Goal: Task Accomplishment & Management: Complete application form

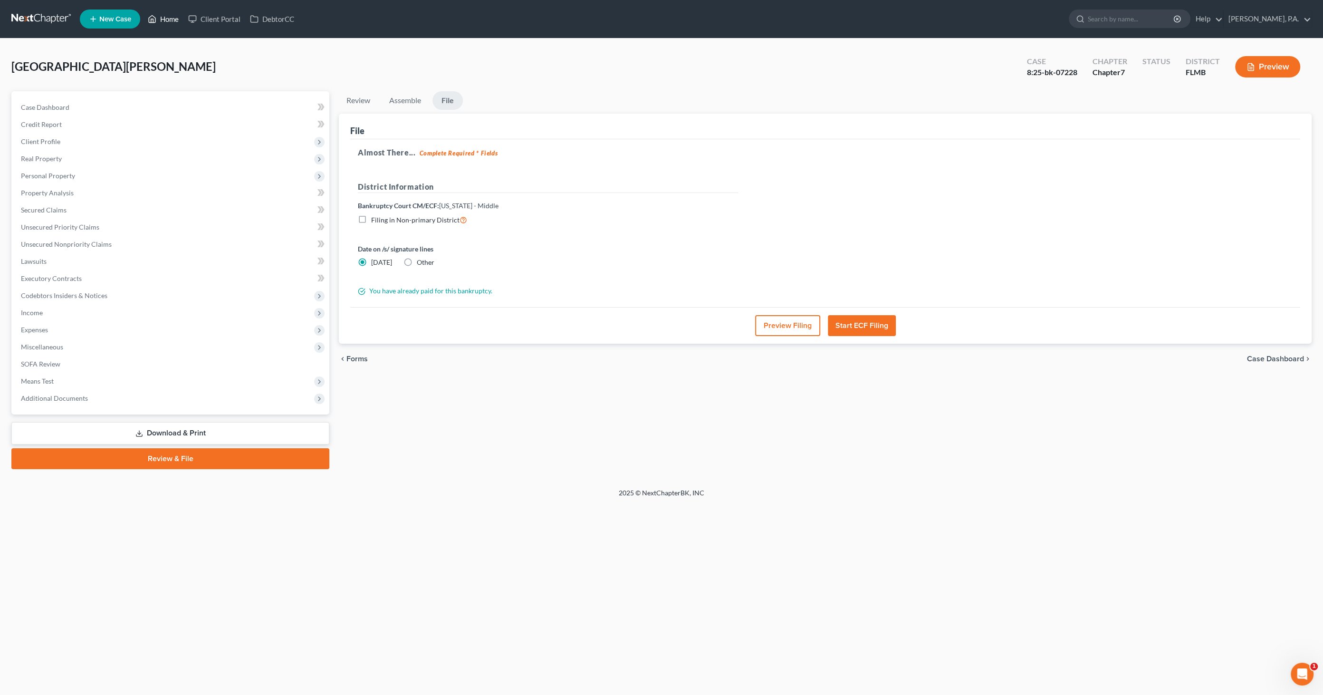
click at [166, 16] on link "Home" at bounding box center [163, 18] width 40 height 17
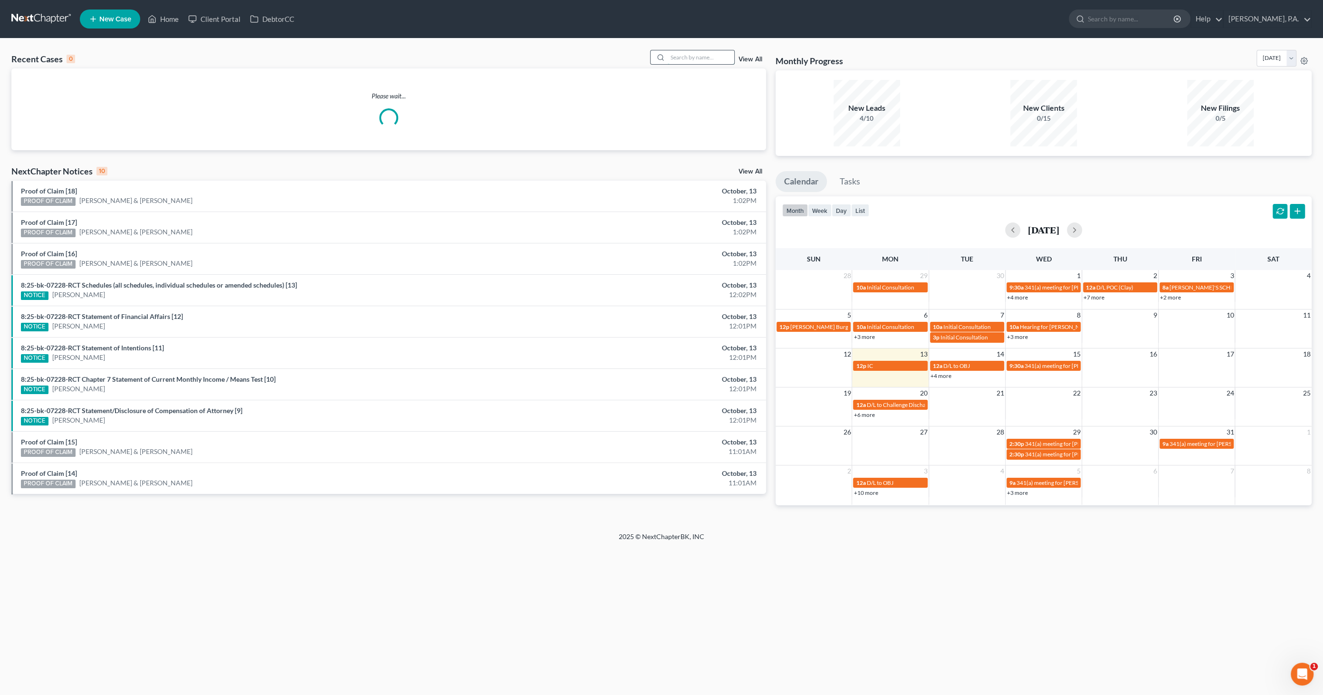
click at [672, 58] on input "search" at bounding box center [701, 57] width 67 height 14
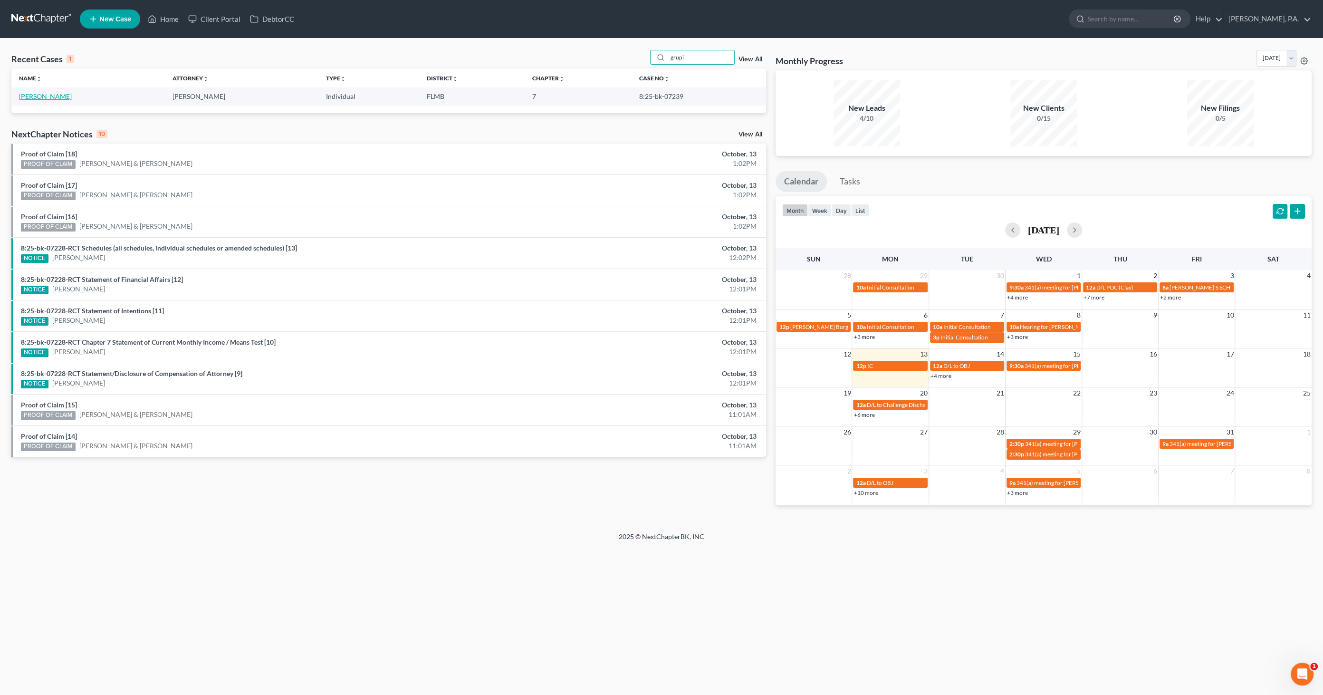
type input "grupi"
click at [43, 95] on link "[PERSON_NAME]" at bounding box center [45, 96] width 53 height 8
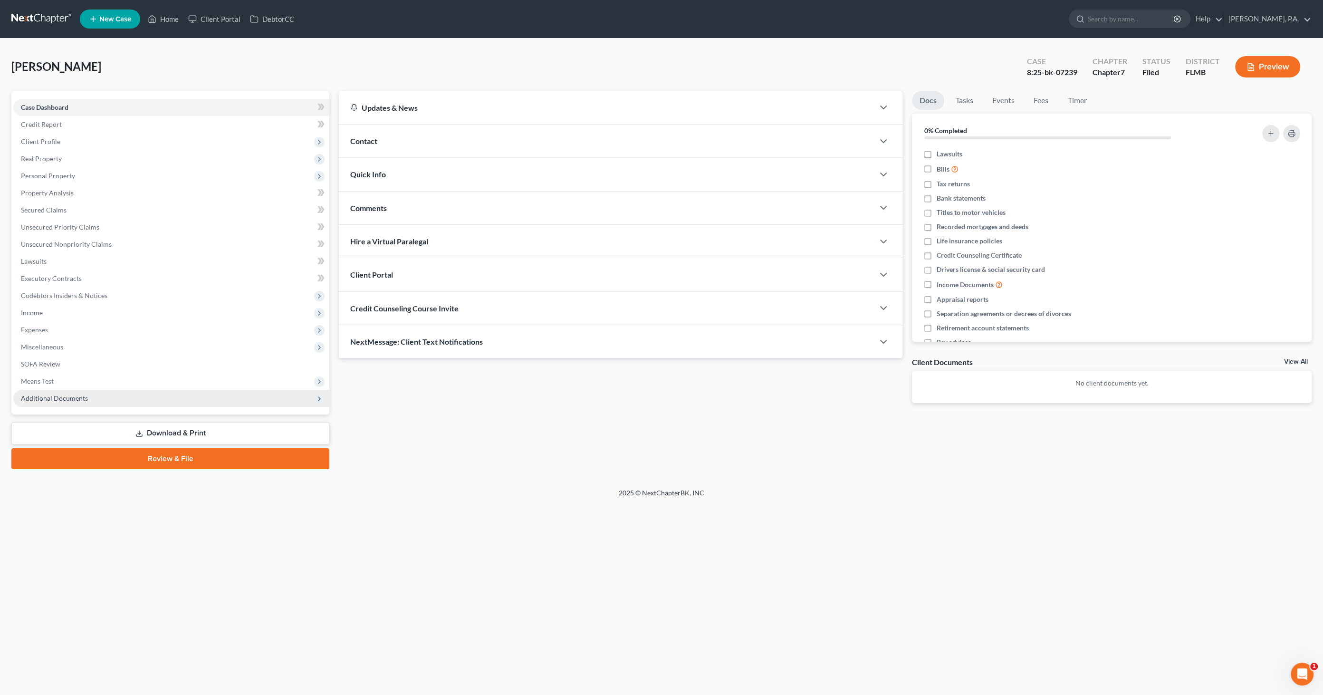
drag, startPoint x: 76, startPoint y: 399, endPoint x: 123, endPoint y: 399, distance: 47.5
click at [76, 356] on span "Additional Documents" at bounding box center [54, 398] width 67 height 8
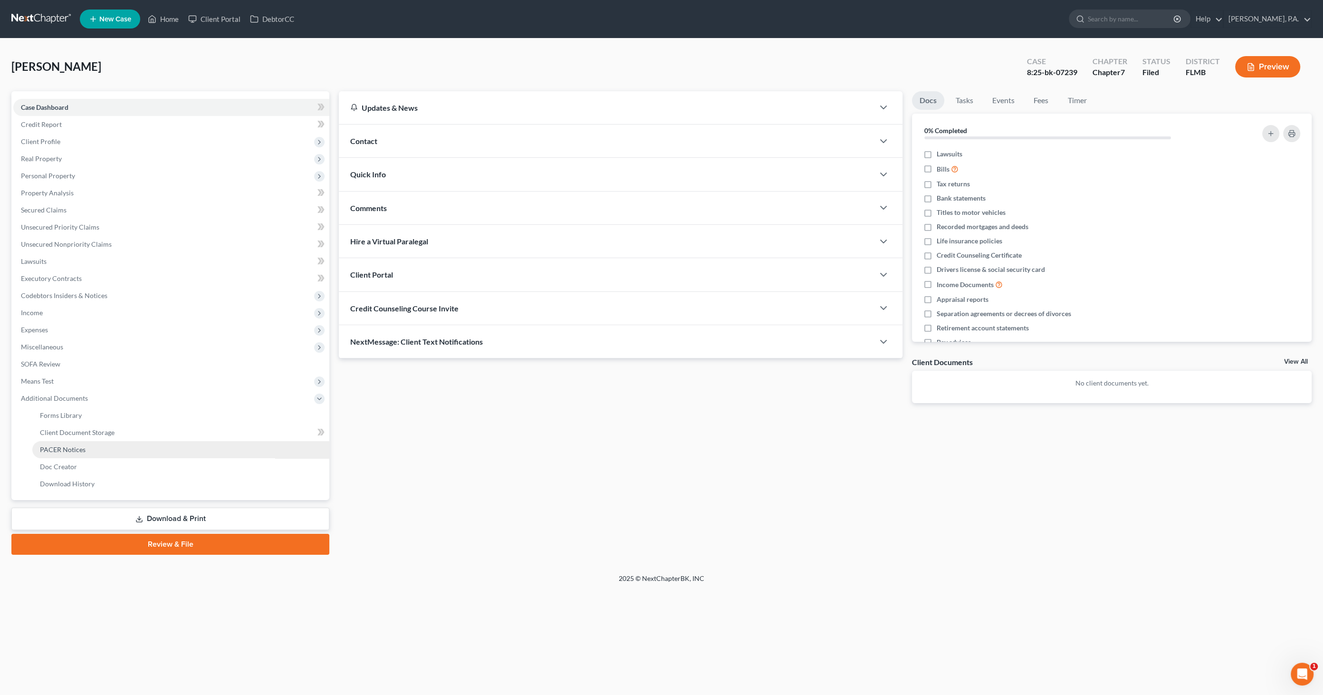
click at [73, 356] on span "PACER Notices" at bounding box center [63, 449] width 46 height 8
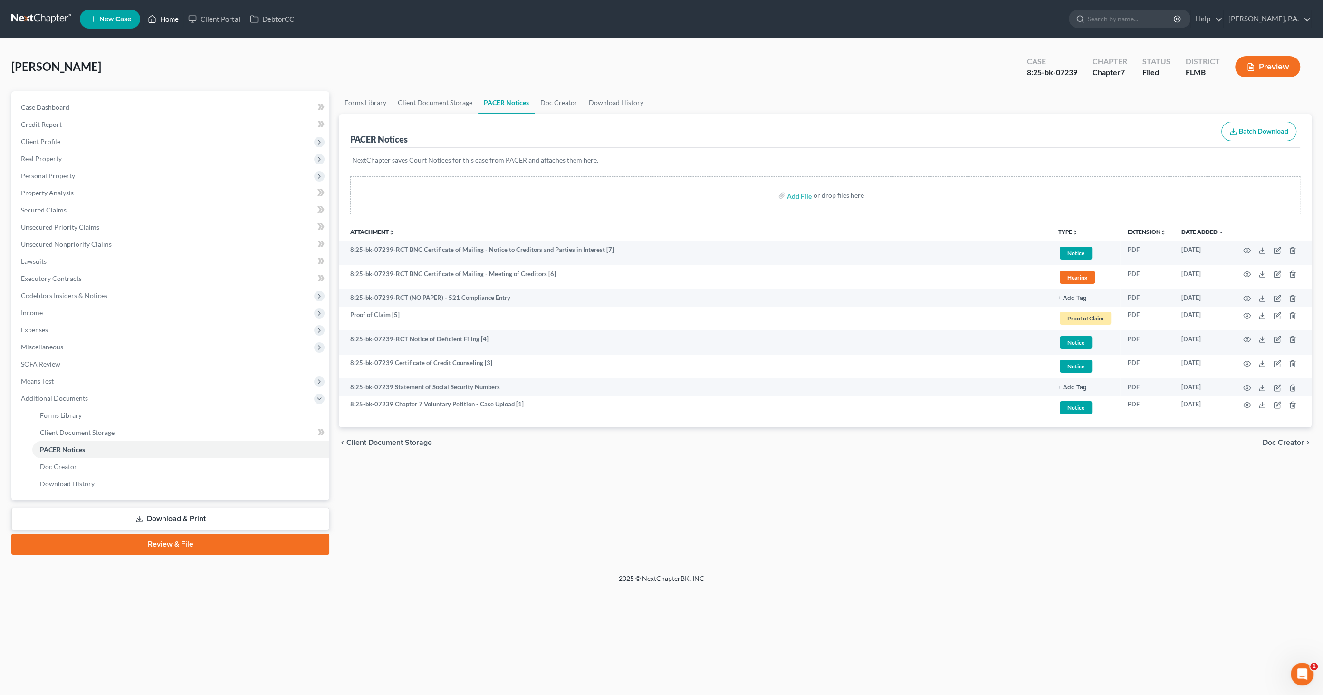
click at [169, 18] on link "Home" at bounding box center [163, 18] width 40 height 17
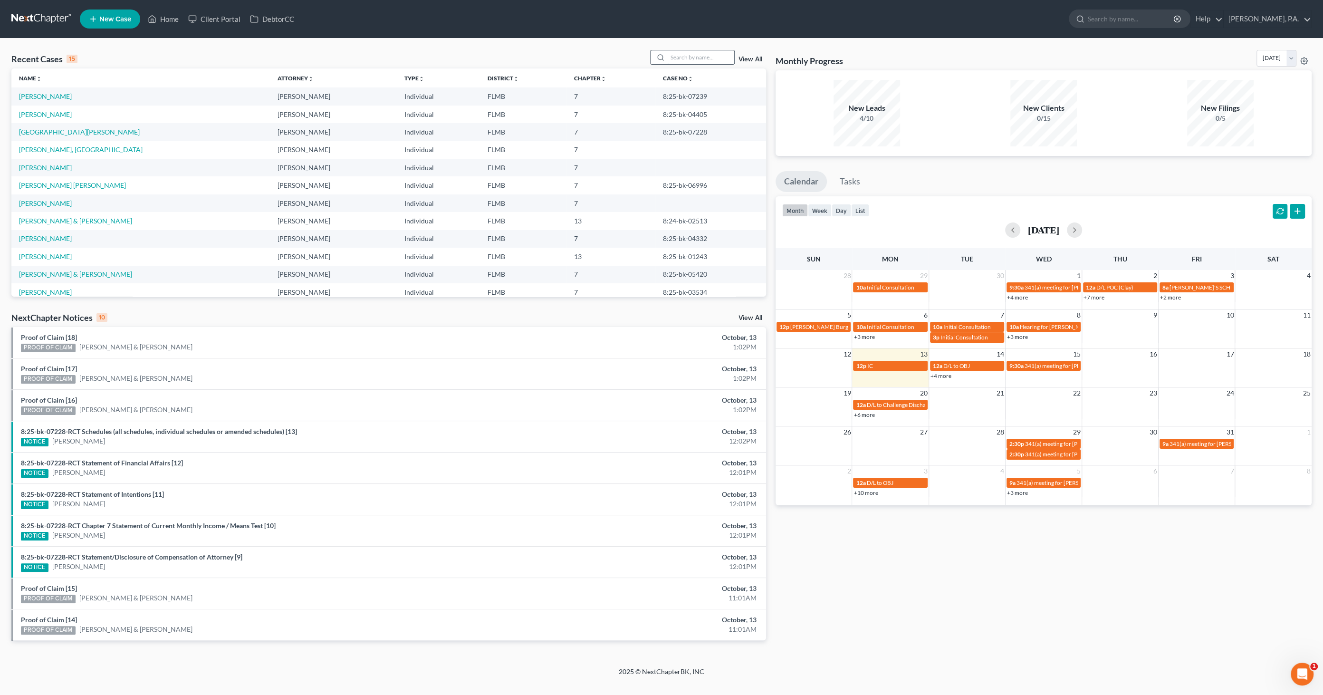
click at [672, 58] on input "search" at bounding box center [701, 57] width 67 height 14
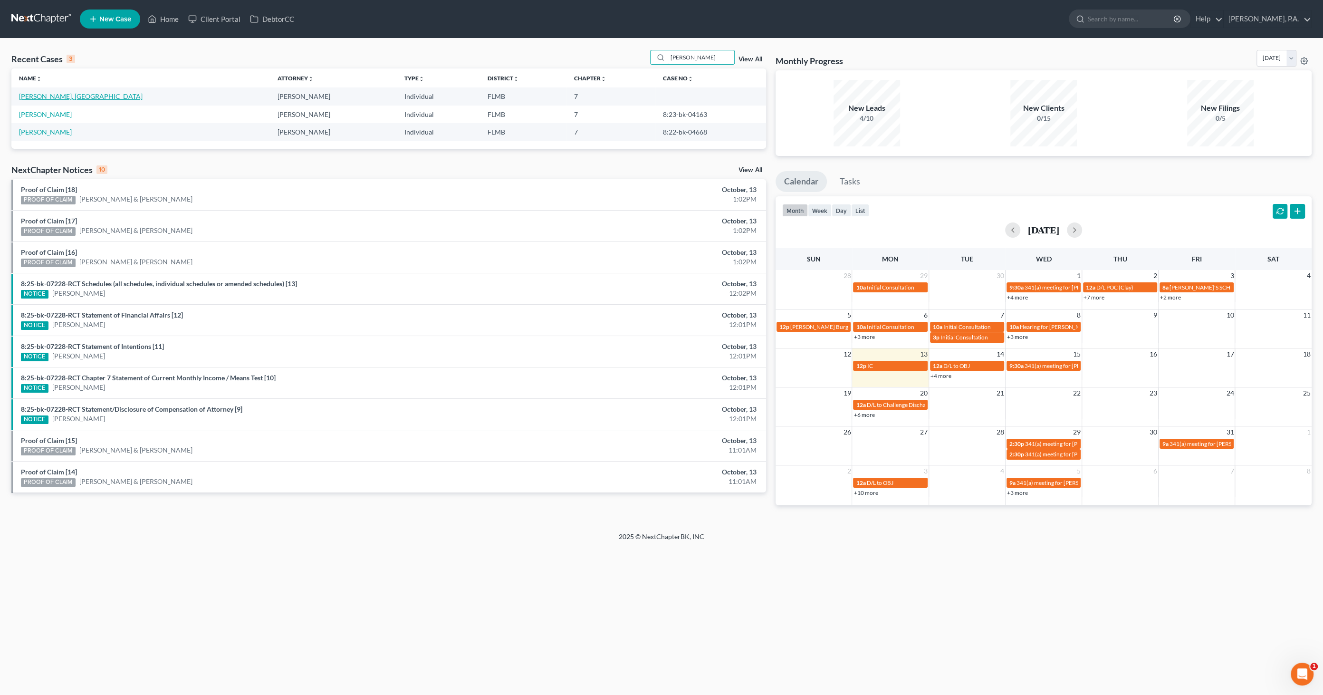
type input "[PERSON_NAME]"
click at [58, 95] on link "[PERSON_NAME], [GEOGRAPHIC_DATA]" at bounding box center [81, 96] width 124 height 8
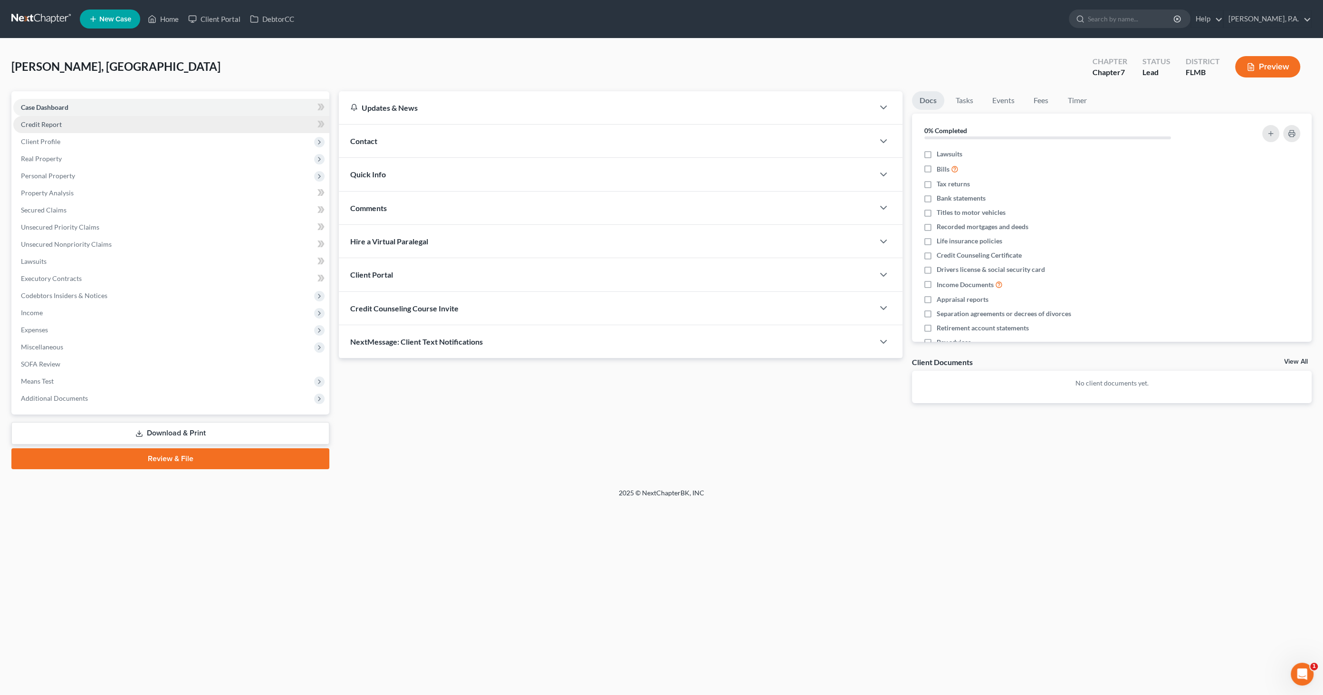
click at [58, 124] on span "Credit Report" at bounding box center [41, 124] width 41 height 8
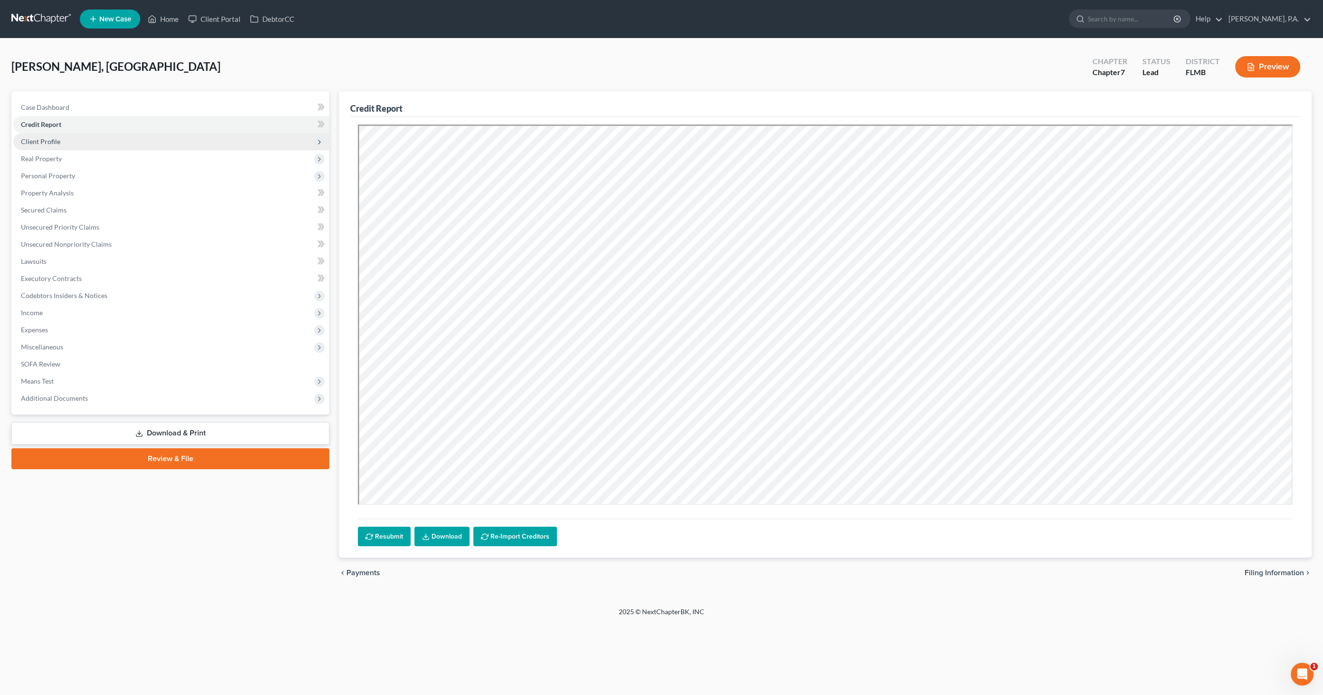
click at [55, 145] on span "Client Profile" at bounding box center [171, 141] width 316 height 17
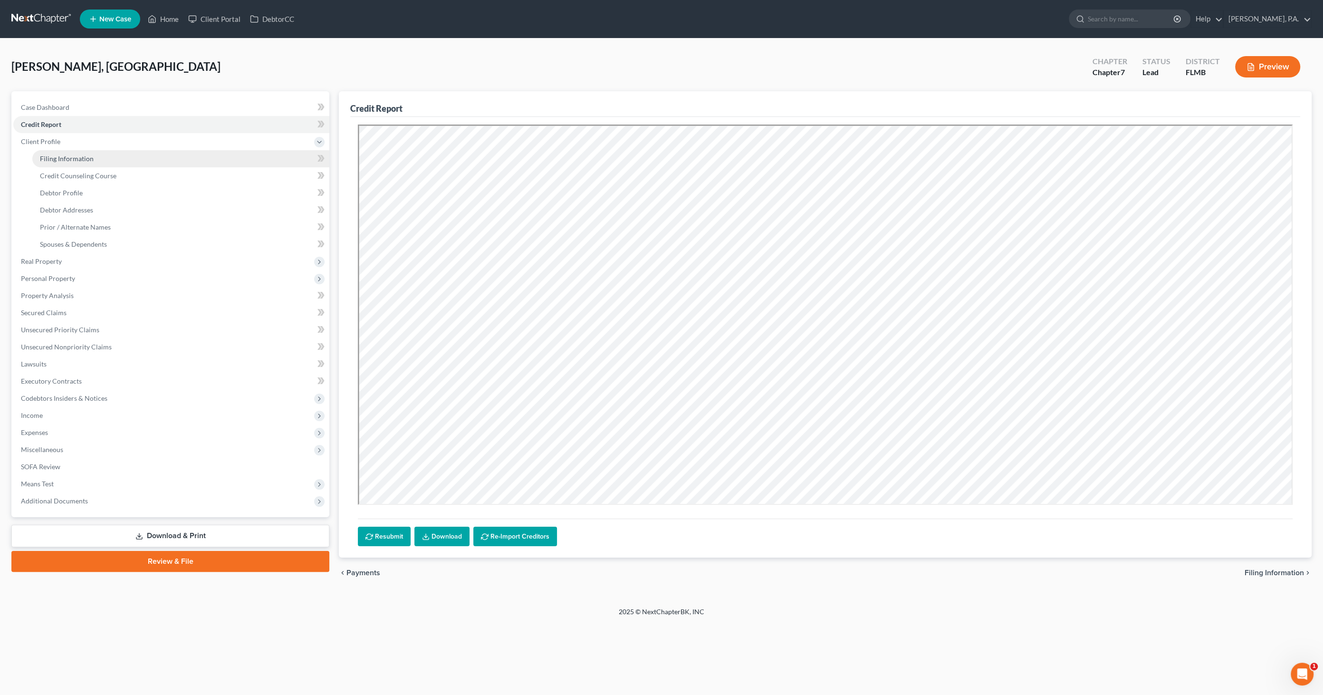
click at [53, 156] on span "Filing Information" at bounding box center [67, 158] width 54 height 8
select select "1"
select select "0"
select select "9"
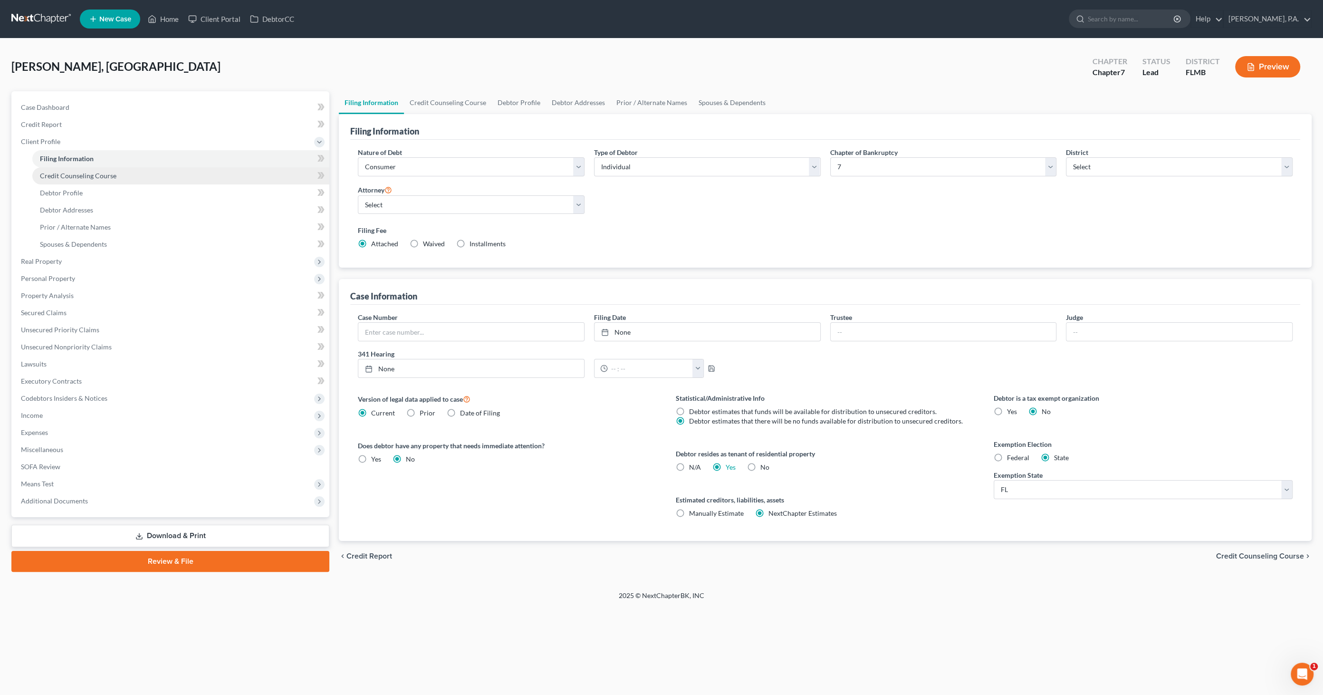
click at [43, 172] on span "Credit Counseling Course" at bounding box center [78, 176] width 77 height 8
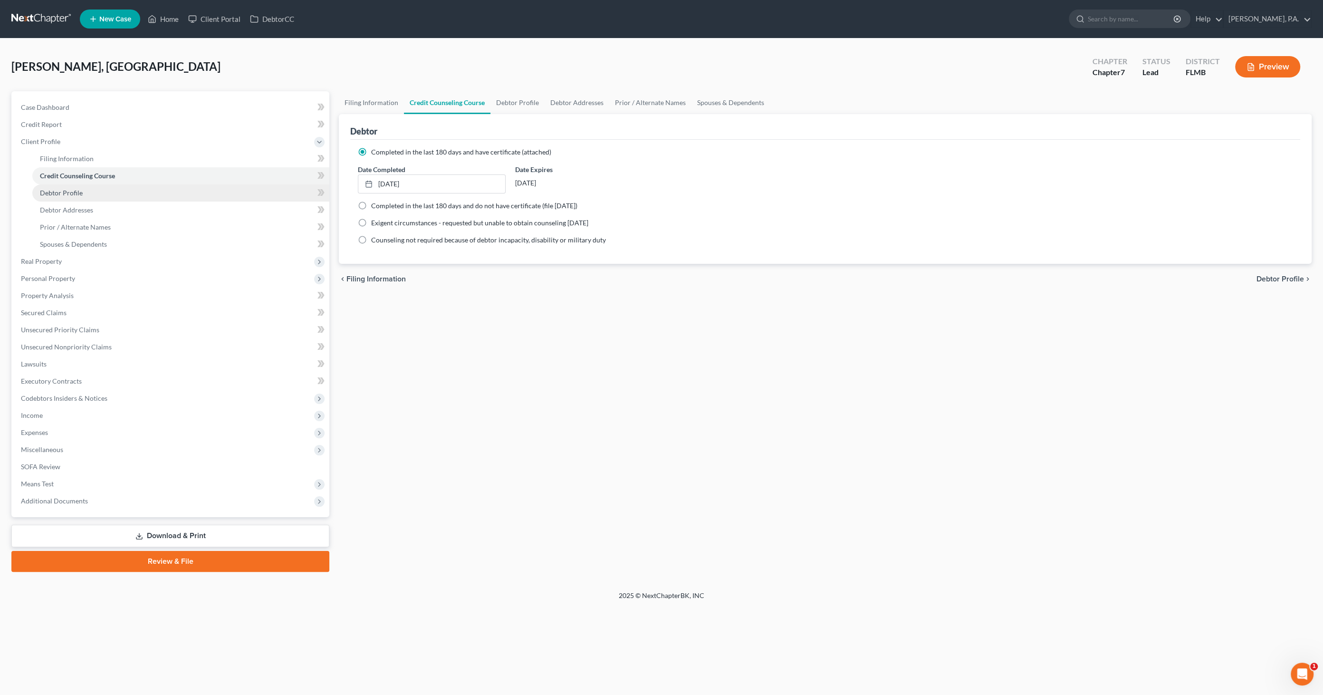
click at [46, 190] on span "Debtor Profile" at bounding box center [61, 193] width 43 height 8
select select "0"
select select "1"
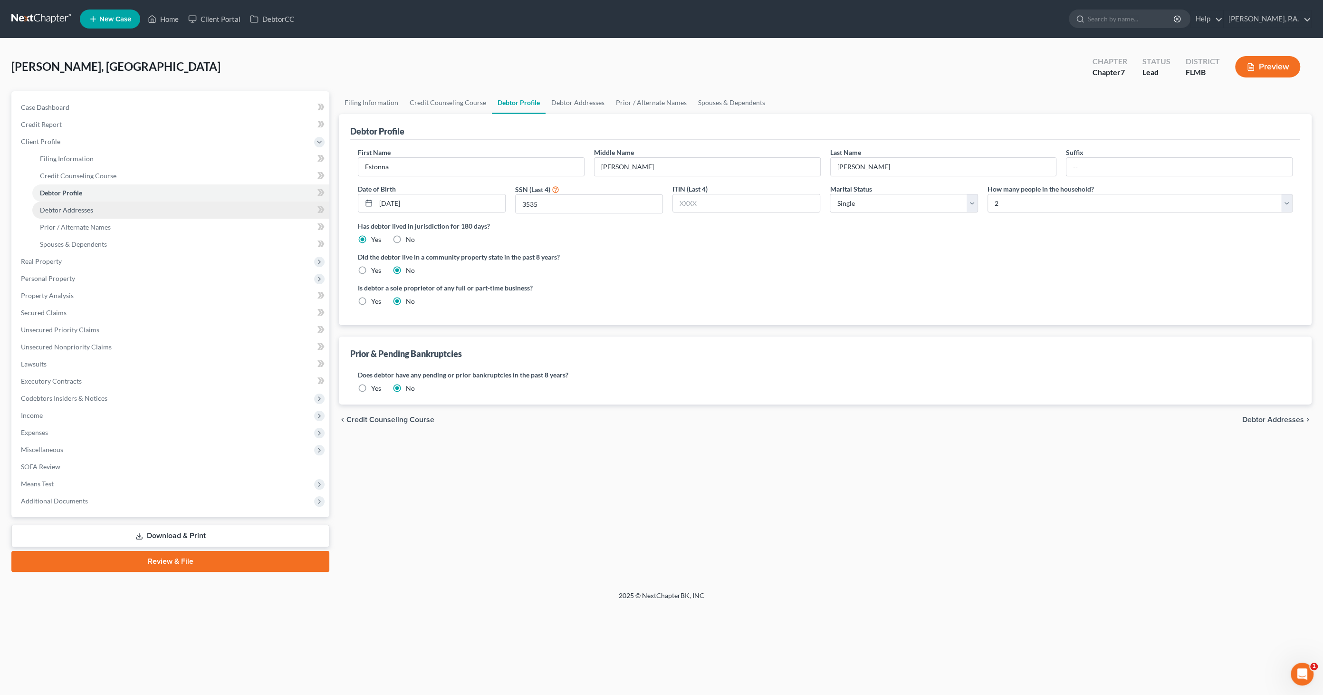
click at [67, 206] on span "Debtor Addresses" at bounding box center [66, 210] width 53 height 8
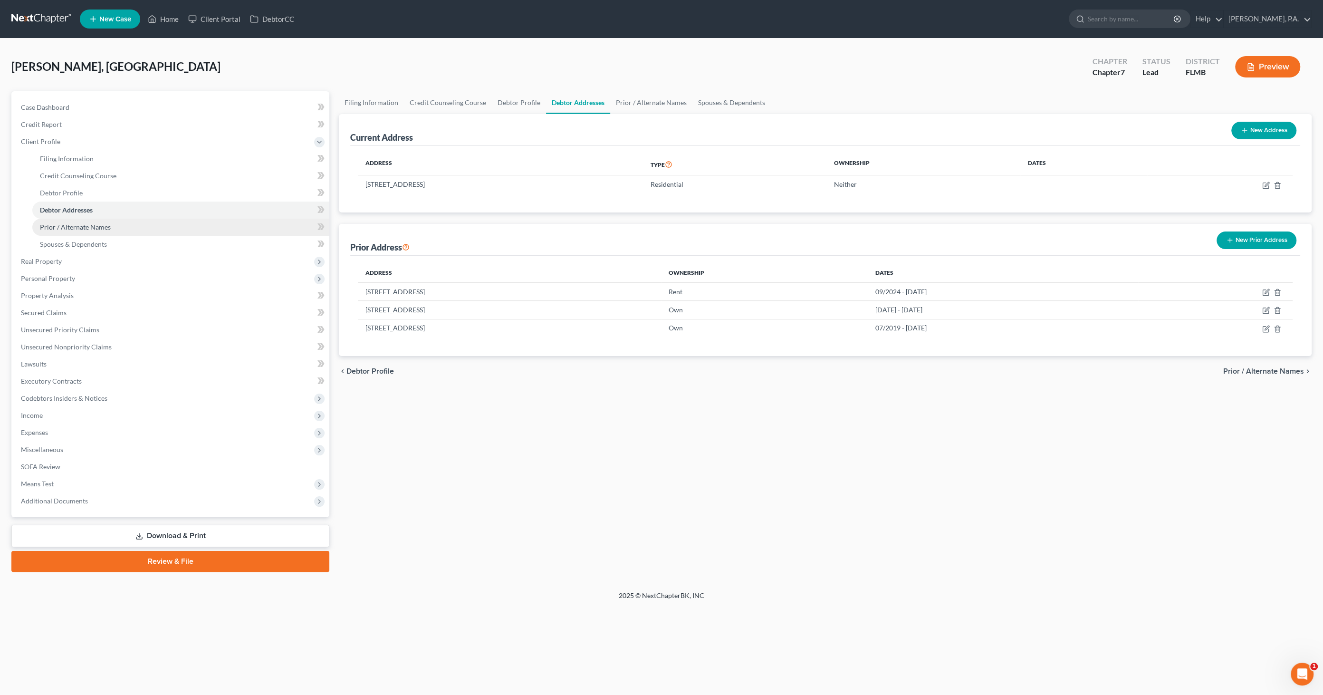
click at [60, 225] on span "Prior / Alternate Names" at bounding box center [75, 227] width 71 height 8
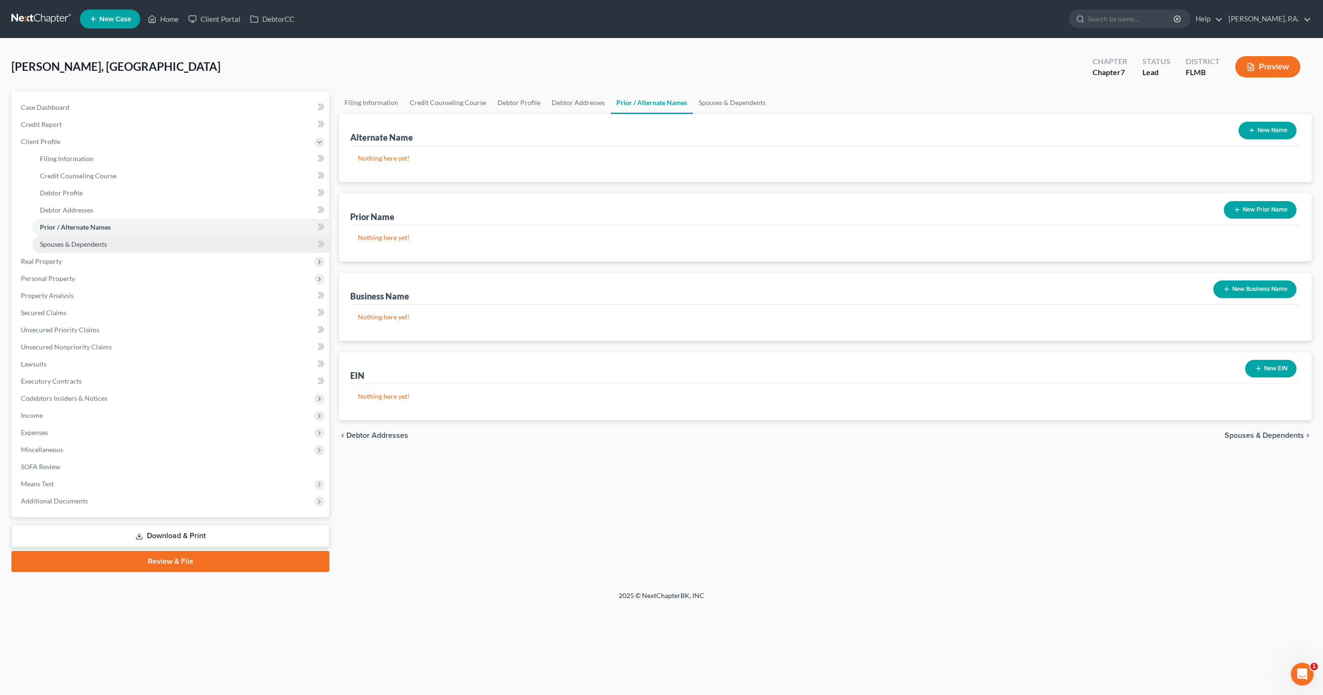
click at [59, 248] on link "Spouses & Dependents" at bounding box center [180, 244] width 297 height 17
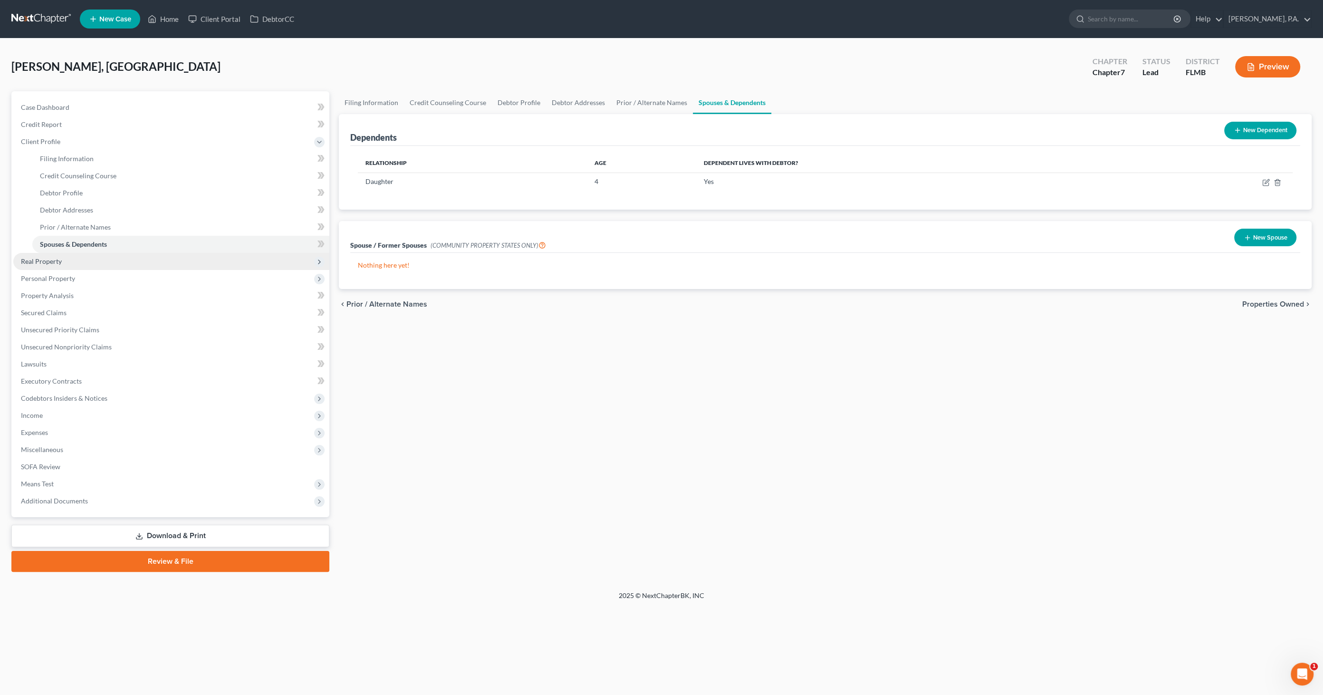
click at [54, 261] on span "Real Property" at bounding box center [41, 261] width 41 height 8
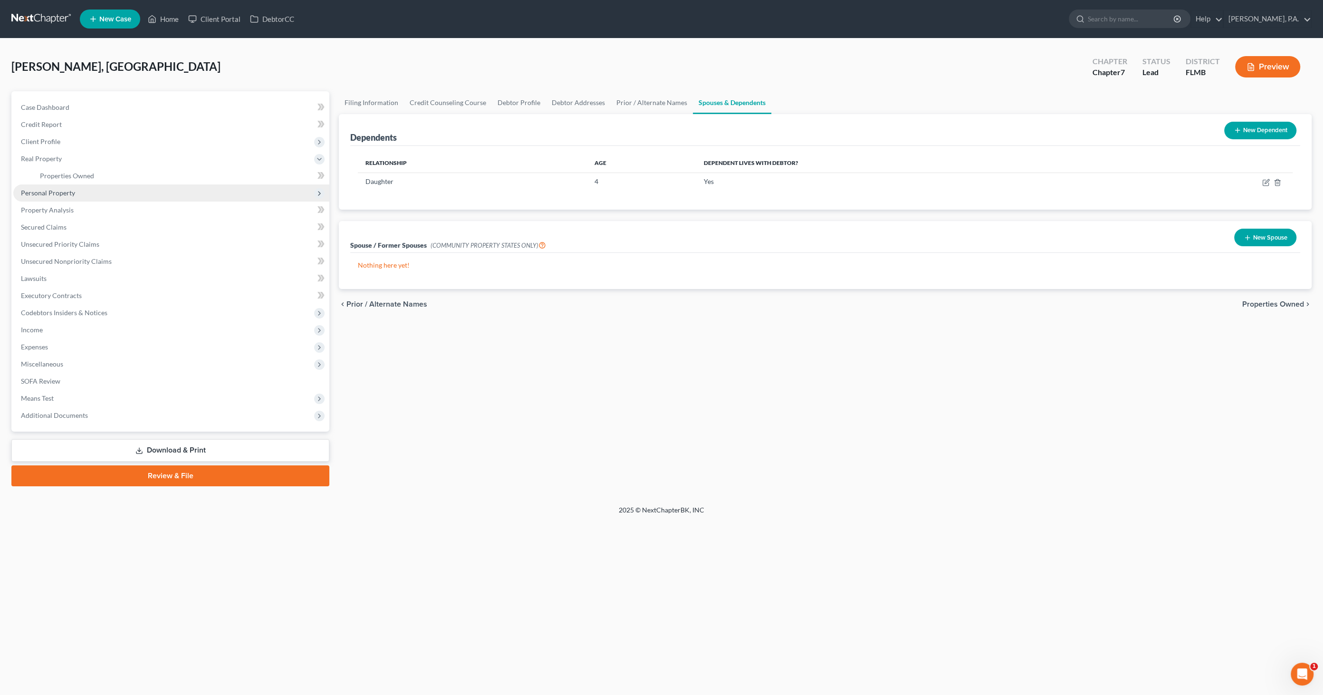
click at [57, 189] on span "Personal Property" at bounding box center [48, 193] width 54 height 8
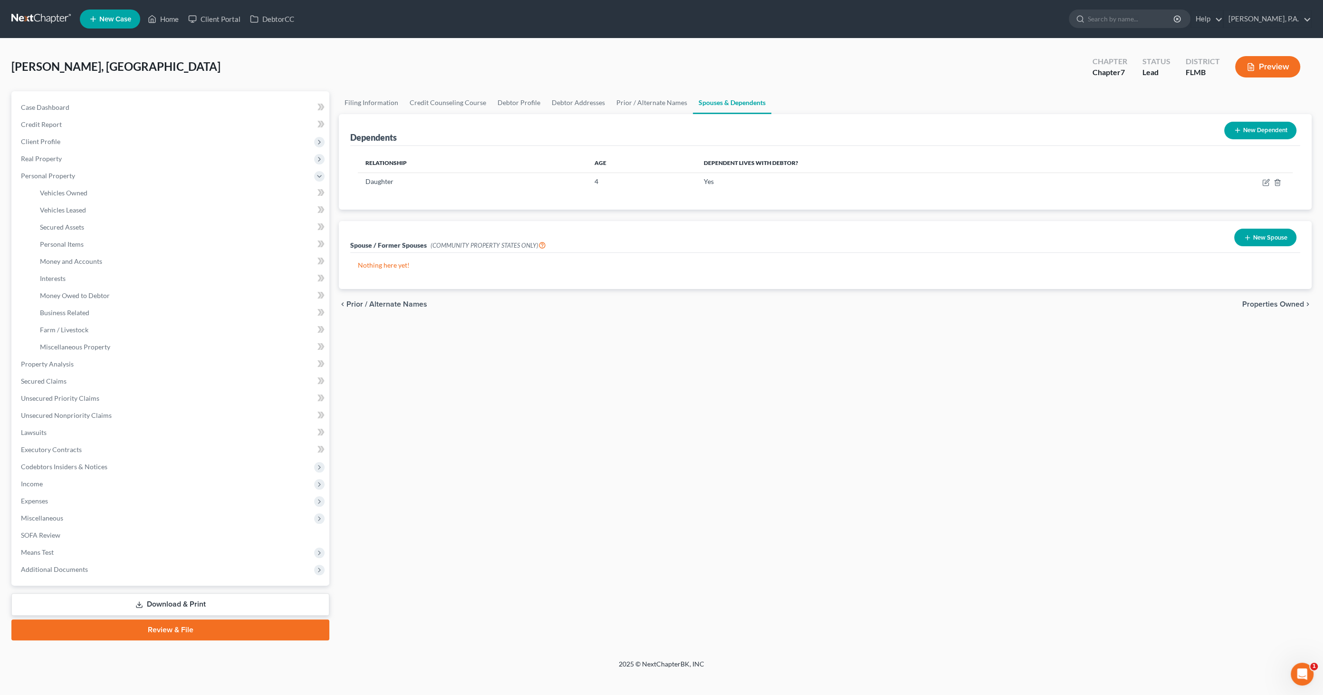
click at [185, 356] on link "Download & Print" at bounding box center [170, 604] width 318 height 22
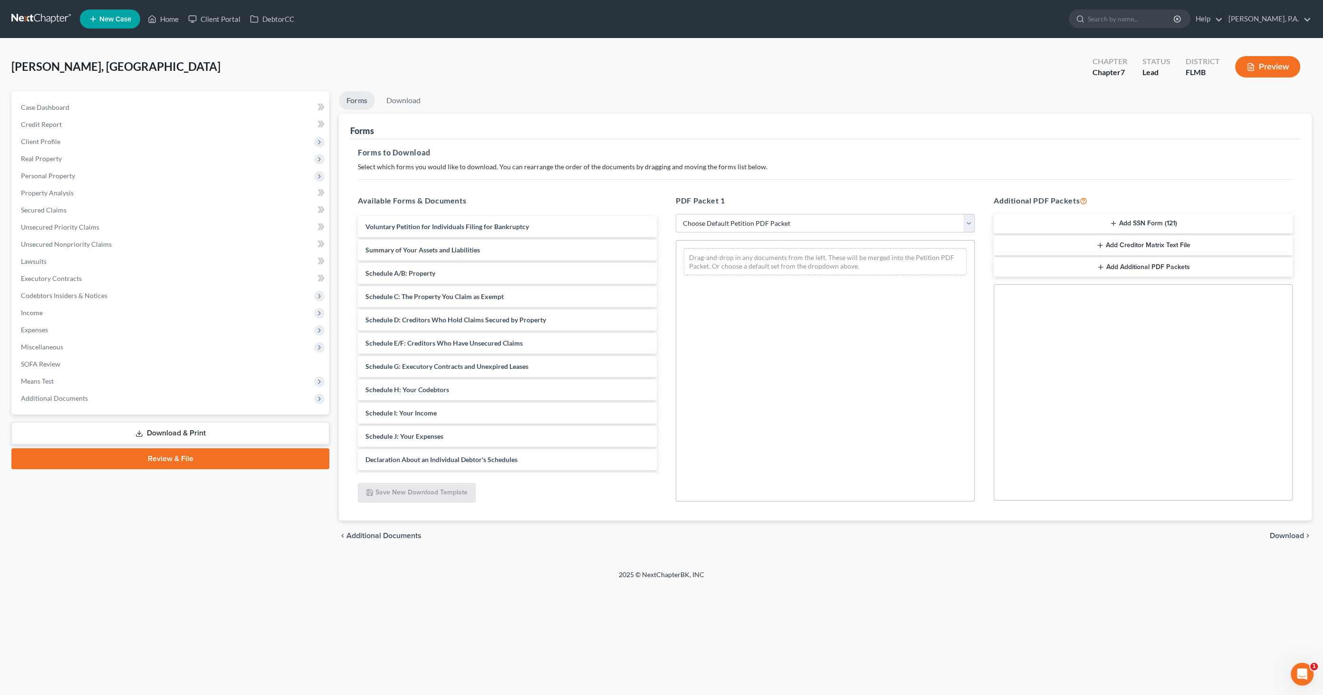
click at [672, 222] on select "Choose Default Petition PDF Packet Complete Bankruptcy Petition (all forms and …" at bounding box center [825, 223] width 299 height 19
select select "0"
click at [672, 214] on select "Choose Default Petition PDF Packet Complete Bankruptcy Petition (all forms and …" at bounding box center [825, 223] width 299 height 19
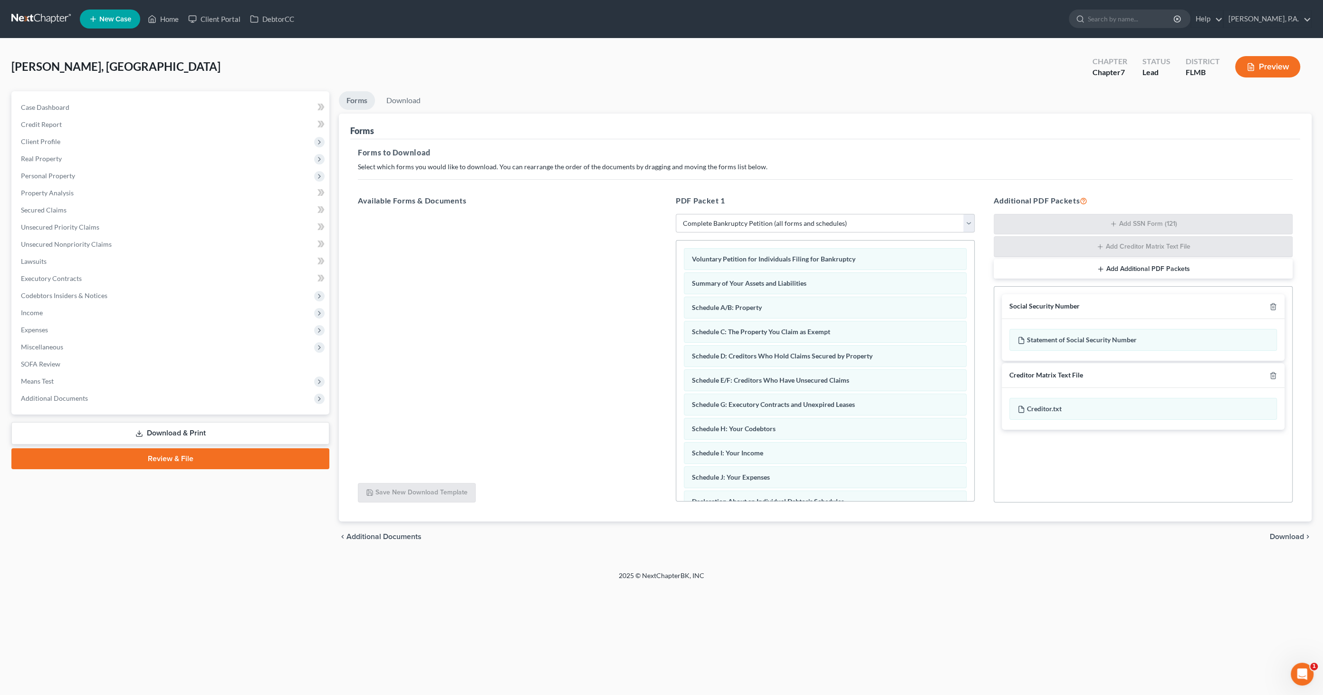
click at [672, 356] on span "Download" at bounding box center [1287, 537] width 34 height 8
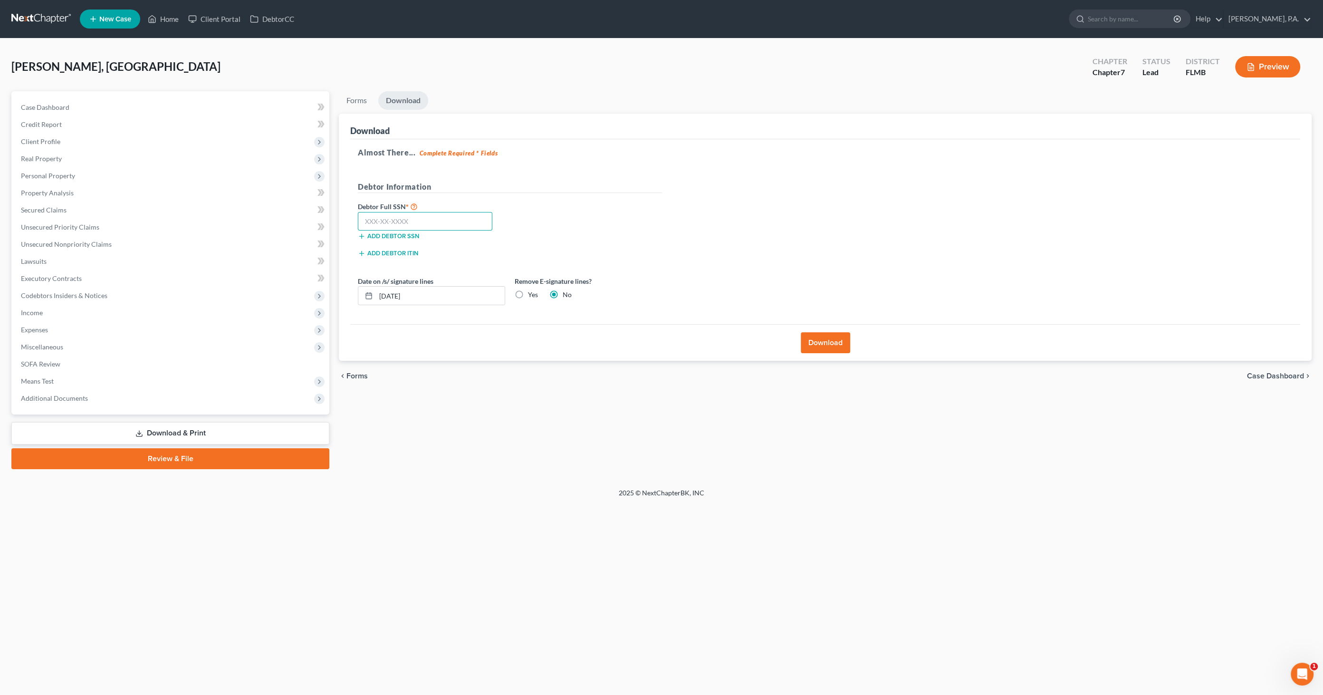
click at [443, 222] on input "text" at bounding box center [425, 221] width 134 height 19
type input "254-45-3535"
click at [528, 292] on label "Yes" at bounding box center [533, 295] width 10 height 10
click at [532, 292] on input "Yes" at bounding box center [535, 293] width 6 height 6
radio input "true"
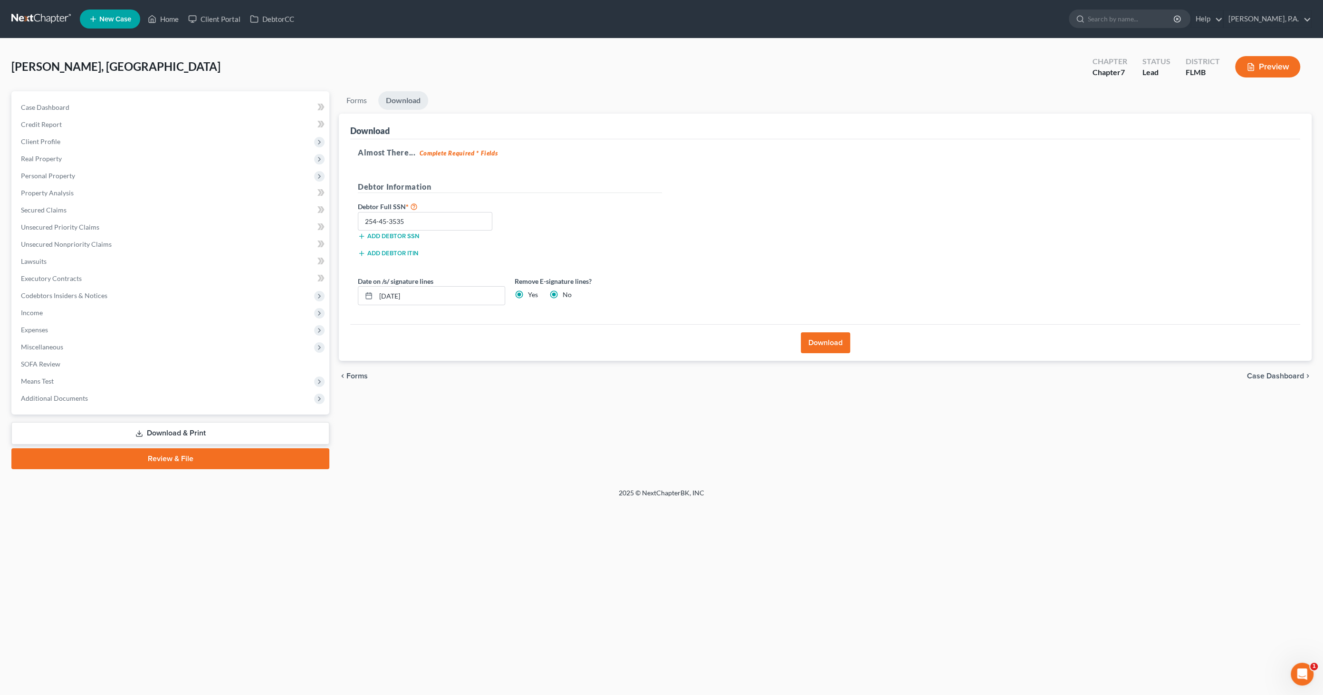
radio input "false"
click at [672, 346] on button "Download" at bounding box center [825, 342] width 49 height 21
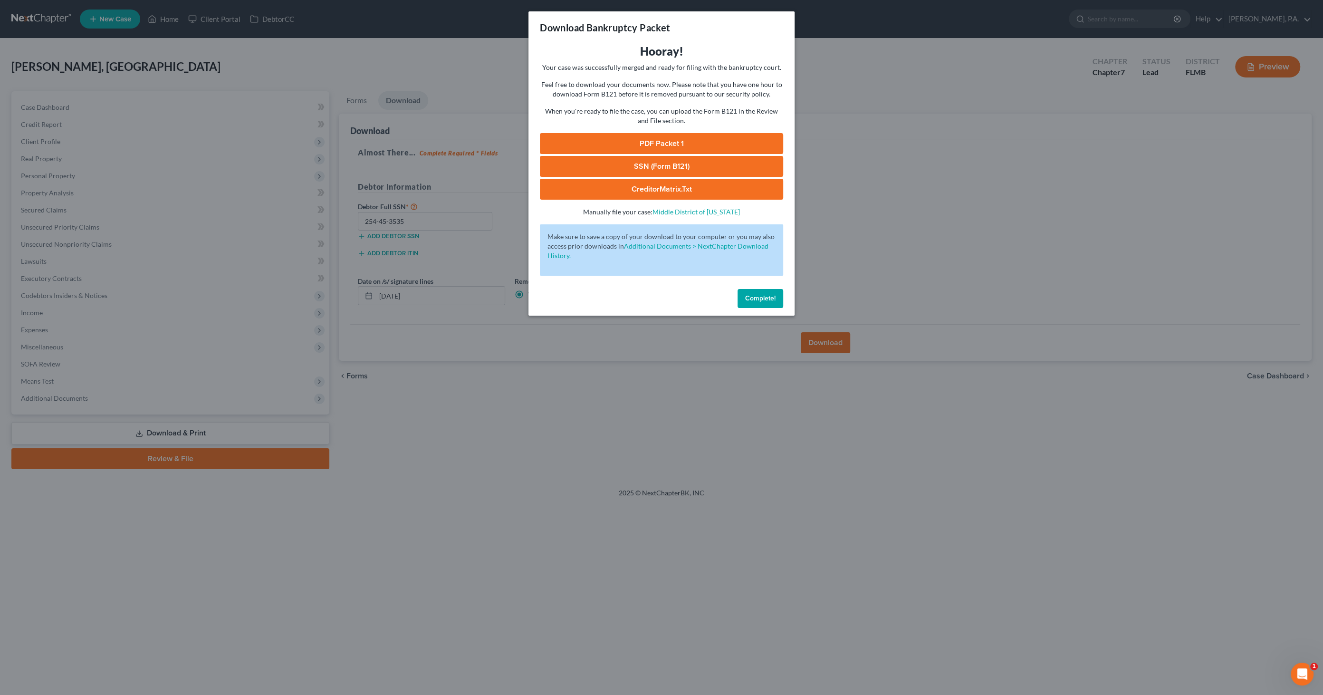
click at [645, 138] on link "PDF Packet 1" at bounding box center [661, 143] width 243 height 21
click at [672, 301] on span "Complete!" at bounding box center [760, 298] width 30 height 8
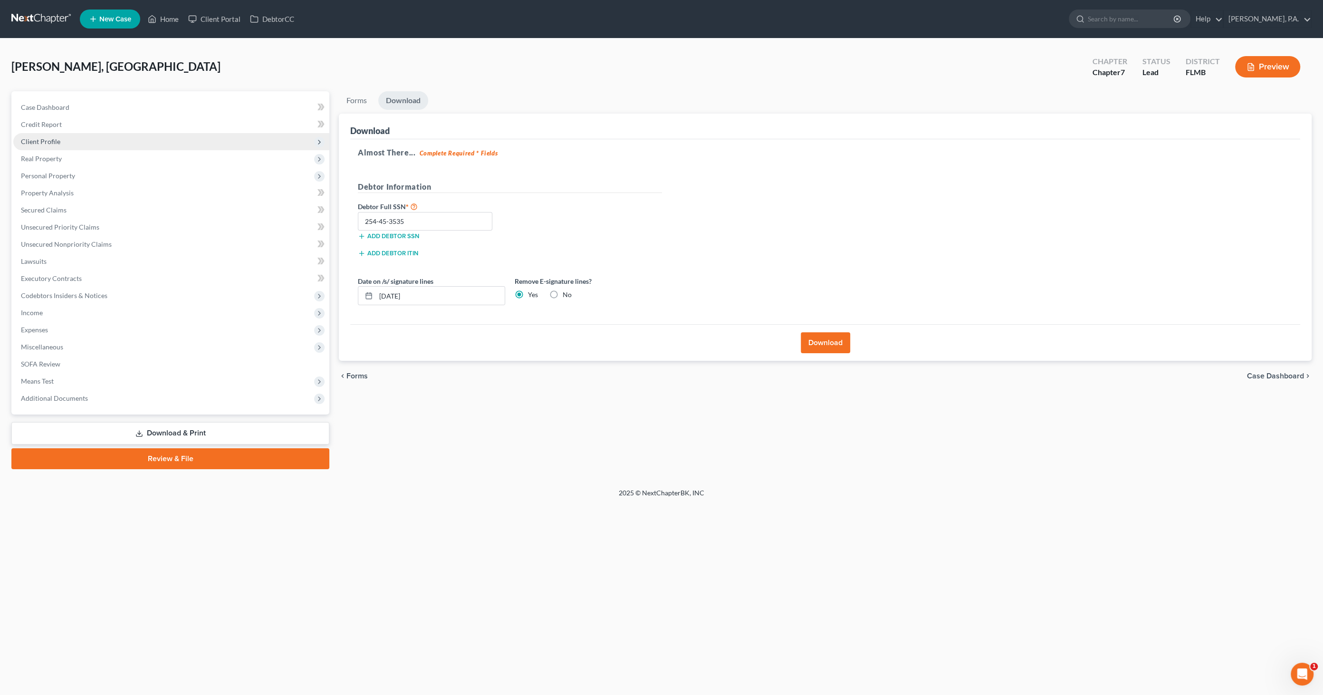
click at [47, 140] on span "Client Profile" at bounding box center [40, 141] width 39 height 8
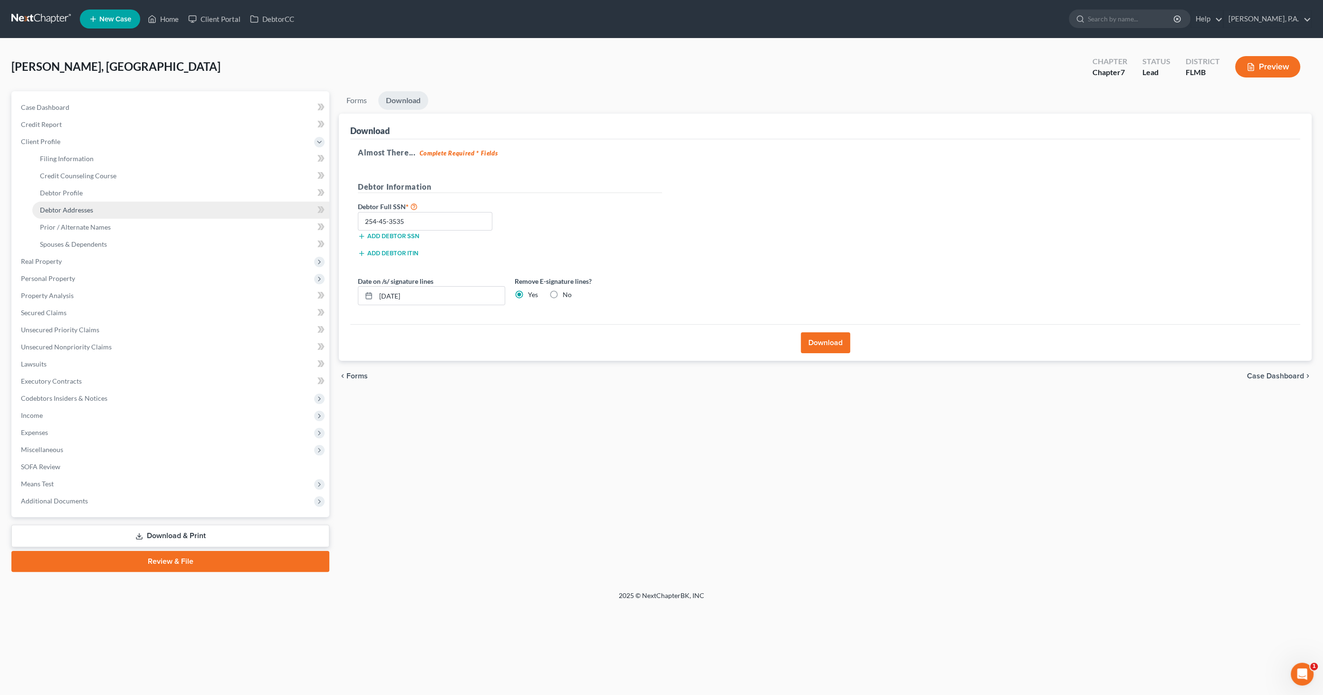
click at [53, 206] on span "Debtor Addresses" at bounding box center [66, 210] width 53 height 8
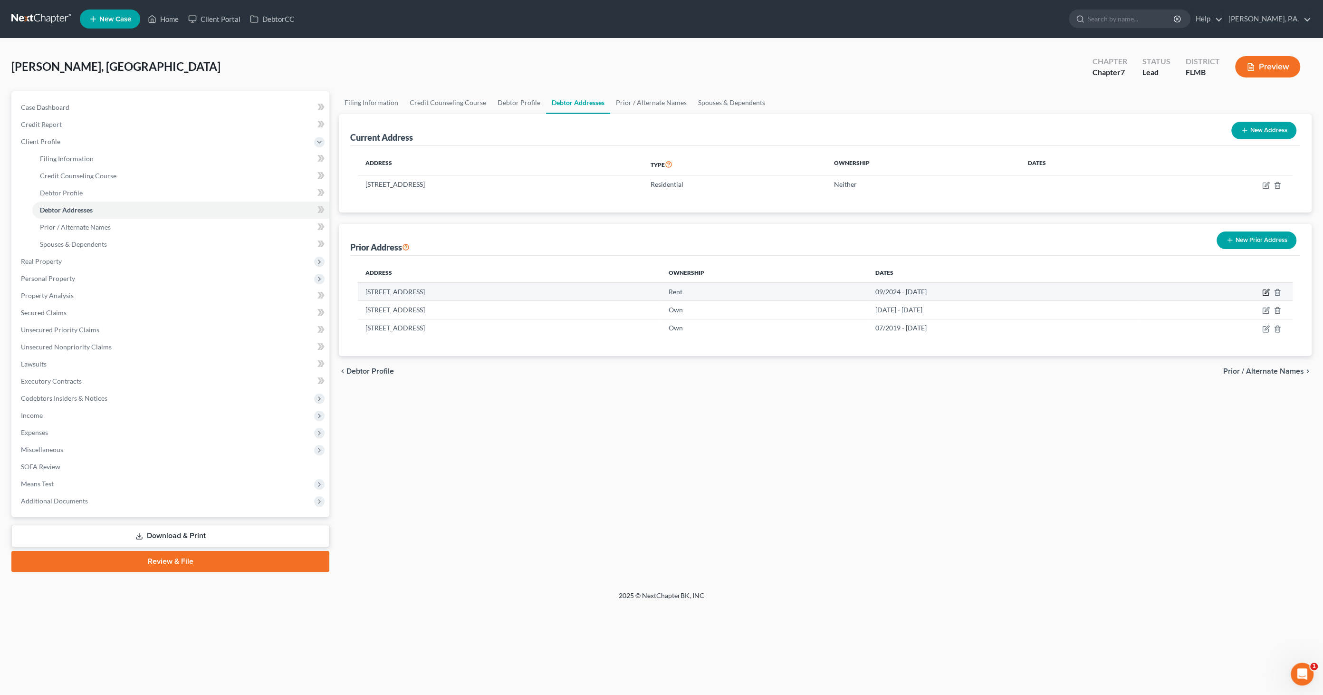
click at [672, 292] on icon "button" at bounding box center [1266, 292] width 8 height 8
select select "9"
select select "57"
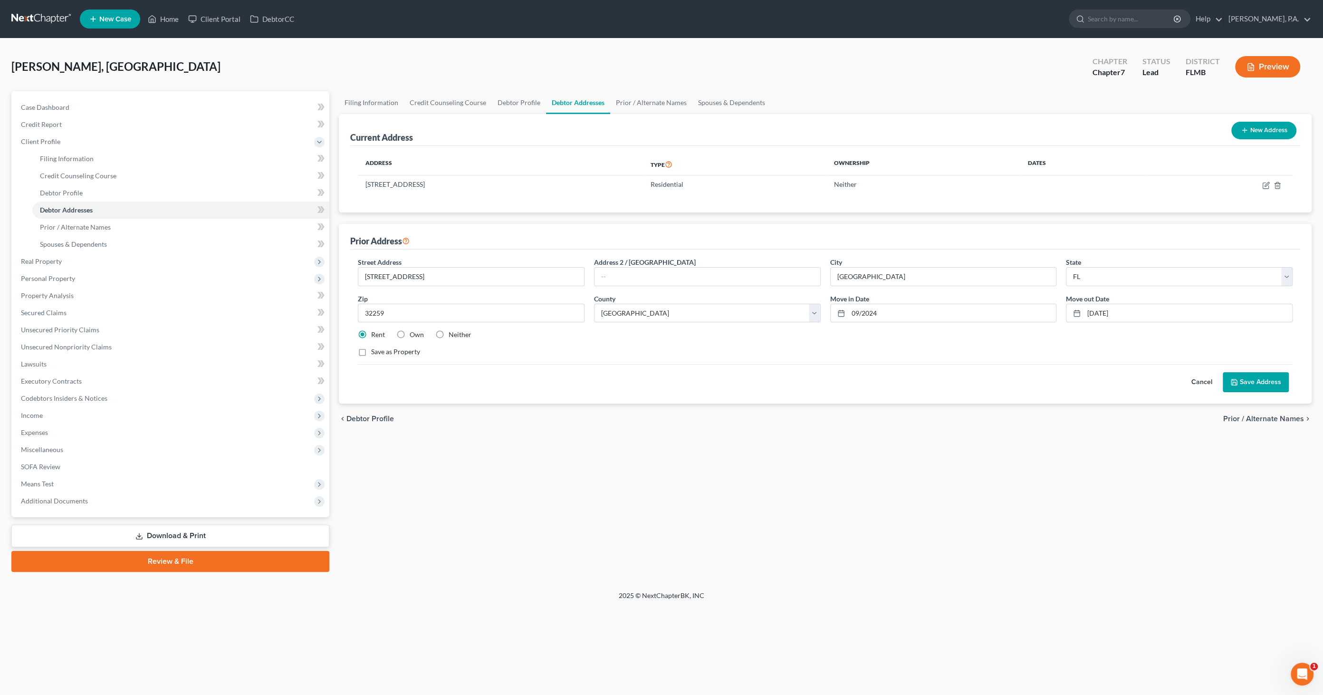
click at [672, 356] on button "Cancel" at bounding box center [1202, 382] width 42 height 19
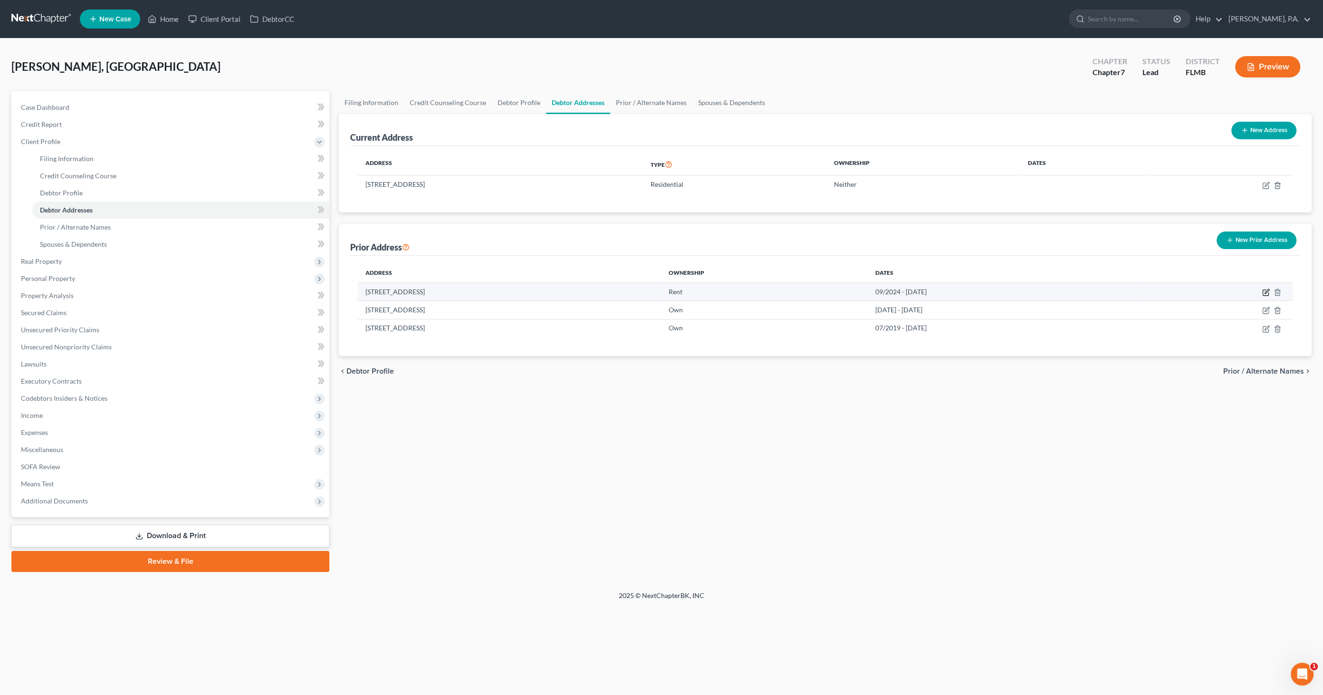
click at [672, 290] on icon "button" at bounding box center [1266, 293] width 6 height 6
select select "9"
select select "57"
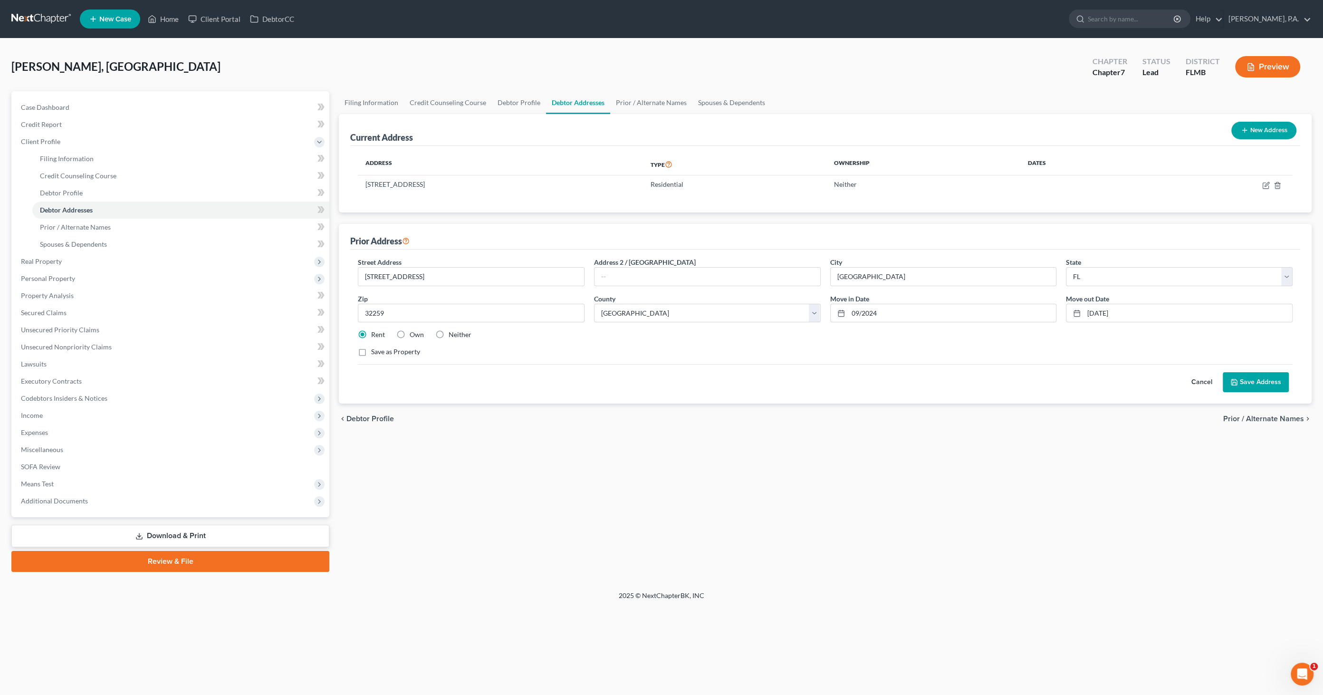
click at [672, 356] on button "Cancel" at bounding box center [1202, 382] width 42 height 19
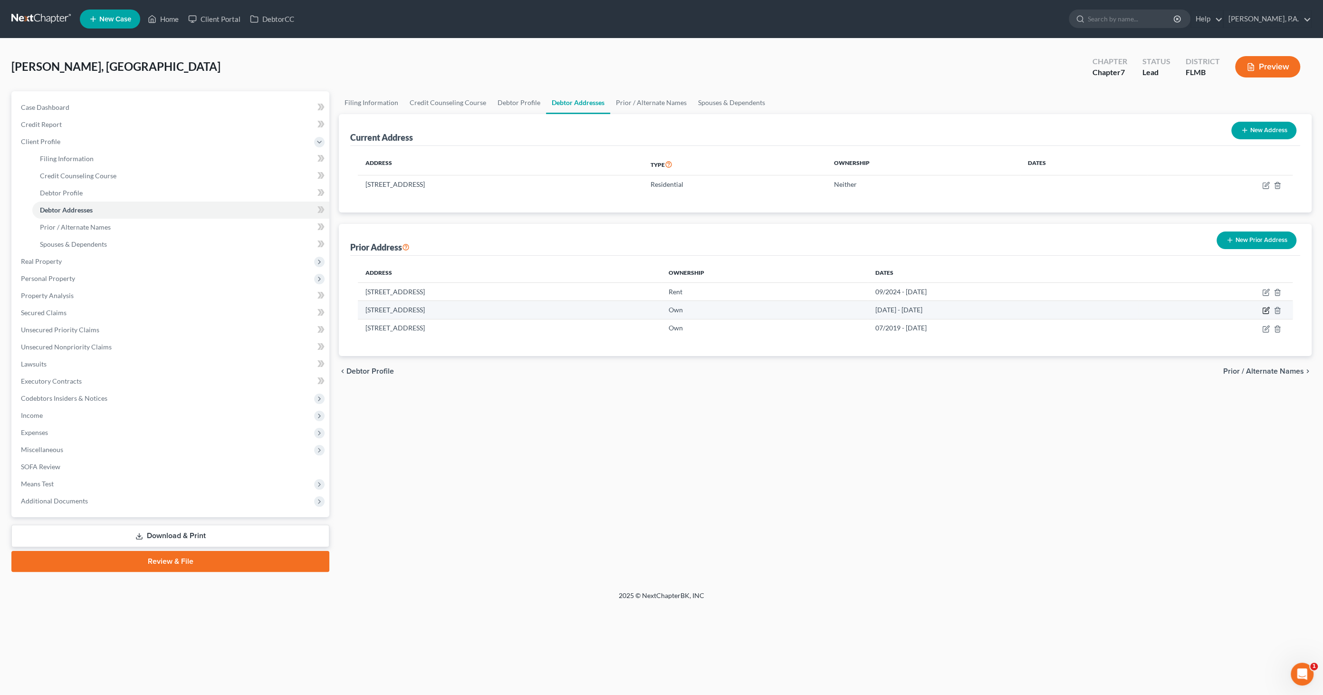
click at [672, 312] on icon "button" at bounding box center [1266, 310] width 8 height 8
select select "9"
select select "14"
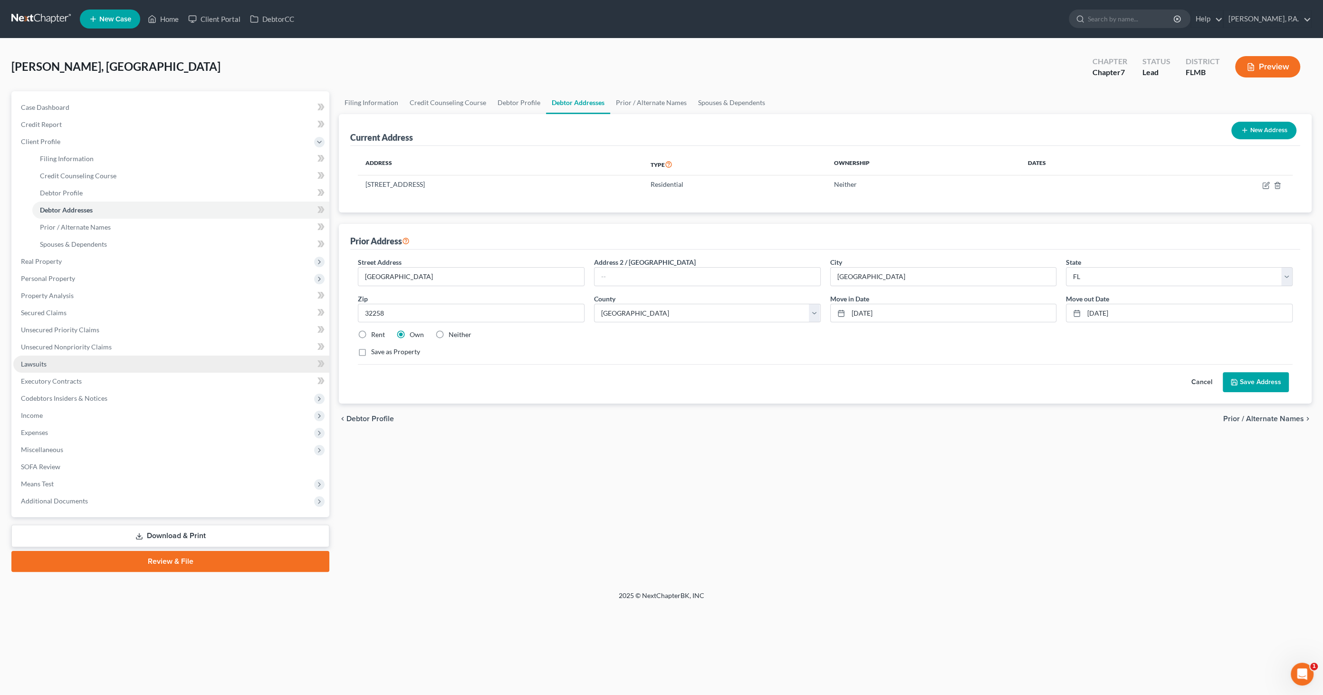
click at [44, 356] on span "Lawsuits" at bounding box center [34, 364] width 26 height 8
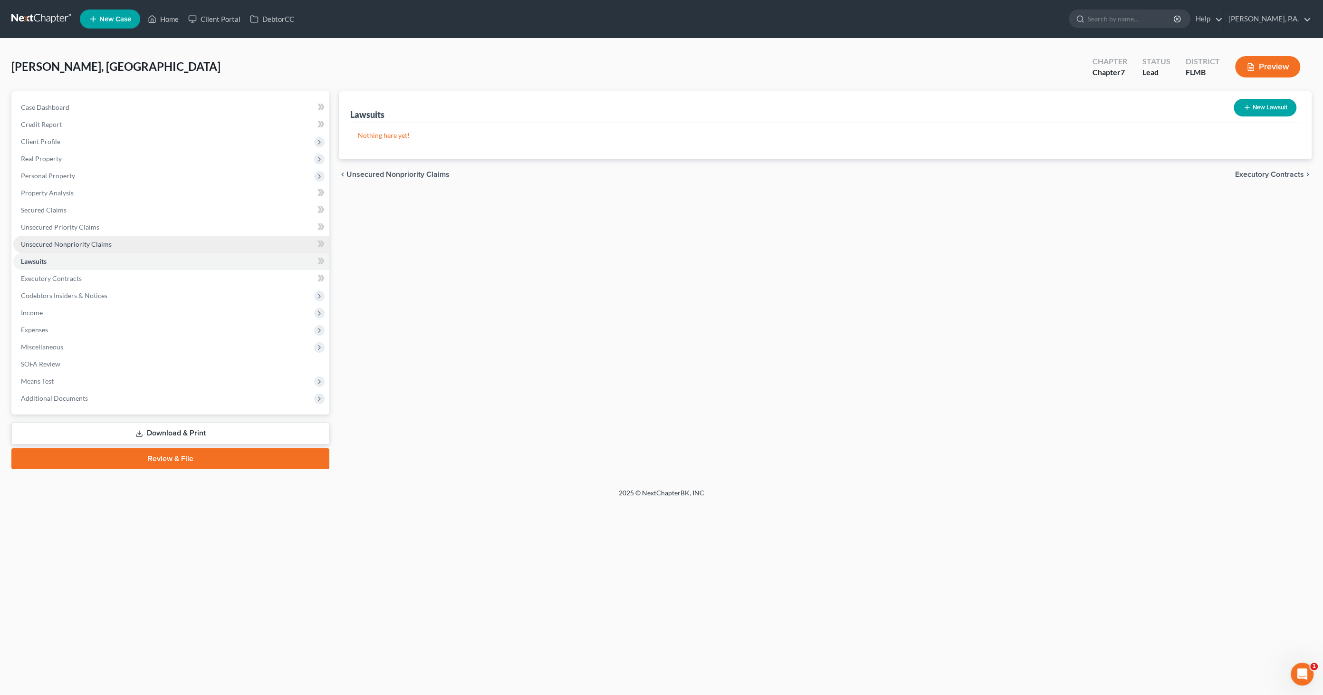
click at [48, 240] on span "Unsecured Nonpriority Claims" at bounding box center [66, 244] width 91 height 8
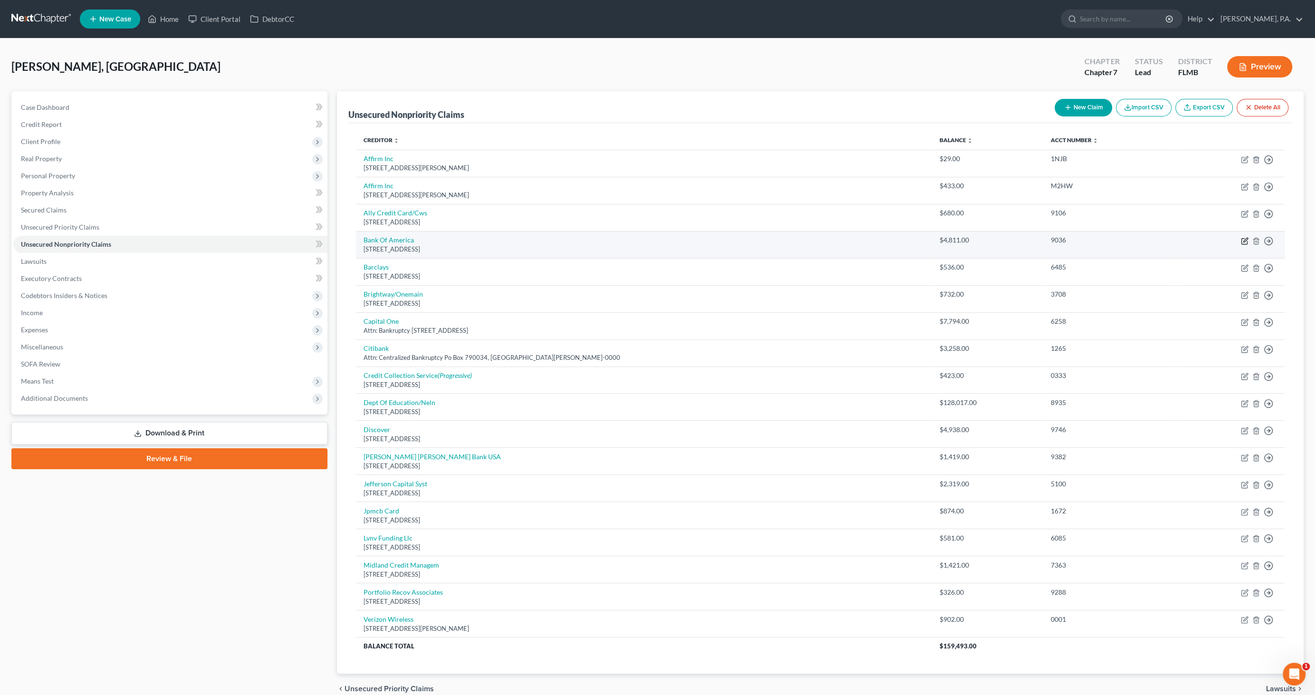
click at [672, 240] on icon "button" at bounding box center [1245, 240] width 4 height 4
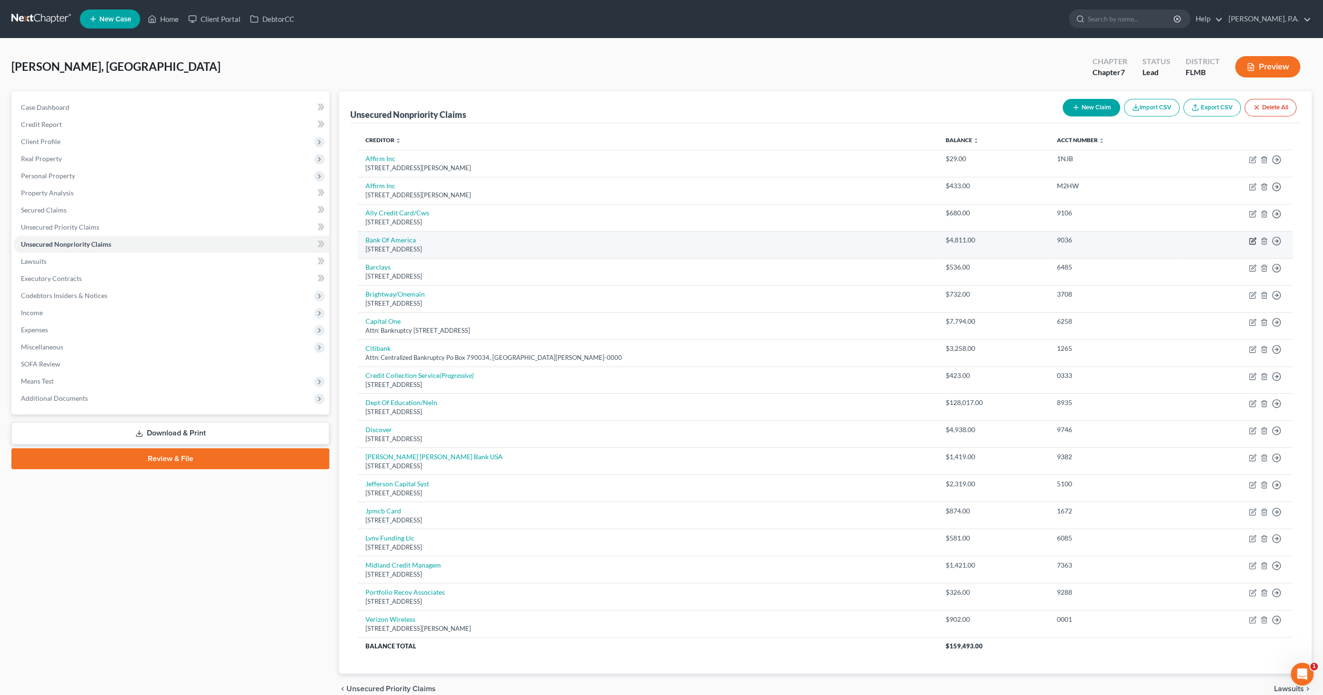
select select "45"
select select "2"
select select "0"
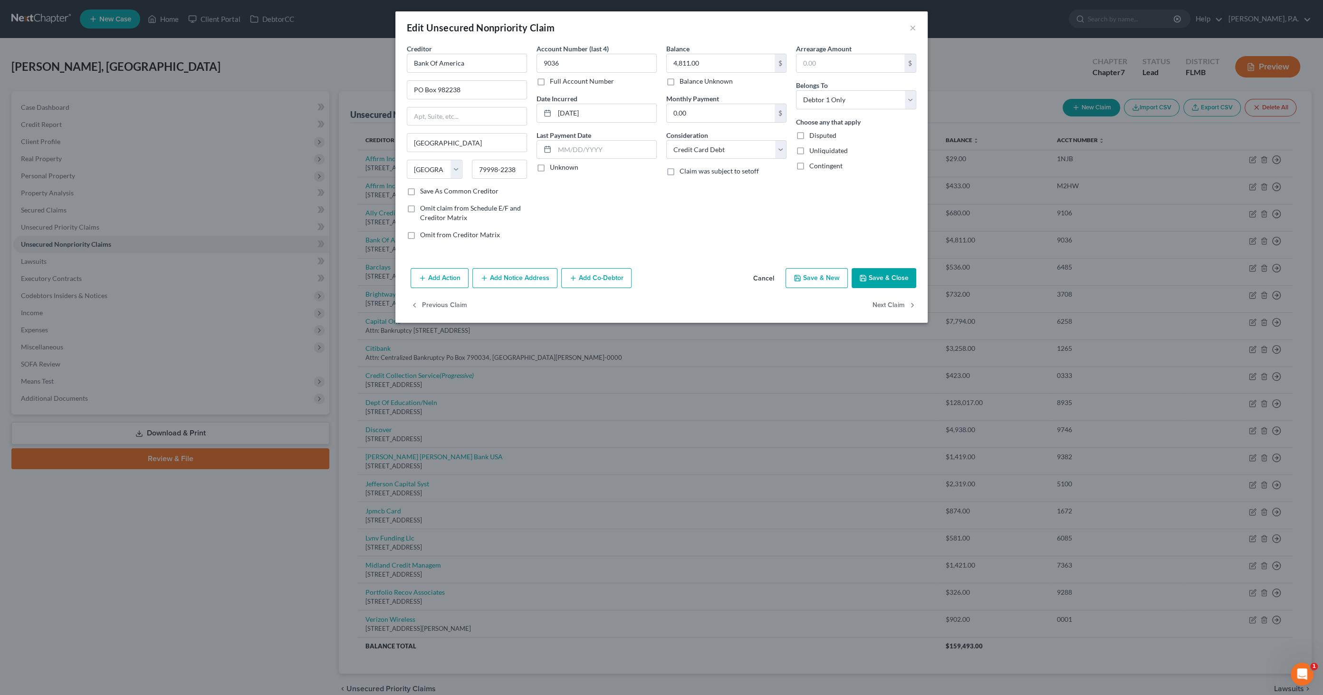
click at [506, 271] on button "Add Notice Address" at bounding box center [514, 278] width 85 height 20
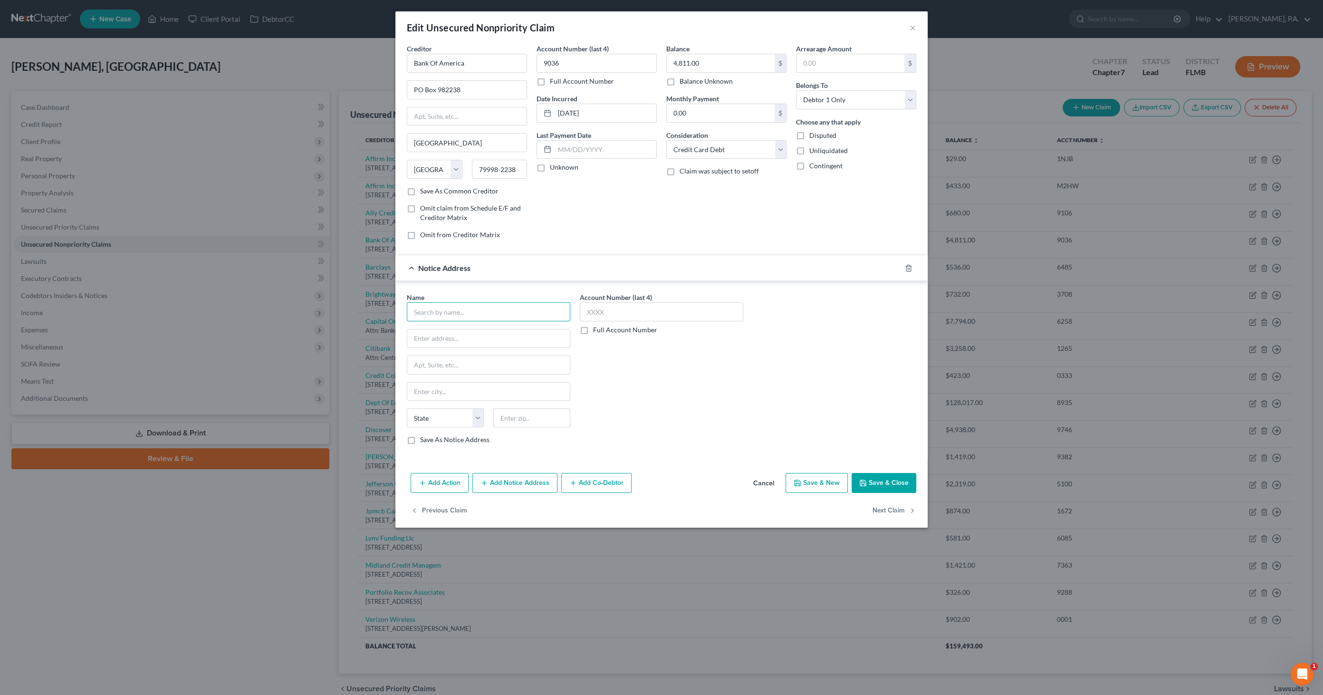
click at [488, 310] on input "text" at bounding box center [488, 311] width 163 height 19
type input "[PERSON_NAME], Palma, [PERSON_NAME], & [PERSON_NAME], PLLC"
type input "[STREET_ADDRESS]"
type input "[GEOGRAPHIC_DATA]"
select select "9"
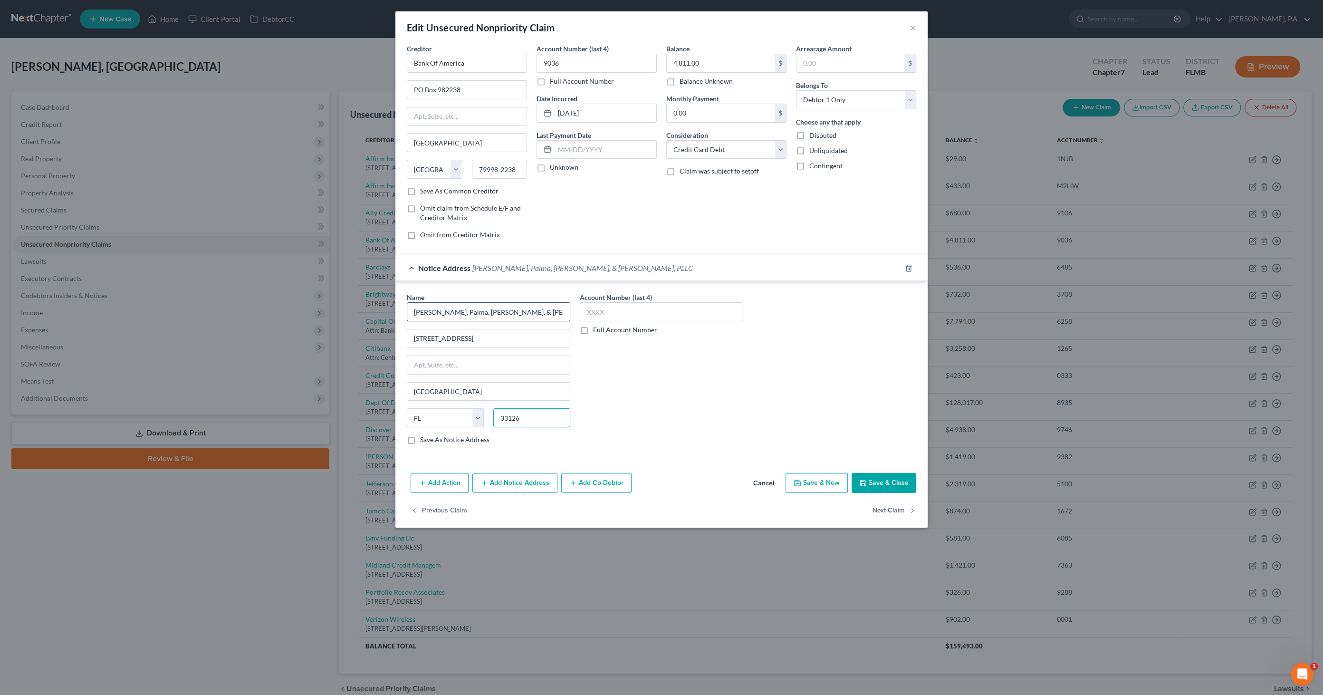
type input "33126"
click at [672, 356] on button "Save & Close" at bounding box center [884, 483] width 65 height 20
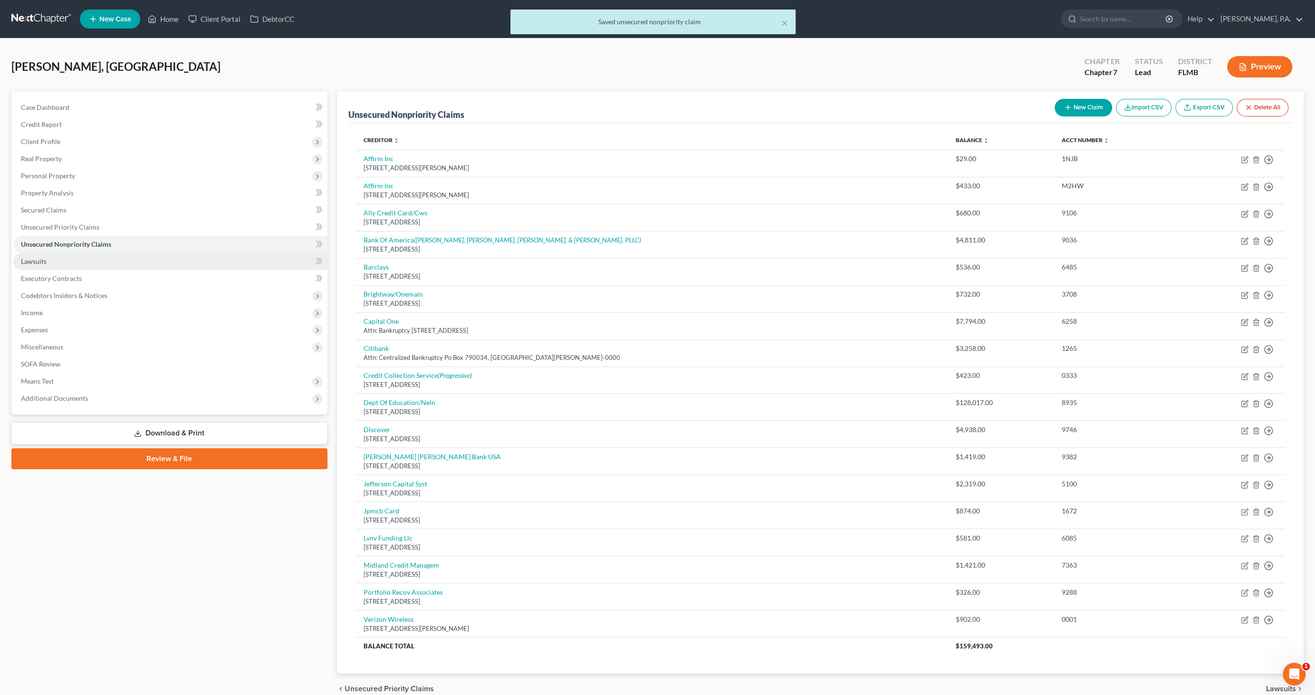
click at [39, 266] on link "Lawsuits" at bounding box center [170, 261] width 314 height 17
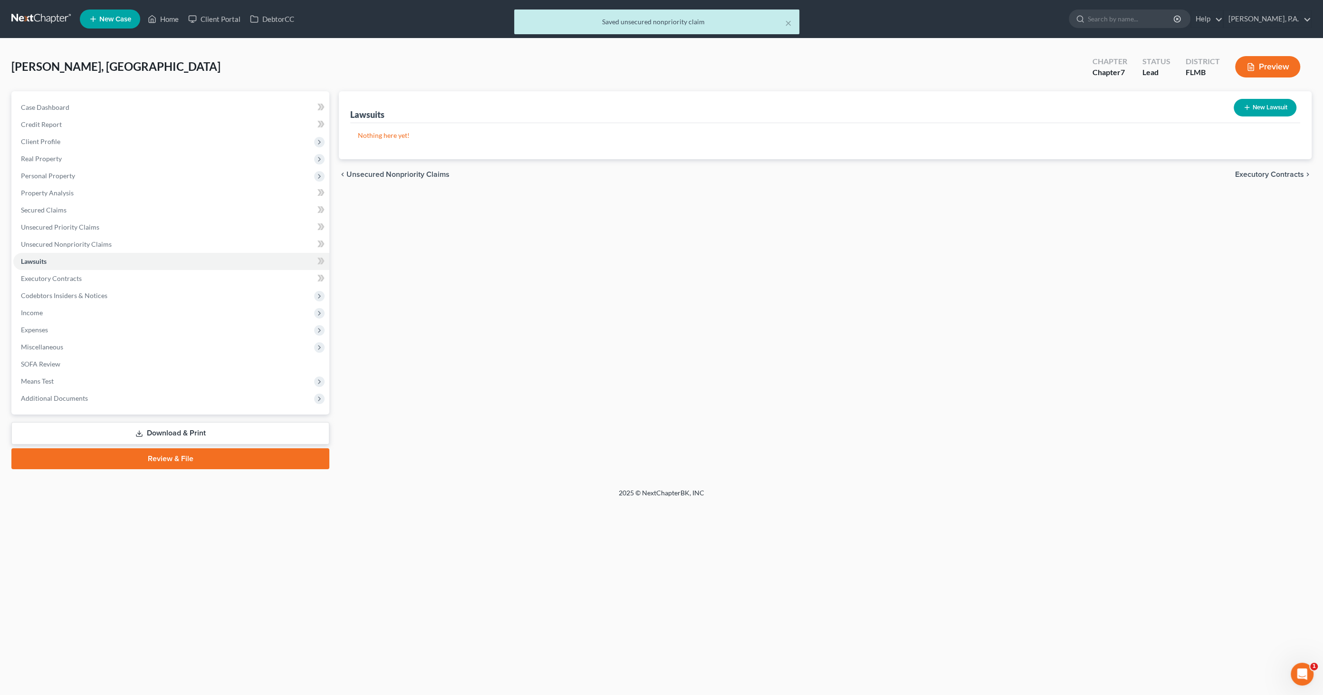
click at [672, 103] on button "New Lawsuit" at bounding box center [1265, 108] width 63 height 18
select select "0"
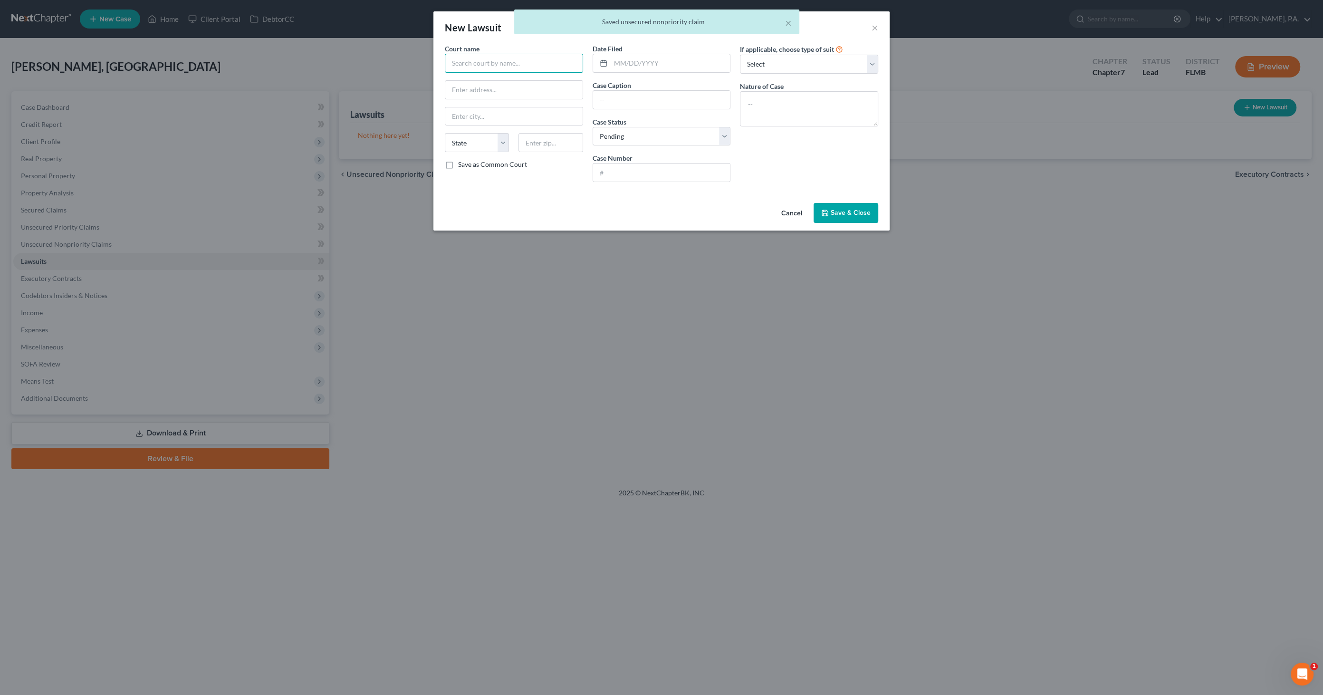
click at [508, 65] on input "text" at bounding box center [514, 63] width 138 height 19
click at [477, 63] on input "text" at bounding box center [514, 63] width 138 height 19
type input "[PERSON_NAME] Judicial Center"
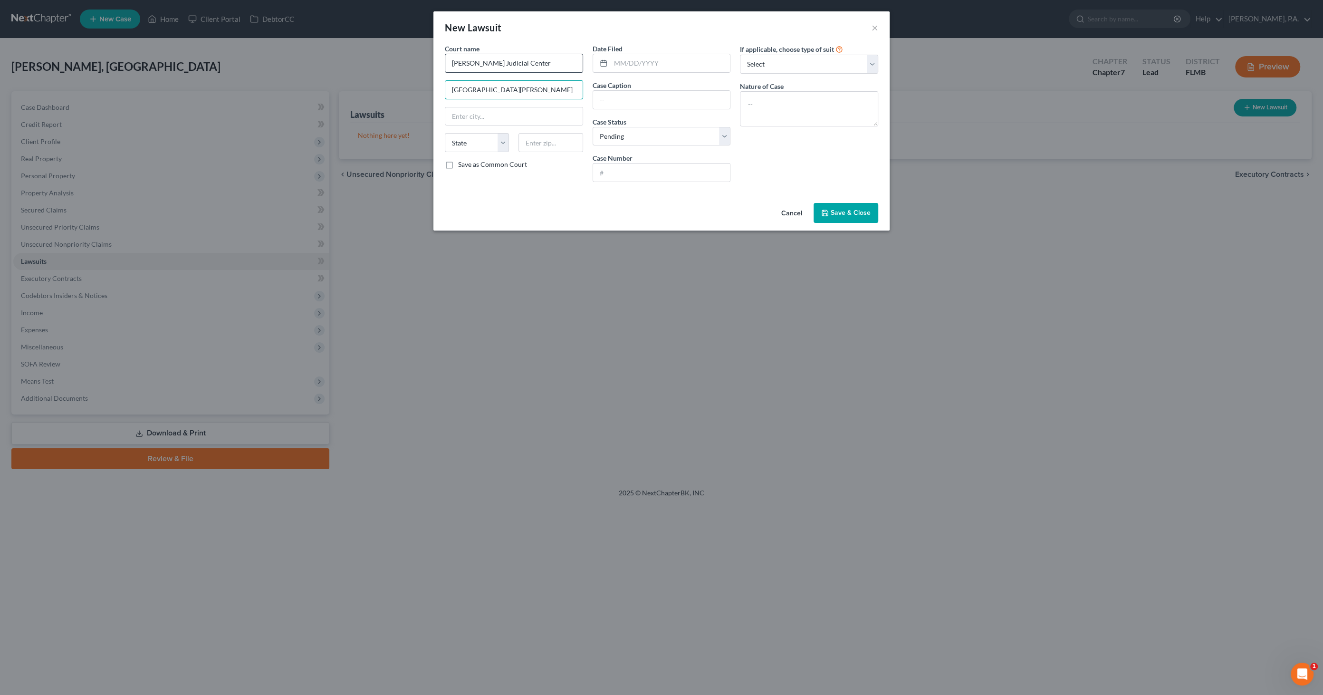
type input "[GEOGRAPHIC_DATA][PERSON_NAME]"
type input "[GEOGRAPHIC_DATA]"
select select "9"
type input "32084"
type input "Saint Augustine"
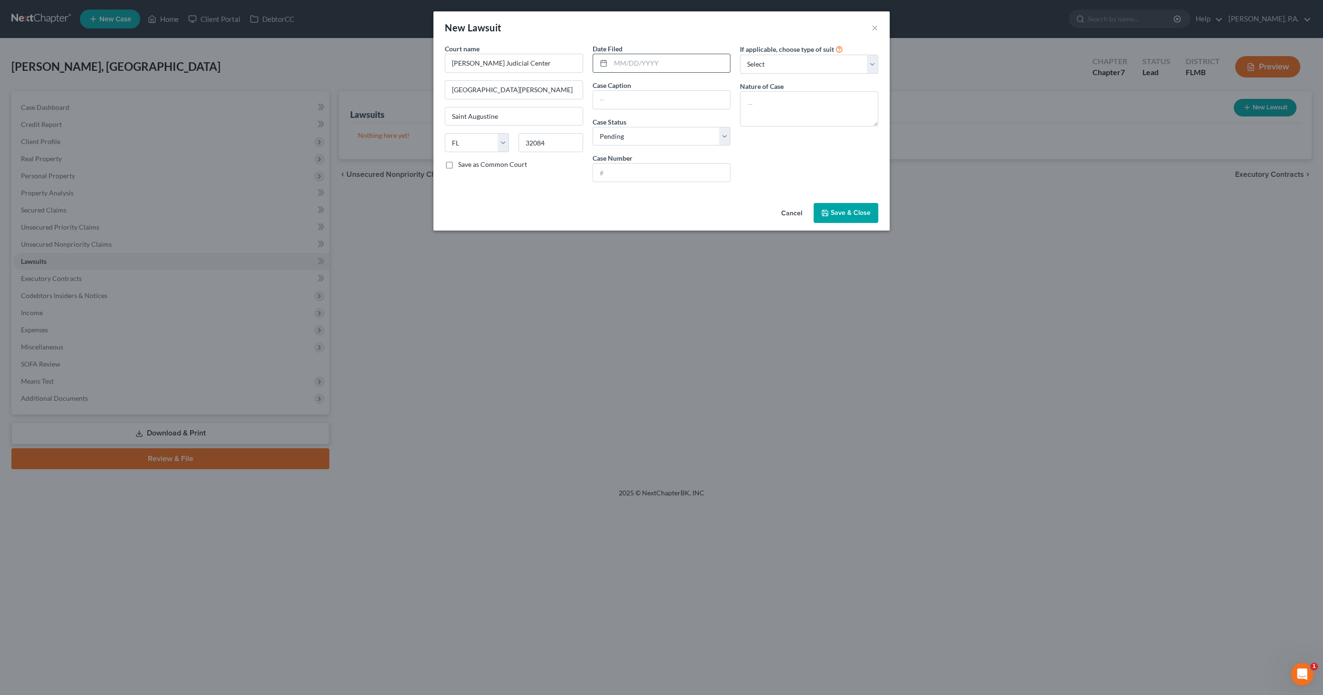
click at [663, 58] on input "text" at bounding box center [671, 63] width 120 height 18
type input "[DATE]"
click at [607, 101] on input "text" at bounding box center [661, 100] width 137 height 18
type input "Bank of America, N.A. v. [PERSON_NAME]"
click at [632, 178] on input "text" at bounding box center [661, 172] width 137 height 18
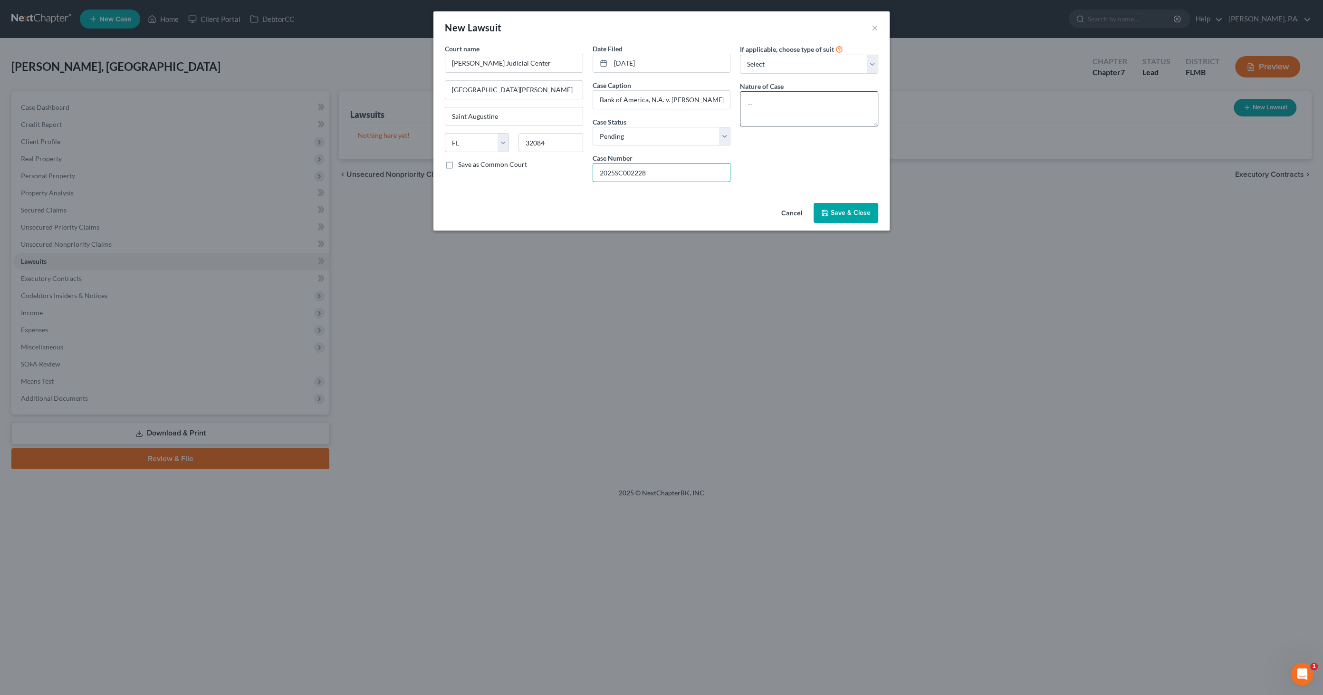
type input "2025SC002228"
click at [672, 102] on textarea at bounding box center [809, 108] width 138 height 35
type textarea "b"
drag, startPoint x: 828, startPoint y: 105, endPoint x: 669, endPoint y: 96, distance: 159.5
click at [667, 105] on div "Court name * [PERSON_NAME] Judicial Center [GEOGRAPHIC_DATA][PERSON_NAME] [GEOG…" at bounding box center [661, 117] width 443 height 146
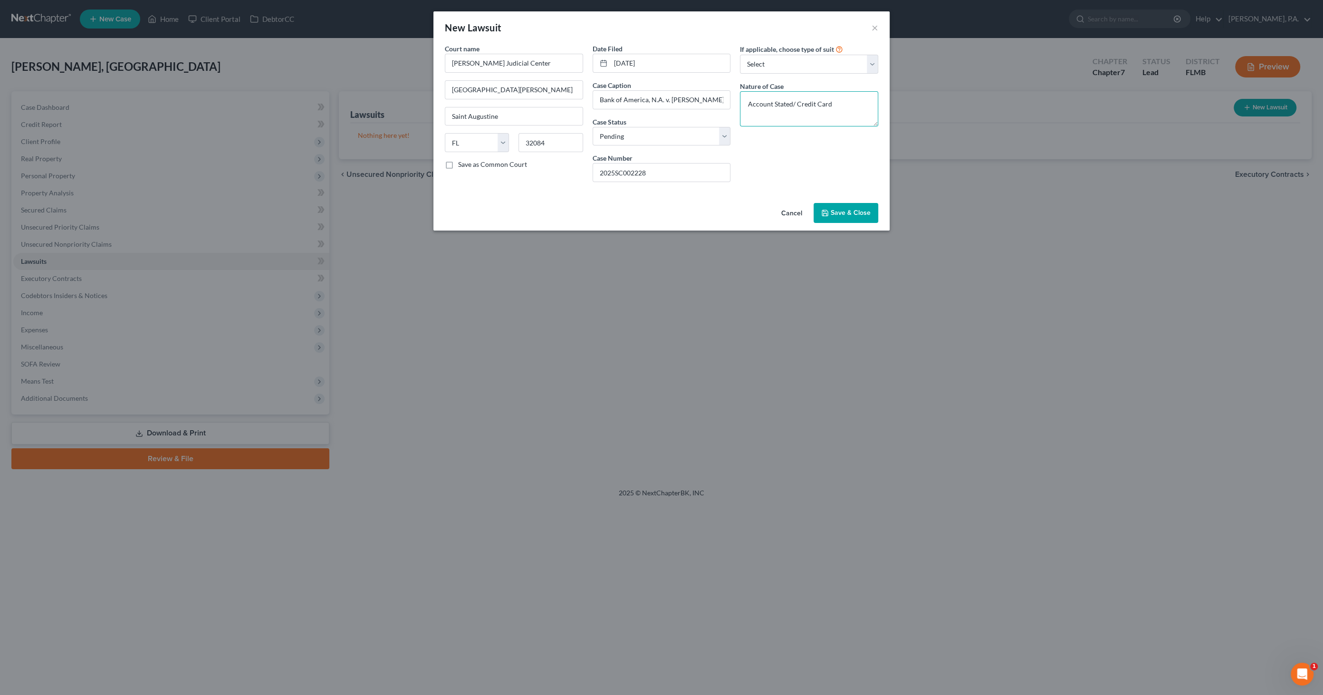
type textarea "Account Stated/ Credit Card"
click at [672, 209] on span "Save & Close" at bounding box center [851, 213] width 40 height 8
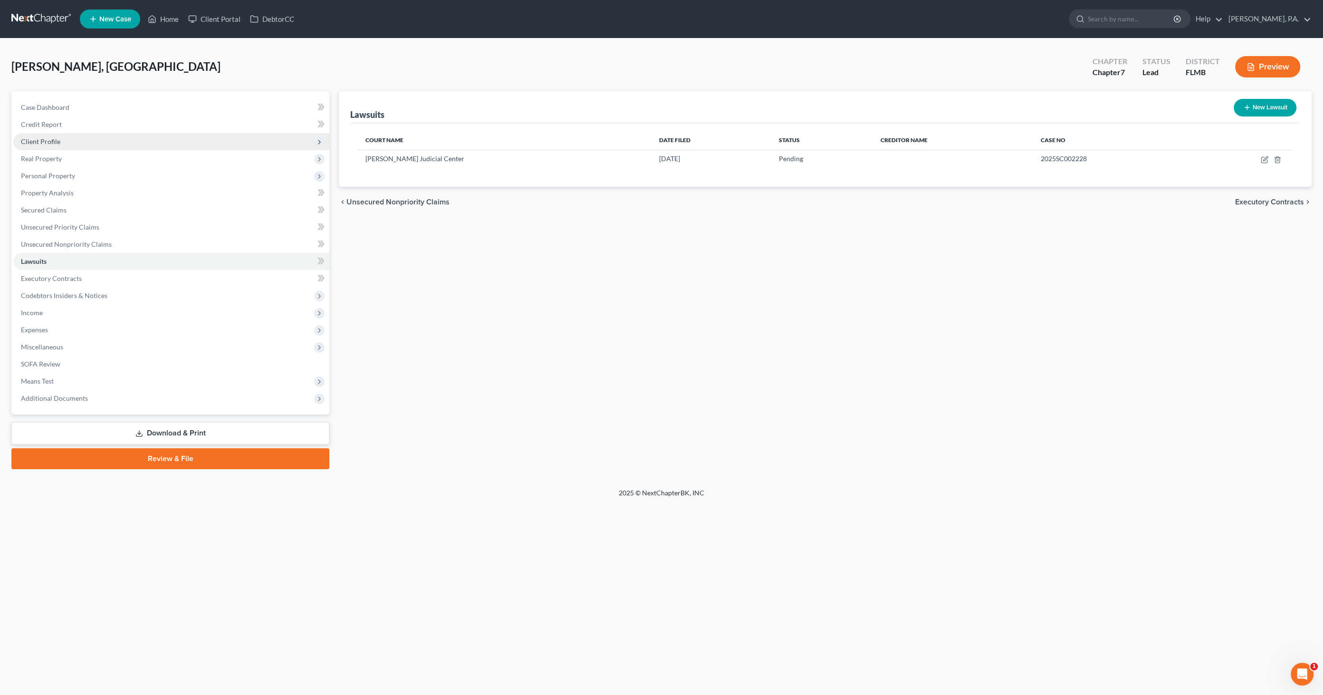
click at [70, 141] on span "Client Profile" at bounding box center [171, 141] width 316 height 17
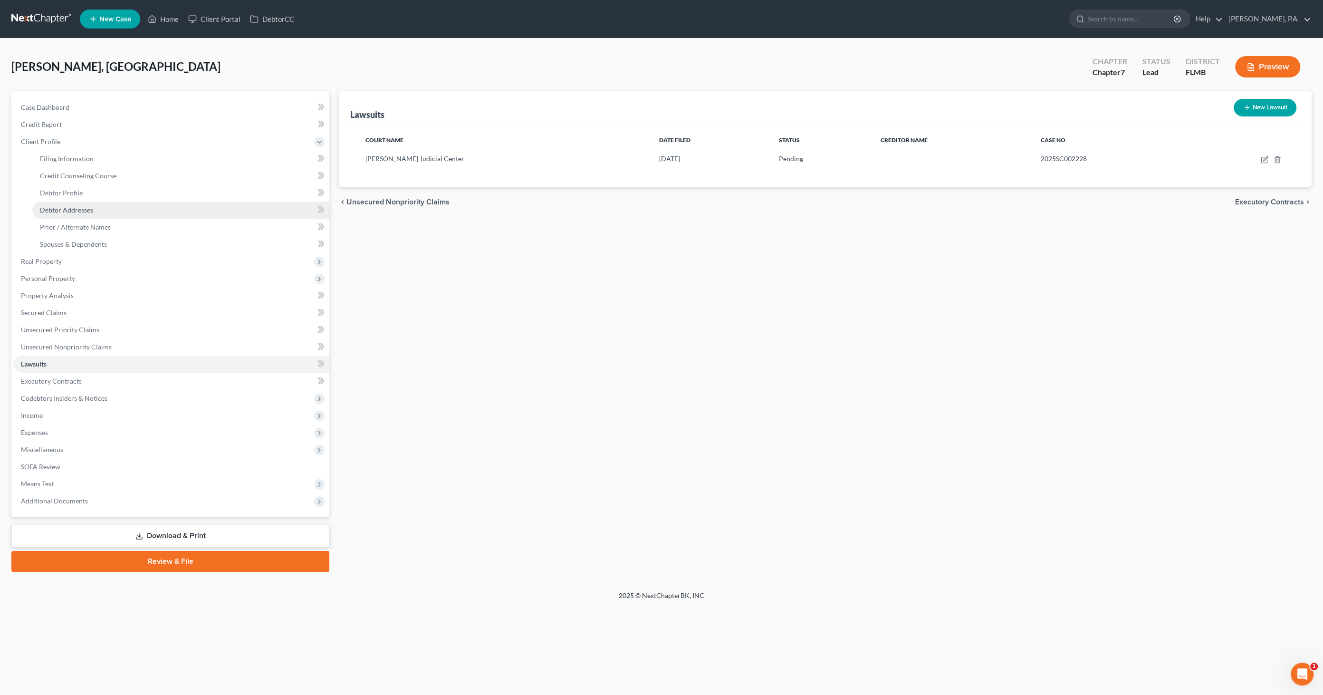
click at [63, 212] on span "Debtor Addresses" at bounding box center [66, 210] width 53 height 8
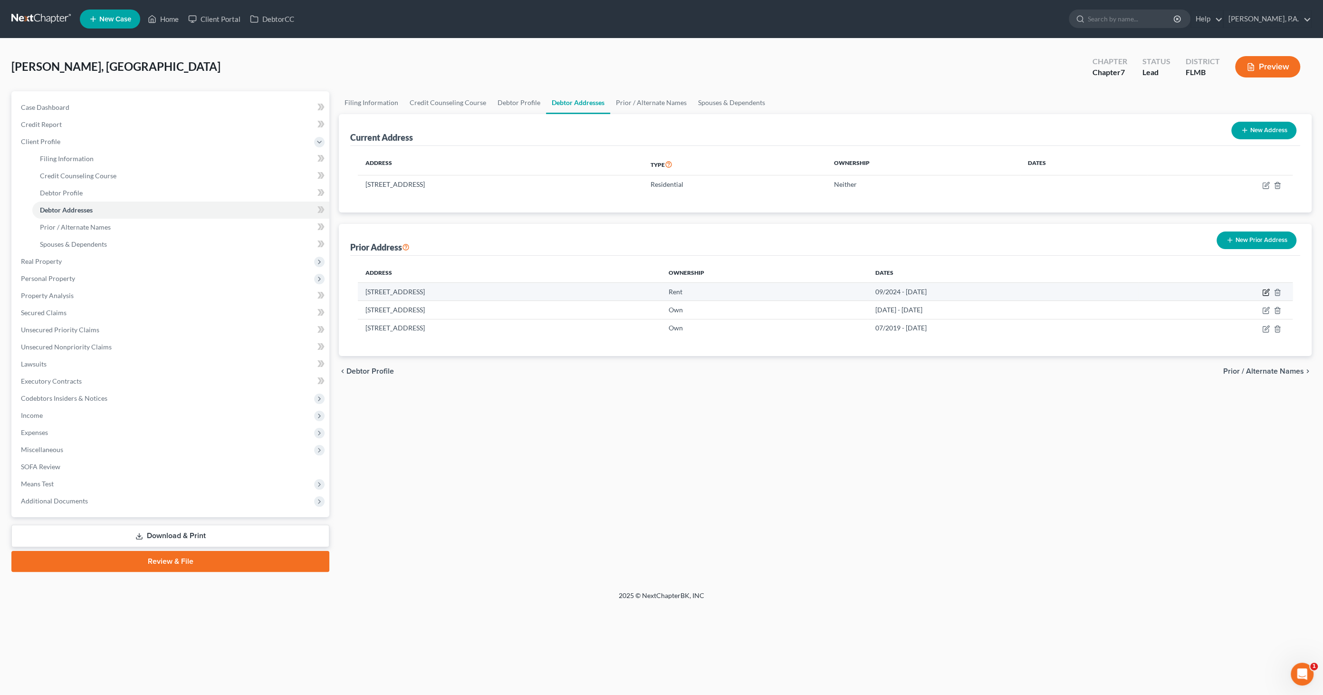
click at [672, 291] on icon "button" at bounding box center [1266, 292] width 8 height 8
select select "9"
select select "57"
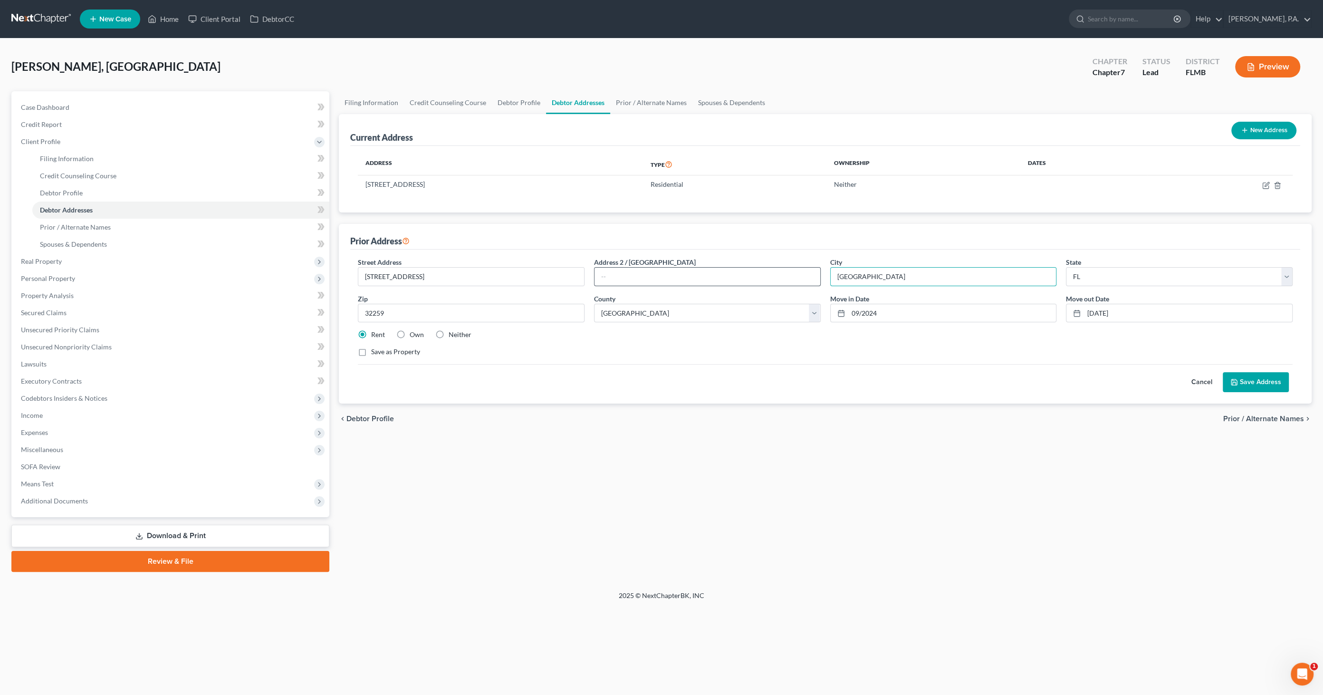
drag, startPoint x: 890, startPoint y: 274, endPoint x: 832, endPoint y: 279, distance: 58.2
click at [672, 271] on div "Street Address * [STREET_ADDRESS] Address [GEOGRAPHIC_DATA] * [GEOGRAPHIC_DATA]…" at bounding box center [825, 310] width 944 height 107
type input "St. [PERSON_NAME]"
click at [672, 356] on button "Save Address" at bounding box center [1256, 382] width 66 height 20
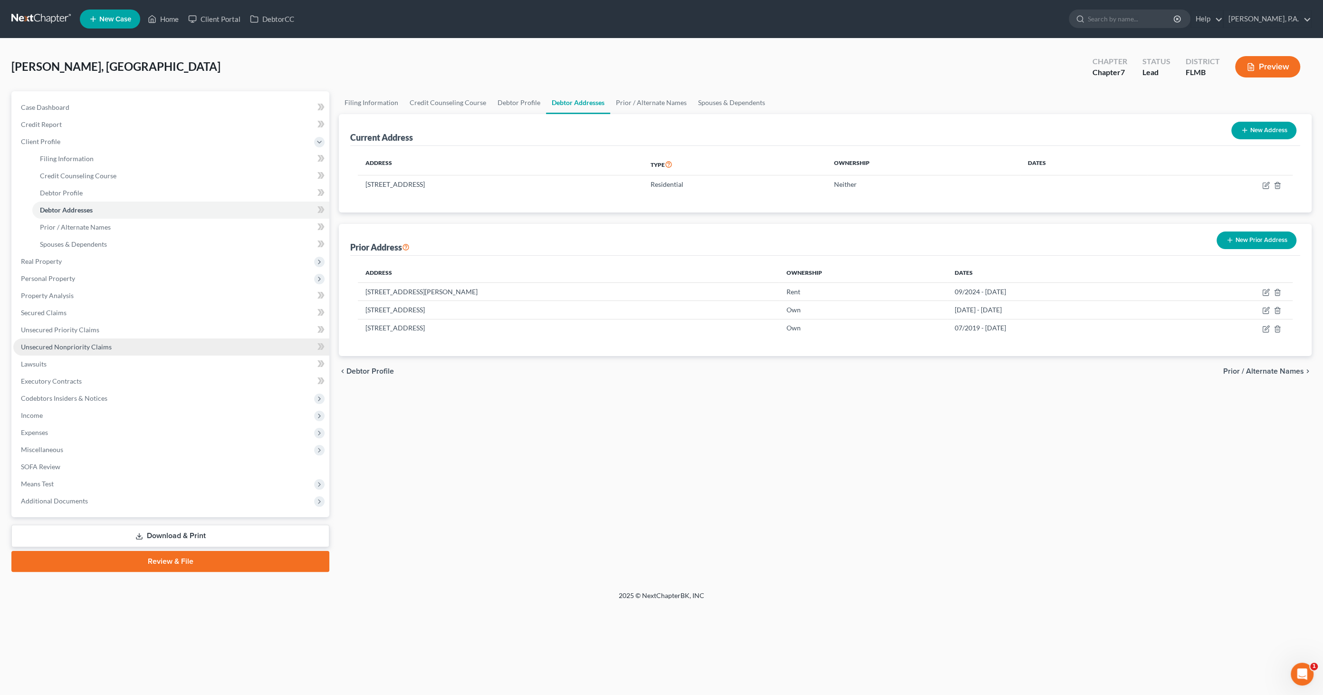
click at [47, 344] on span "Unsecured Nonpriority Claims" at bounding box center [66, 347] width 91 height 8
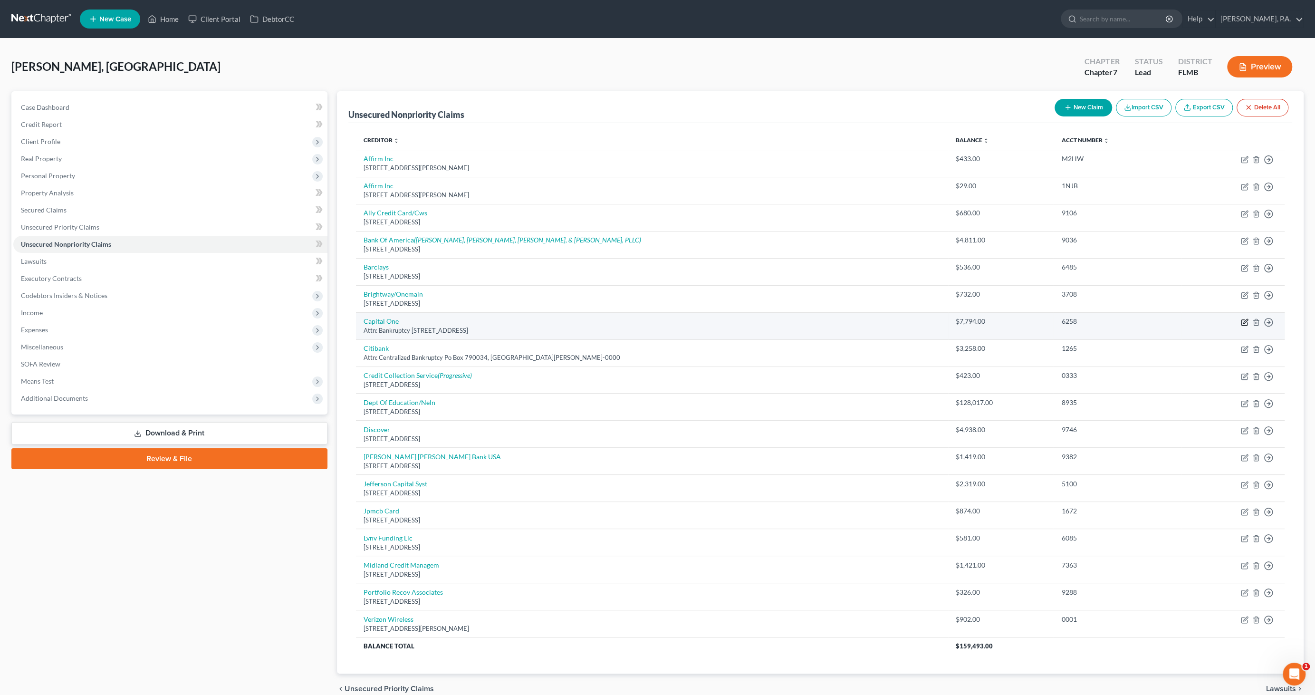
click at [672, 322] on icon "button" at bounding box center [1245, 321] width 4 height 4
select select "46"
select select "2"
select select "0"
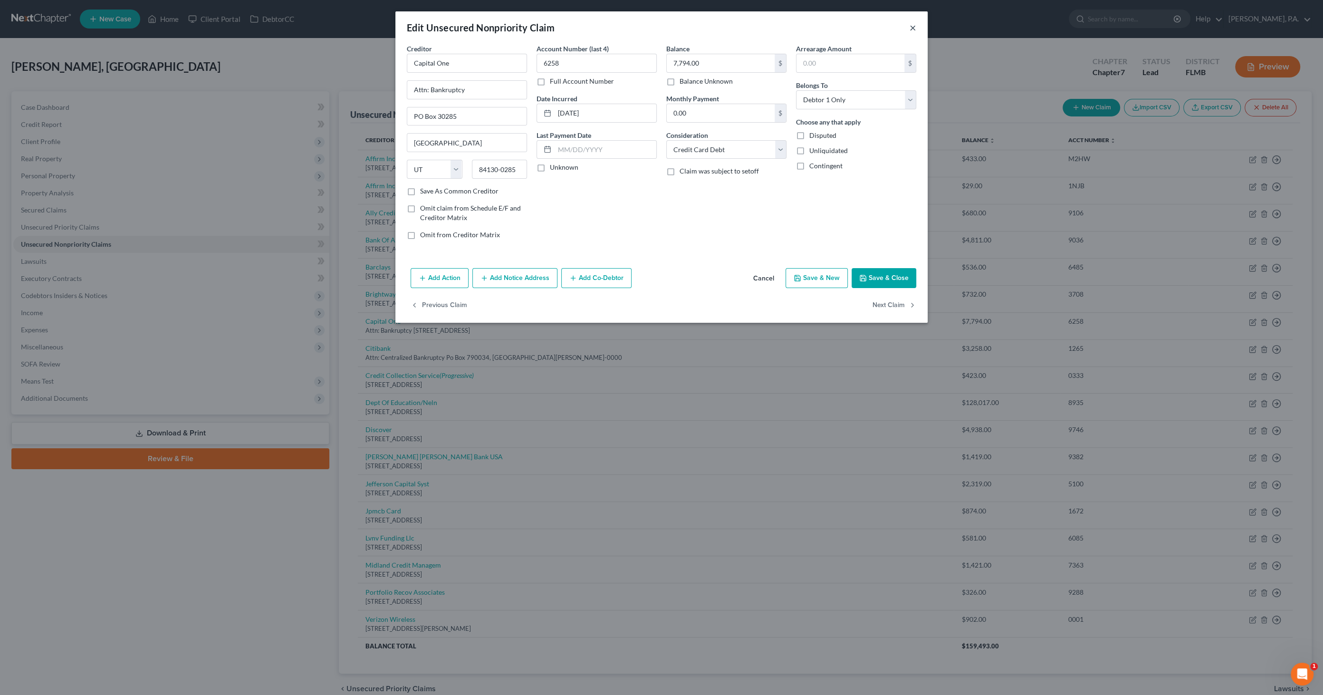
click at [672, 26] on button "×" at bounding box center [913, 27] width 7 height 11
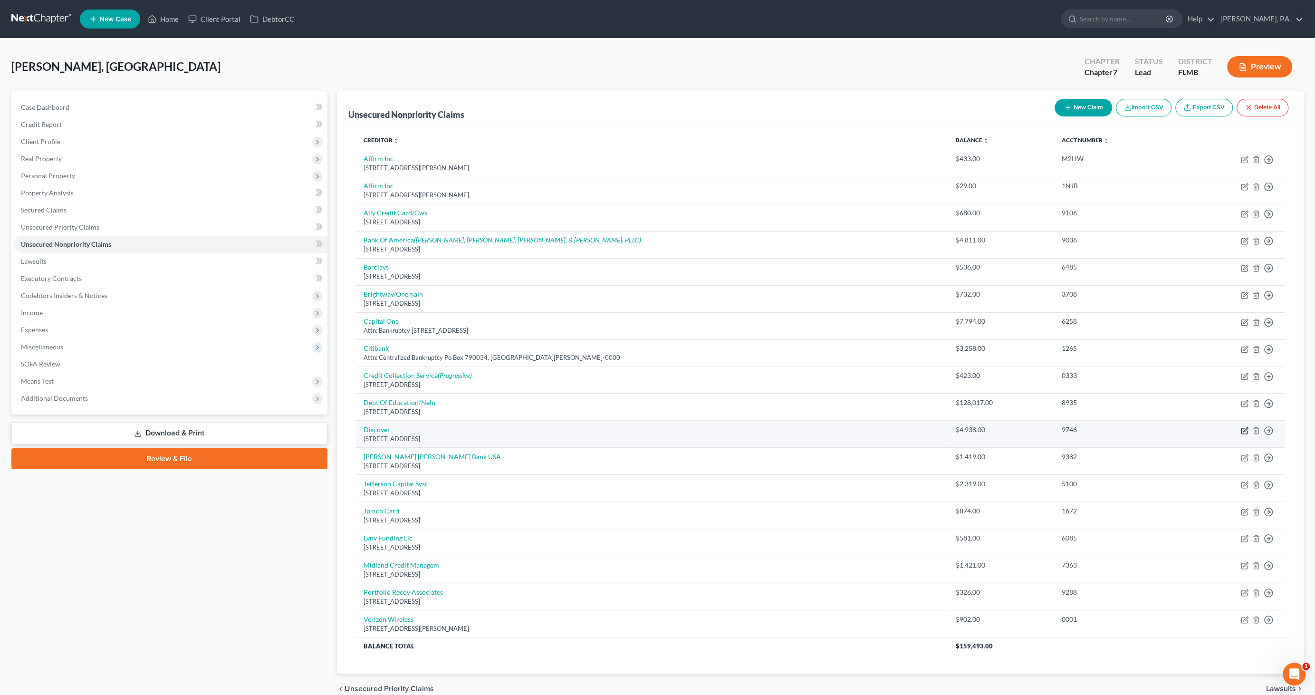
click at [672, 356] on icon "button" at bounding box center [1245, 429] width 4 height 4
select select "46"
select select "2"
select select "0"
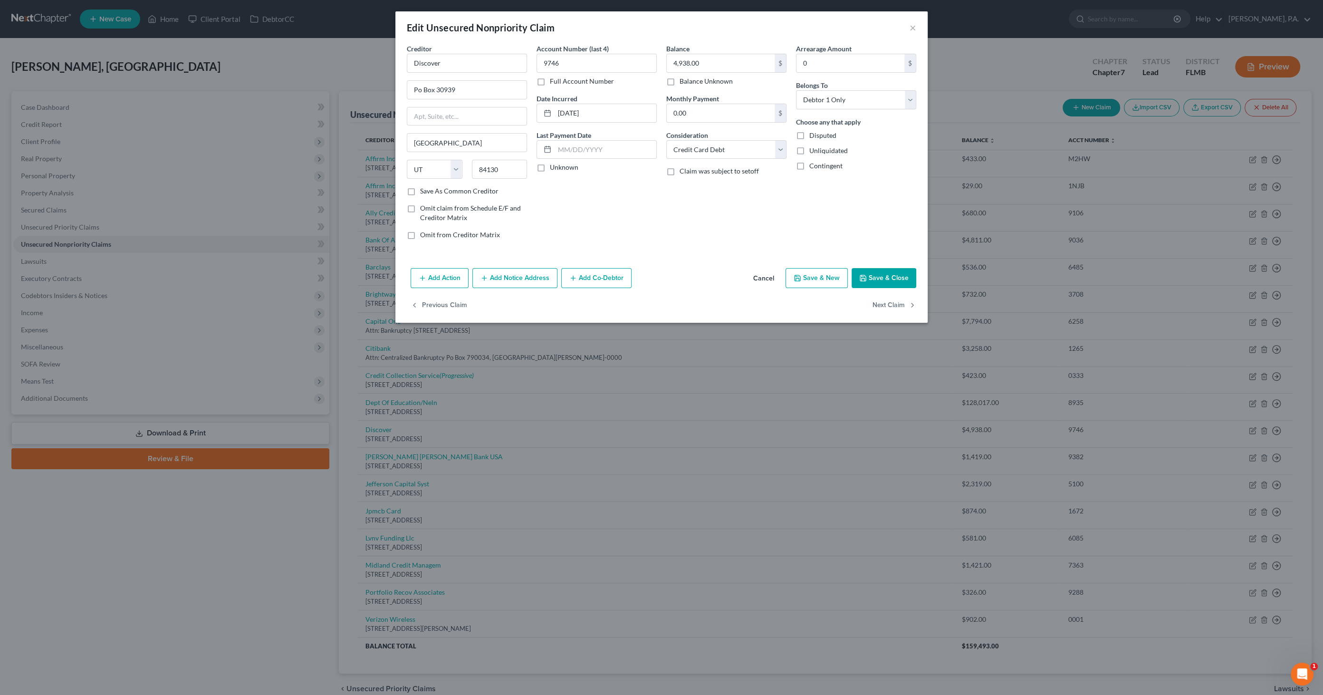
click at [511, 279] on button "Add Notice Address" at bounding box center [514, 278] width 85 height 20
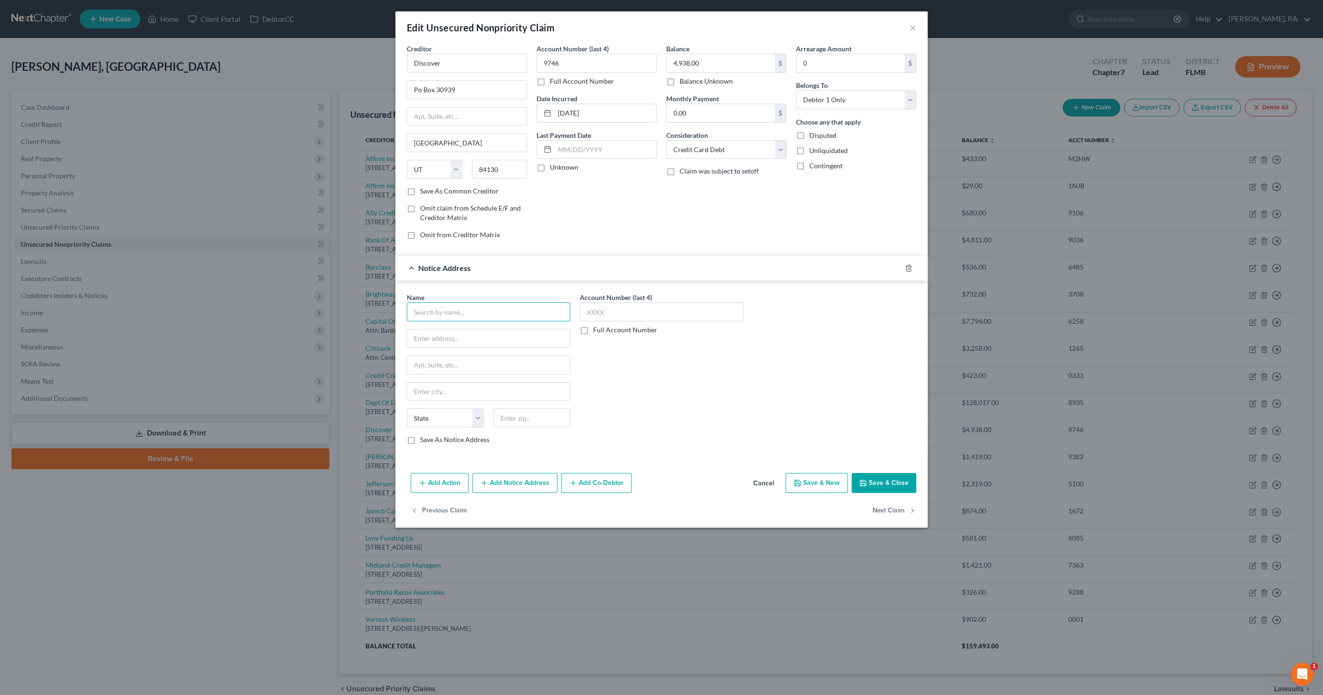
click at [450, 312] on input "text" at bounding box center [488, 311] width 163 height 19
type input "z"
type input "[PERSON_NAME] & Associates, P.C."
type input "PO Box 48979"
type input "[GEOGRAPHIC_DATA]"
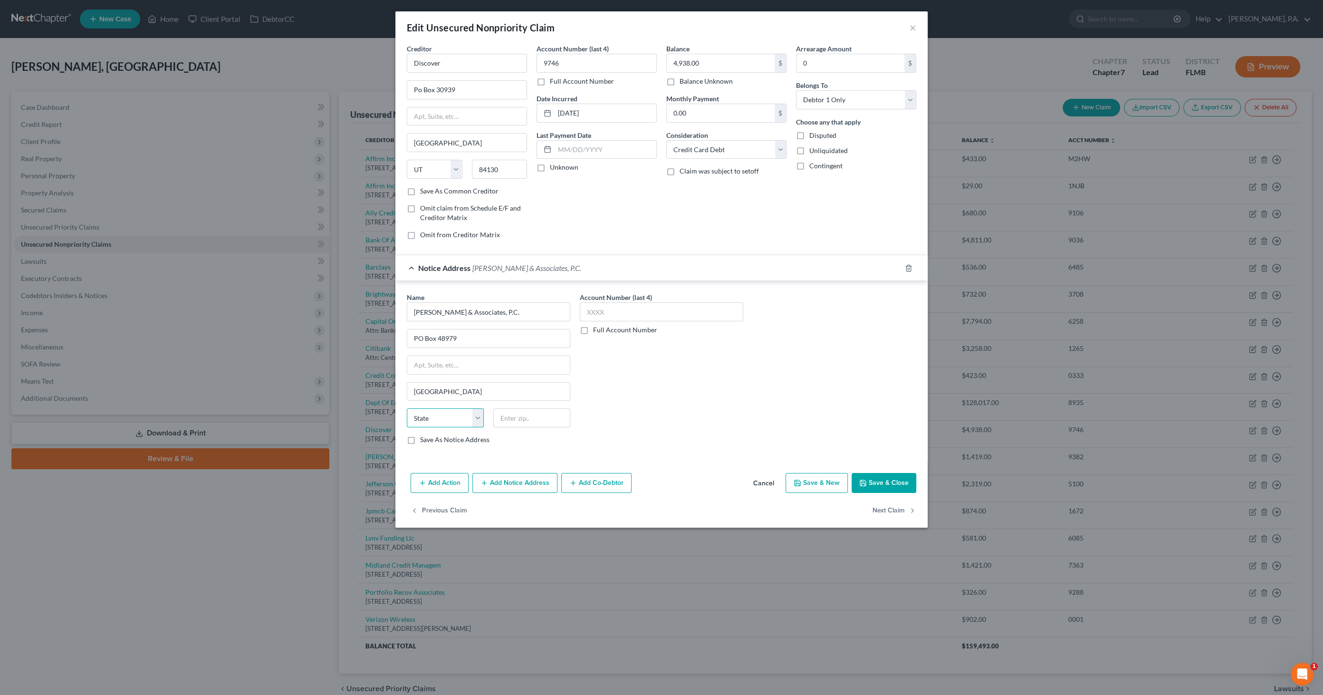
select select "9"
type input "33646"
click at [672, 356] on button "Save & Close" at bounding box center [884, 483] width 65 height 20
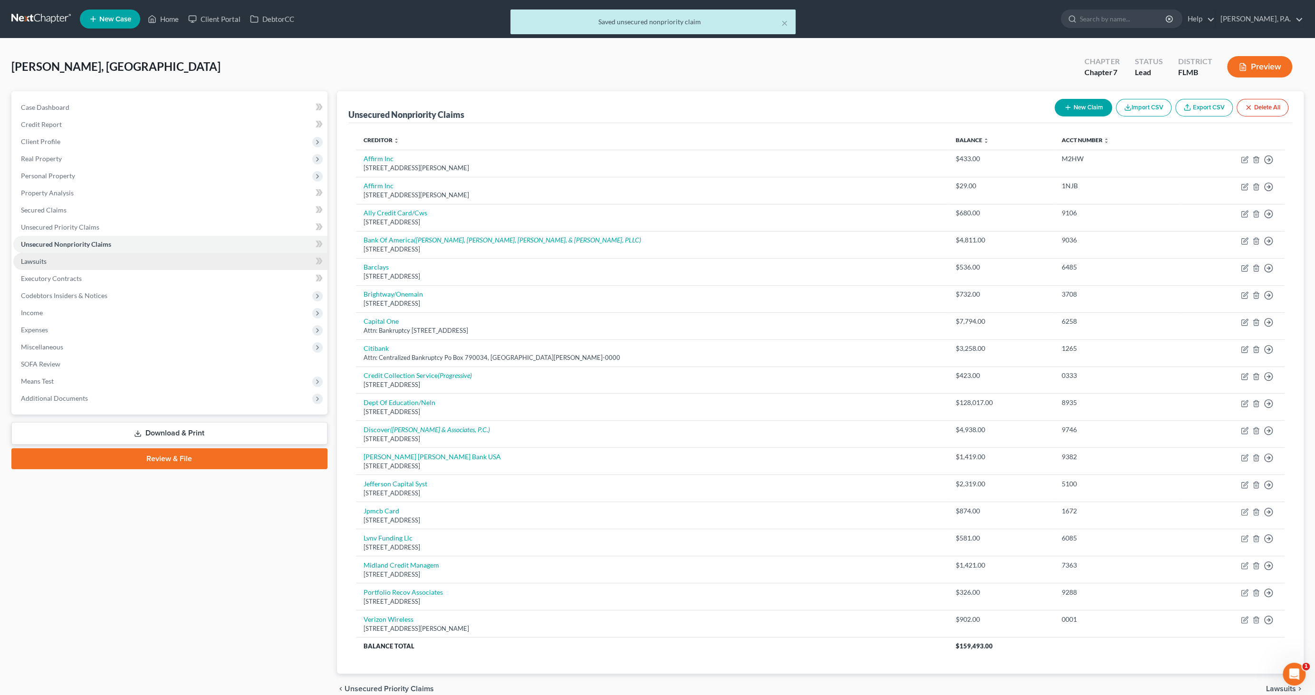
click at [38, 264] on span "Lawsuits" at bounding box center [34, 261] width 26 height 8
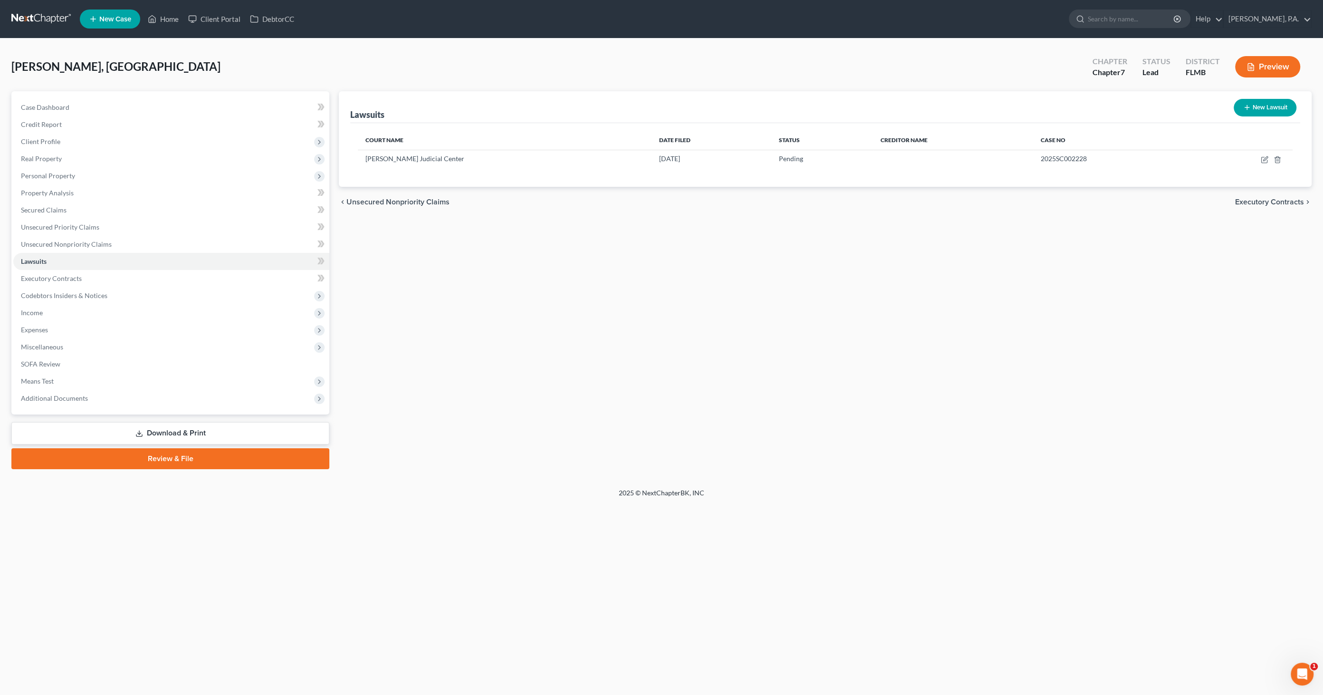
click at [672, 108] on button "New Lawsuit" at bounding box center [1265, 108] width 63 height 18
select select "0"
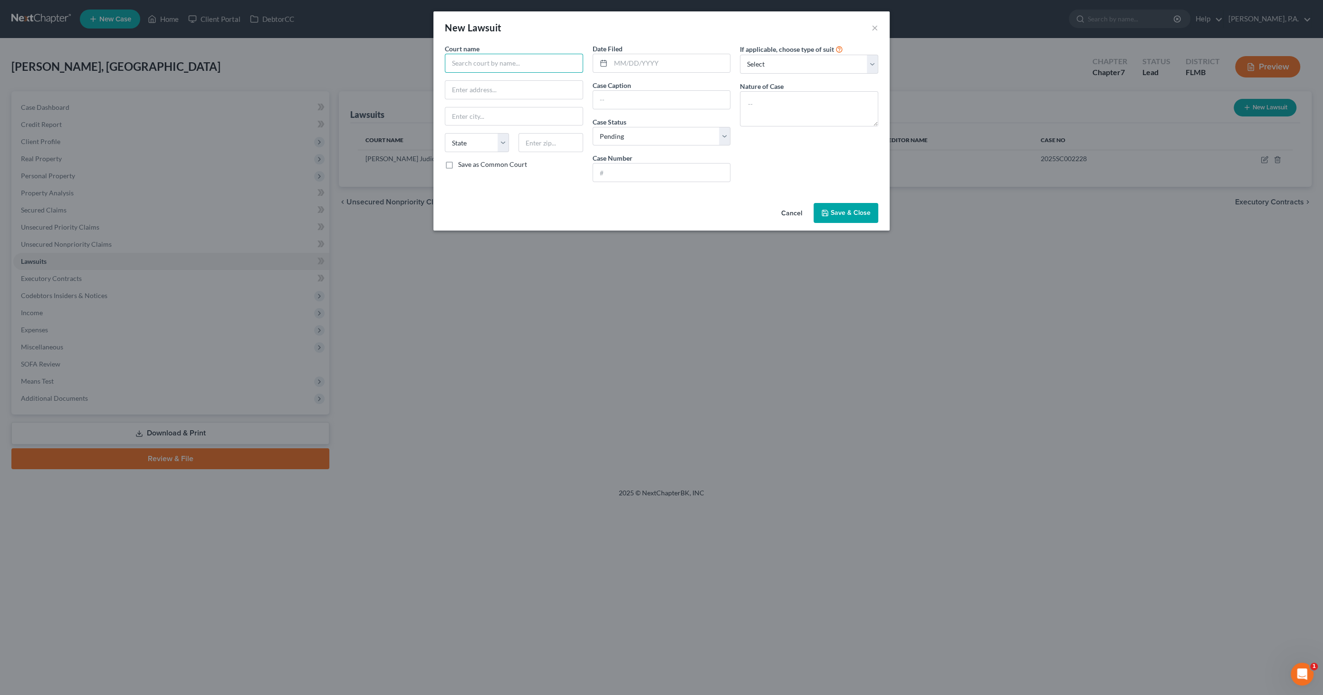
click at [509, 54] on input "text" at bounding box center [514, 63] width 138 height 19
click at [562, 58] on input "Polk County Clerk of Court" at bounding box center [514, 63] width 138 height 19
drag, startPoint x: 567, startPoint y: 59, endPoint x: 318, endPoint y: 50, distance: 249.7
click at [317, 50] on div "New Lawsuit × Court name * Polk County Clerk of Court State [US_STATE] AK AR AZ…" at bounding box center [661, 347] width 1323 height 695
click at [533, 78] on div "Polk County Clerk of Court" at bounding box center [501, 80] width 99 height 10
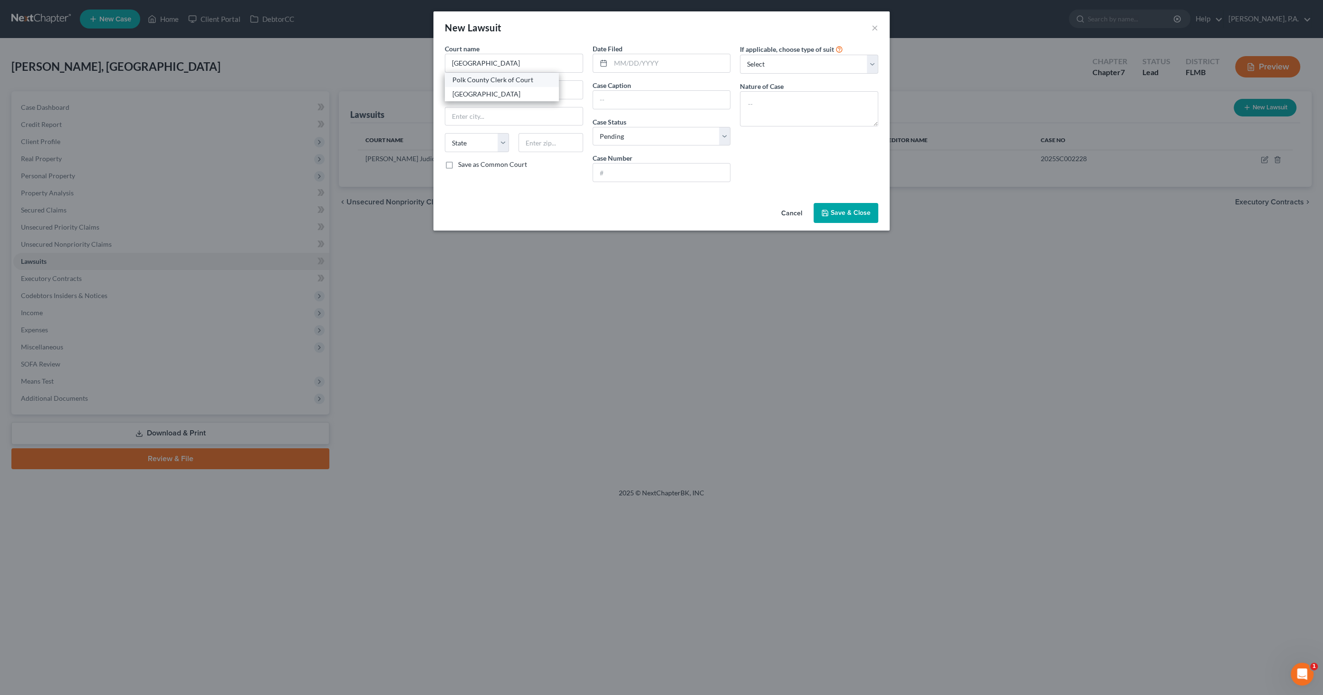
type input "Polk County Clerk of Court"
type input "[STREET_ADDRESS]"
type input "Bartow"
select select "9"
type input "33830"
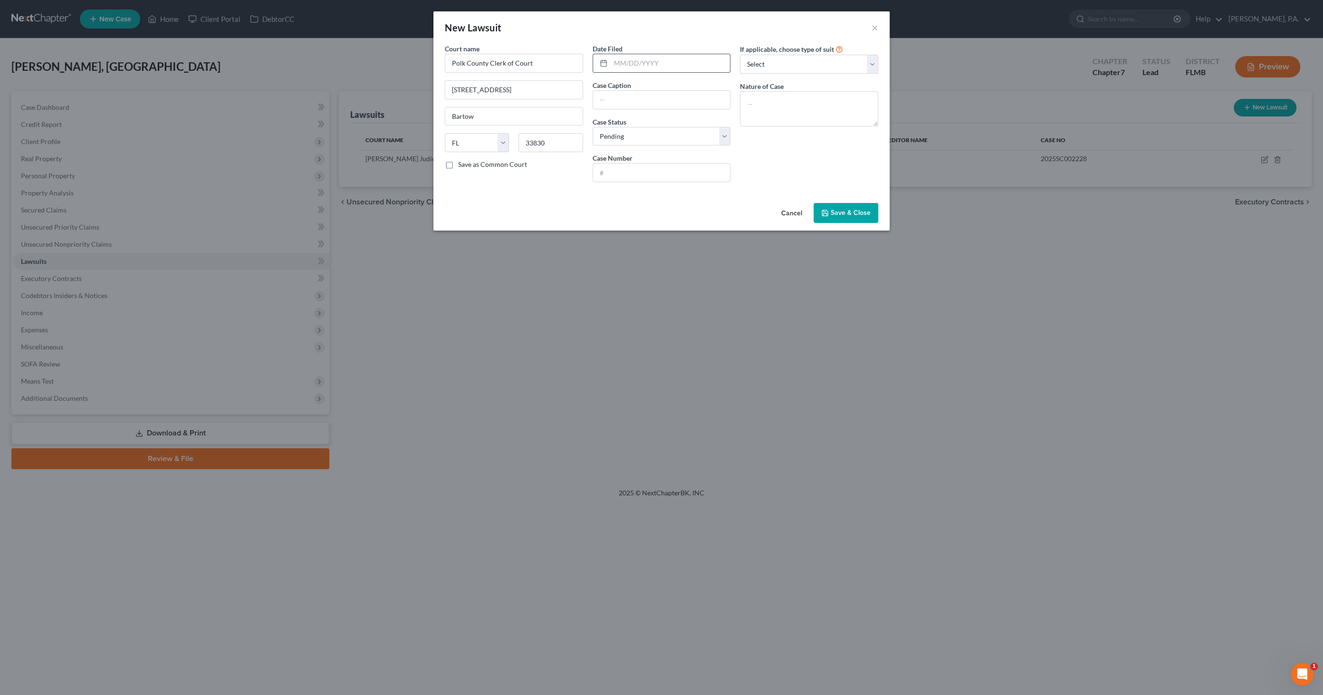
click at [636, 65] on input "text" at bounding box center [671, 63] width 120 height 18
type input "[DATE]"
click at [598, 95] on input "text" at bounding box center [661, 100] width 137 height 18
type input "Capital One, N.A., successor by merger to Discover Bank v Estonna [PERSON_NAME]"
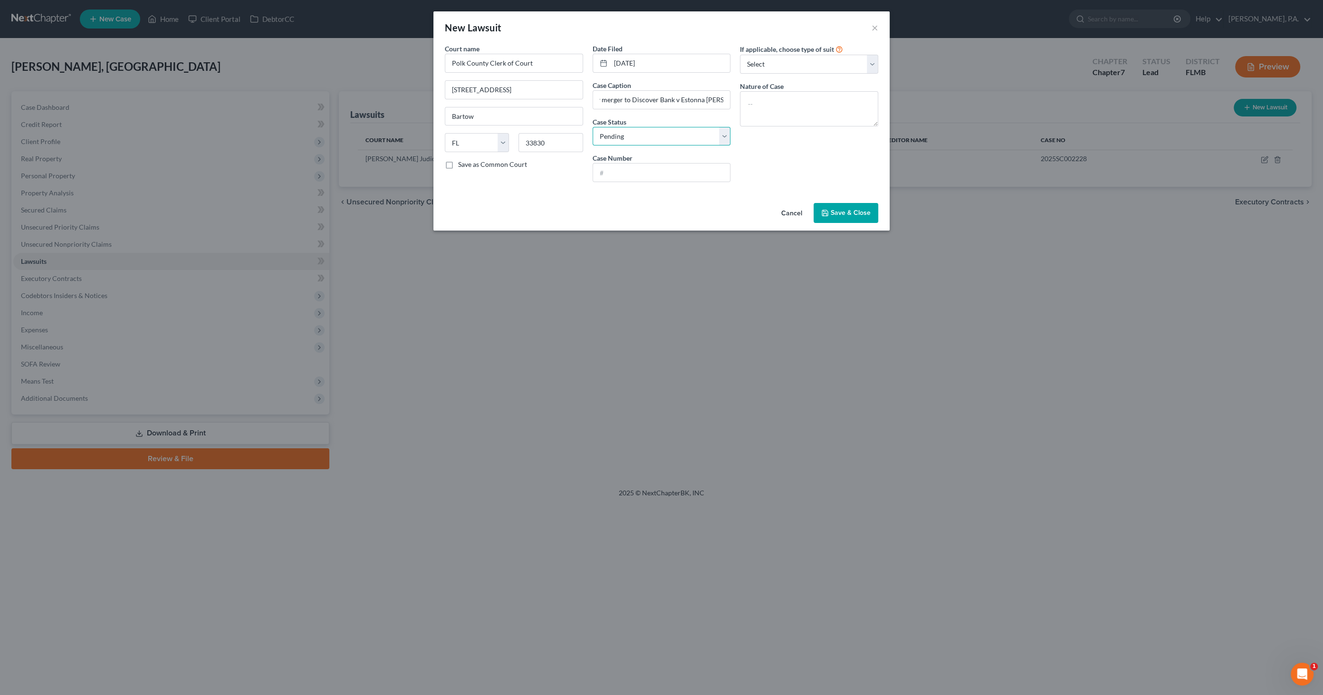
scroll to position [0, 0]
type input "2025SC013276"
click at [672, 100] on textarea at bounding box center [809, 108] width 138 height 35
type textarea "s"
type textarea "Statement of Claim / Breach of Contract"
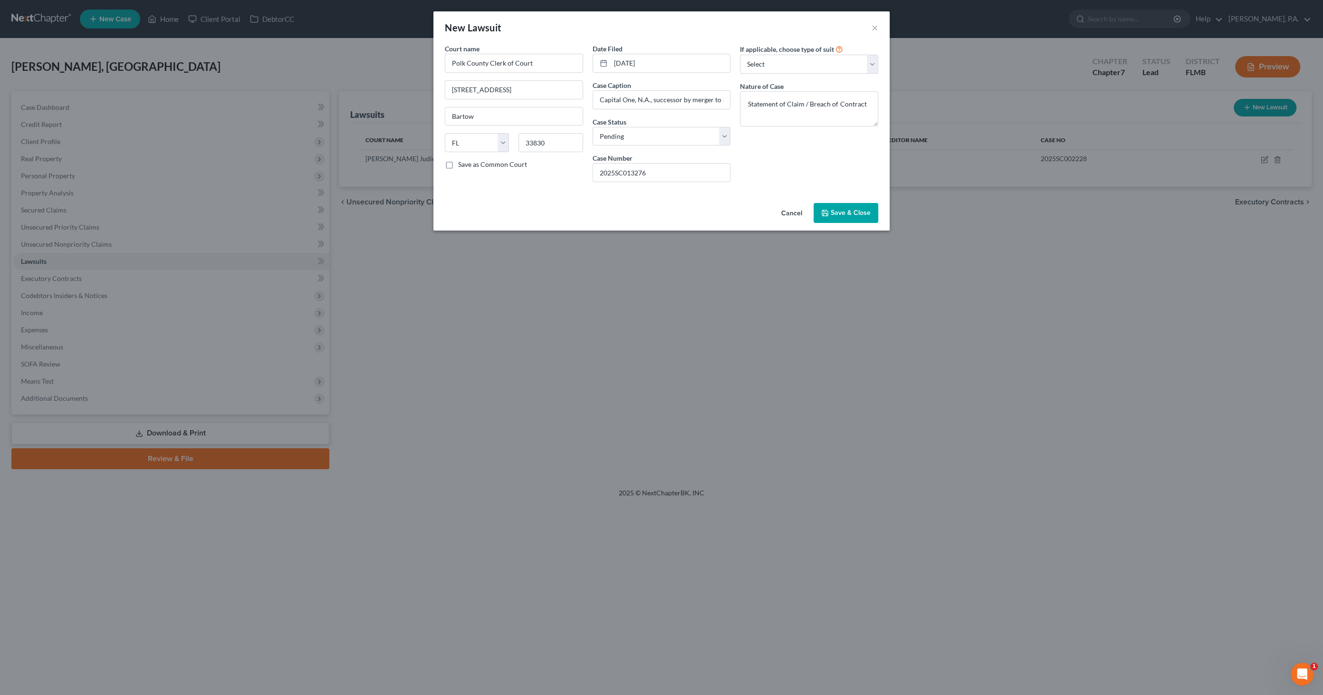
click at [672, 211] on span "Save & Close" at bounding box center [851, 213] width 40 height 8
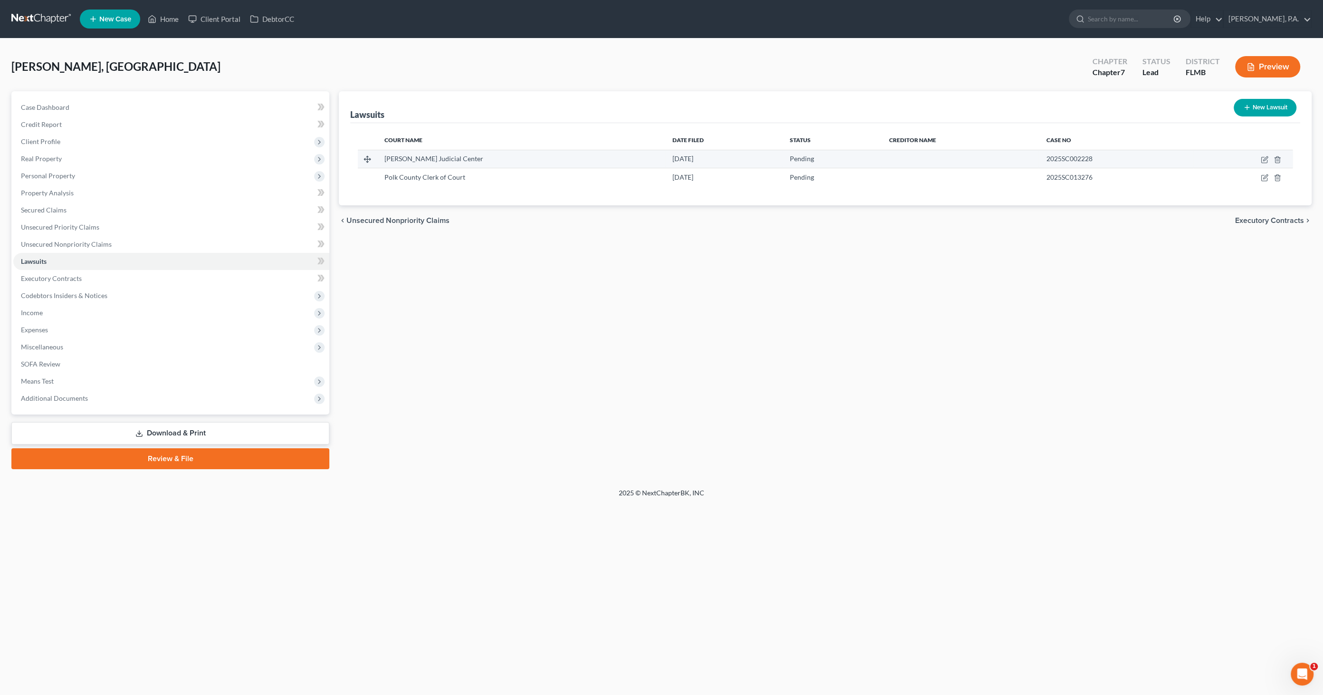
click at [672, 163] on td at bounding box center [1242, 159] width 99 height 18
click at [672, 157] on icon "button" at bounding box center [1265, 160] width 8 height 8
select select "9"
select select "0"
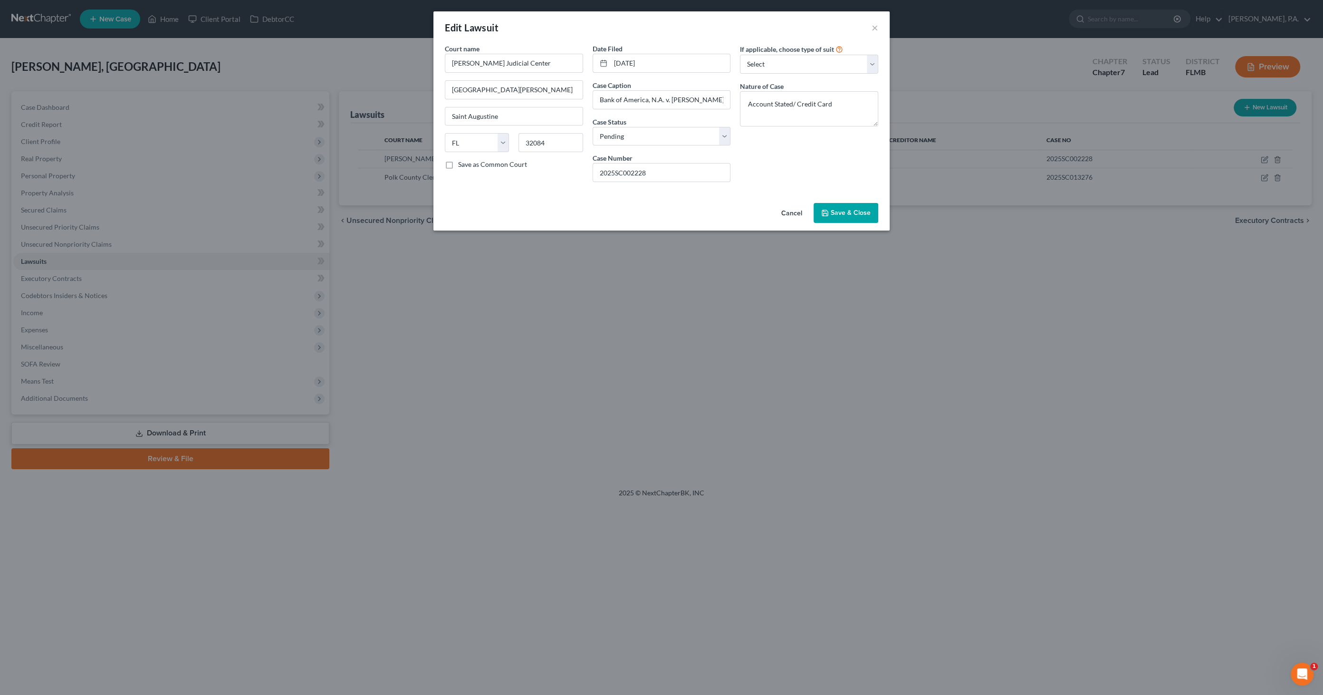
click at [672, 207] on button "Save & Close" at bounding box center [846, 213] width 65 height 20
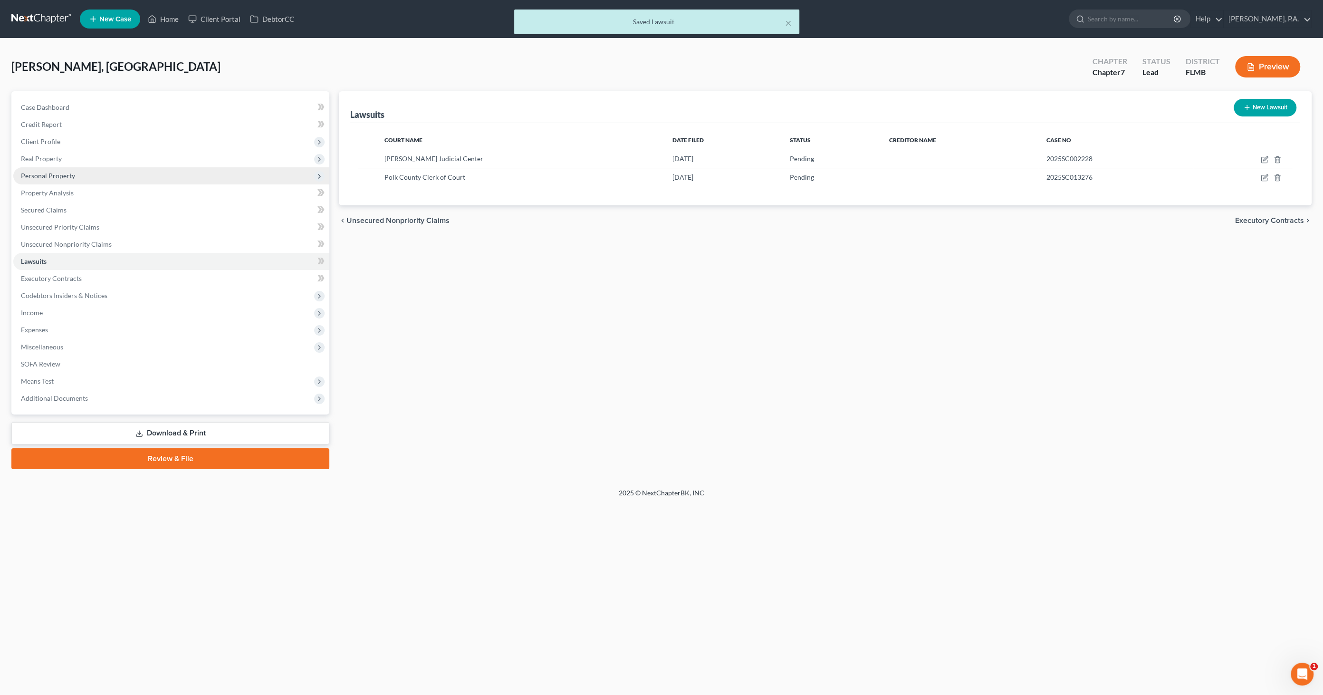
click at [66, 172] on span "Personal Property" at bounding box center [48, 176] width 54 height 8
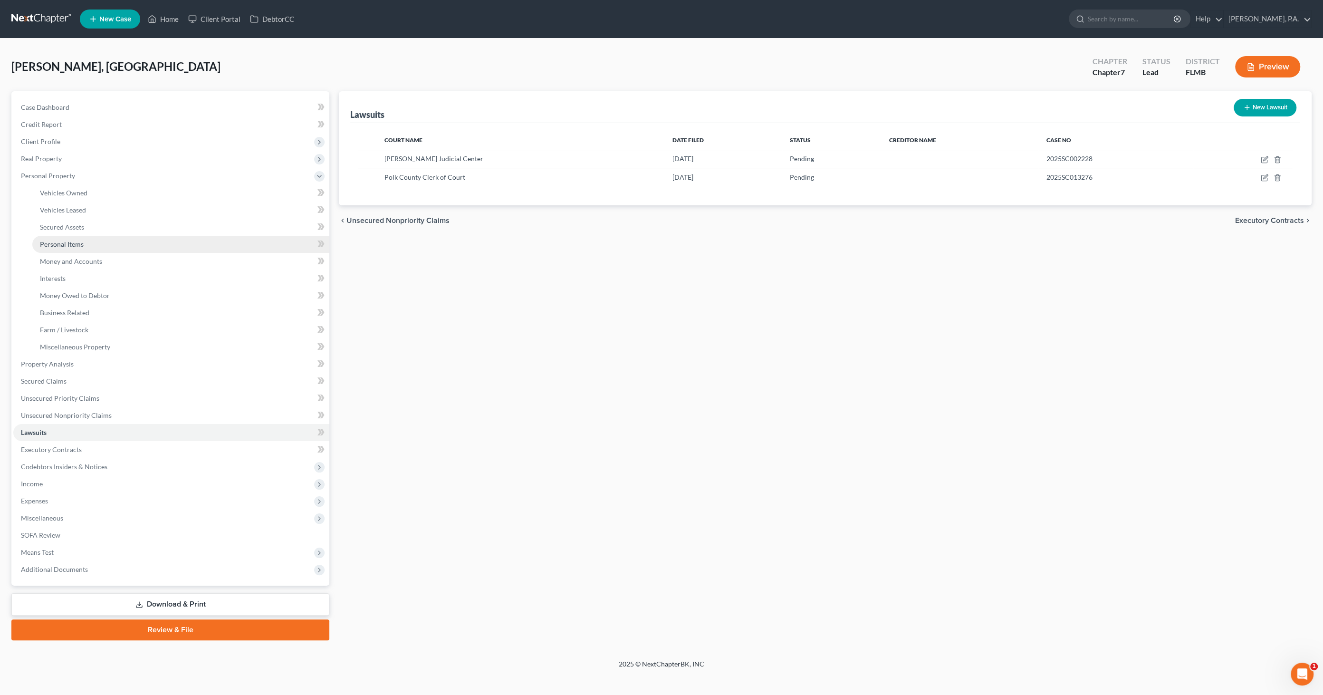
click at [83, 238] on link "Personal Items" at bounding box center [180, 244] width 297 height 17
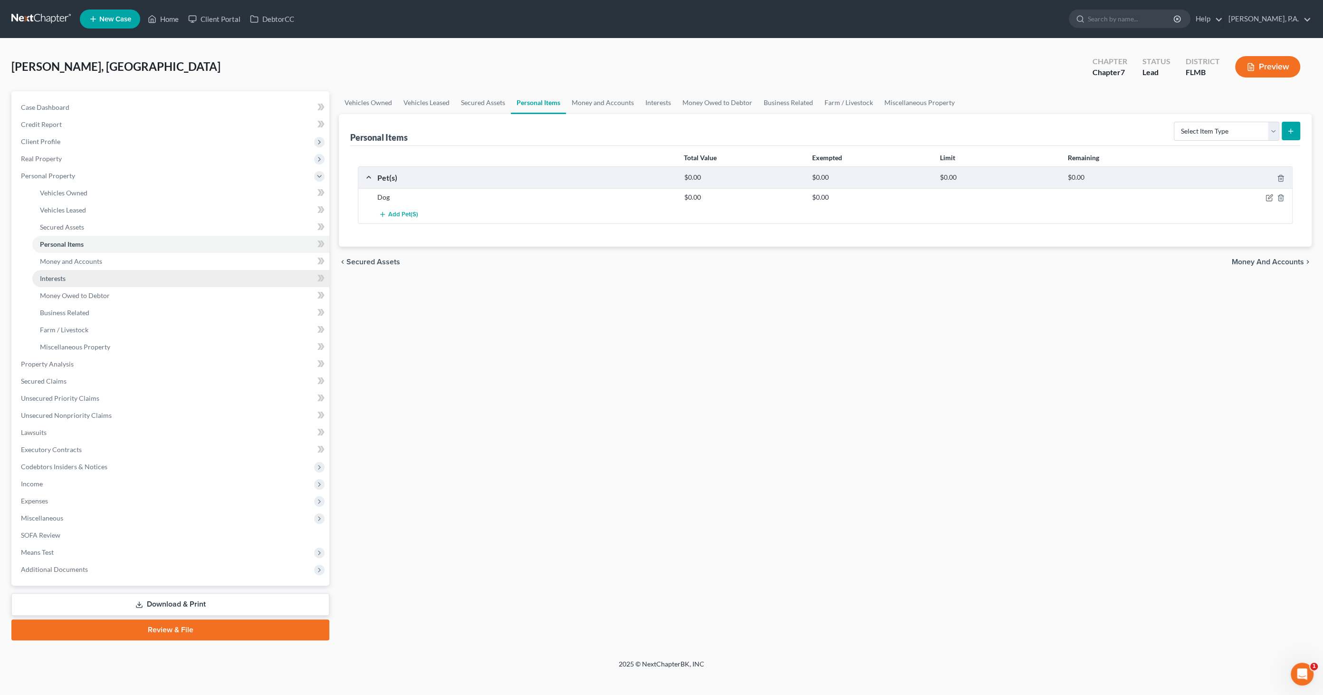
click at [67, 277] on link "Interests" at bounding box center [180, 278] width 297 height 17
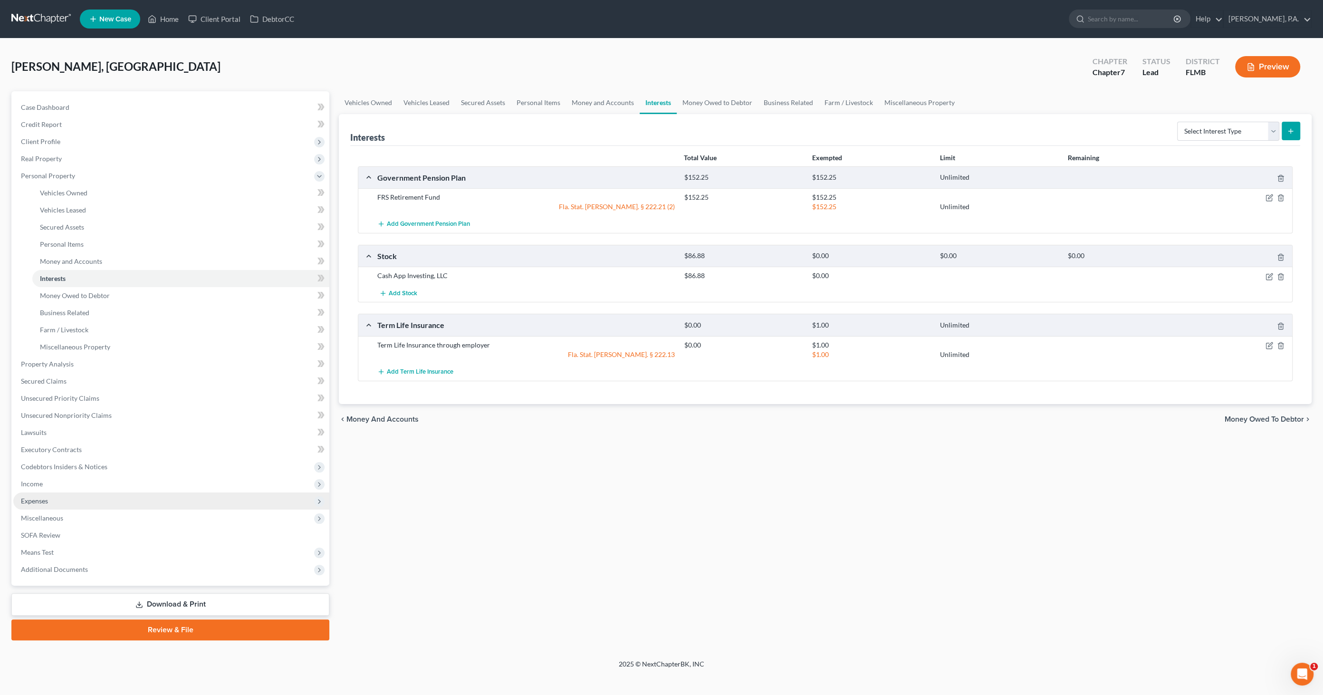
click at [40, 356] on span "Expenses" at bounding box center [171, 500] width 316 height 17
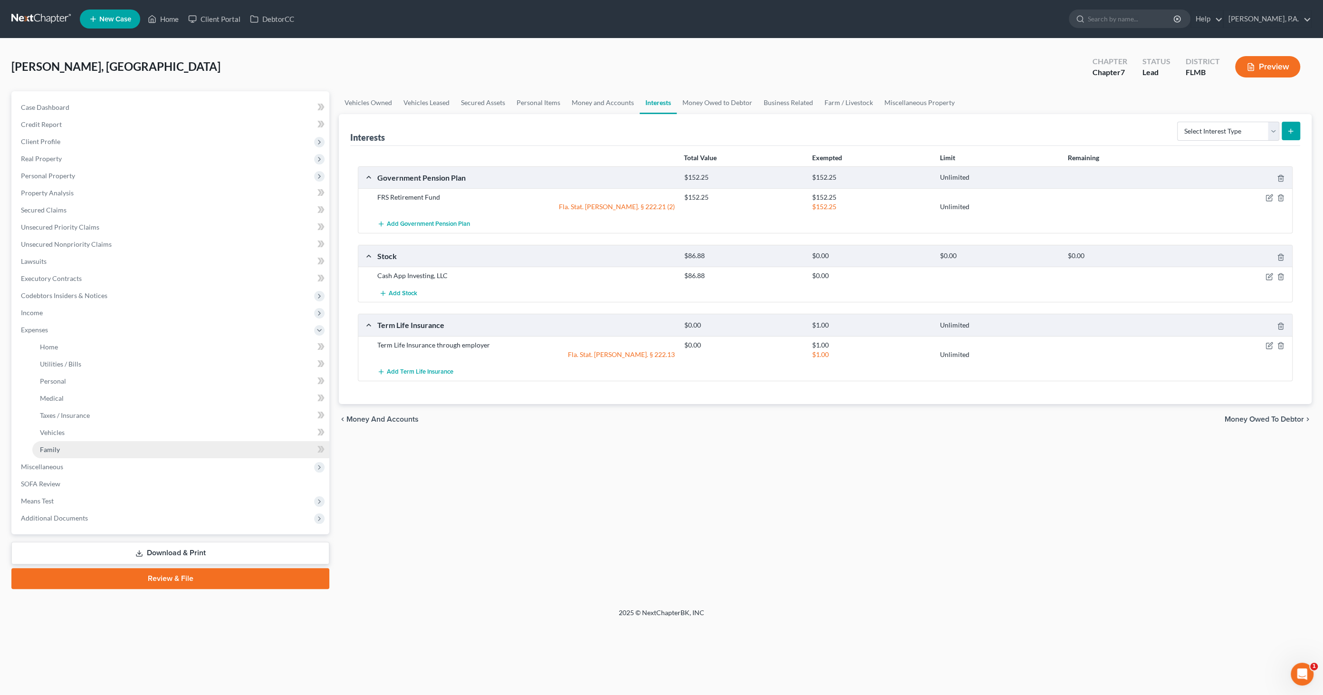
click at [63, 356] on link "Family" at bounding box center [180, 449] width 297 height 17
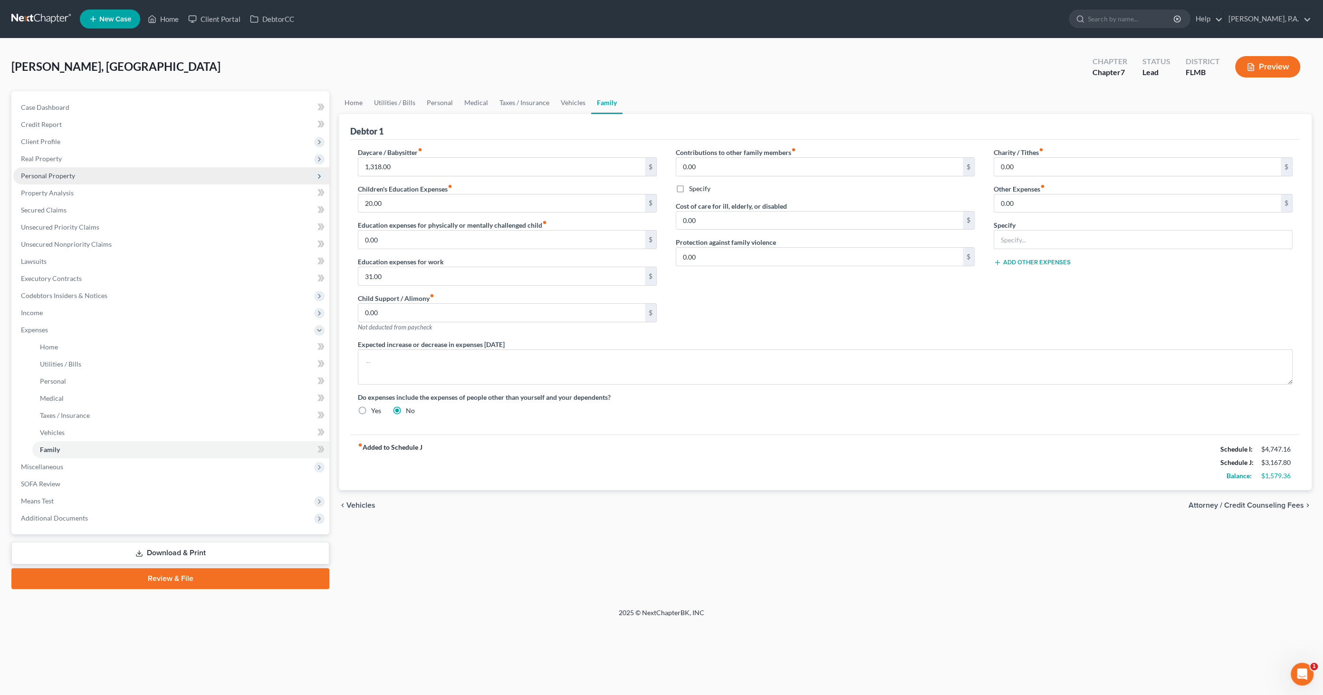
click at [56, 179] on span "Personal Property" at bounding box center [48, 176] width 54 height 8
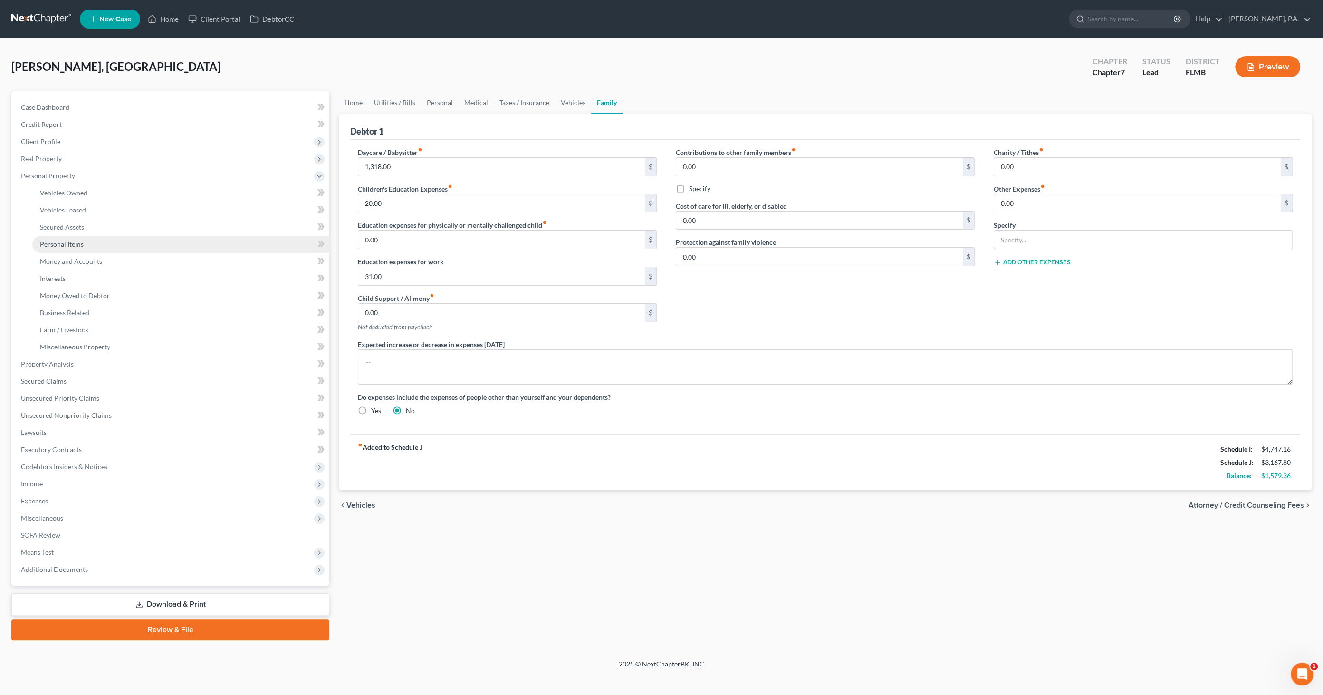
click at [63, 245] on span "Personal Items" at bounding box center [62, 244] width 44 height 8
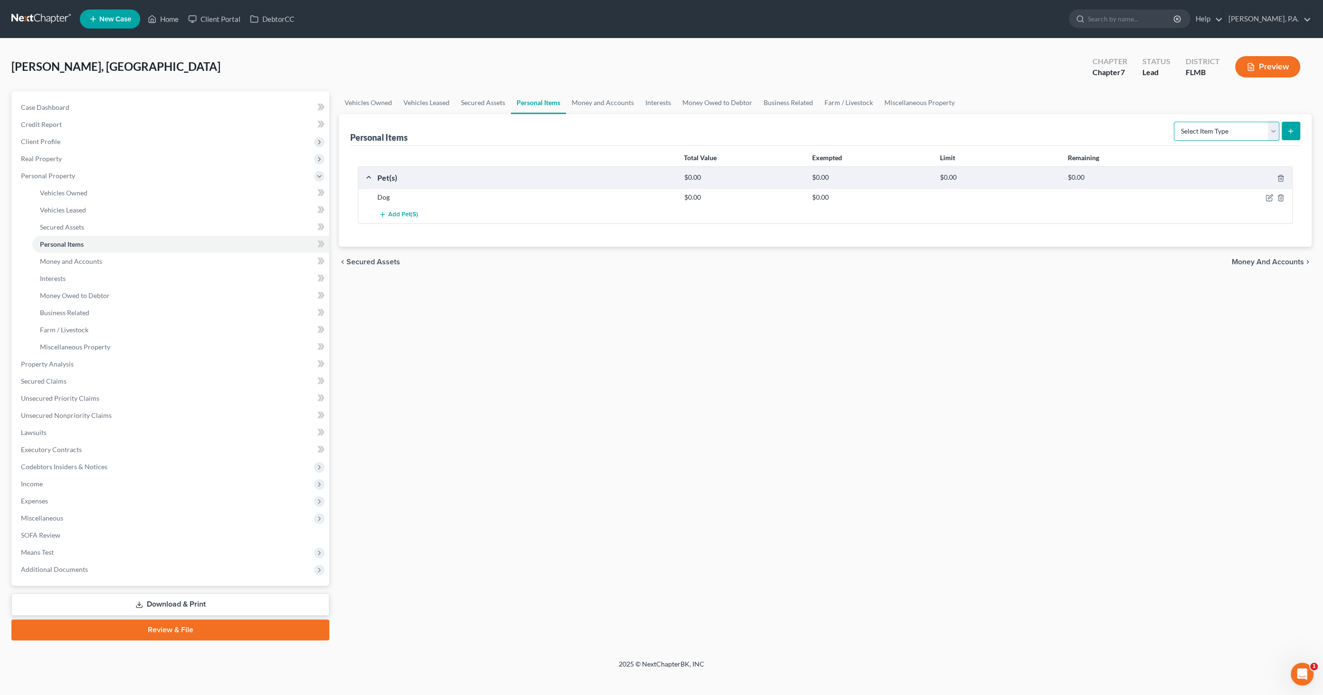
click at [672, 129] on select "Select Item Type Clothing Collectibles Of Value Electronics Firearms Household …" at bounding box center [1226, 131] width 105 height 19
select select "household_goods"
click at [672, 122] on select "Select Item Type Clothing Collectibles Of Value Electronics Firearms Household …" at bounding box center [1226, 131] width 105 height 19
click at [672, 131] on line "submit" at bounding box center [1291, 131] width 4 height 0
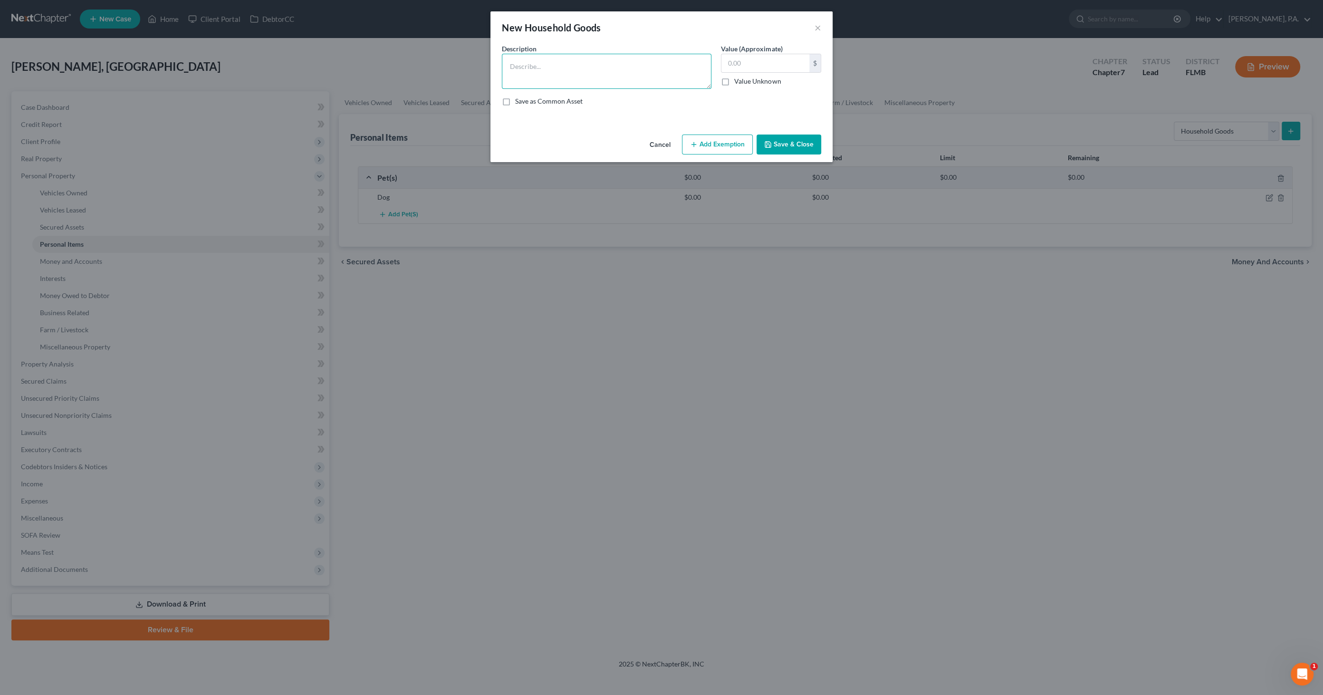
click at [541, 62] on textarea at bounding box center [607, 71] width 210 height 35
paste textarea "(8pc) misc. cookware; (5) small appliances; office desk and chair; dining room …"
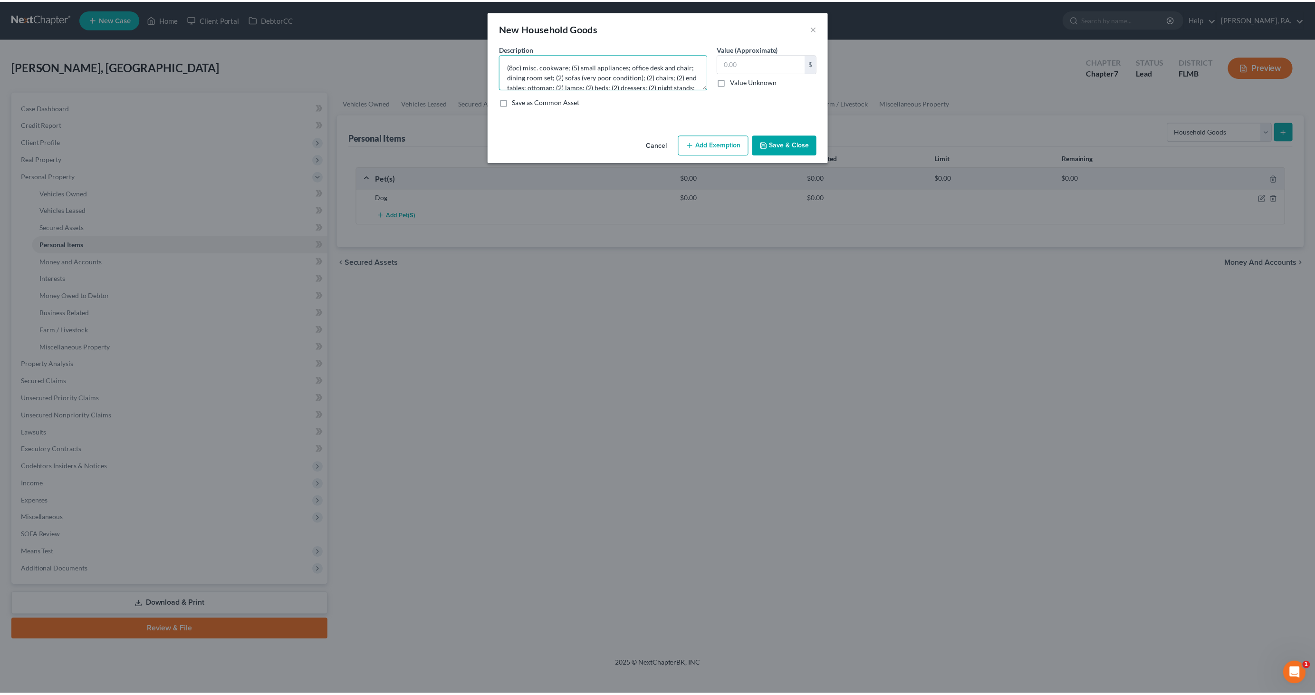
scroll to position [91, 0]
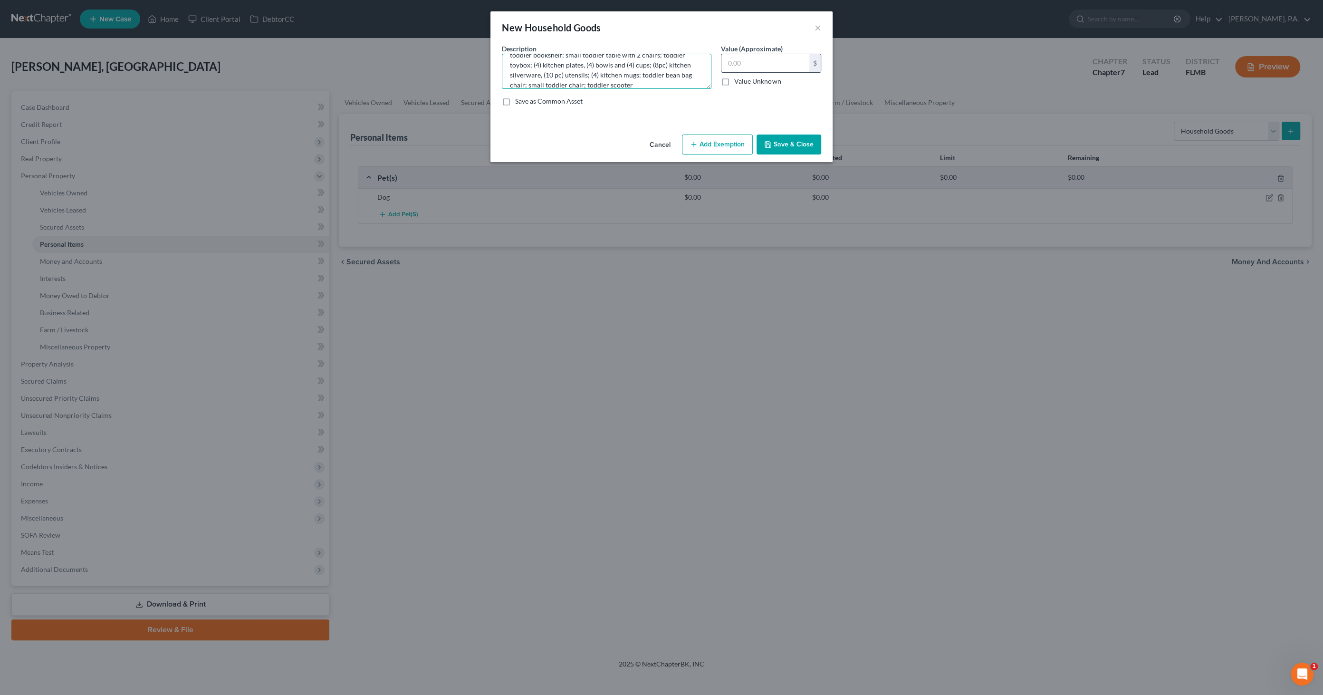
type textarea "(8pc) misc. cookware; (5) small appliances; office desk and chair; dining room …"
click at [672, 66] on input "text" at bounding box center [765, 63] width 88 height 18
type input "1,221.00"
click at [672, 137] on button "Save & Close" at bounding box center [788, 144] width 65 height 20
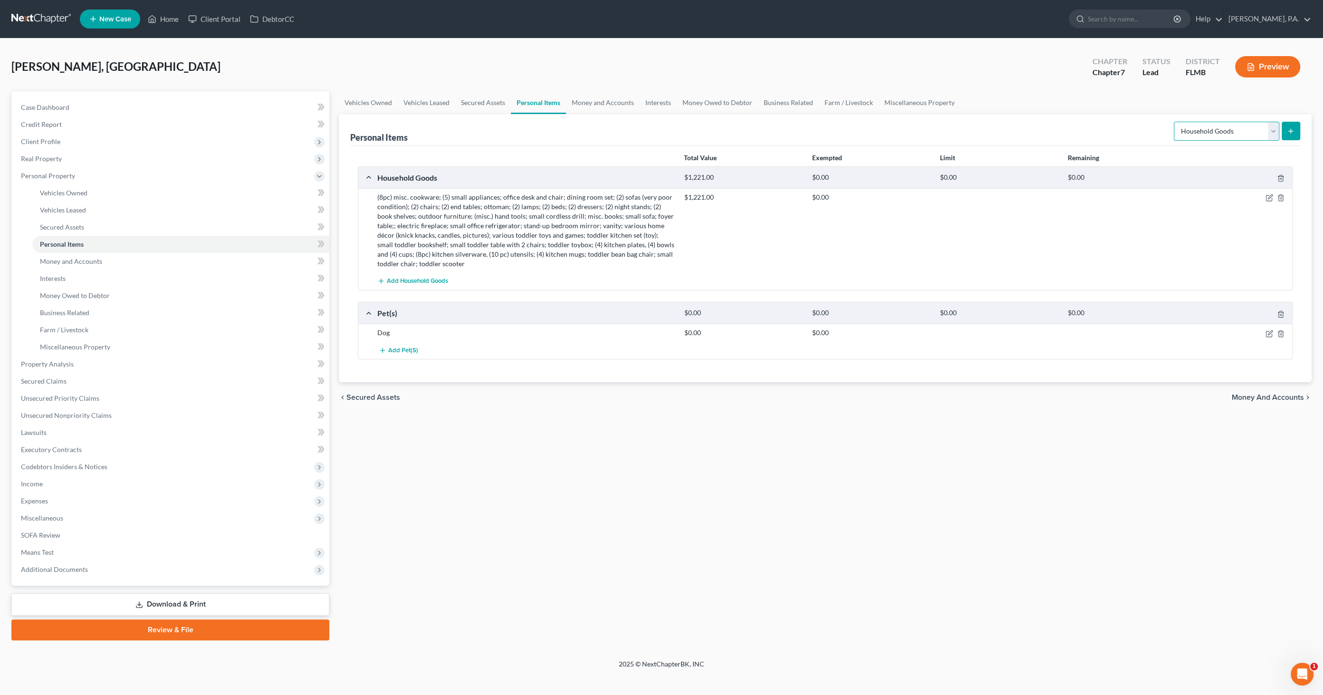
click at [672, 127] on select "Select Item Type Clothing Collectibles Of Value Electronics Firearms Household …" at bounding box center [1226, 131] width 105 height 19
select select "electronics"
click at [672, 122] on select "Select Item Type Clothing Collectibles Of Value Electronics Firearms Household …" at bounding box center [1226, 131] width 105 height 19
click at [672, 129] on icon "submit" at bounding box center [1291, 131] width 8 height 8
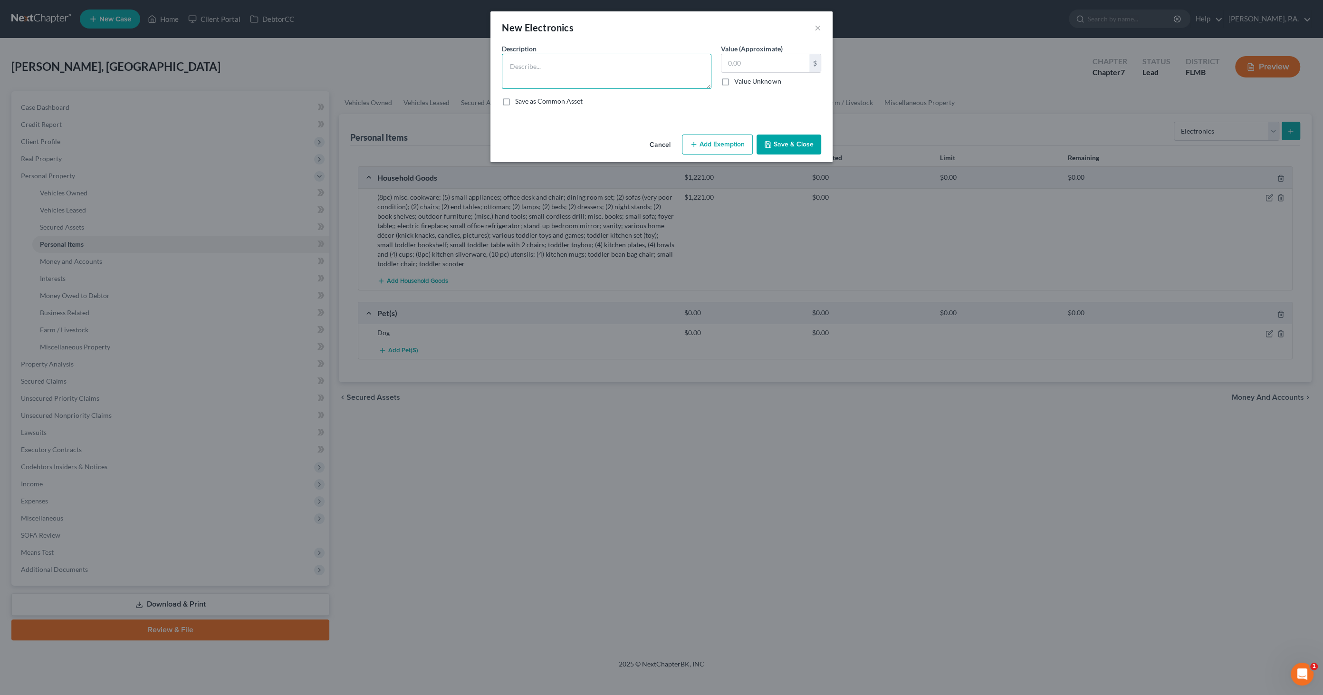
click at [534, 70] on textarea at bounding box center [607, 71] width 210 height 35
type textarea "(3) televisions; camera; (3) computers; printer"
type input "805"
click at [672, 137] on button "Save & Close" at bounding box center [788, 144] width 65 height 20
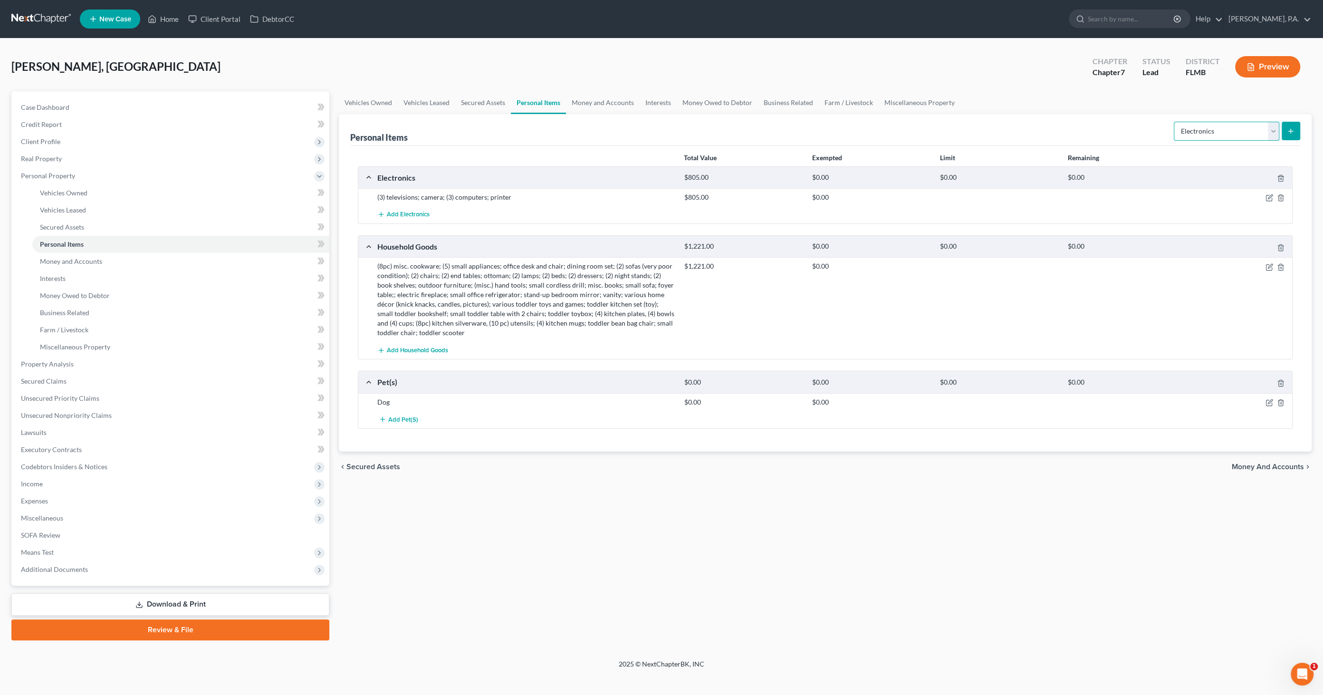
click at [672, 128] on select "Select Item Type Clothing Collectibles Of Value Electronics Firearms Household …" at bounding box center [1226, 131] width 105 height 19
select select "sports_and_hobby_equipment"
click at [672, 122] on select "Select Item Type Clothing Collectibles Of Value Electronics Firearms Household …" at bounding box center [1226, 131] width 105 height 19
click at [672, 127] on select "Select Item Type Clothing Collectibles Of Value Electronics Firearms Household …" at bounding box center [1226, 131] width 105 height 19
click at [672, 127] on icon "submit" at bounding box center [1291, 131] width 8 height 8
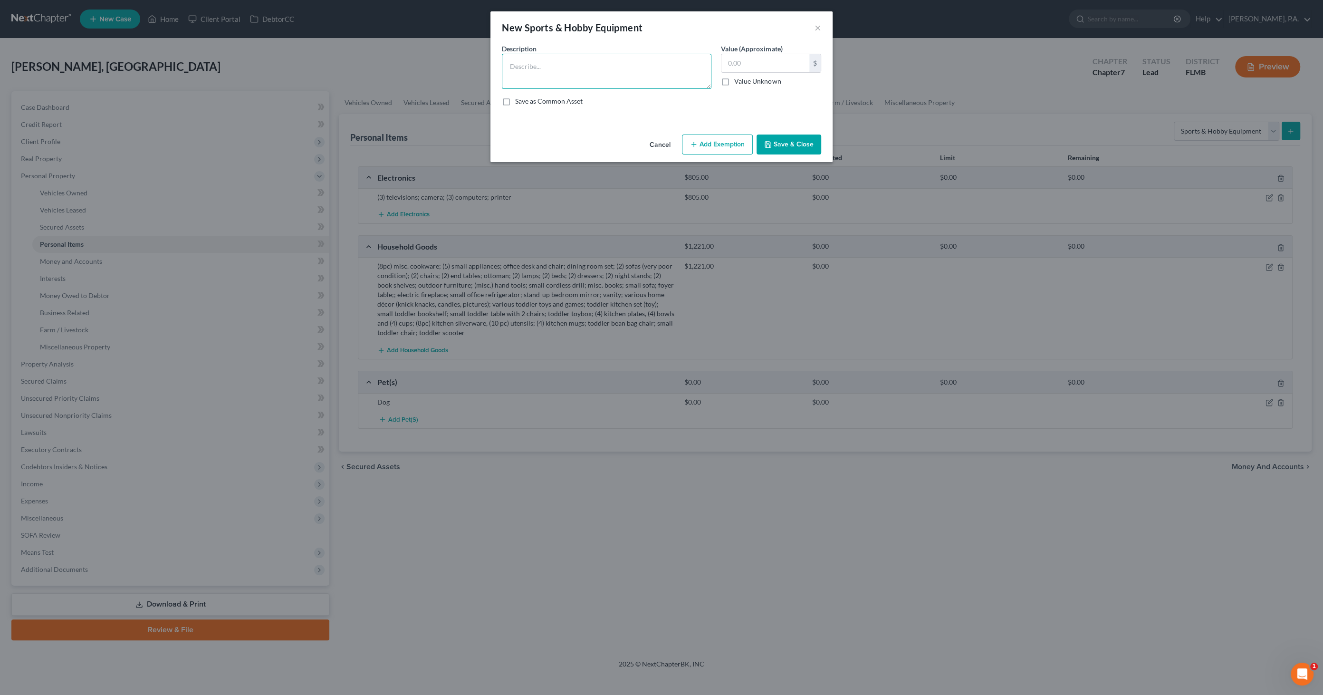
click at [545, 67] on textarea at bounding box center [607, 71] width 210 height 35
type textarea "U"
click at [551, 65] on textarea at bounding box center [607, 71] width 210 height 35
type textarea "Ukulele and cajon drum"
type input "20.00"
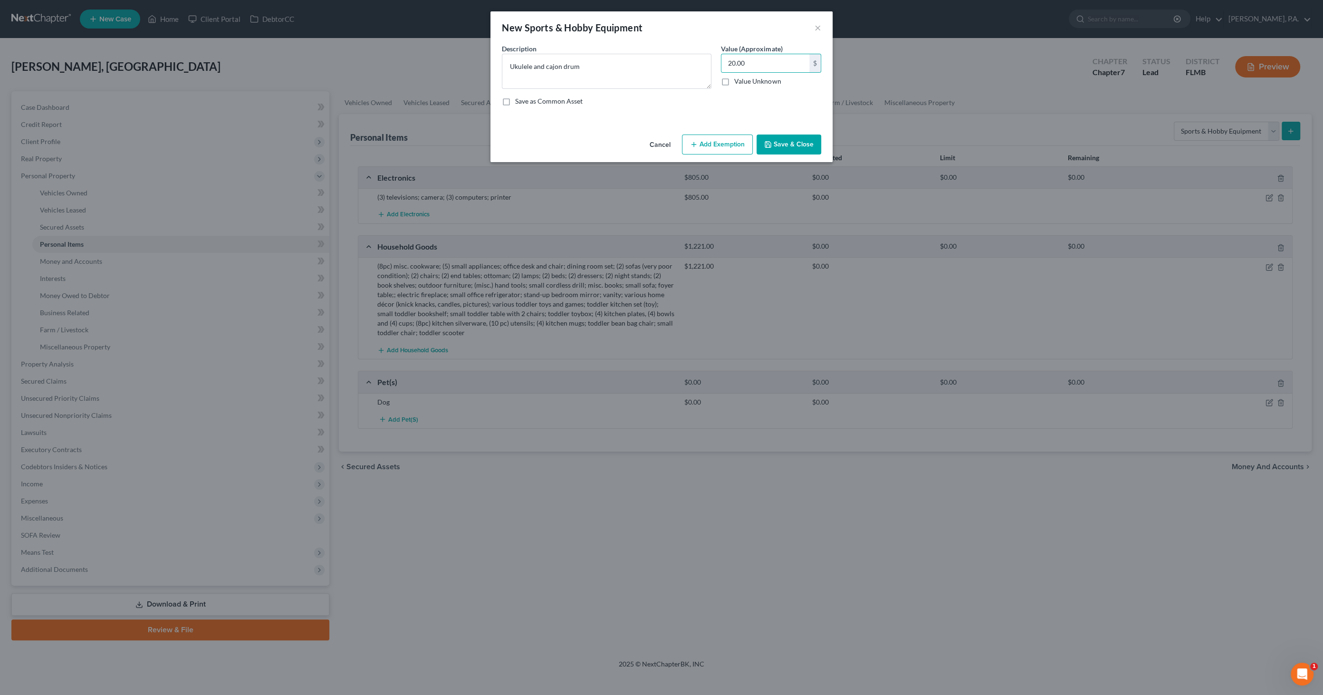
click at [672, 145] on button "Save & Close" at bounding box center [788, 144] width 65 height 20
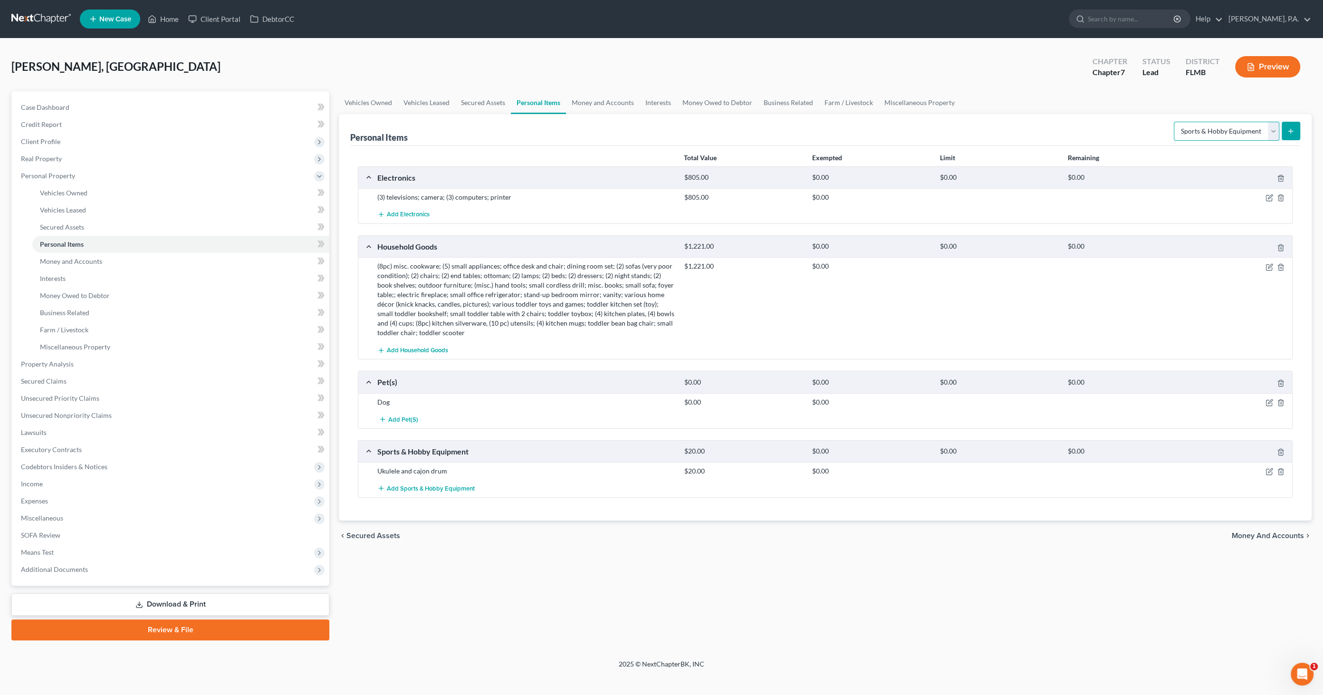
click at [672, 130] on select "Select Item Type Clothing Collectibles Of Value Electronics Firearms Household …" at bounding box center [1226, 131] width 105 height 19
select select "firearms"
click at [672, 122] on select "Select Item Type Clothing Collectibles Of Value Electronics Firearms Household …" at bounding box center [1226, 131] width 105 height 19
click at [672, 135] on button "submit" at bounding box center [1291, 131] width 19 height 19
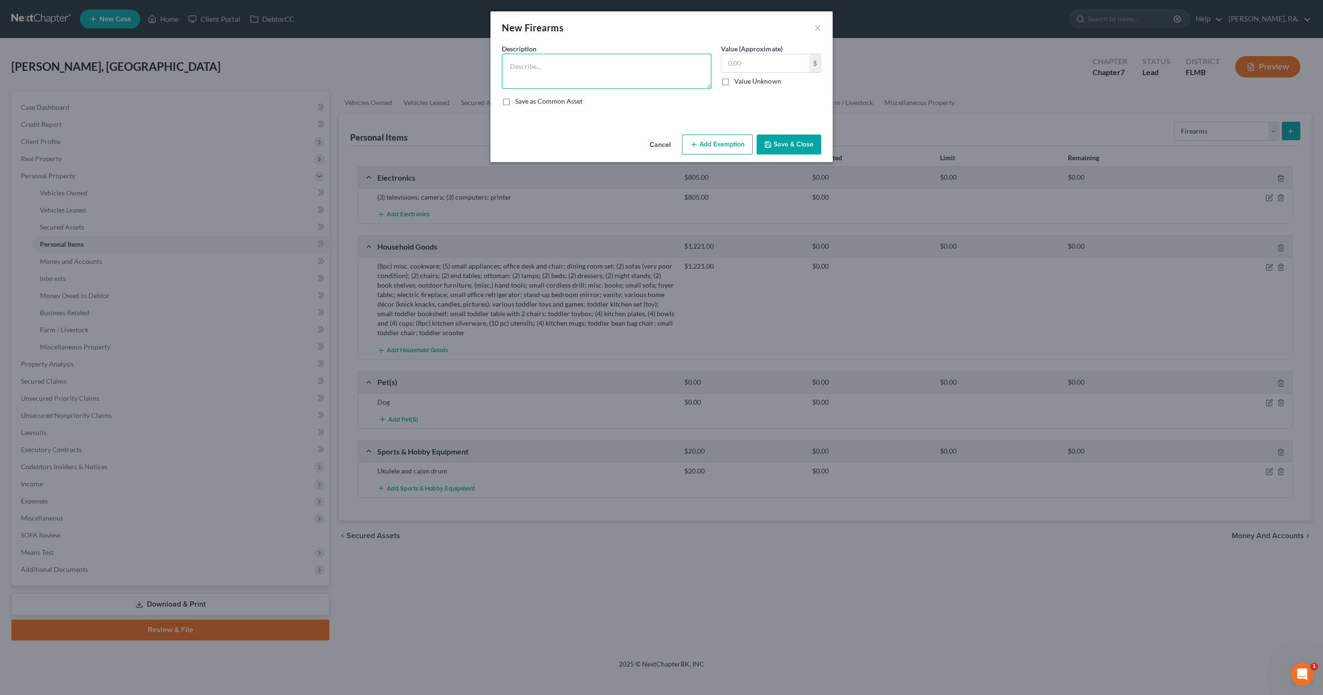
click at [620, 54] on textarea at bounding box center [607, 71] width 210 height 35
type textarea "AR-15; 9 mm; revolver"
type input "370.00"
click at [512, 65] on textarea "AR-15; 9 mm; revolver" at bounding box center [607, 71] width 210 height 35
drag, startPoint x: 508, startPoint y: 65, endPoint x: 661, endPoint y: 99, distance: 156.7
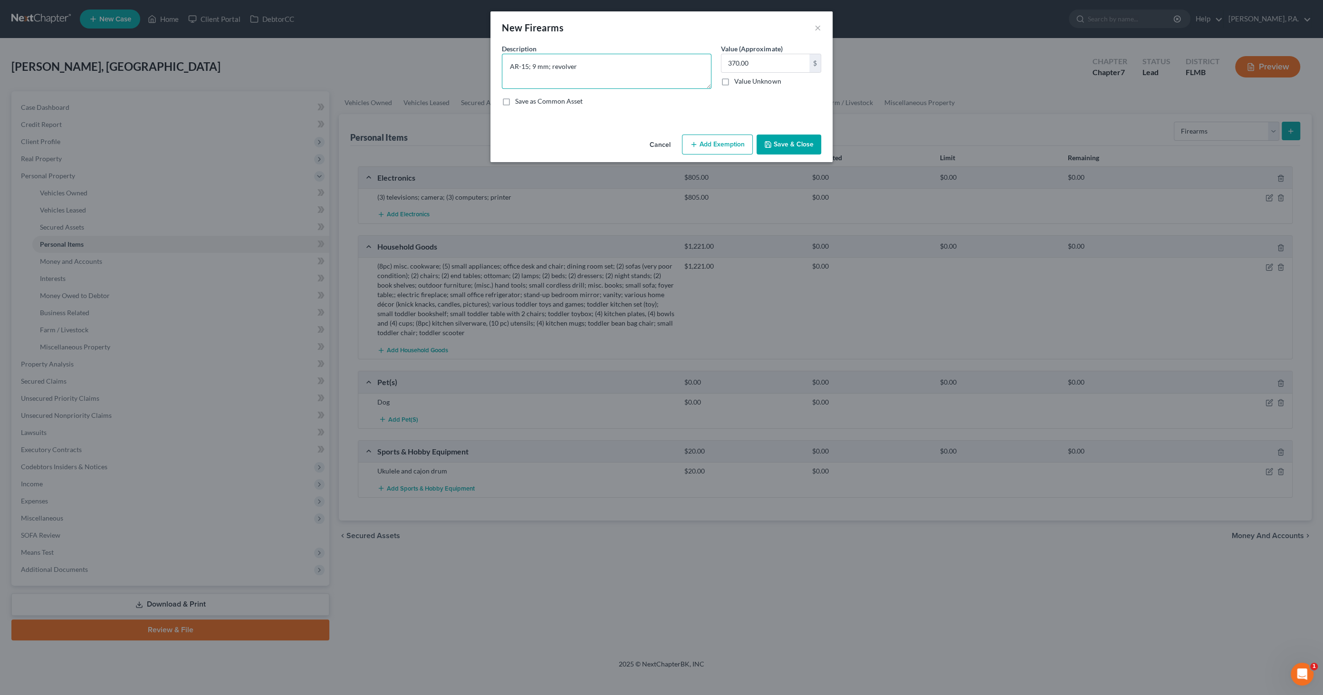
click at [510, 67] on textarea "AR-15; 9 mm; revolver" at bounding box center [607, 71] width 210 height 35
click at [539, 65] on textarea "(1)AR-15; 9 mm; revolver" at bounding box center [607, 71] width 210 height 35
type textarea "AR-15; 9 mm; revolver"
click at [672, 142] on button "Save & Close" at bounding box center [788, 144] width 65 height 20
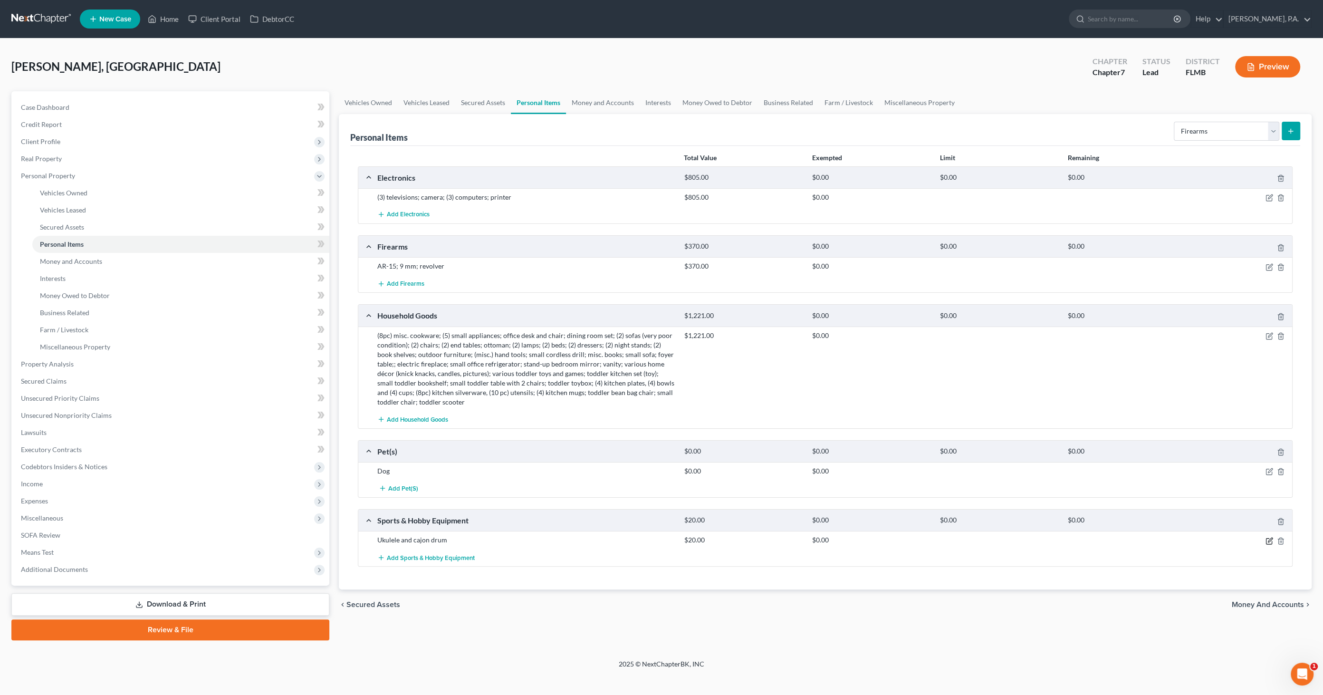
click at [672, 356] on icon "button" at bounding box center [1269, 541] width 8 height 8
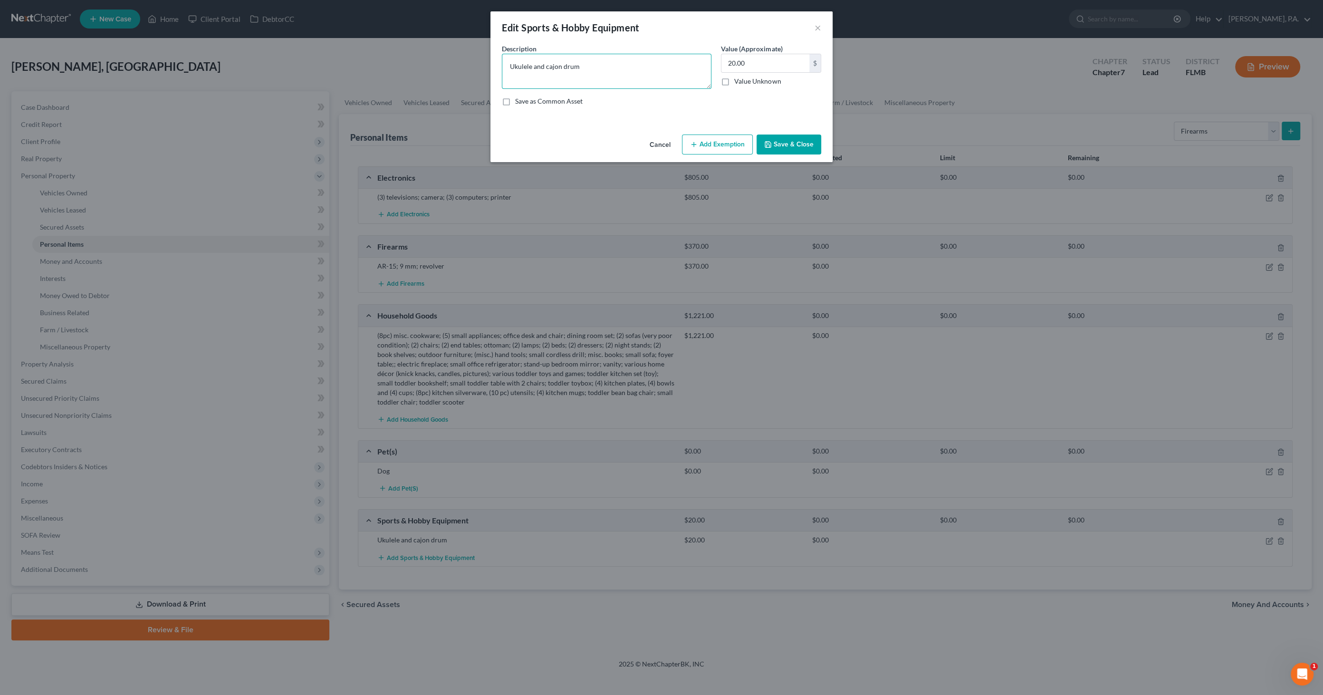
click at [595, 65] on textarea "Ukulele and cajon drum" at bounding box center [607, 71] width 210 height 35
type textarea "Ukulele and cajon drum; peloton"
click at [672, 61] on input "20.00" at bounding box center [765, 63] width 88 height 18
type input "270.00"
click at [672, 150] on button "Save & Close" at bounding box center [788, 144] width 65 height 20
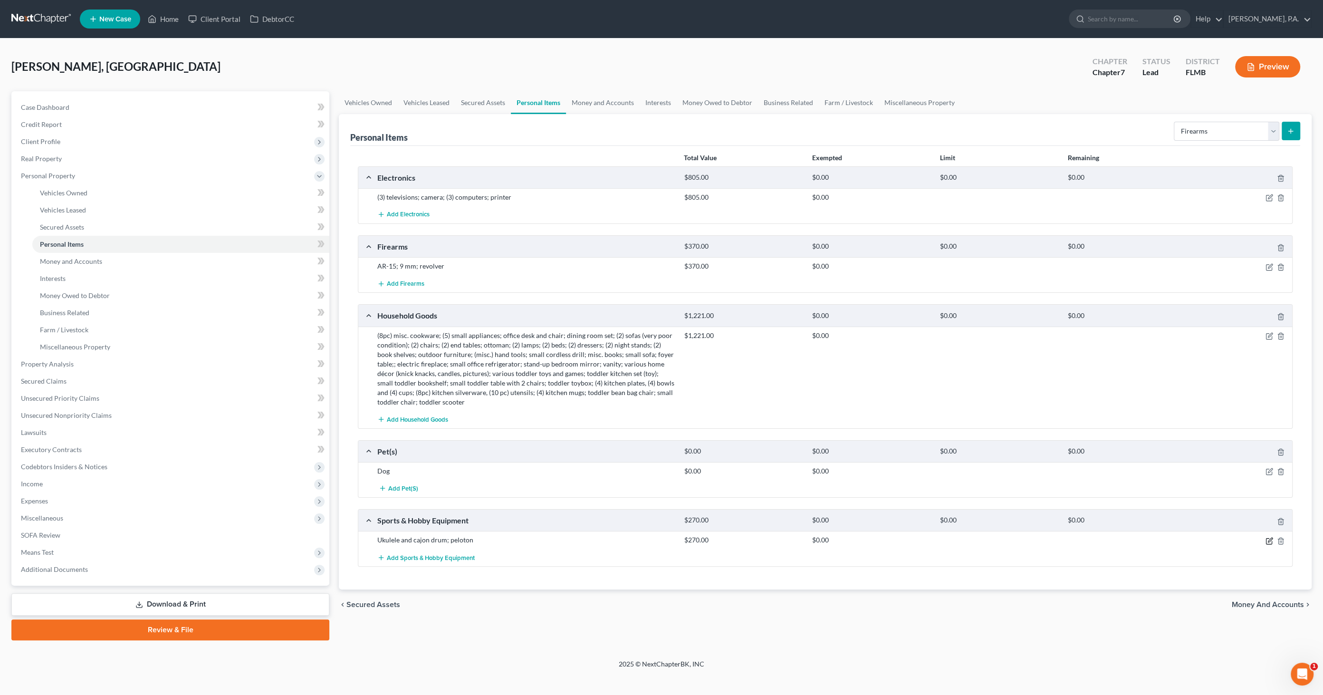
click at [672, 356] on icon "button" at bounding box center [1269, 541] width 8 height 8
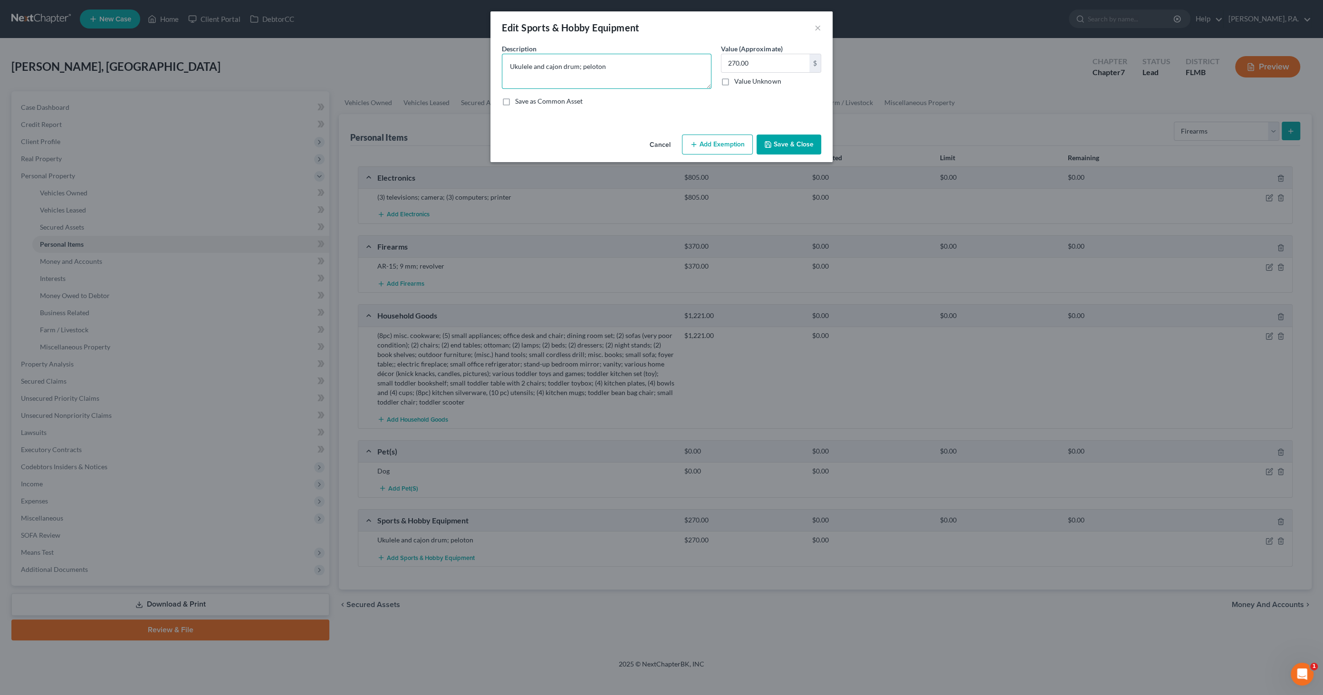
click at [656, 73] on textarea "Ukulele and cajon drum; peloton" at bounding box center [607, 71] width 210 height 35
type textarea "Ukulele and cajon drum; peloton; child bicycle"
type input "310"
click at [672, 138] on button "Save & Close" at bounding box center [788, 144] width 65 height 20
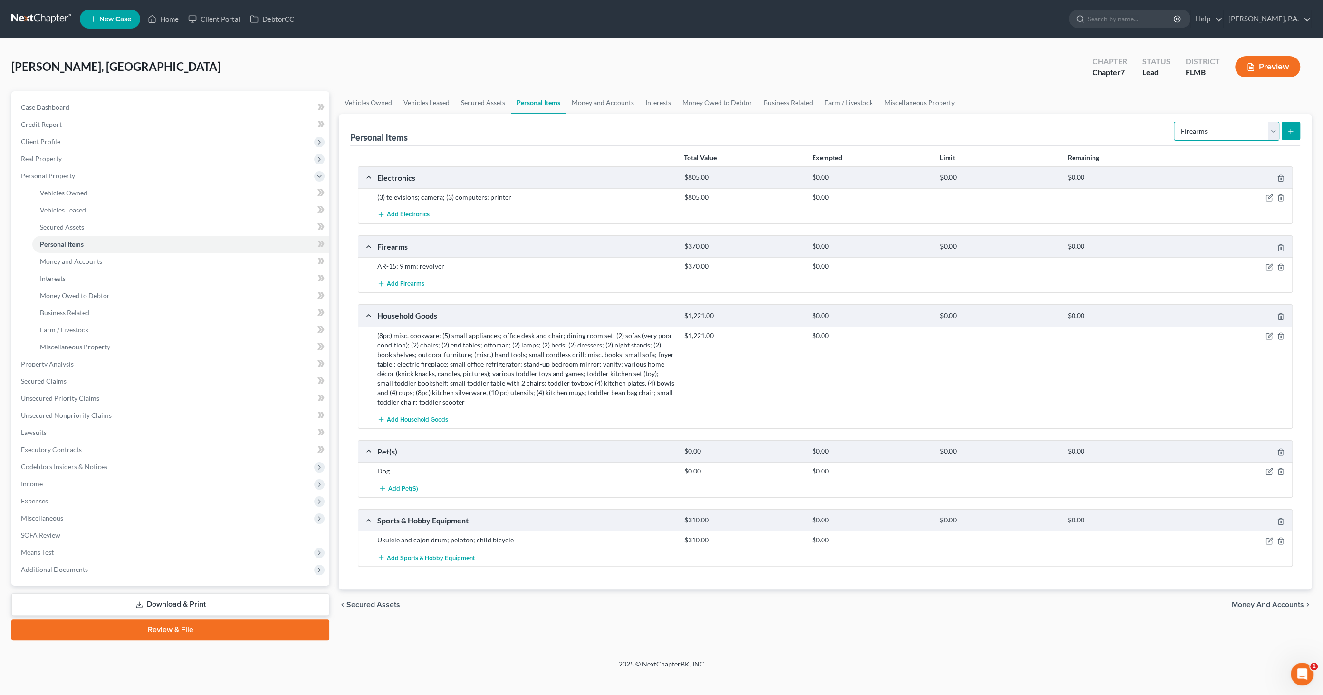
click at [672, 129] on select "Select Item Type Clothing Collectibles Of Value Electronics Firearms Household …" at bounding box center [1226, 131] width 105 height 19
select select "clothing"
click at [672, 122] on select "Select Item Type Clothing Collectibles Of Value Electronics Firearms Household …" at bounding box center [1226, 131] width 105 height 19
click at [672, 132] on button "submit" at bounding box center [1291, 131] width 19 height 19
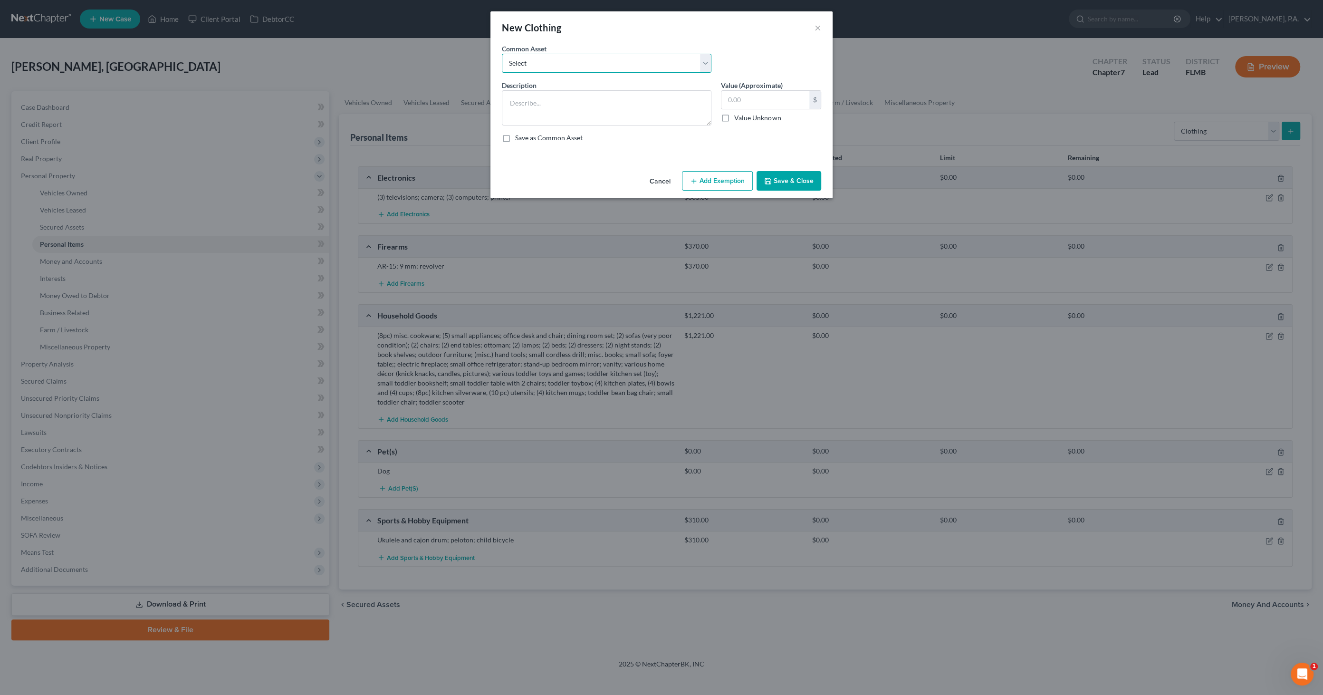
click at [593, 66] on select "Select Normal Misc. Wearing Apparel" at bounding box center [607, 63] width 210 height 19
select select "0"
click at [502, 54] on select "Select Normal Misc. Wearing Apparel" at bounding box center [607, 63] width 210 height 19
type textarea "Normal Misc. Wearing Apparel"
click at [672, 96] on input "50.00" at bounding box center [765, 100] width 88 height 18
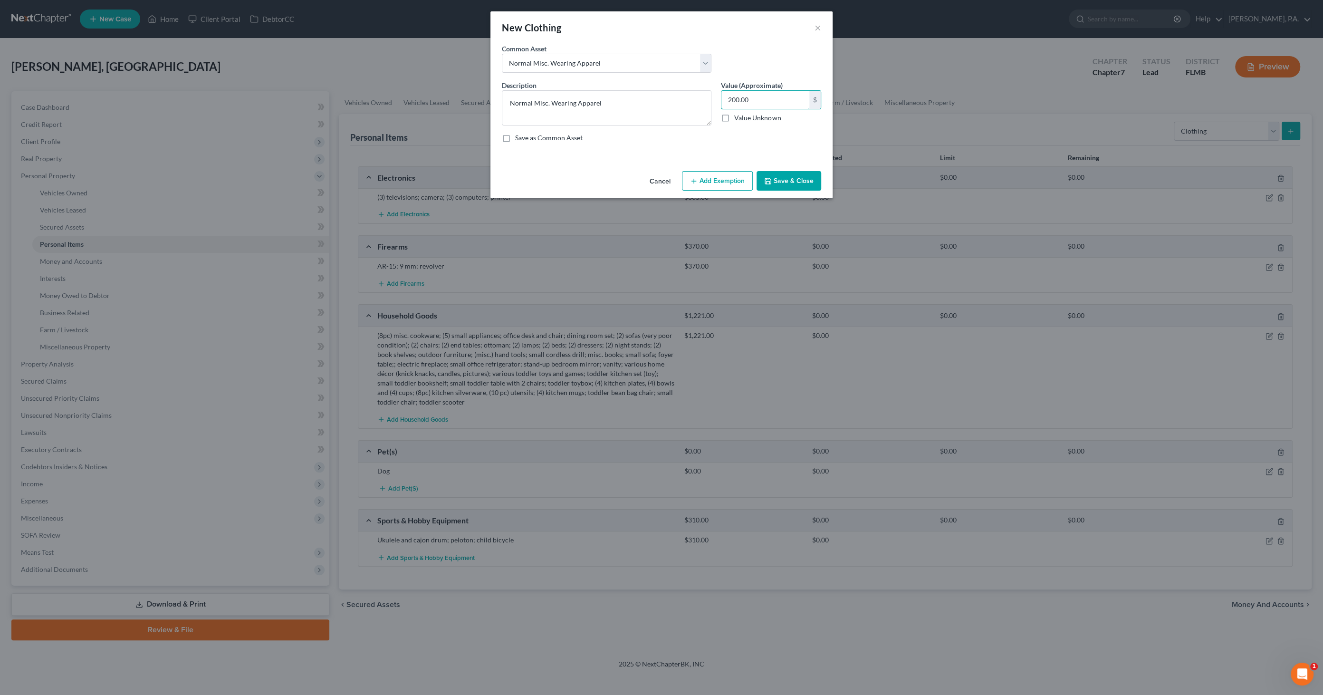
type input "200.00"
click at [672, 181] on button "Save & Close" at bounding box center [788, 181] width 65 height 20
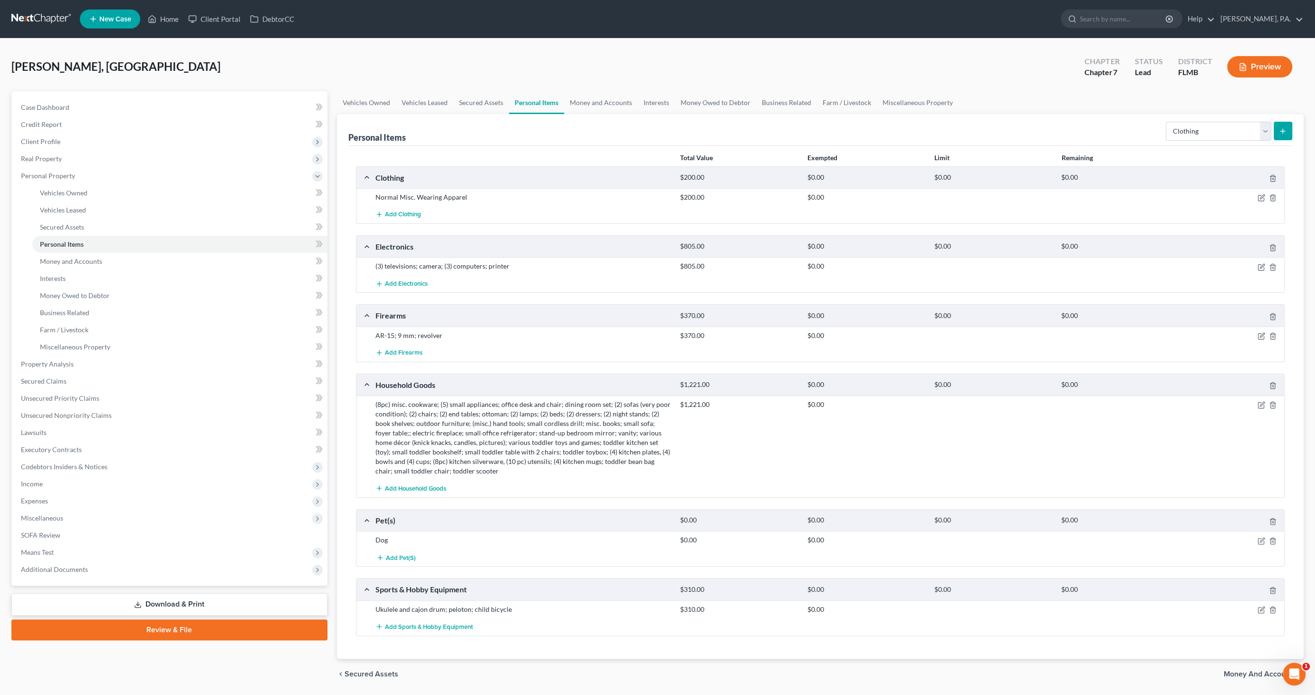
drag, startPoint x: 202, startPoint y: 607, endPoint x: 206, endPoint y: 610, distance: 5.1
click at [202, 356] on link "Download & Print" at bounding box center [169, 604] width 316 height 22
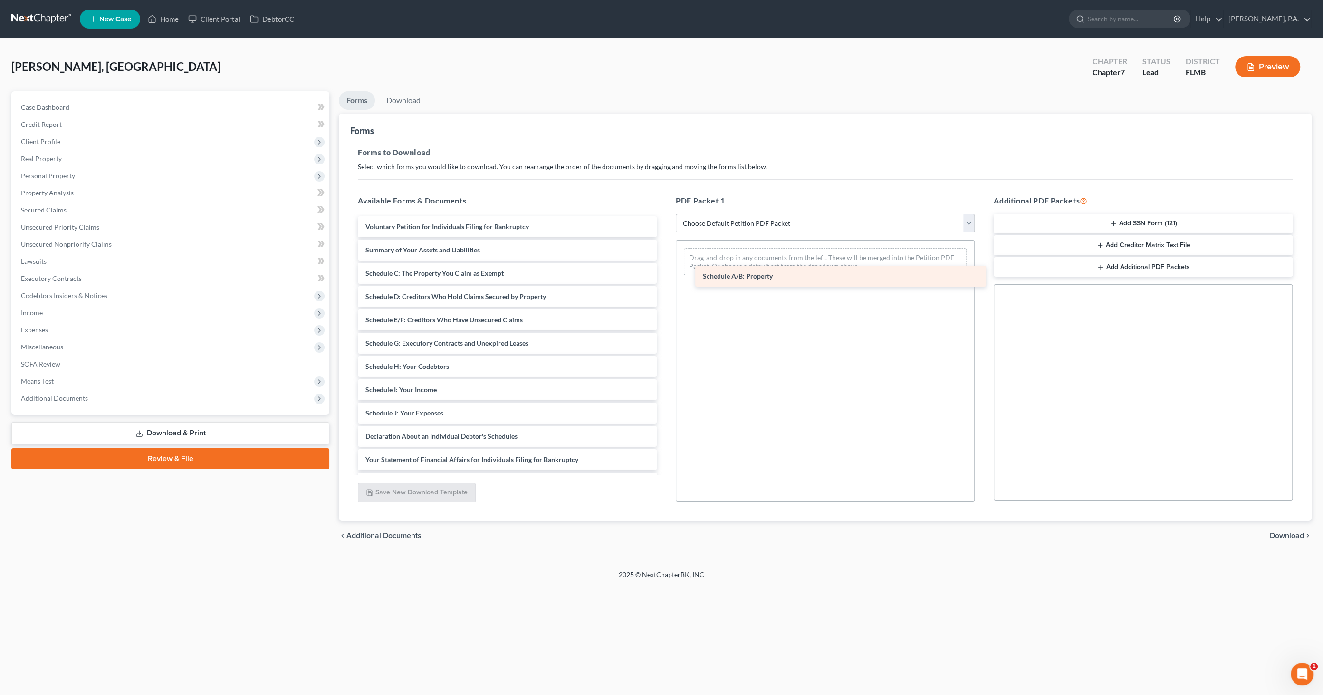
drag, startPoint x: 440, startPoint y: 273, endPoint x: 772, endPoint y: 277, distance: 332.7
click at [664, 277] on div "Schedule A/B: Property Voluntary Petition for Individuals Filing for Bankruptcy…" at bounding box center [507, 412] width 314 height 393
click at [672, 356] on span "Download" at bounding box center [1287, 536] width 34 height 8
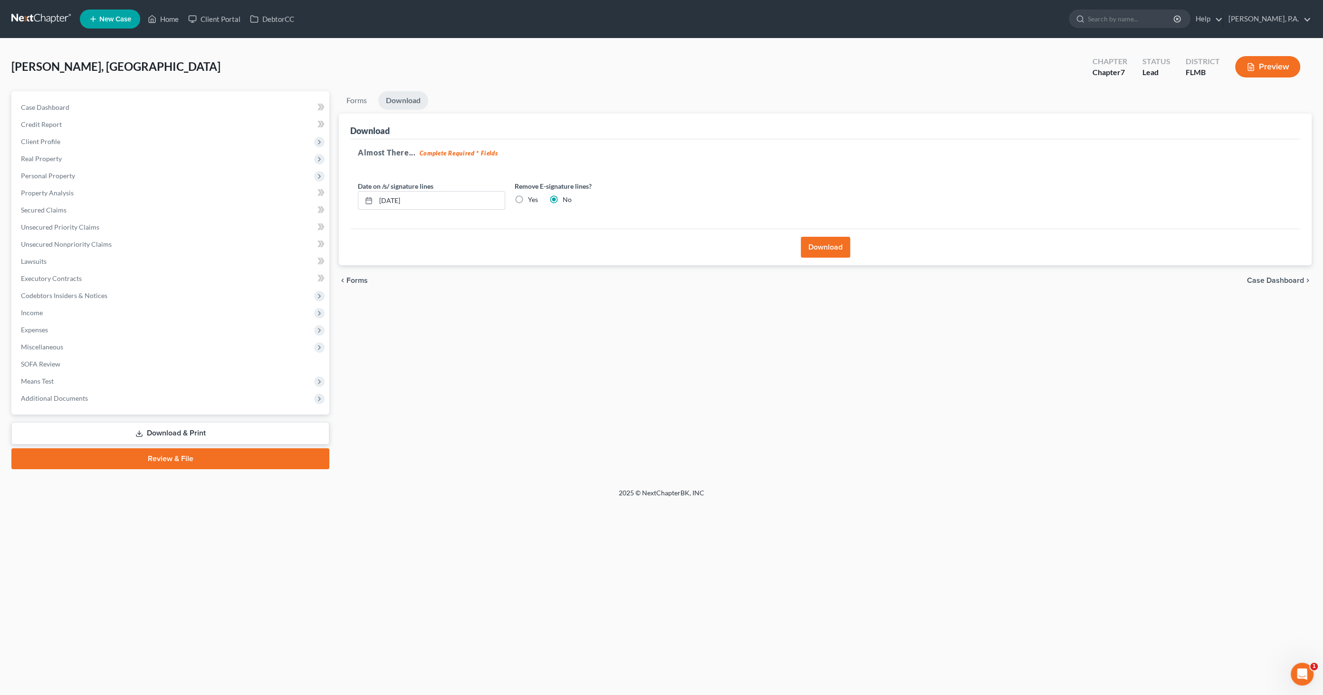
click at [672, 248] on button "Download" at bounding box center [825, 247] width 49 height 21
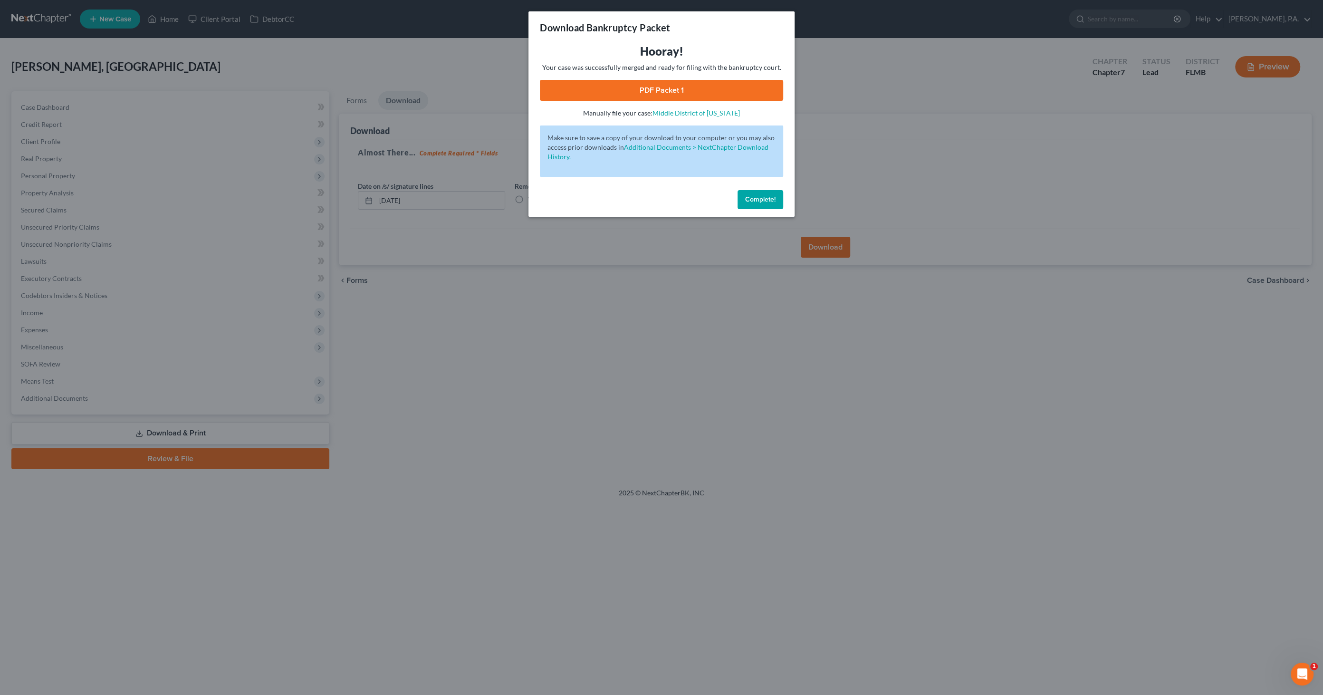
click at [668, 91] on link "PDF Packet 1" at bounding box center [661, 90] width 243 height 21
click at [672, 202] on span "Complete!" at bounding box center [760, 199] width 30 height 8
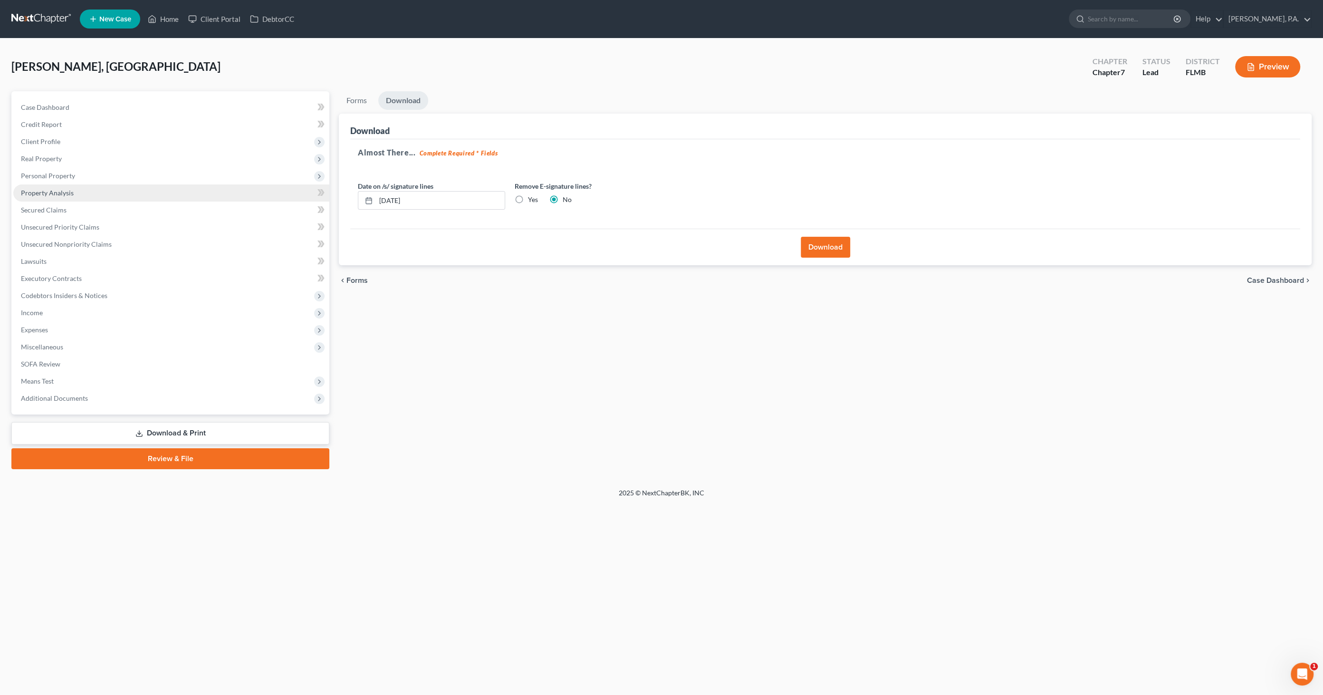
click at [54, 193] on span "Property Analysis" at bounding box center [47, 193] width 53 height 8
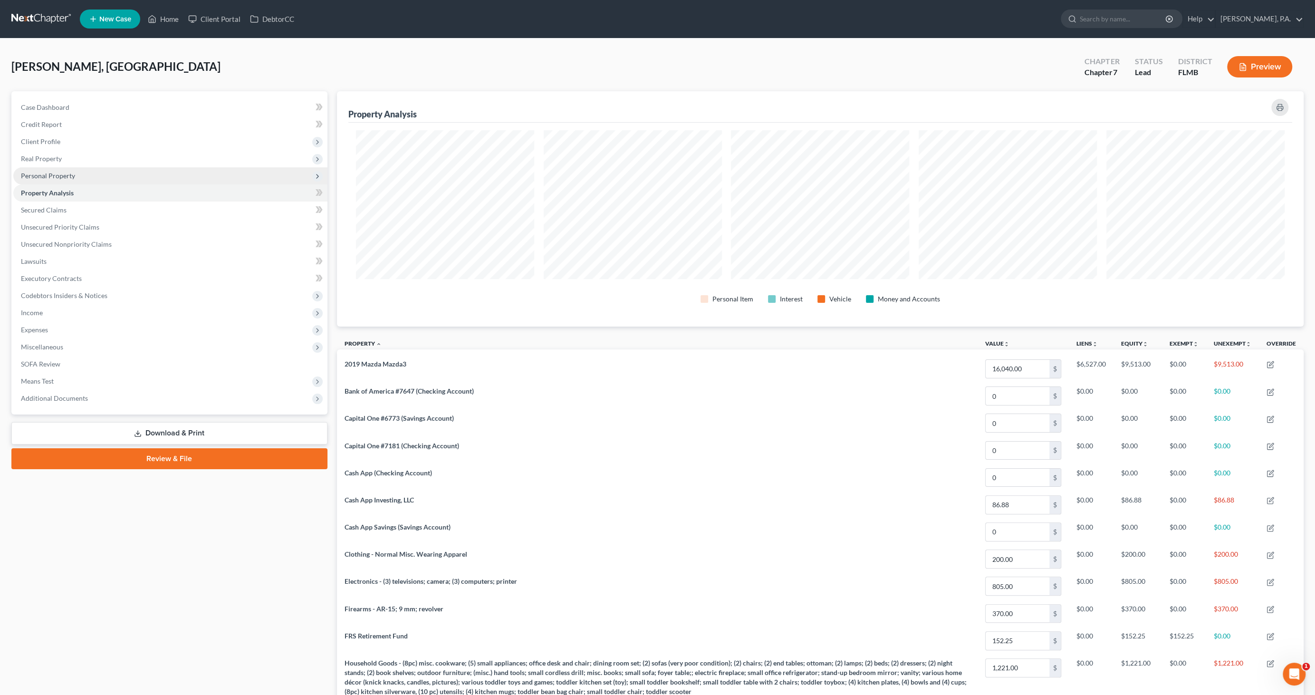
click at [59, 172] on span "Personal Property" at bounding box center [48, 176] width 54 height 8
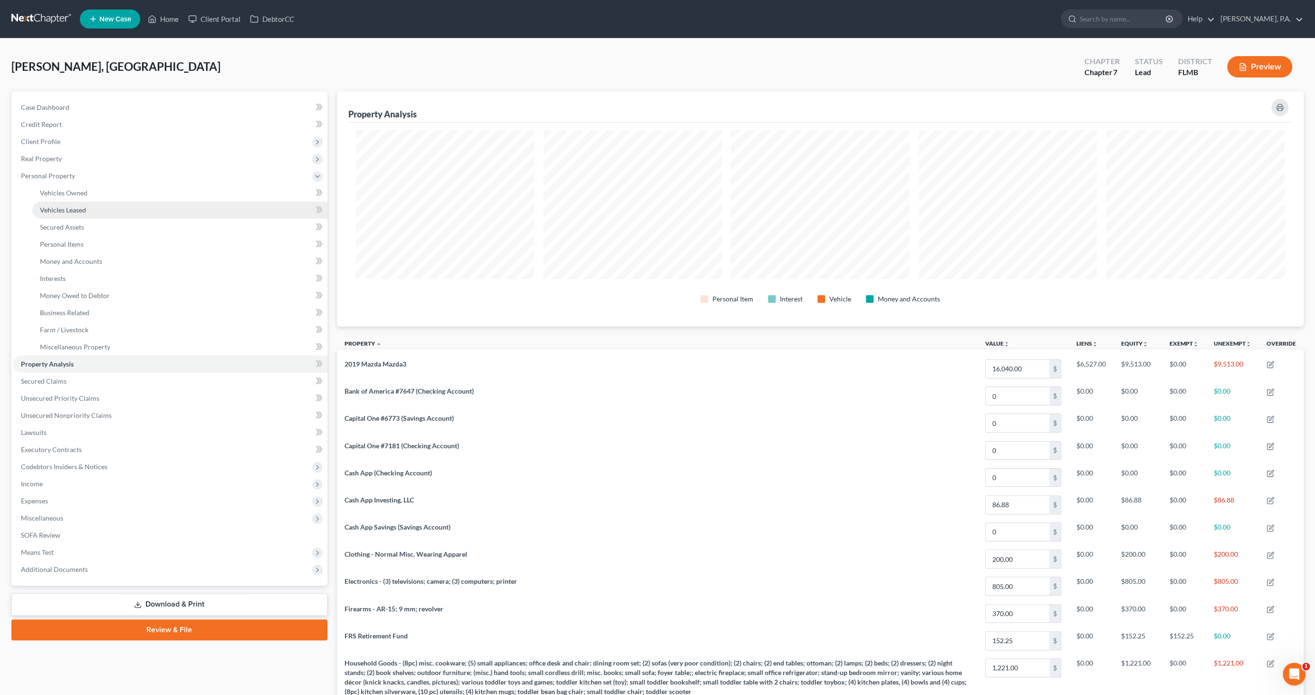
click at [76, 201] on link "Vehicles Leased" at bounding box center [179, 209] width 295 height 17
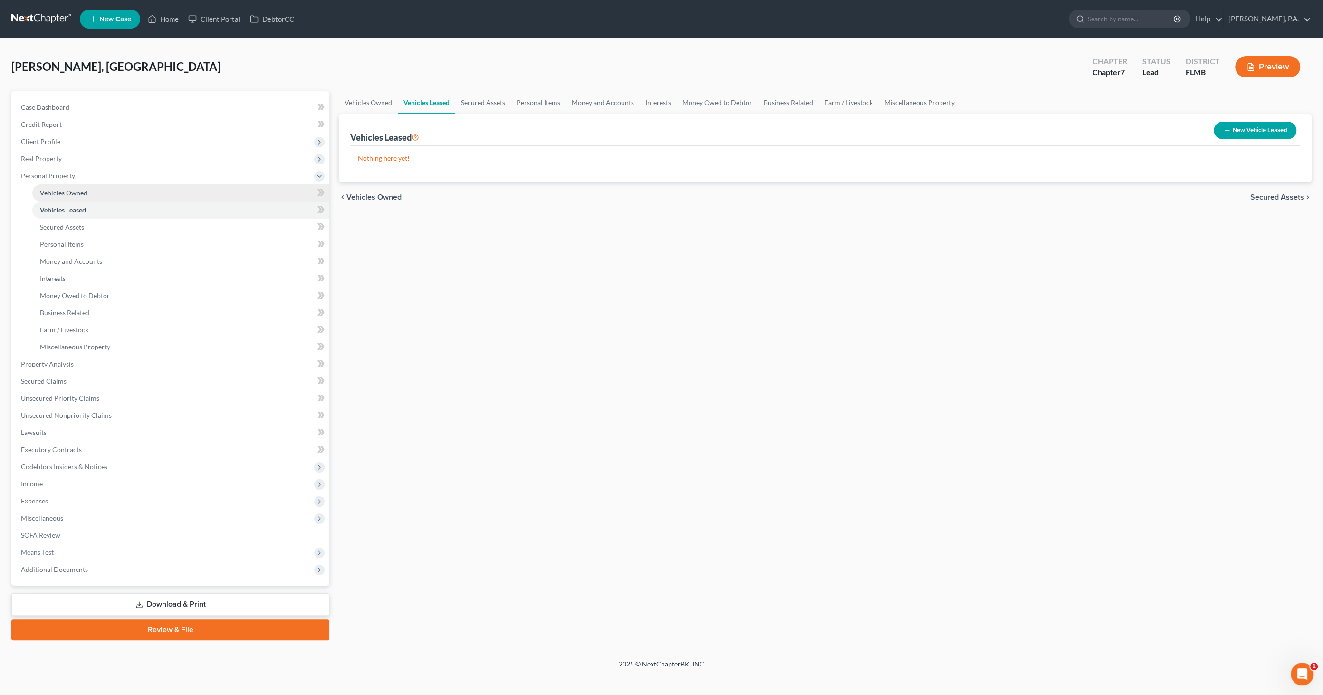
click at [77, 190] on span "Vehicles Owned" at bounding box center [64, 193] width 48 height 8
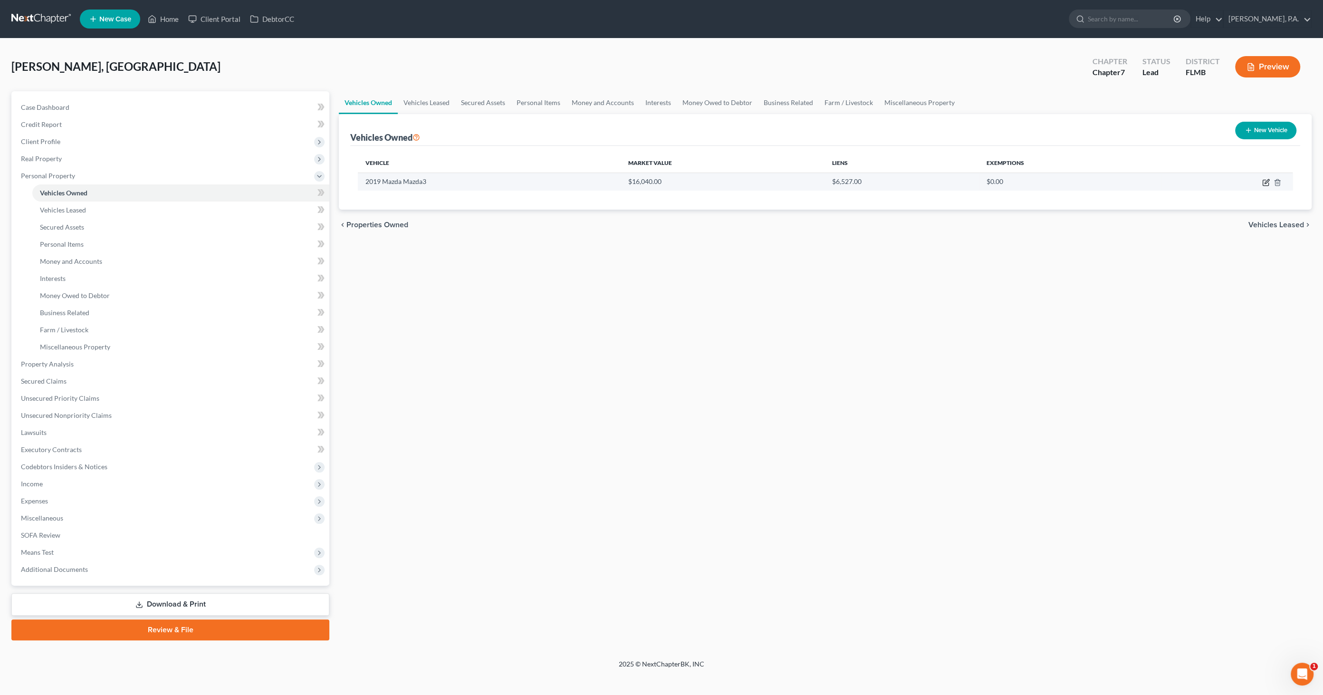
click at [672, 182] on icon "button" at bounding box center [1266, 183] width 8 height 8
select select "0"
select select "7"
select select "3"
select select "0"
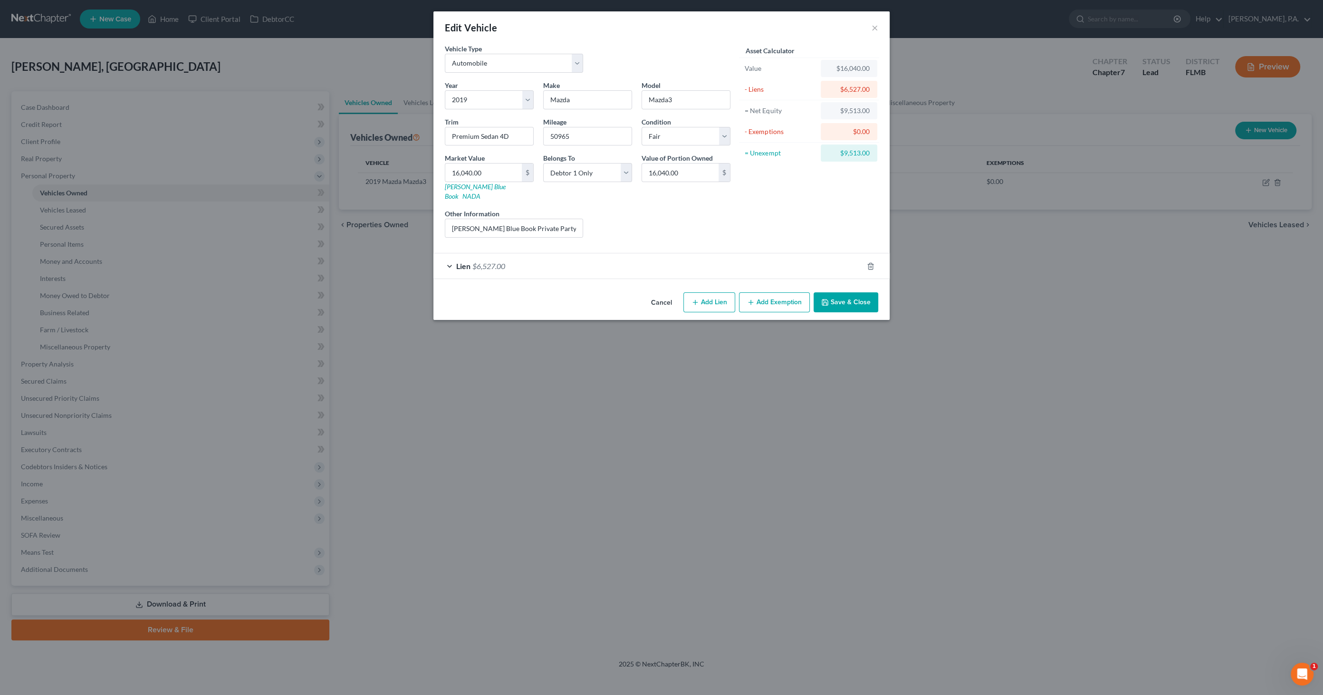
click at [672, 292] on button "Add Exemption" at bounding box center [774, 302] width 71 height 20
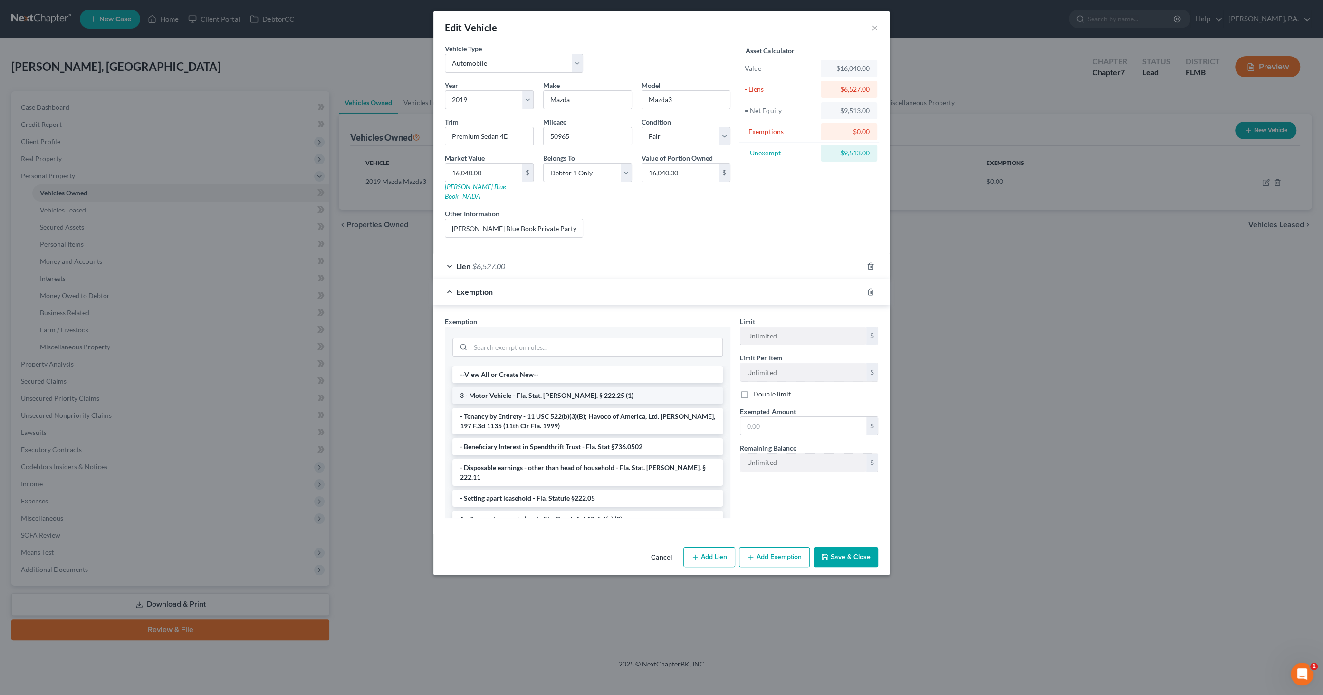
click at [577, 356] on li "3 - Motor Vehicle - Fla. Stat. [PERSON_NAME]. § 222.25 (1)" at bounding box center [587, 395] width 270 height 17
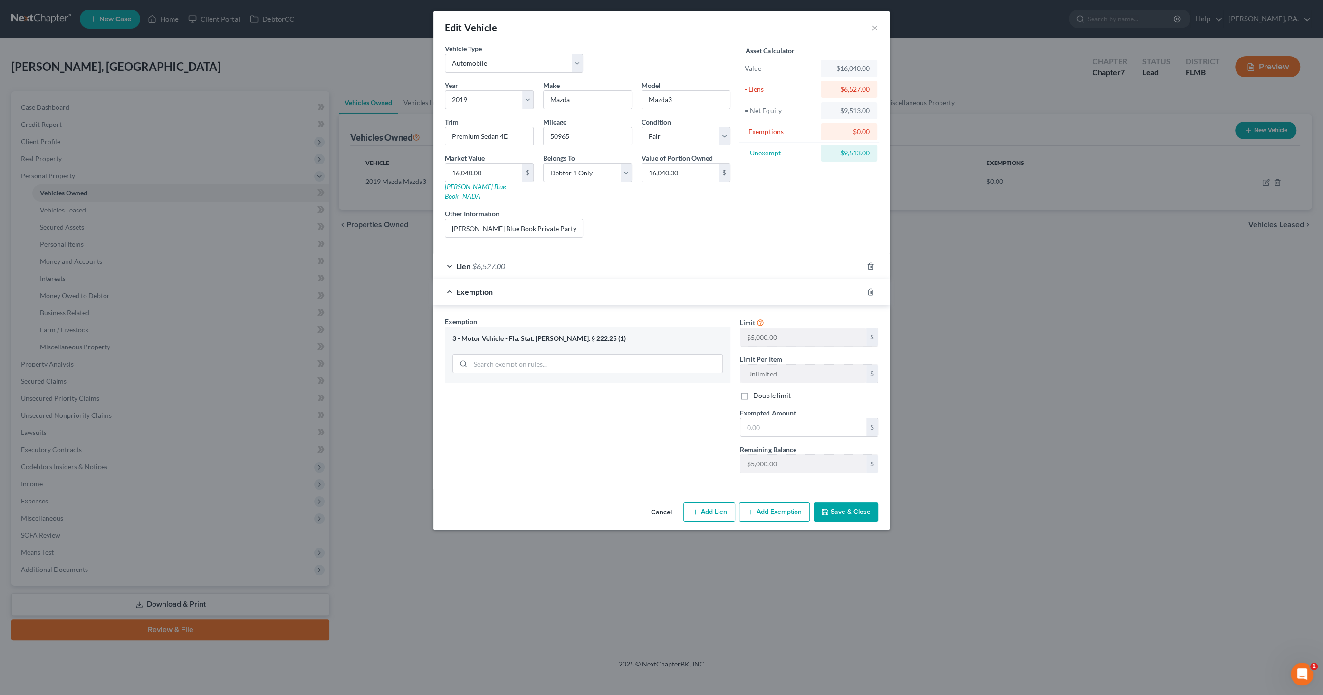
click at [672, 356] on div "Exemption Set must be selected for CA. Exemption * 3 - Motor Vehicle - Fla. Sta…" at bounding box center [661, 398] width 443 height 165
click at [672, 356] on input "text" at bounding box center [803, 427] width 126 height 18
paste input "$5,000.00"
type input "$5,000.00"
click at [672, 356] on button "Save & Close" at bounding box center [846, 512] width 65 height 20
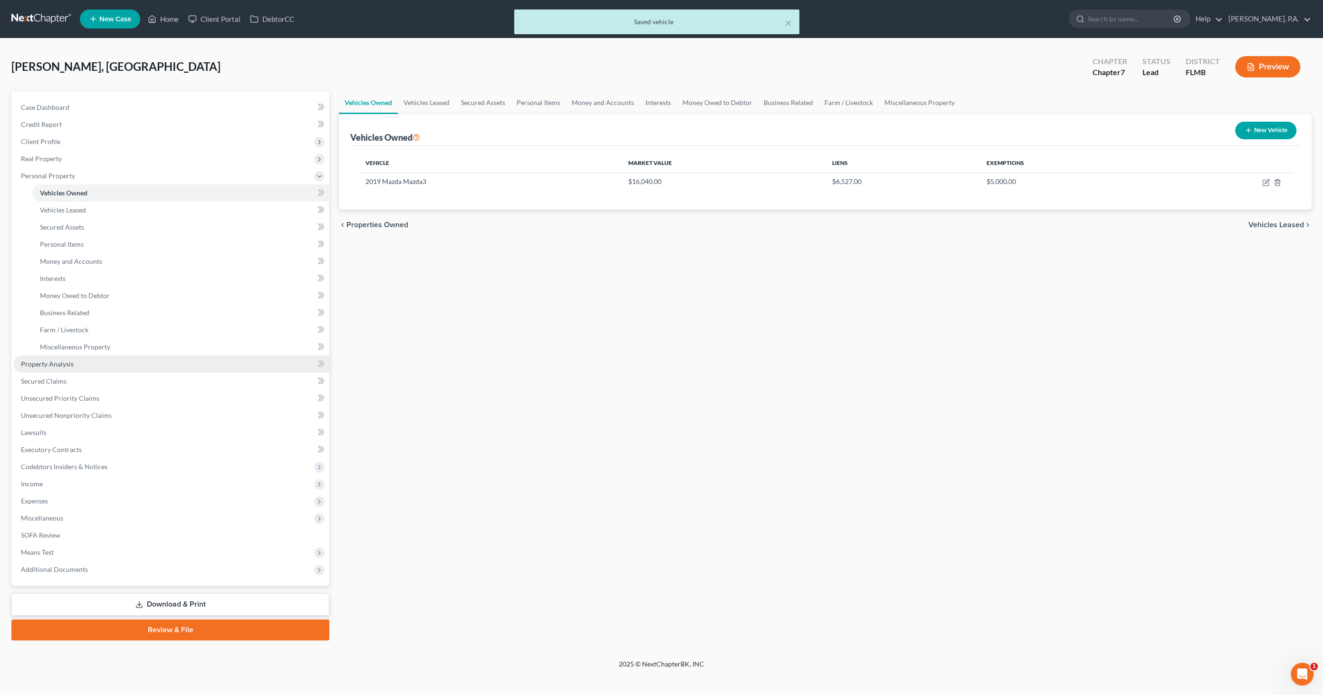
click at [54, 356] on span "Property Analysis" at bounding box center [47, 364] width 53 height 8
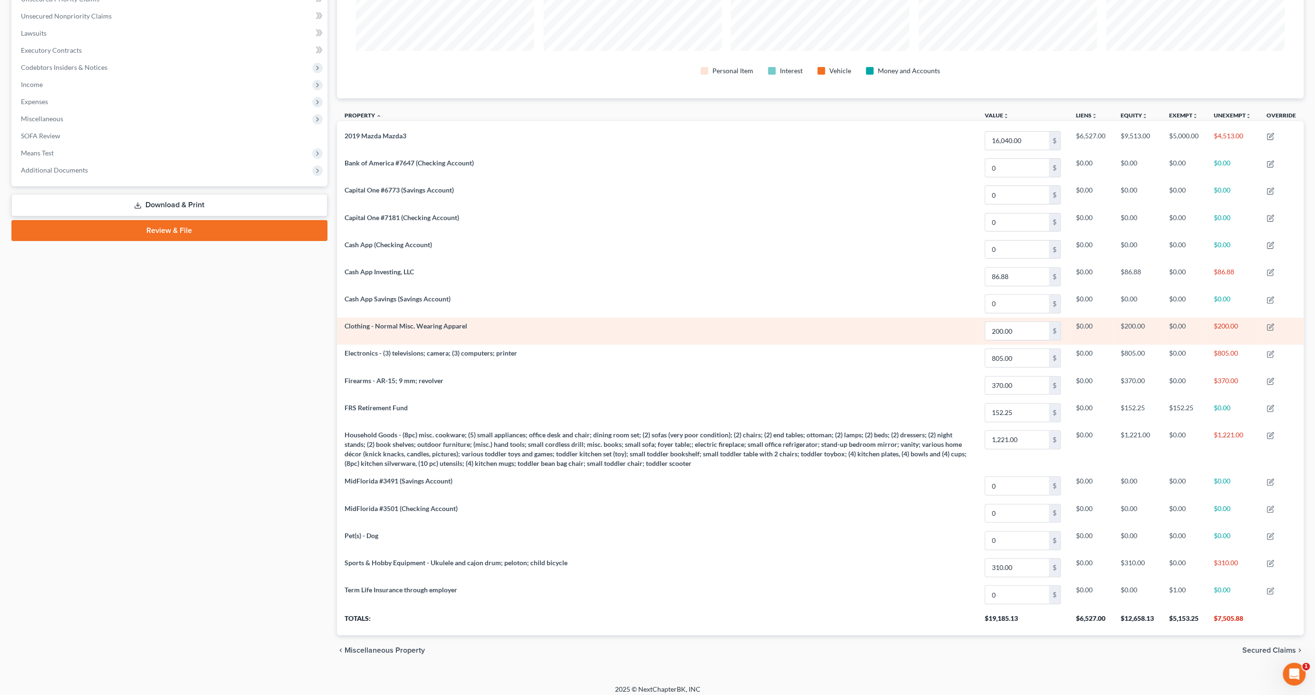
scroll to position [230, 0]
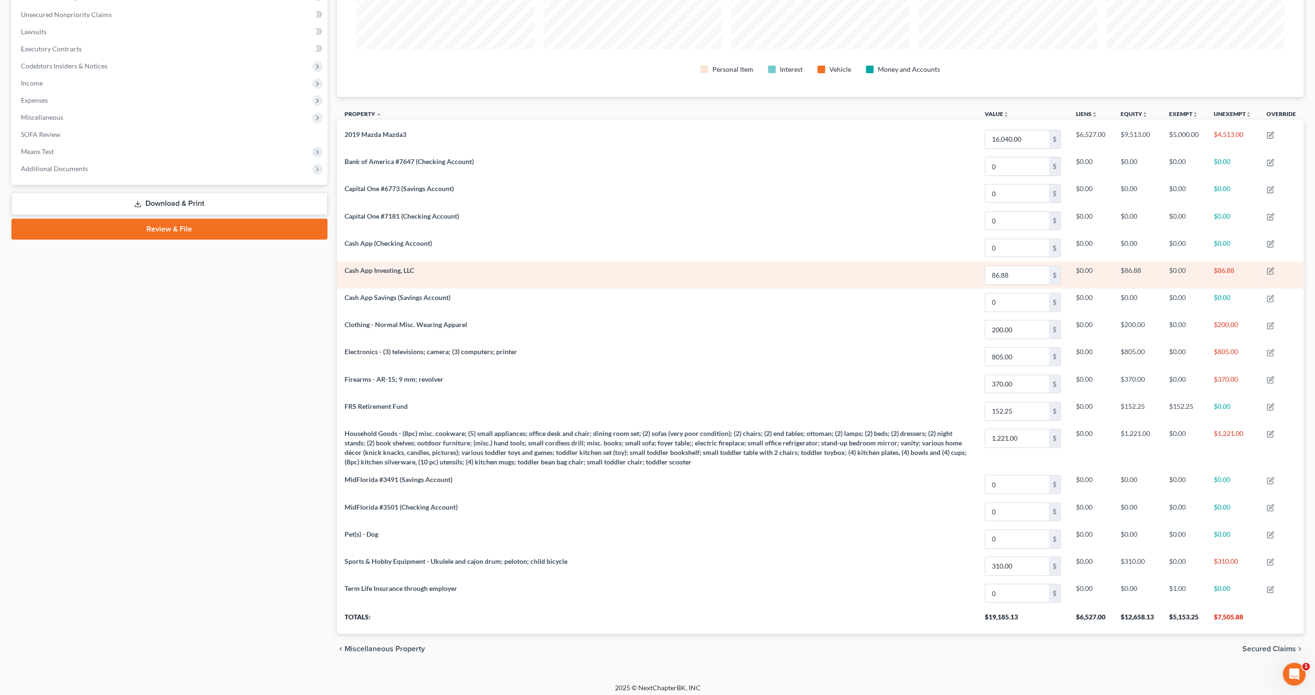
click at [396, 274] on td "Cash App Investing, LLC" at bounding box center [657, 274] width 640 height 27
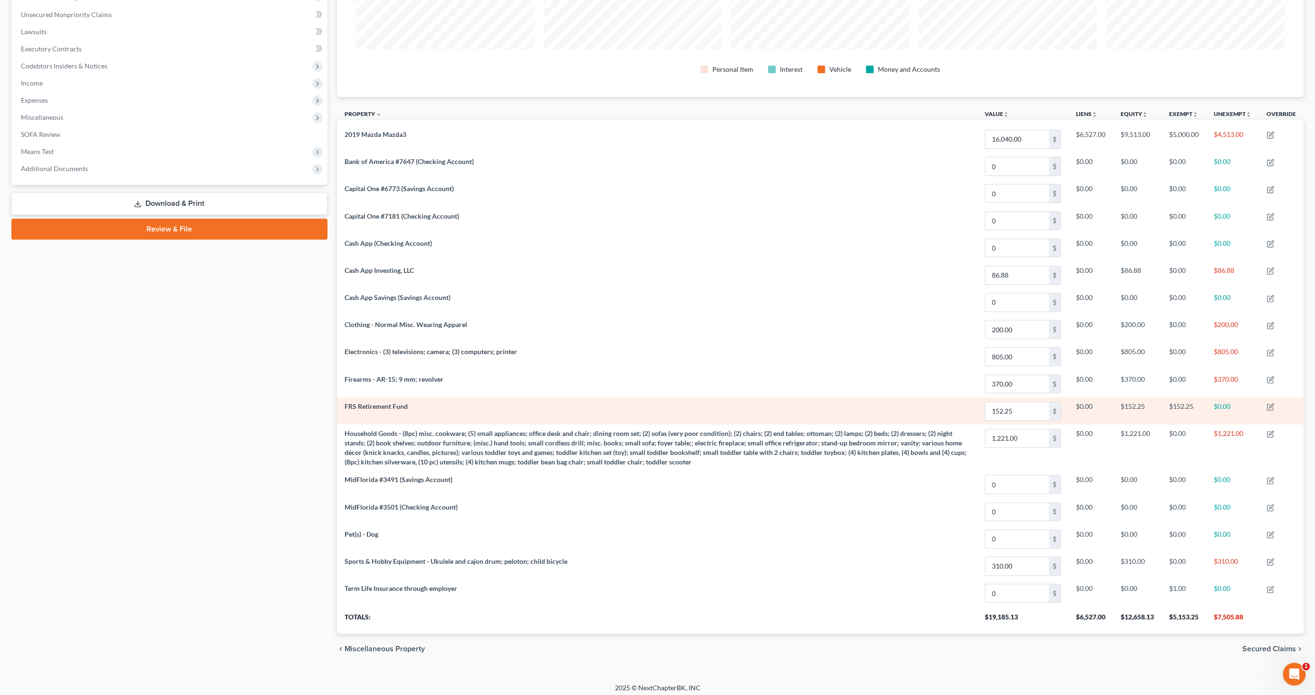
click at [384, 356] on span "FRS Retirement Fund" at bounding box center [376, 406] width 63 height 8
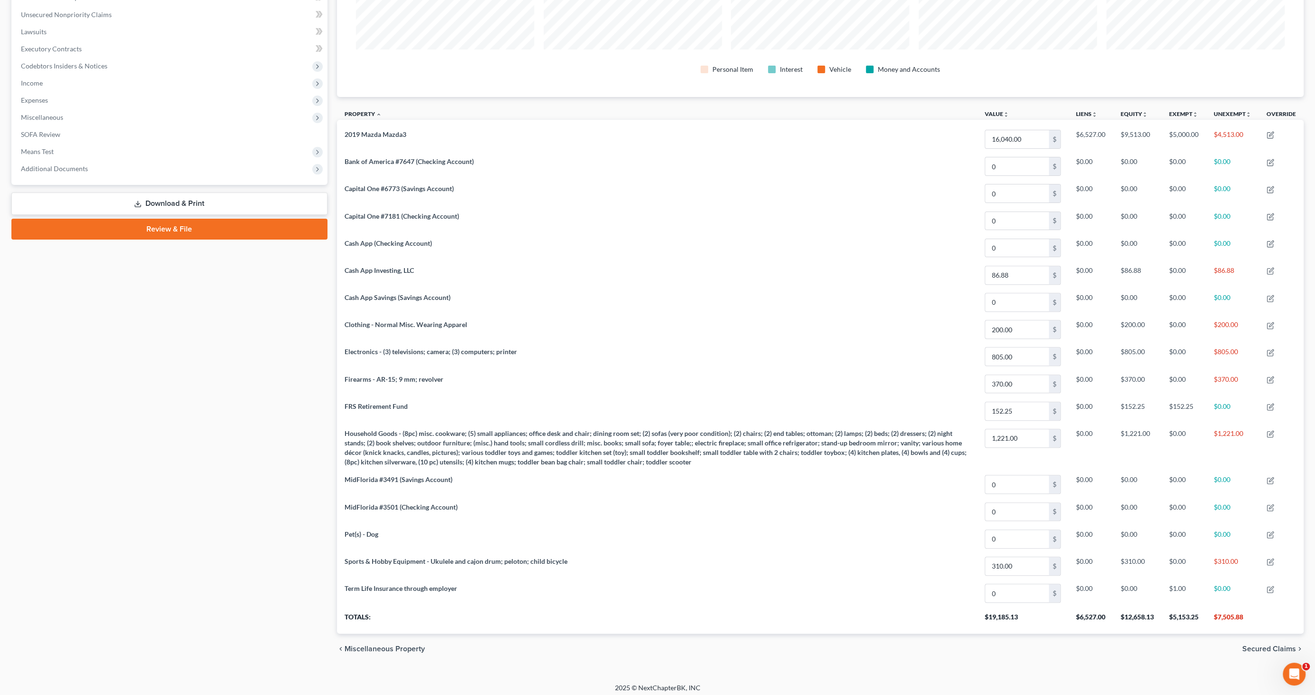
click at [241, 194] on link "Download & Print" at bounding box center [169, 203] width 316 height 22
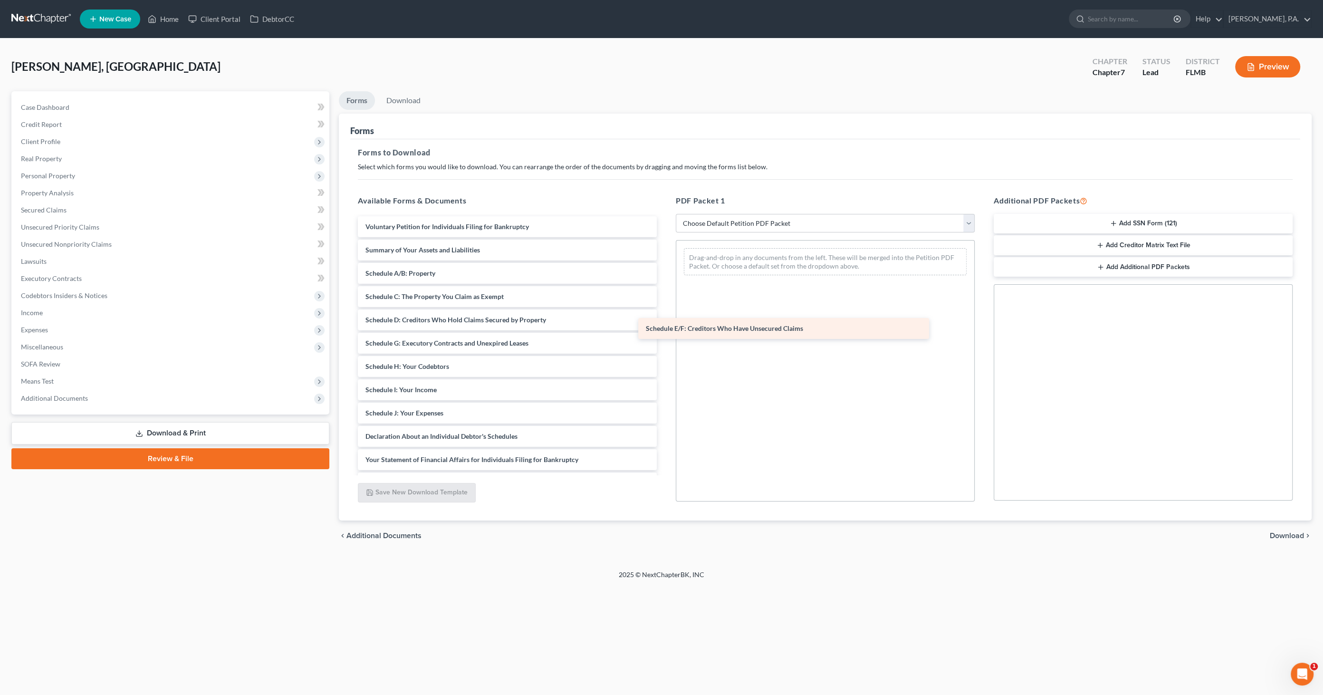
drag, startPoint x: 485, startPoint y: 339, endPoint x: 766, endPoint y: 326, distance: 280.7
click at [664, 326] on div "Schedule E/F: Creditors Who Have Unsecured Claims Voluntary Petition for Indivi…" at bounding box center [507, 412] width 314 height 393
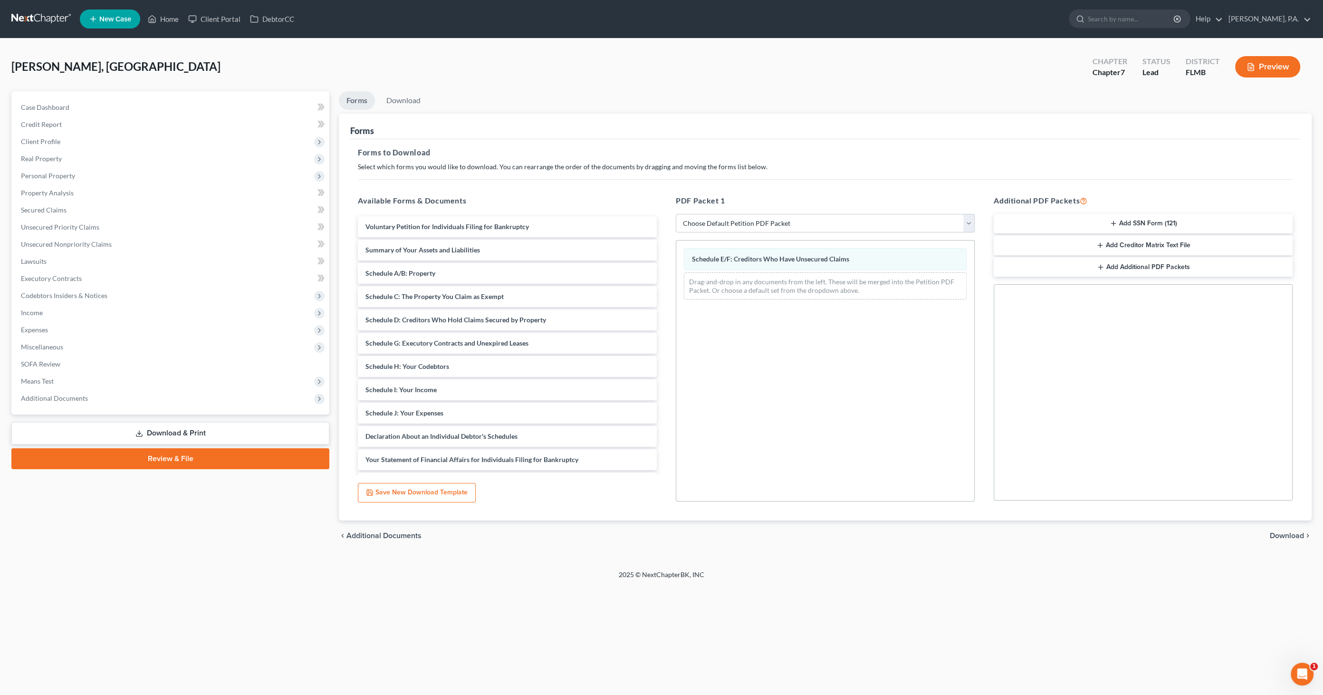
click at [672, 356] on span "Download" at bounding box center [1287, 536] width 34 height 8
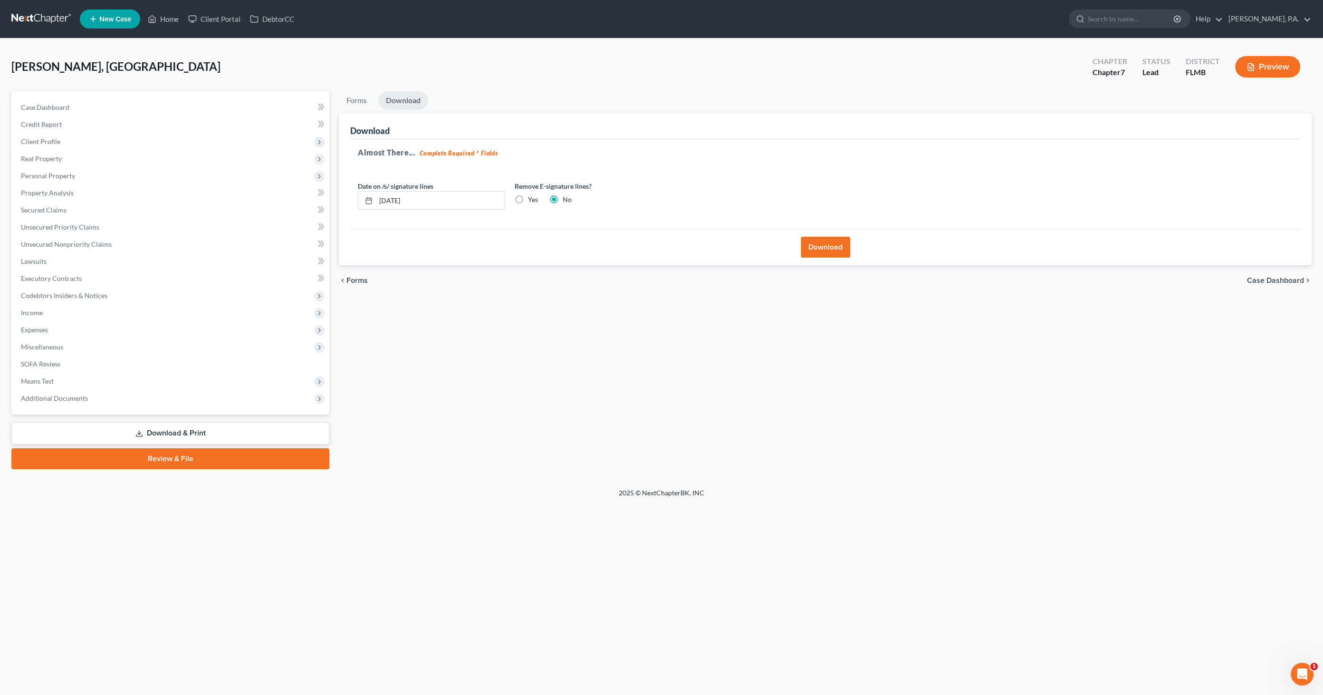
click at [672, 241] on button "Download" at bounding box center [825, 247] width 49 height 21
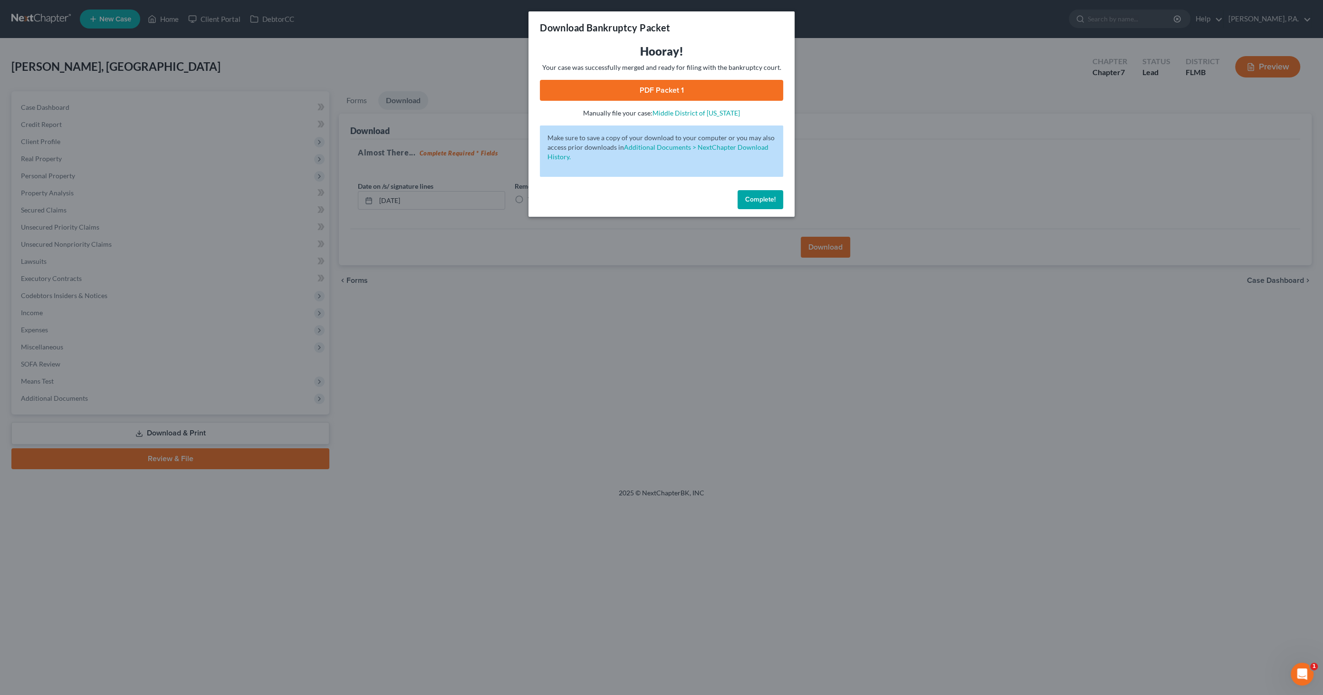
click at [672, 89] on link "PDF Packet 1" at bounding box center [661, 90] width 243 height 21
click at [672, 201] on span "Complete!" at bounding box center [760, 199] width 30 height 8
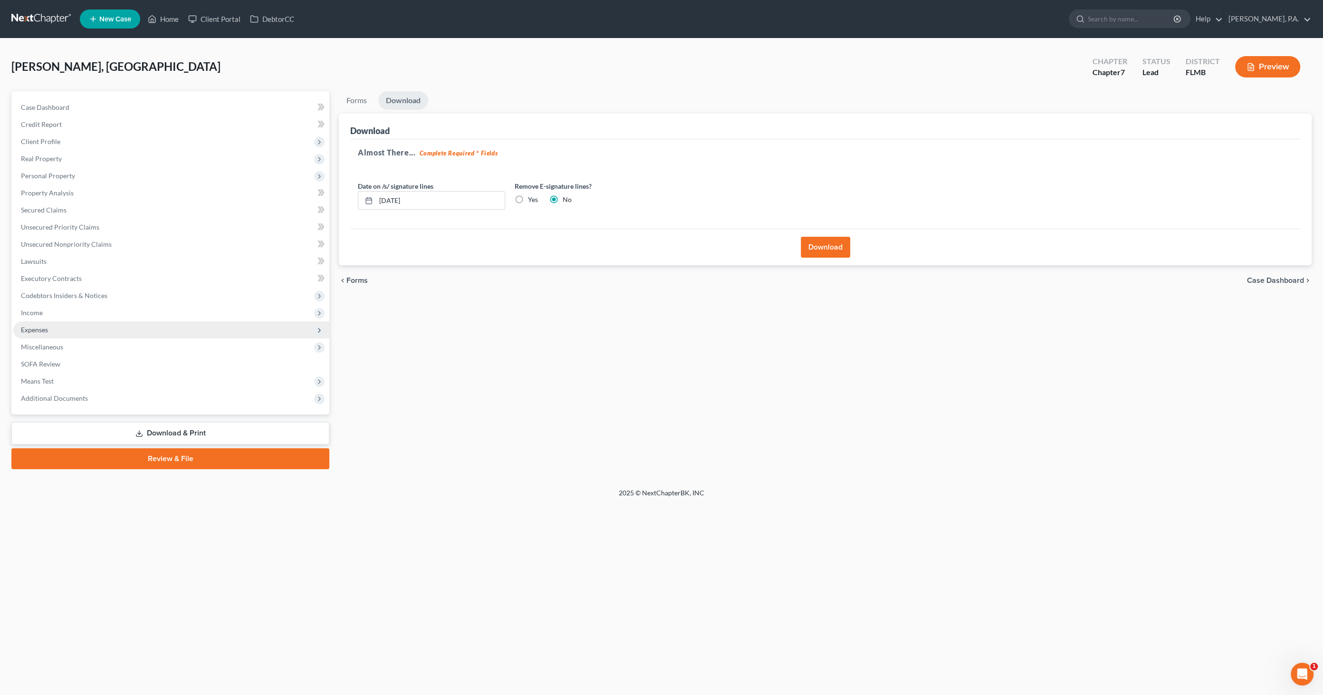
click at [46, 323] on span "Expenses" at bounding box center [171, 329] width 316 height 17
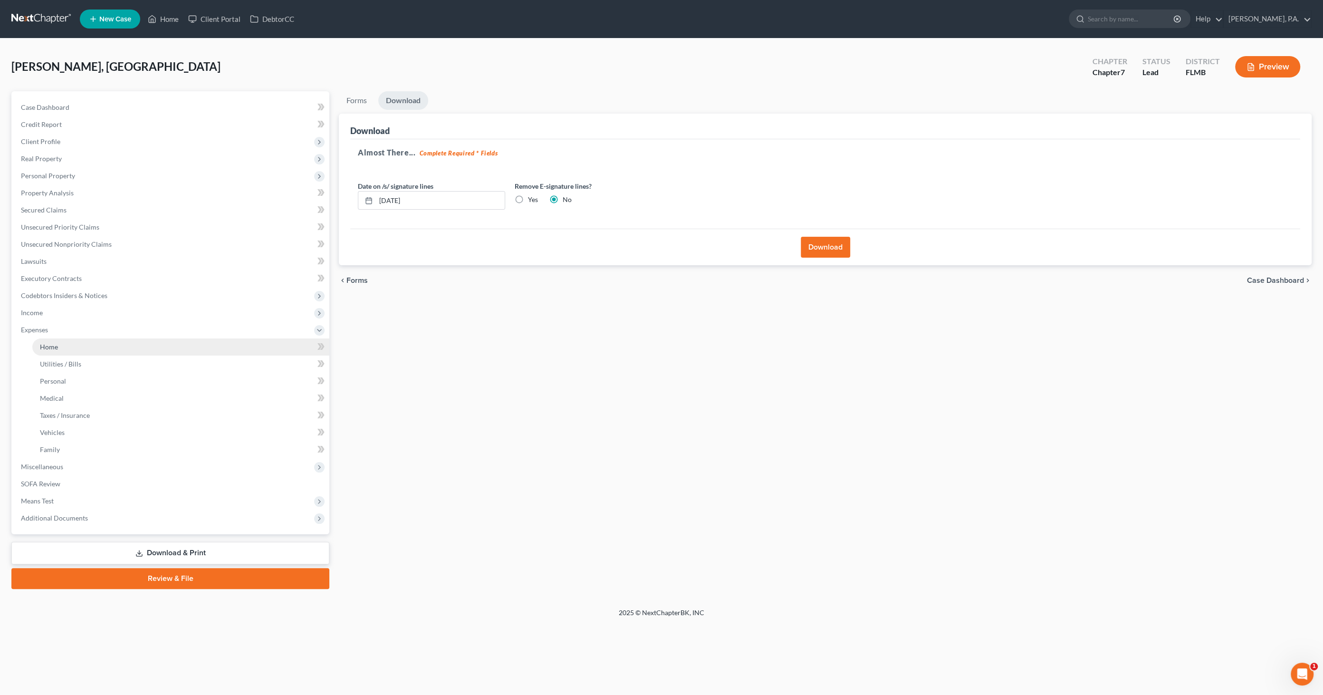
click at [55, 345] on span "Home" at bounding box center [49, 347] width 18 height 8
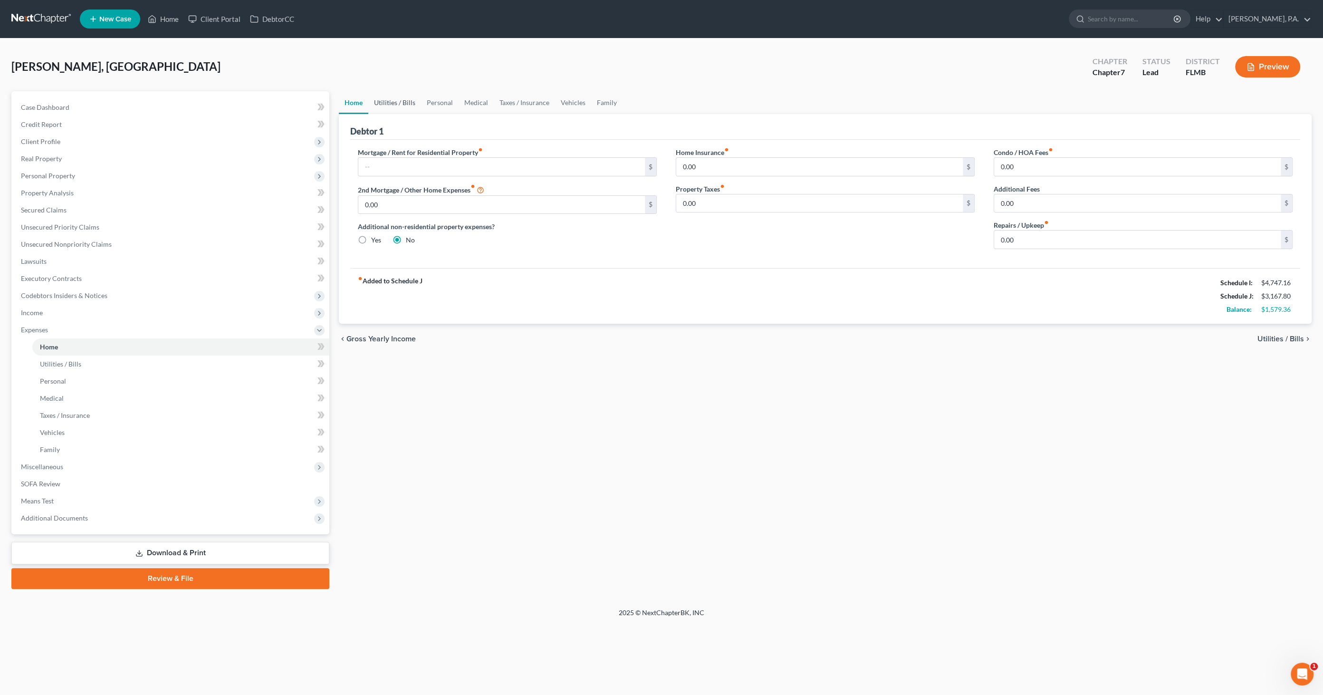
click at [383, 101] on link "Utilities / Bills" at bounding box center [394, 102] width 53 height 23
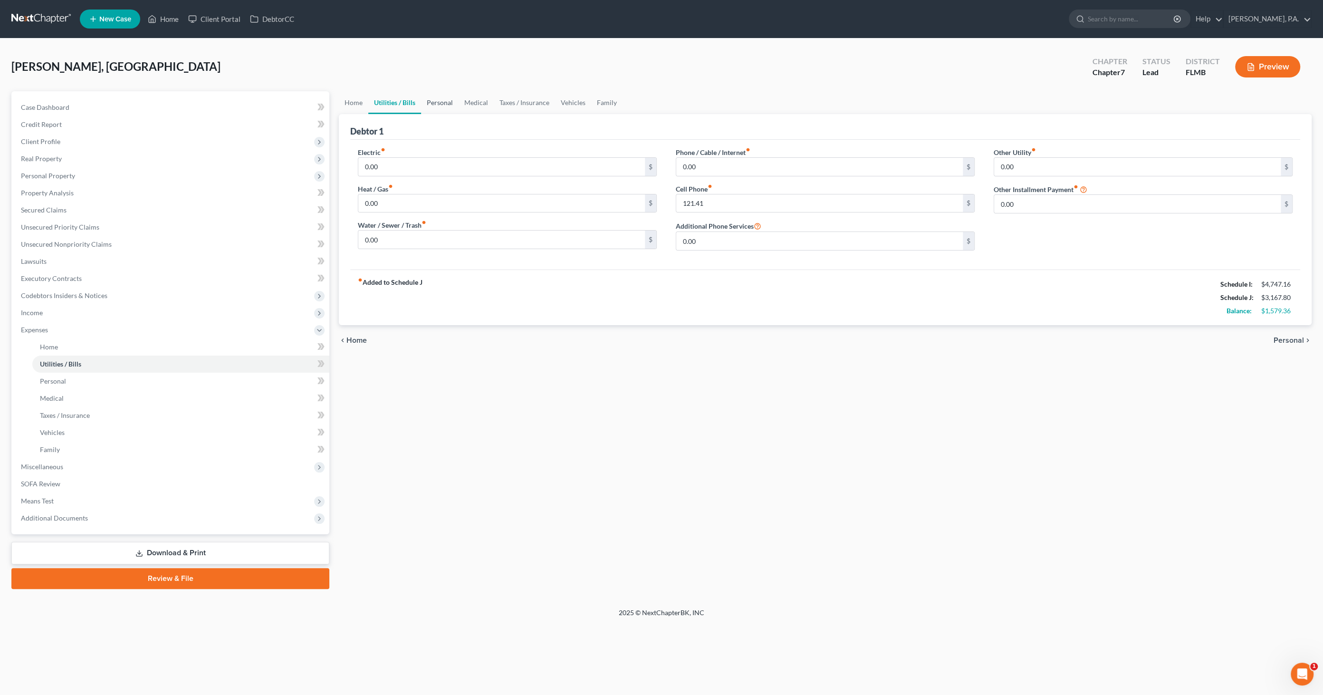
click at [442, 99] on link "Personal" at bounding box center [440, 102] width 38 height 23
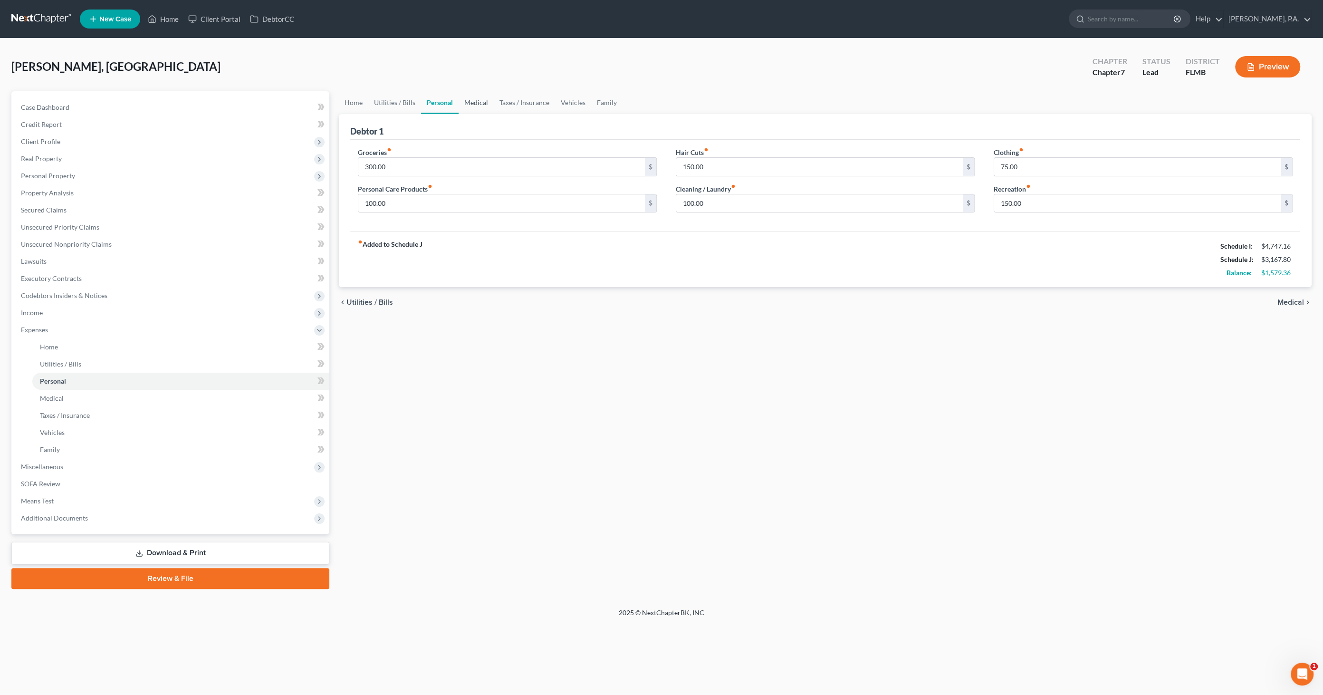
click at [476, 105] on link "Medical" at bounding box center [476, 102] width 35 height 23
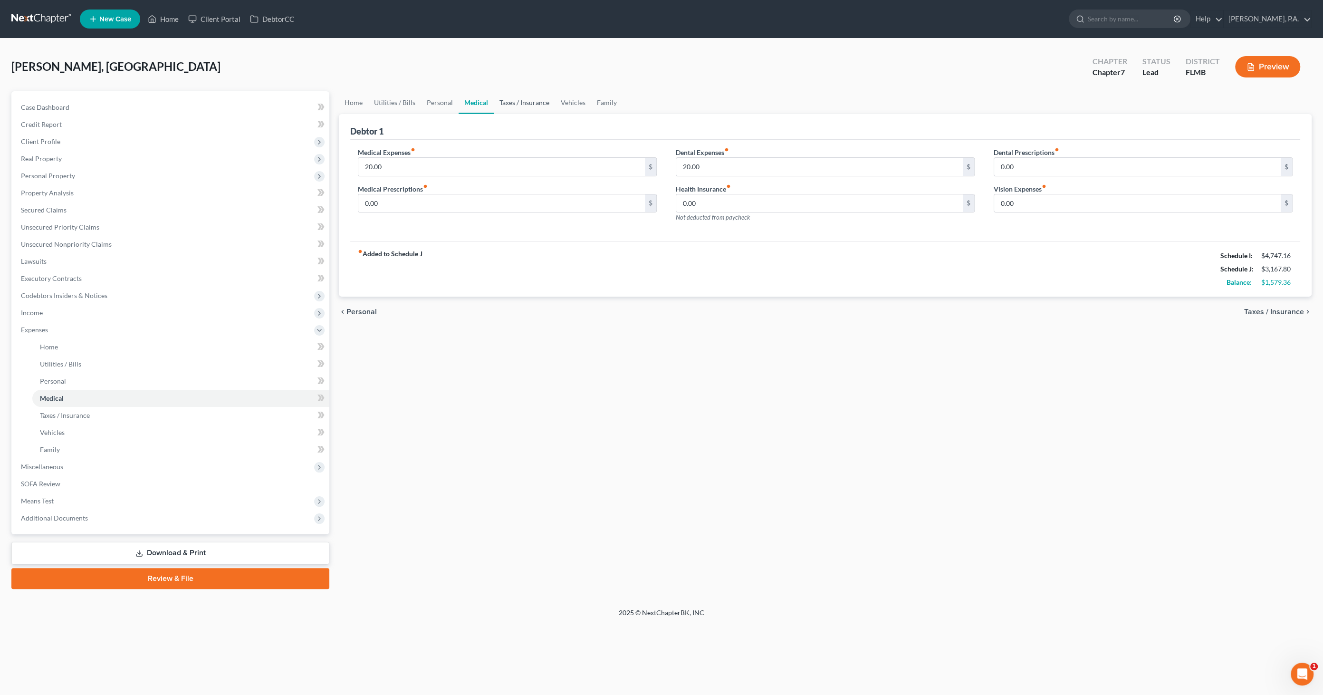
click at [517, 105] on link "Taxes / Insurance" at bounding box center [524, 102] width 61 height 23
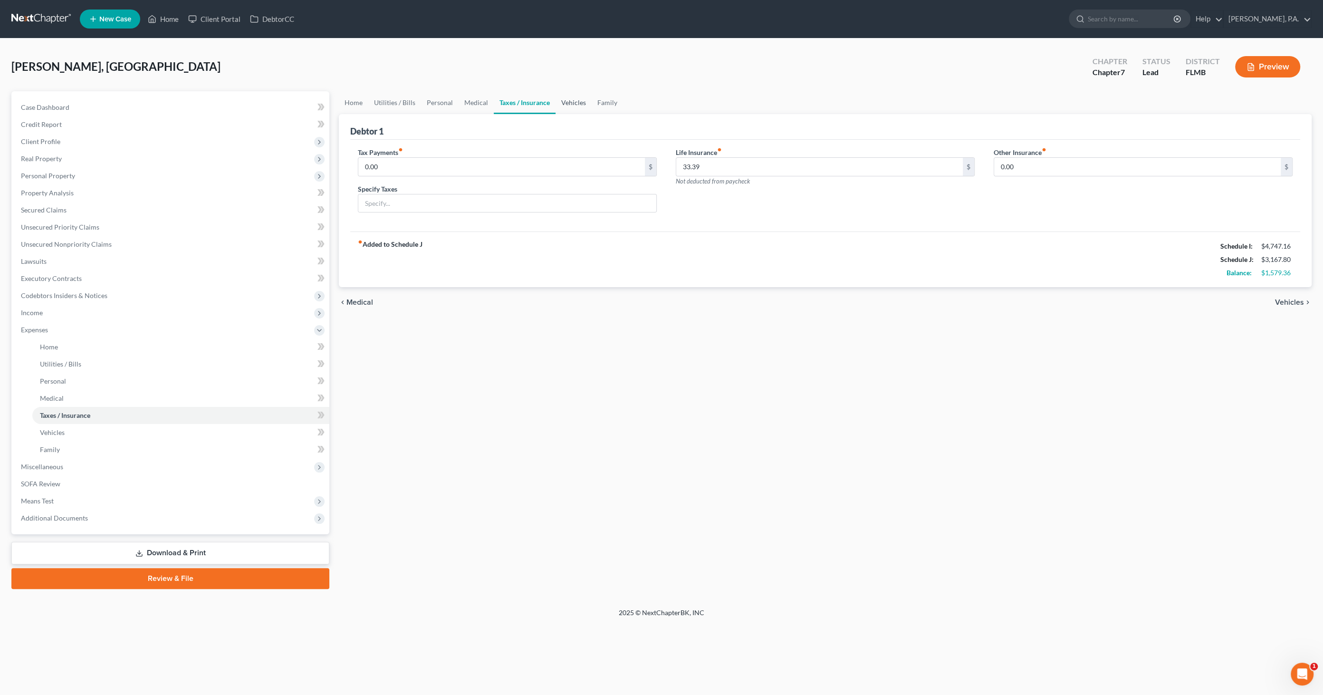
click at [572, 99] on link "Vehicles" at bounding box center [573, 102] width 36 height 23
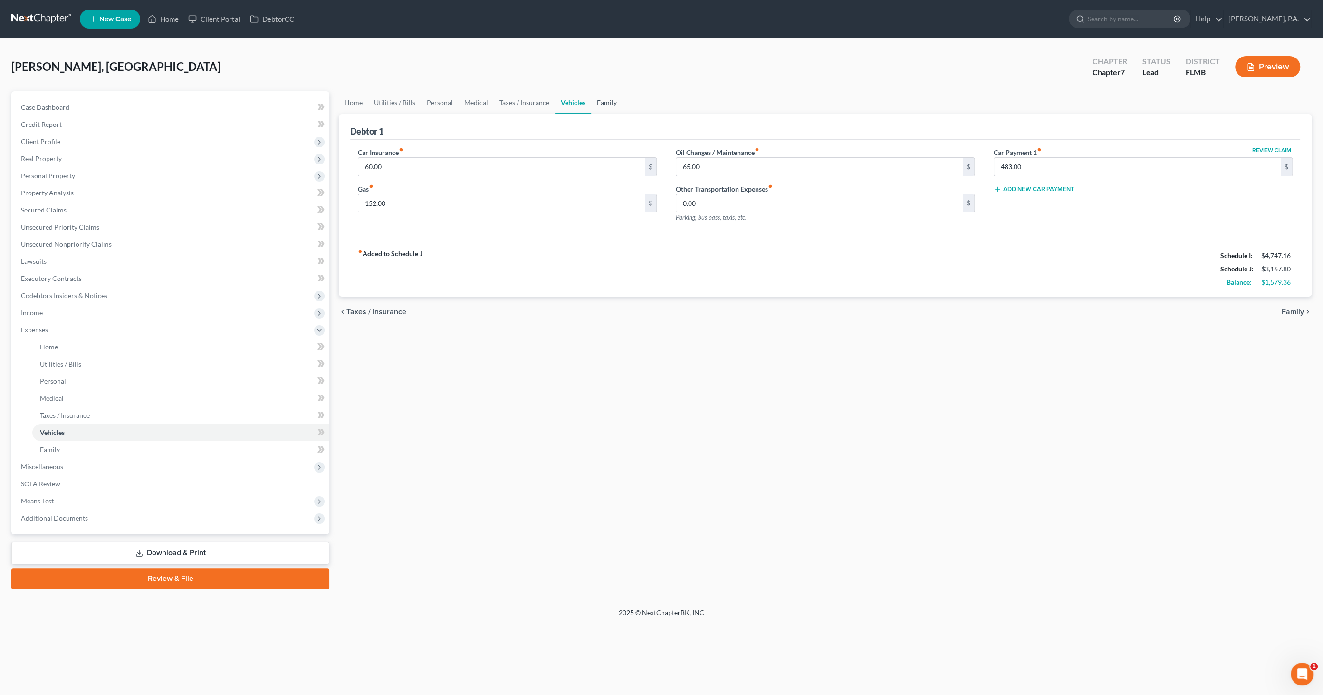
click at [601, 97] on link "Family" at bounding box center [606, 102] width 31 height 23
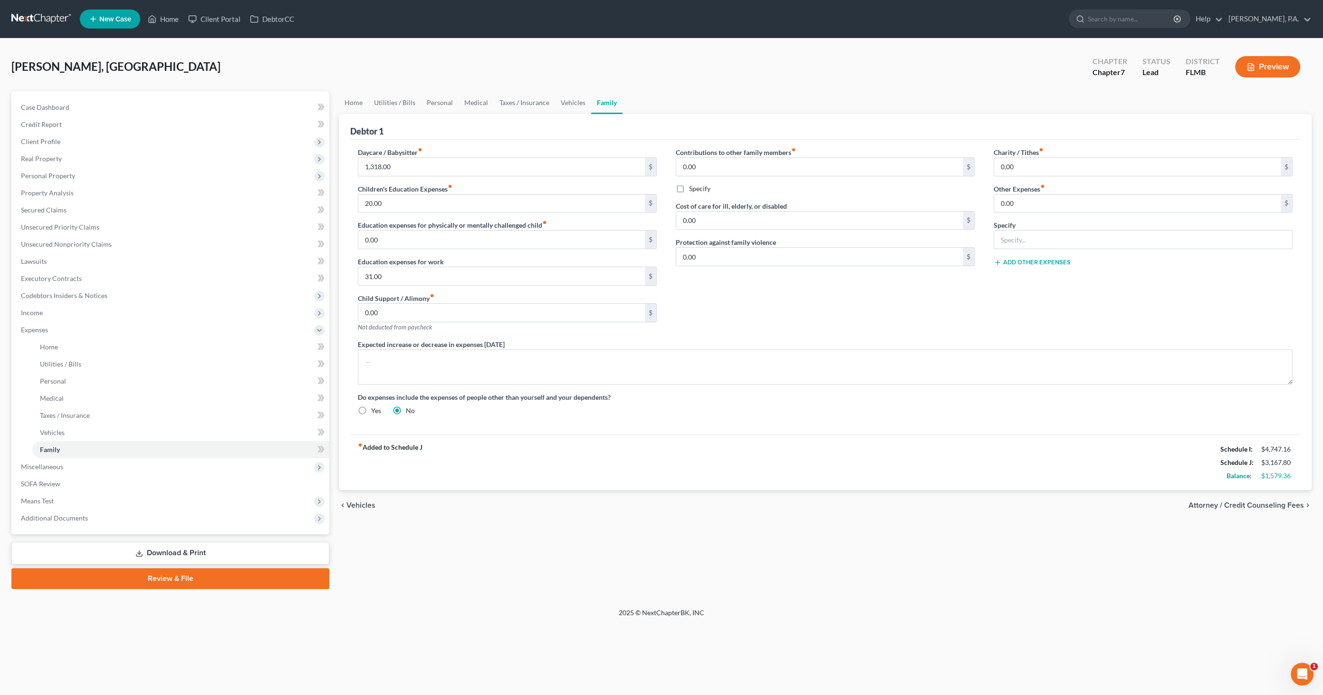
click at [672, 62] on button "Preview" at bounding box center [1267, 66] width 65 height 21
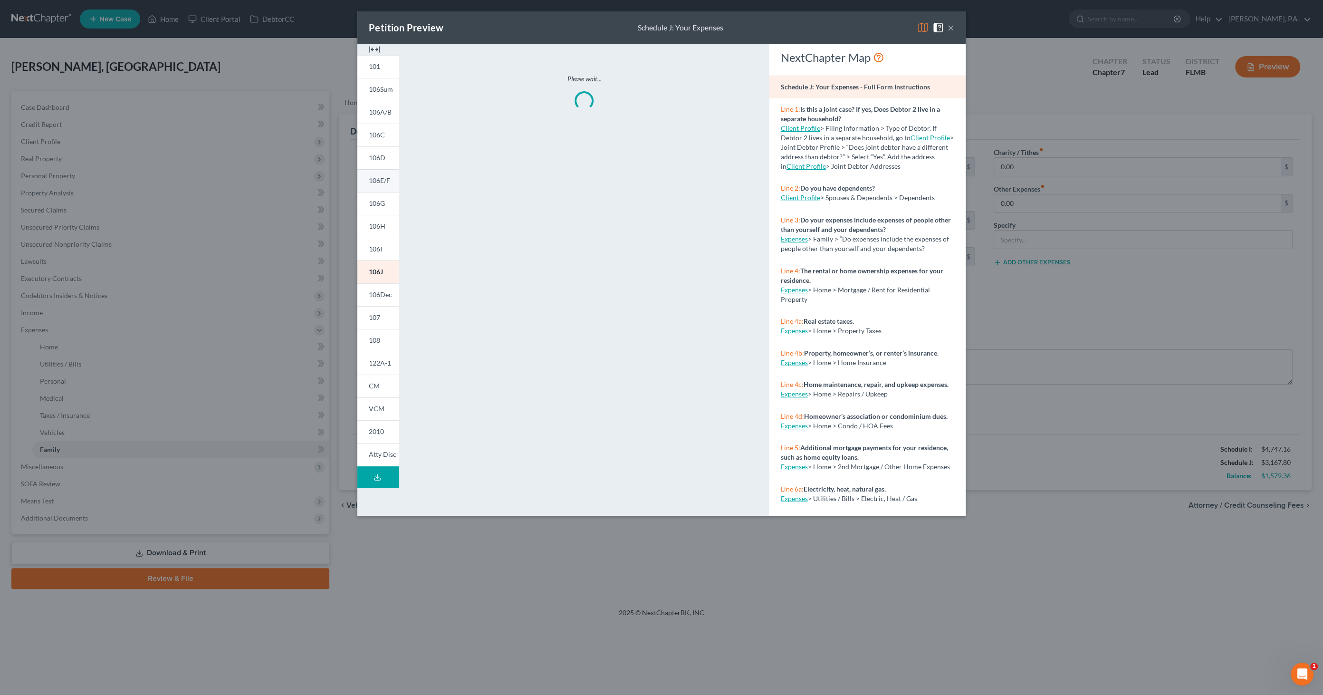
click at [385, 179] on span "106E/F" at bounding box center [379, 180] width 21 height 8
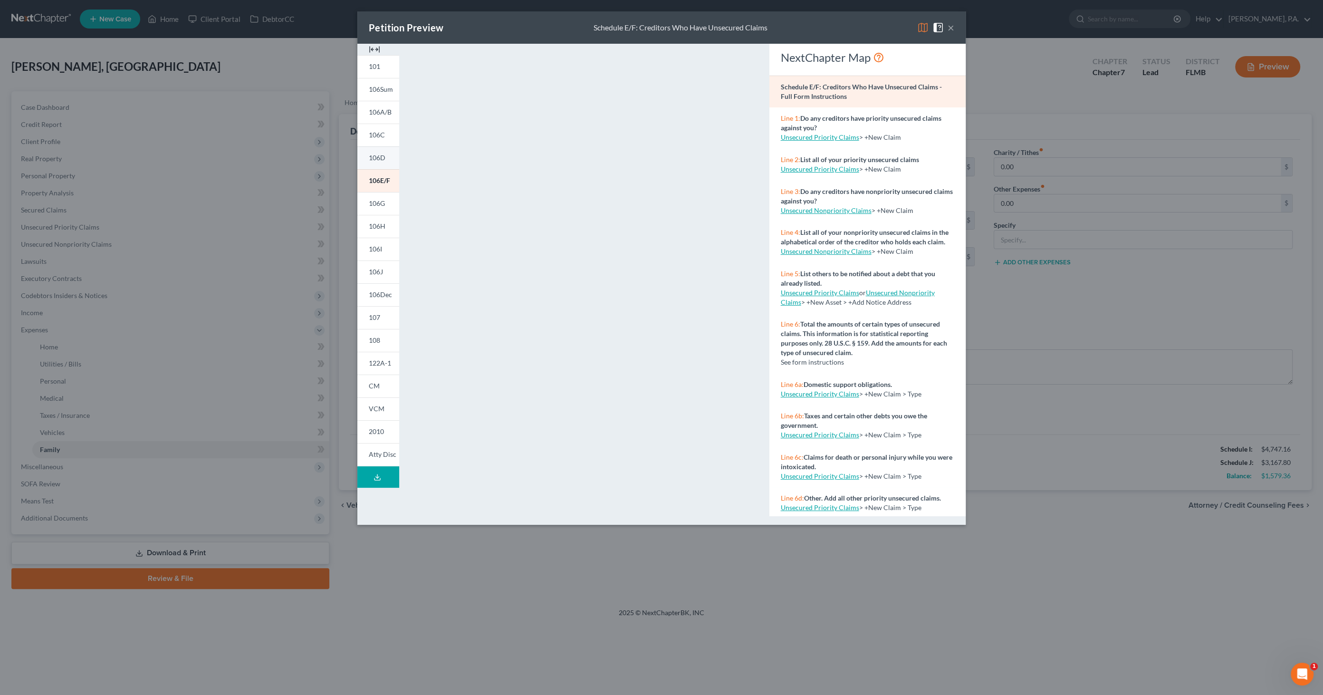
click at [373, 160] on span "106D" at bounding box center [377, 157] width 17 height 8
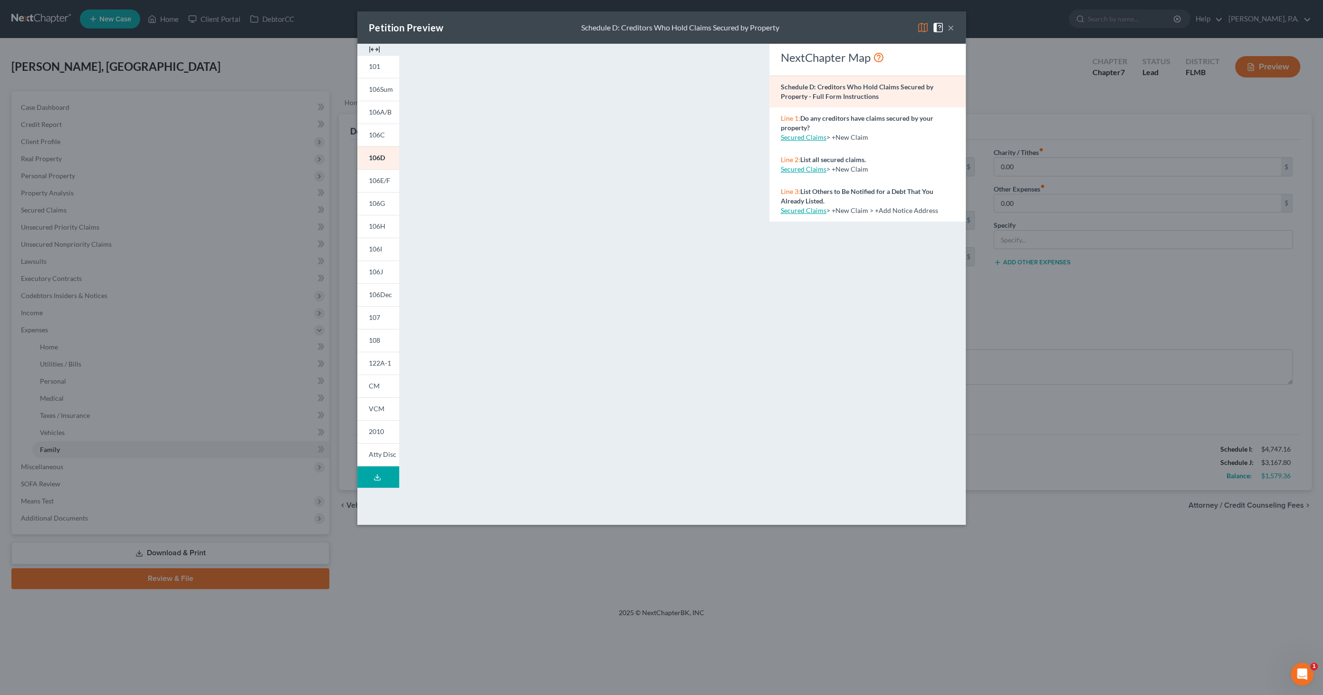
click at [672, 22] on div "Petition Preview Schedule D: Creditors Who Hold Claims Secured by Property ×" at bounding box center [661, 27] width 608 height 32
click at [380, 115] on span "106A/B" at bounding box center [380, 112] width 23 height 8
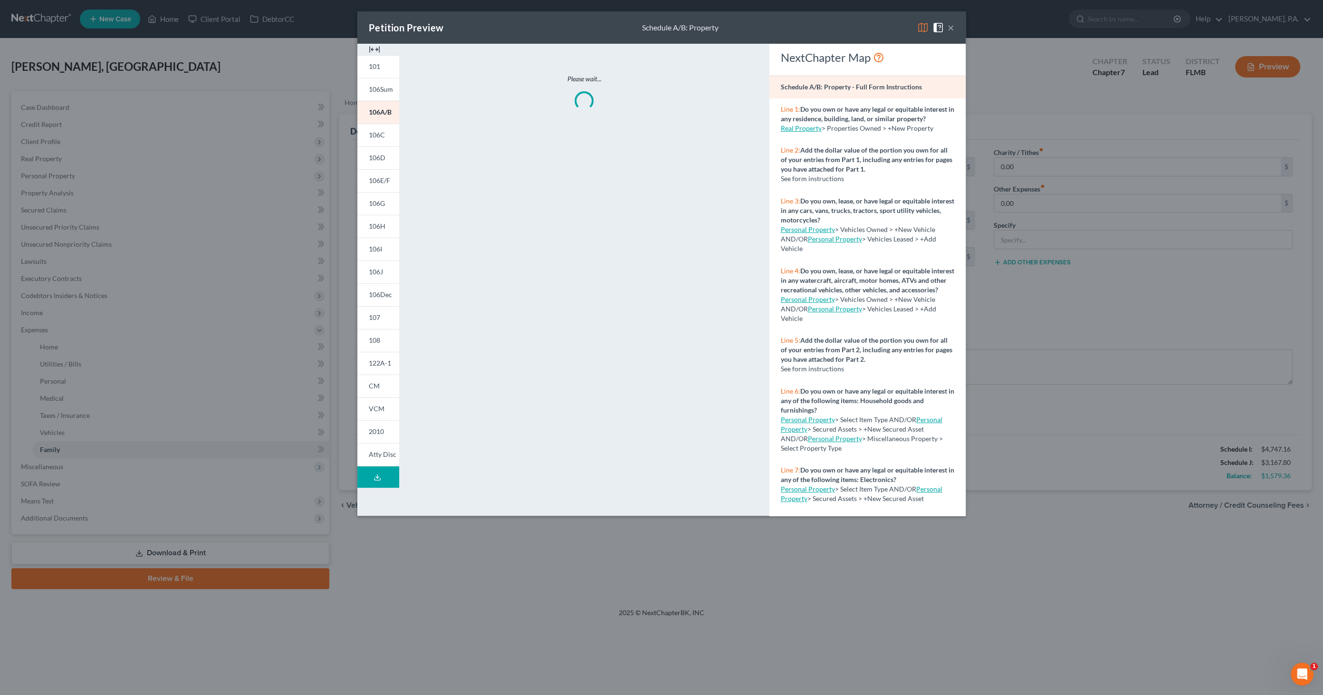
click at [378, 47] on img at bounding box center [374, 49] width 11 height 11
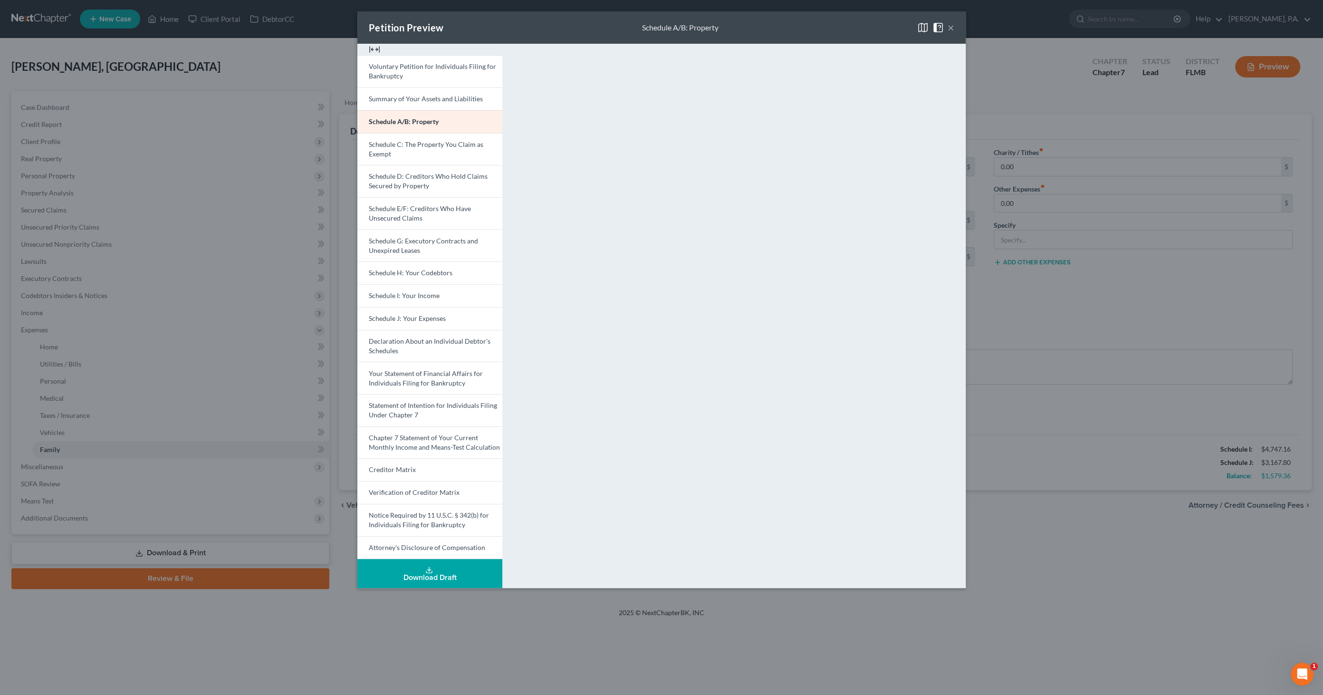
drag, startPoint x: 485, startPoint y: 30, endPoint x: 516, endPoint y: 27, distance: 30.5
click at [485, 30] on div "Petition Preview Schedule A/B: Property ×" at bounding box center [661, 27] width 608 height 32
click at [672, 24] on button "×" at bounding box center [951, 27] width 7 height 11
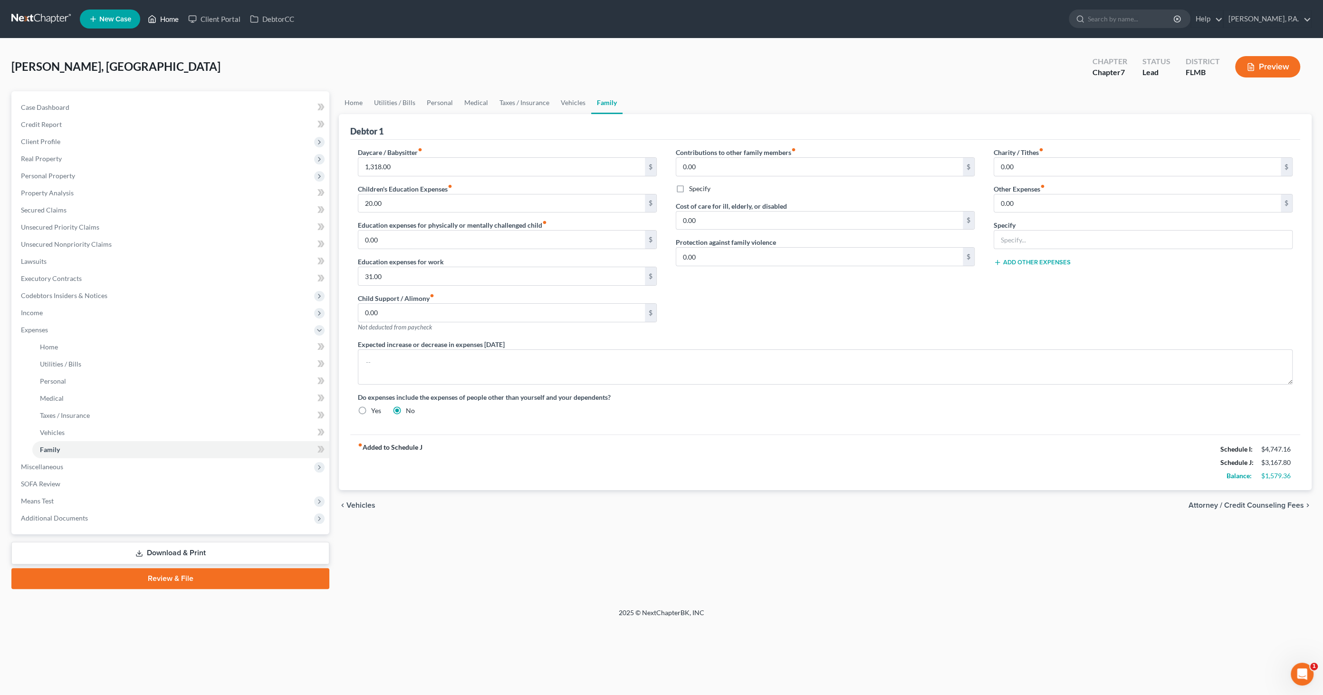
click at [163, 18] on link "Home" at bounding box center [163, 18] width 40 height 17
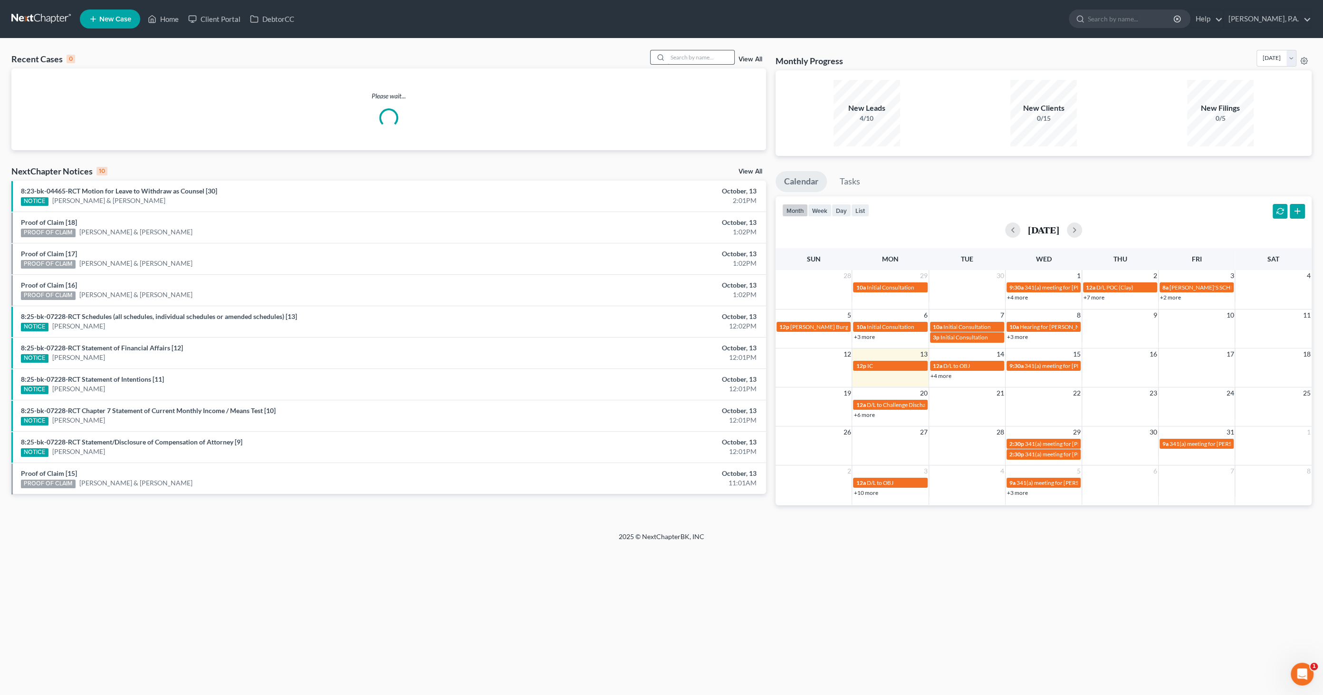
click at [672, 54] on input "search" at bounding box center [701, 57] width 67 height 14
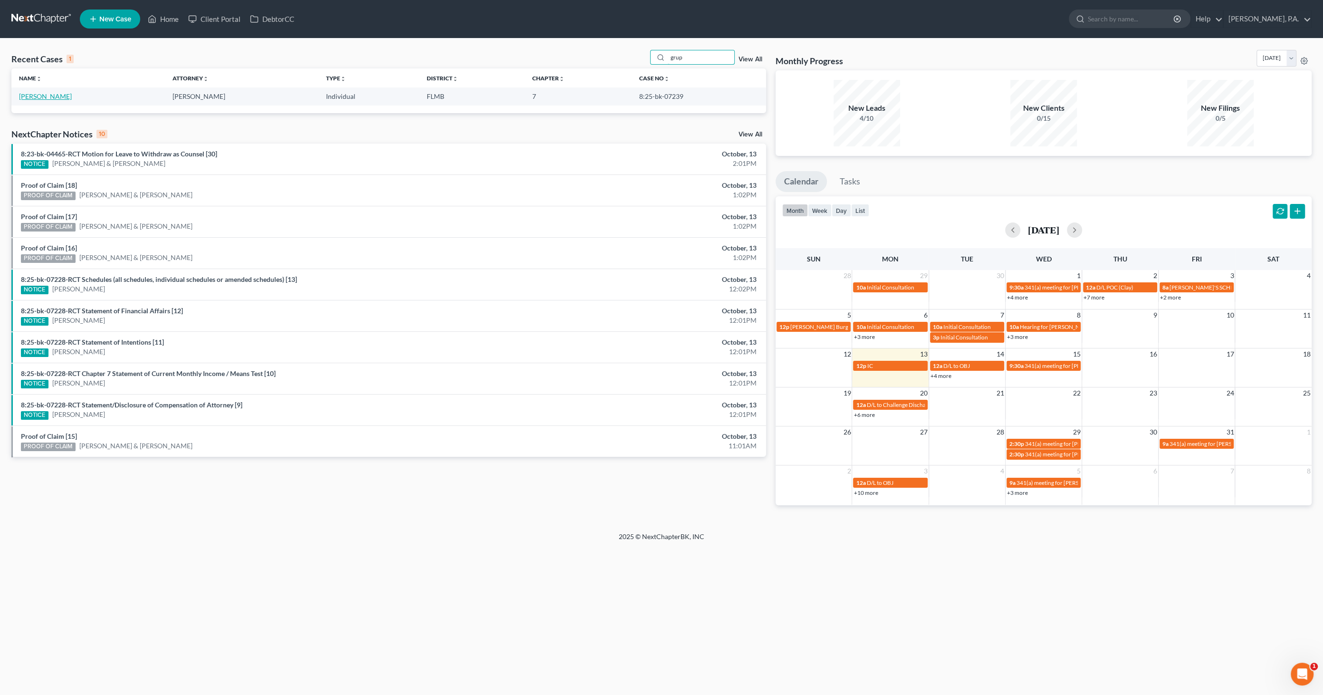
type input "grup"
click at [49, 95] on link "[PERSON_NAME]" at bounding box center [45, 96] width 53 height 8
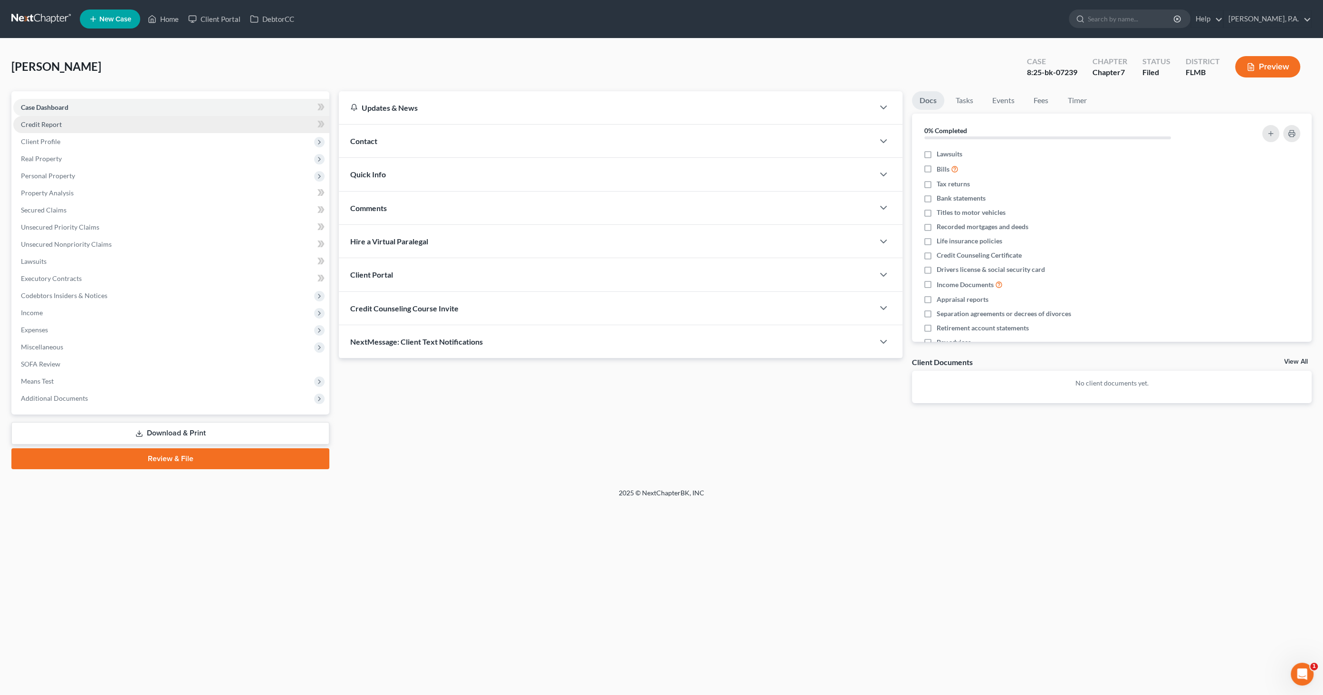
click at [47, 126] on span "Credit Report" at bounding box center [41, 124] width 41 height 8
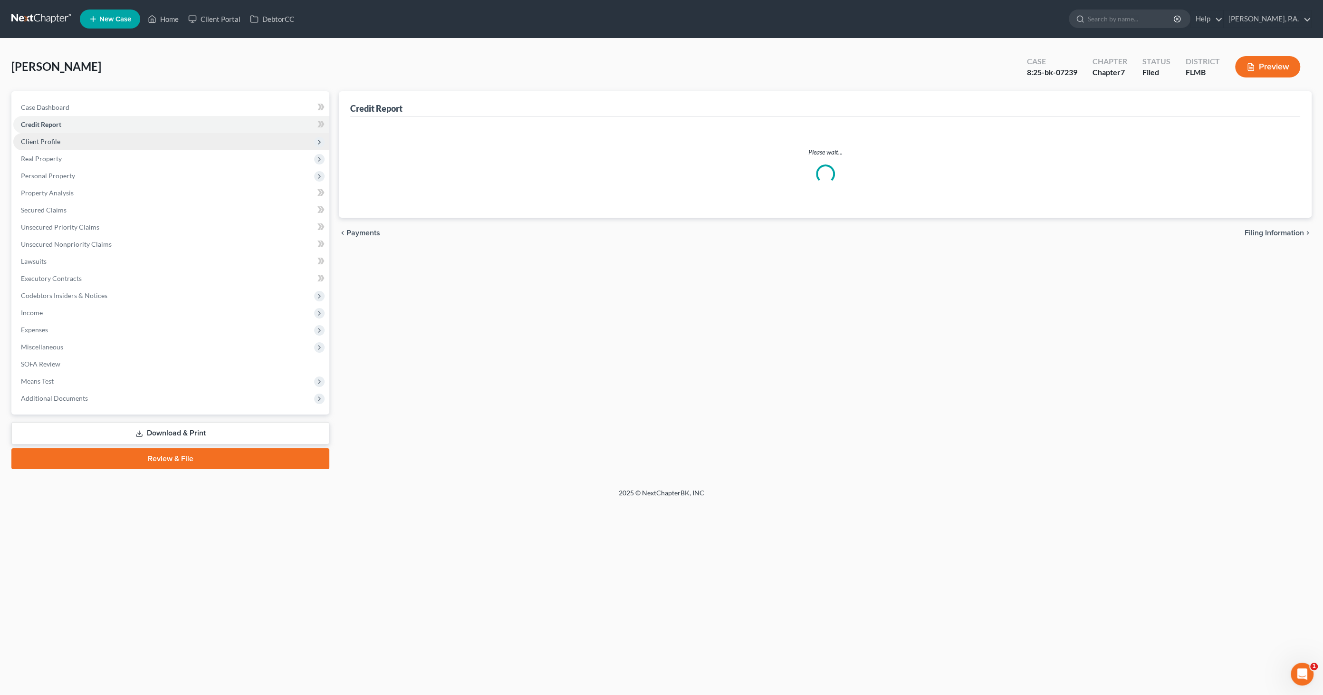
click at [47, 141] on span "Client Profile" at bounding box center [40, 141] width 39 height 8
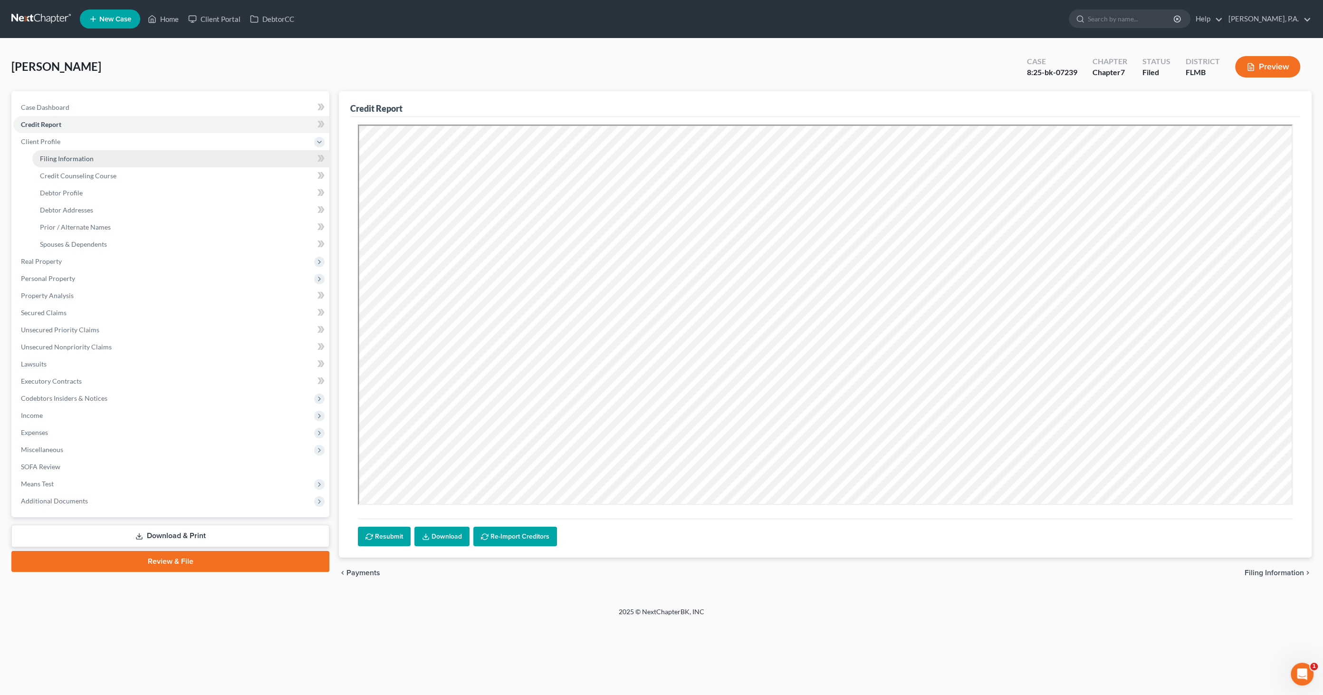
click at [54, 160] on span "Filing Information" at bounding box center [67, 158] width 54 height 8
select select "1"
select select "0"
select select "15"
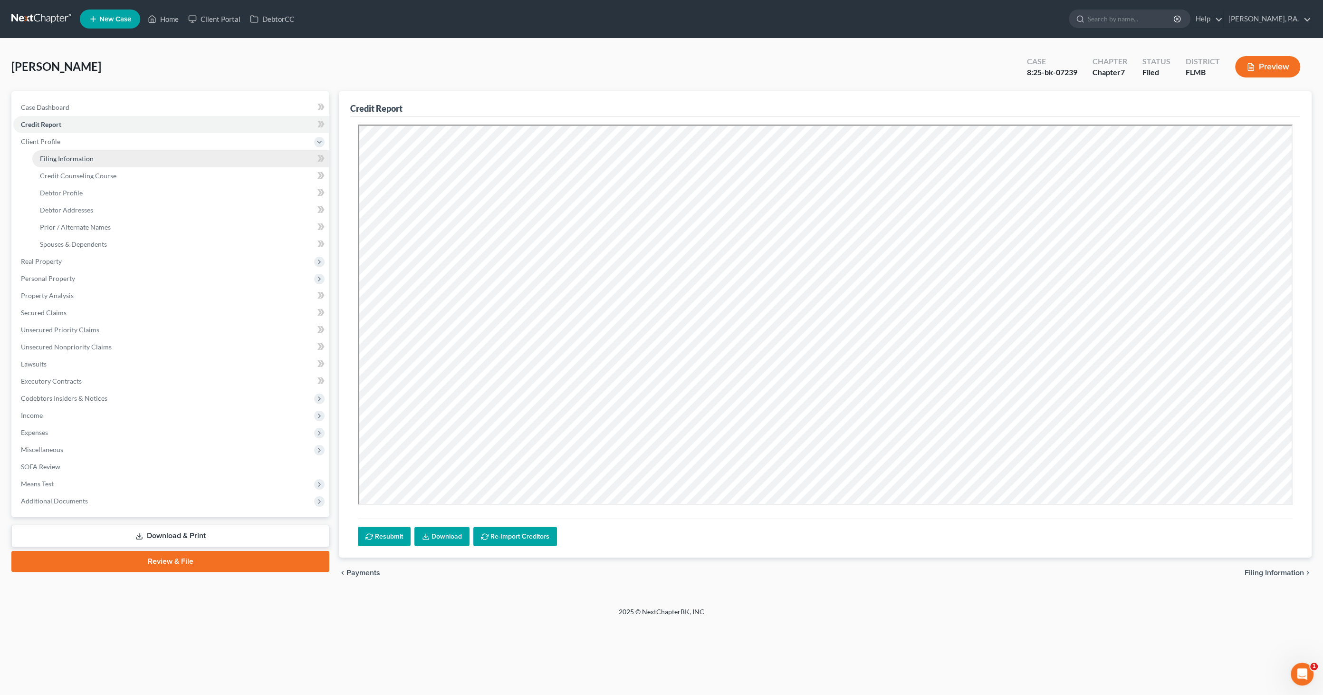
select select "0"
select select "9"
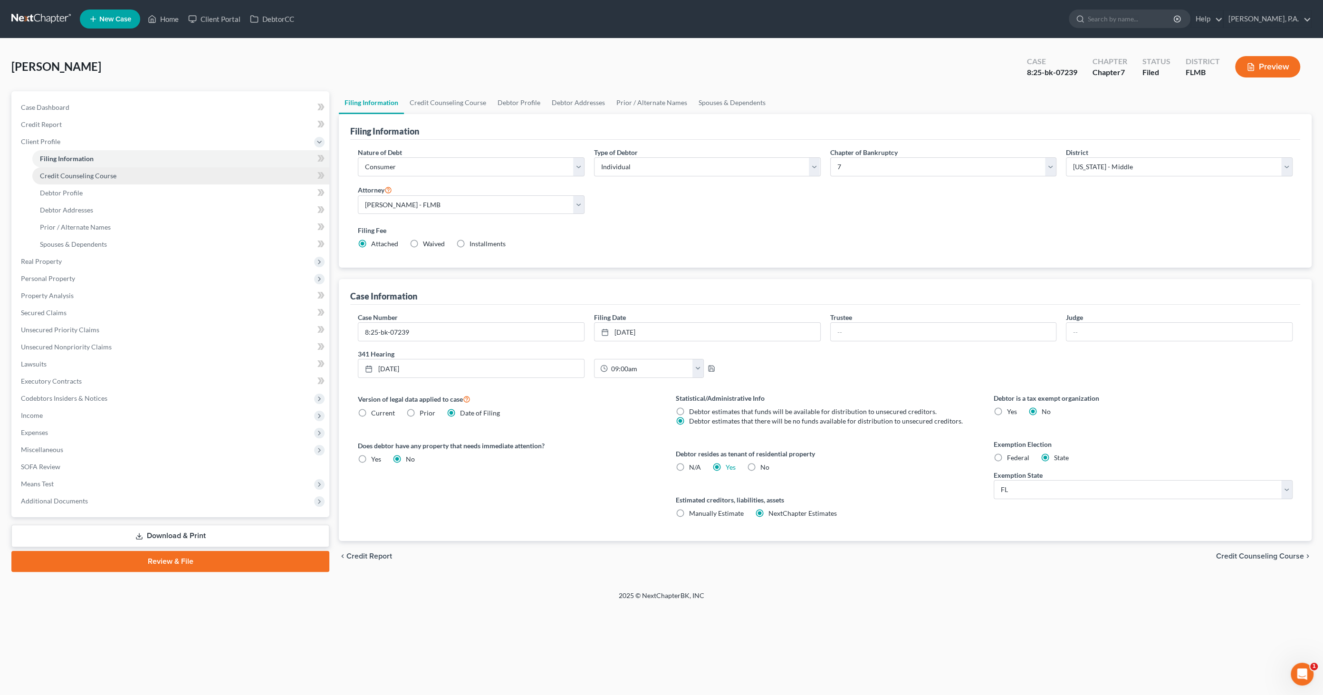
click at [57, 181] on link "Credit Counseling Course" at bounding box center [180, 175] width 297 height 17
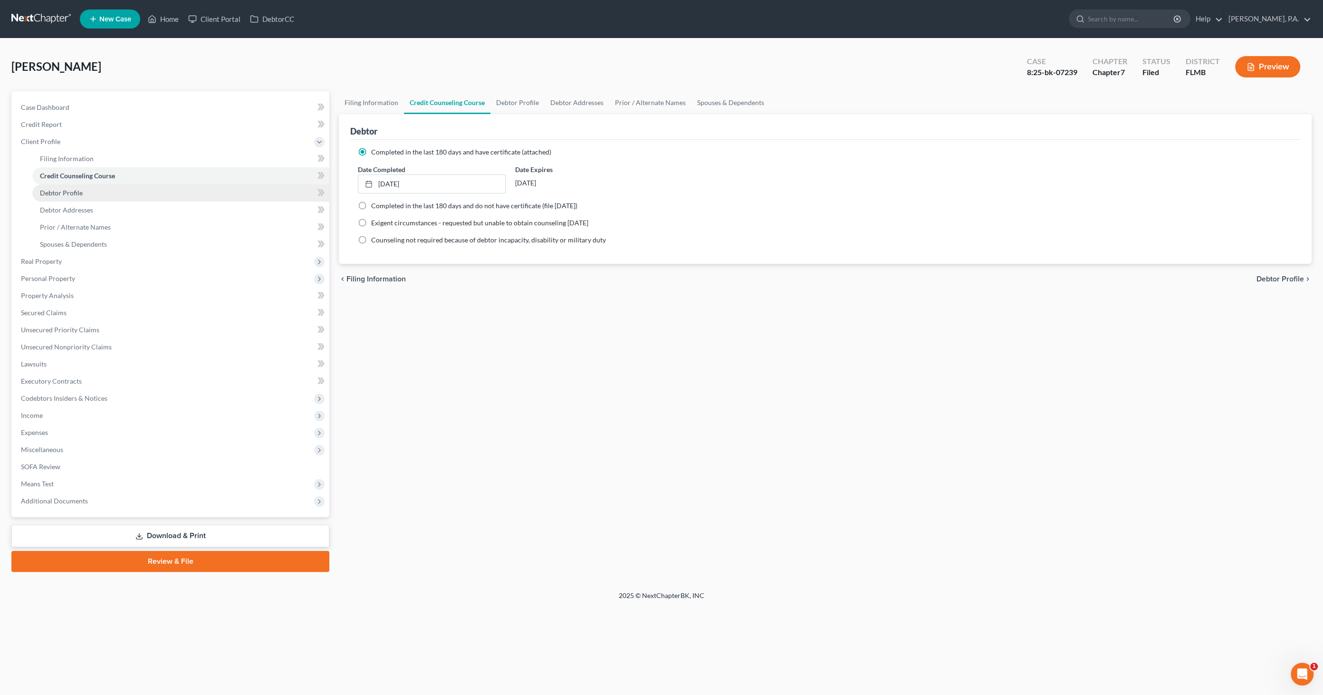
click at [58, 193] on span "Debtor Profile" at bounding box center [61, 193] width 43 height 8
select select "0"
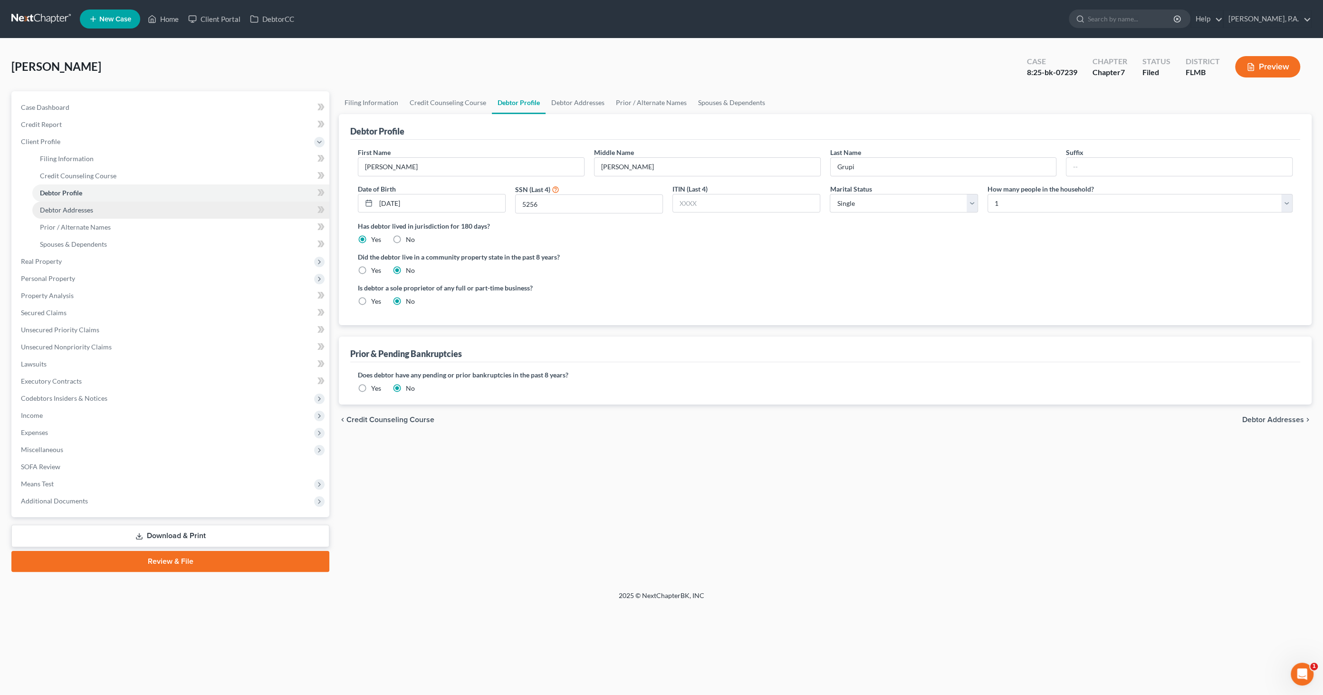
click at [56, 211] on span "Debtor Addresses" at bounding box center [66, 210] width 53 height 8
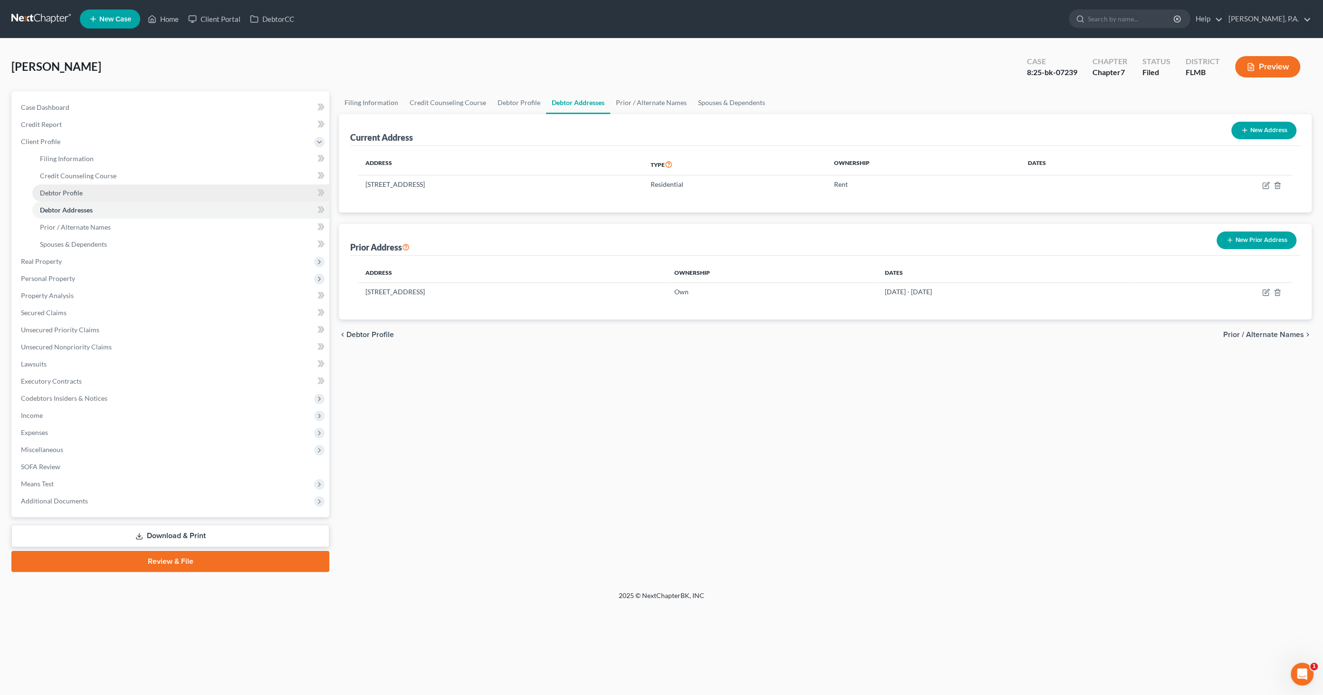
click at [67, 195] on span "Debtor Profile" at bounding box center [61, 193] width 43 height 8
select select "0"
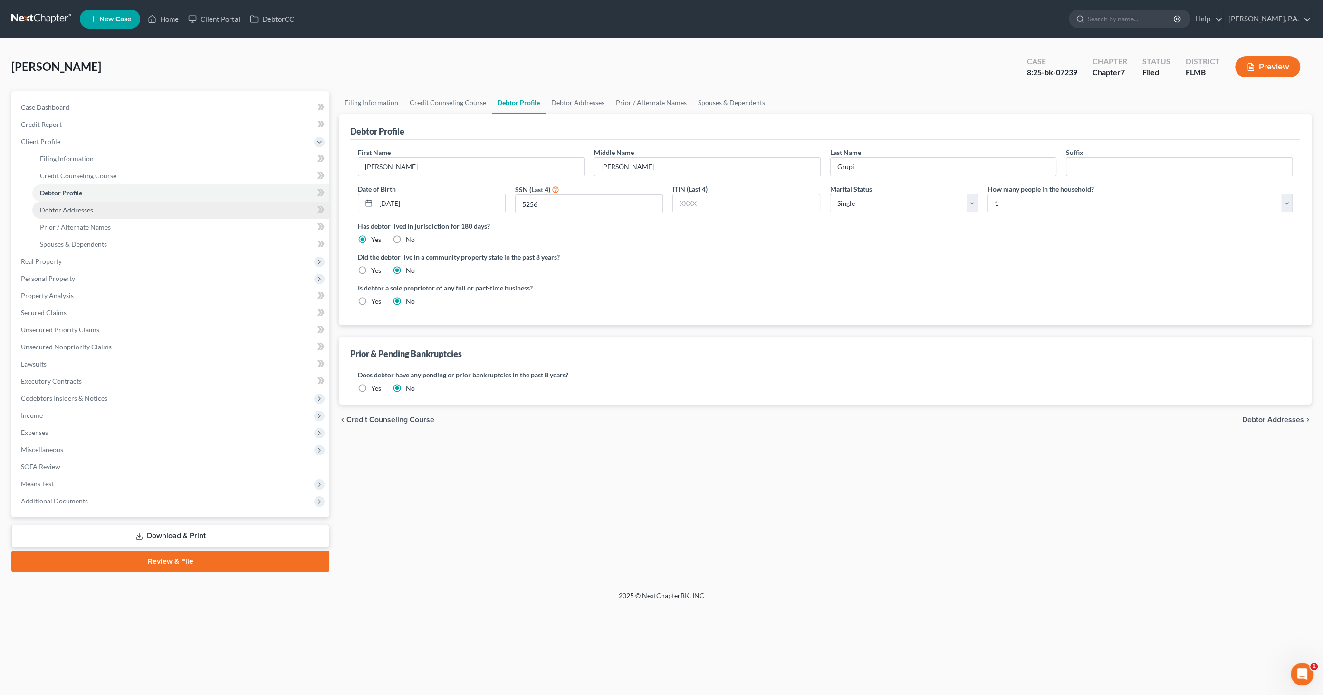
click at [66, 207] on span "Debtor Addresses" at bounding box center [66, 210] width 53 height 8
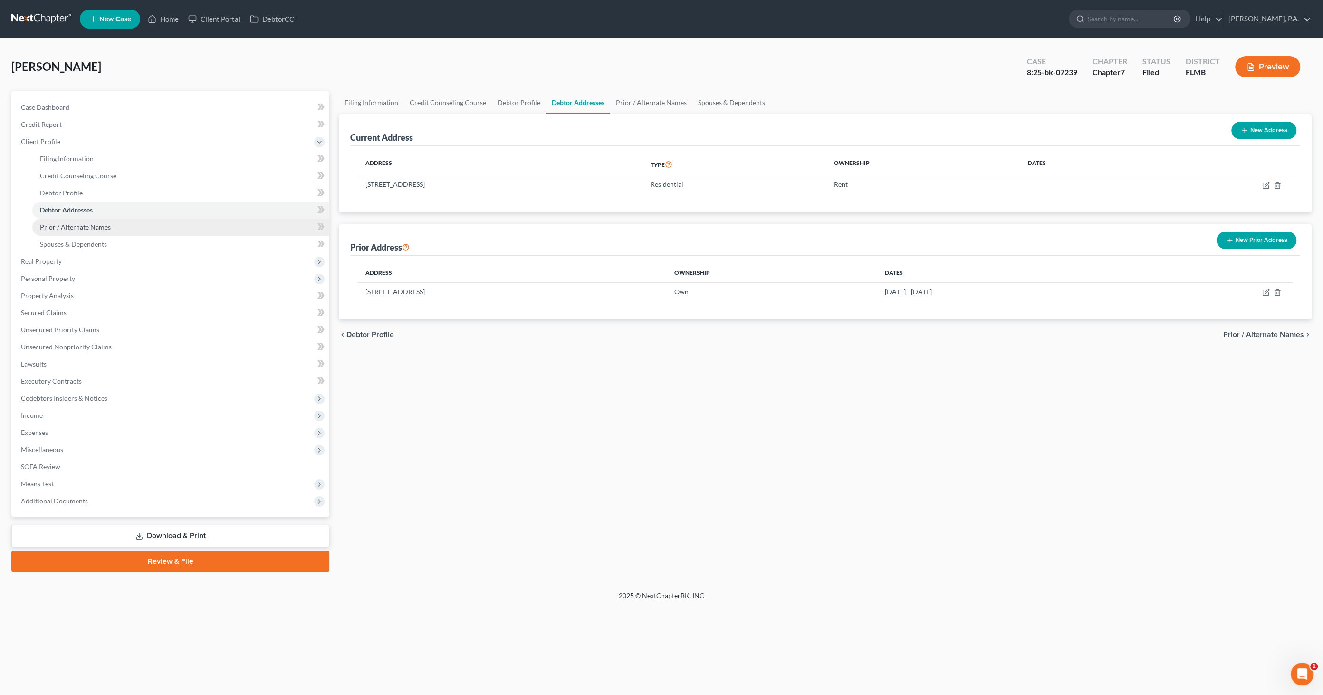
click at [61, 230] on link "Prior / Alternate Names" at bounding box center [180, 227] width 297 height 17
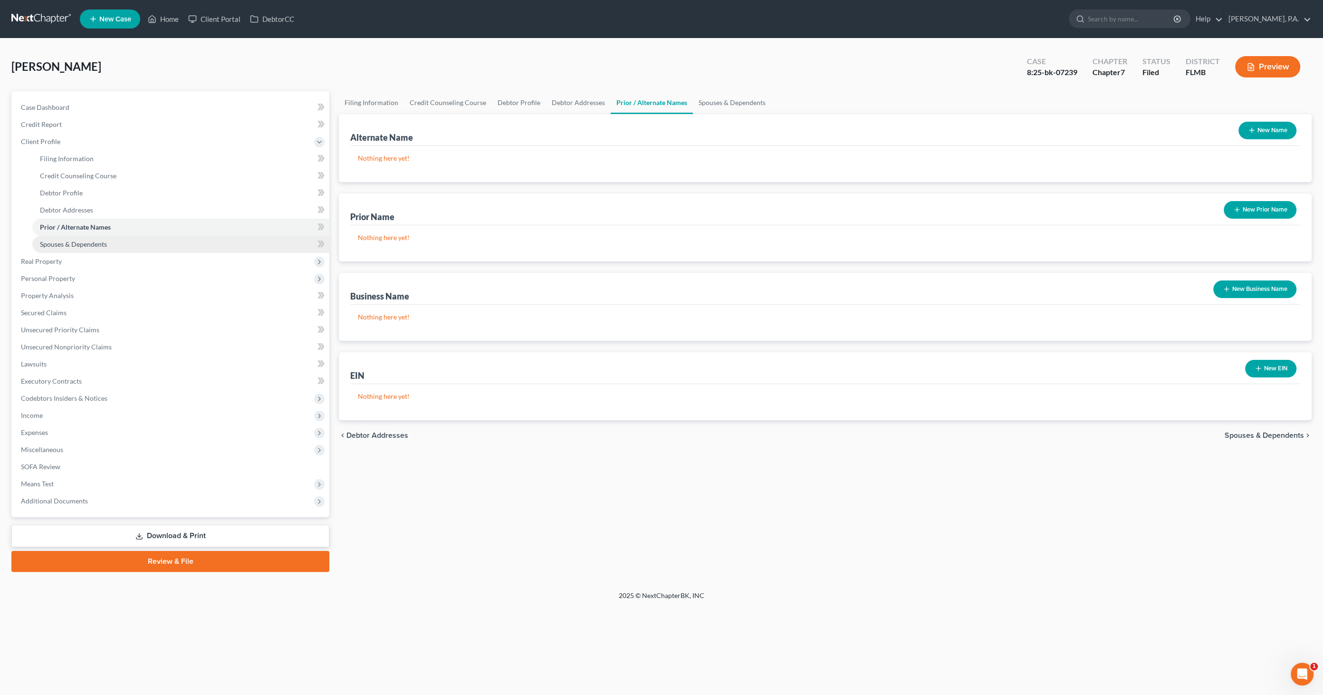
click at [56, 241] on span "Spouses & Dependents" at bounding box center [73, 244] width 67 height 8
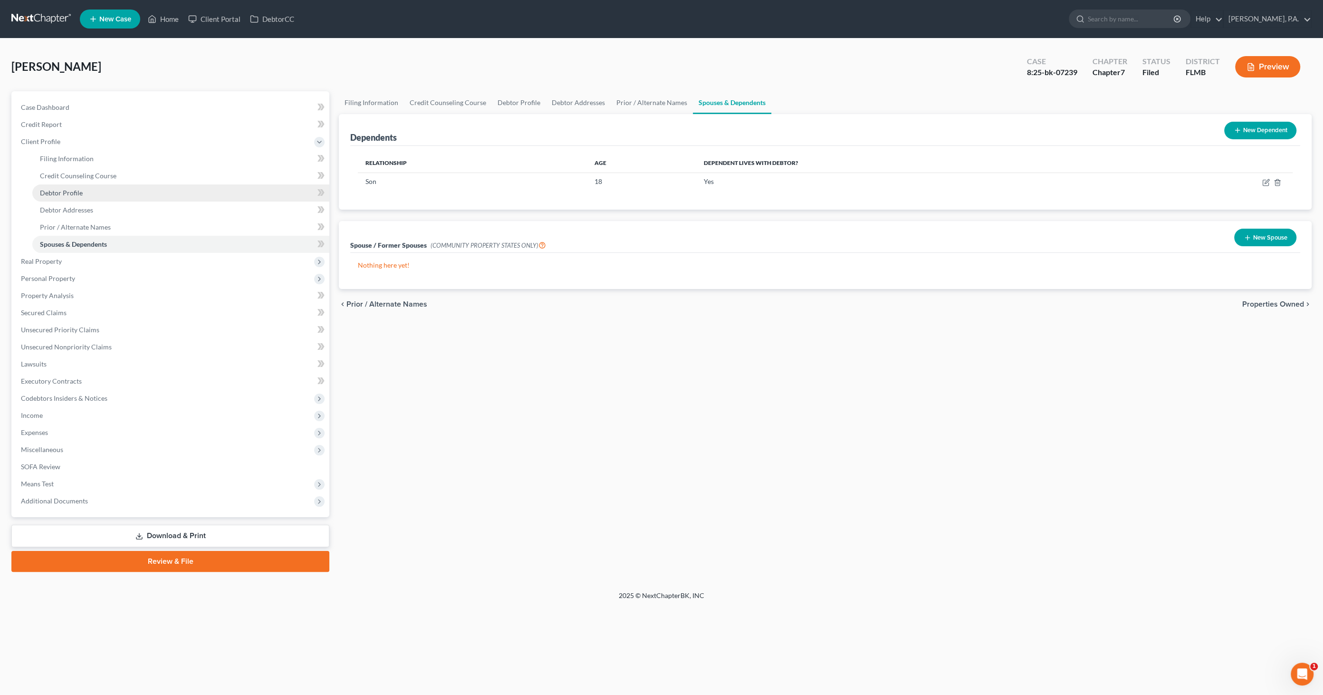
click at [76, 195] on span "Debtor Profile" at bounding box center [61, 193] width 43 height 8
select select "0"
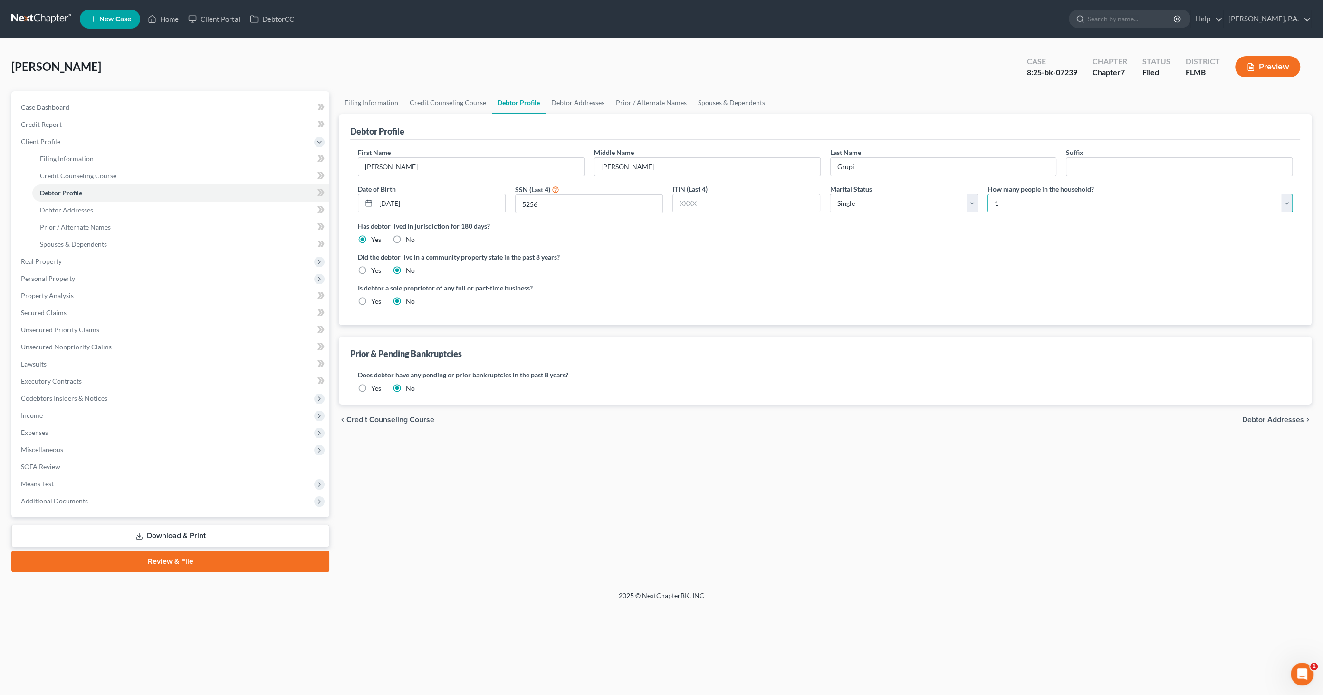
click at [672, 203] on select "Select 1 2 3 4 5 6 7 8 9 10 11 12 13 14 15 16 17 18 19 20" at bounding box center [1139, 203] width 305 height 19
select select "1"
click at [672, 194] on select "Select 1 2 3 4 5 6 7 8 9 10 11 12 13 14 15 16 17 18 19 20" at bounding box center [1139, 203] width 305 height 19
click at [87, 248] on link "Spouses & Dependents" at bounding box center [180, 244] width 297 height 17
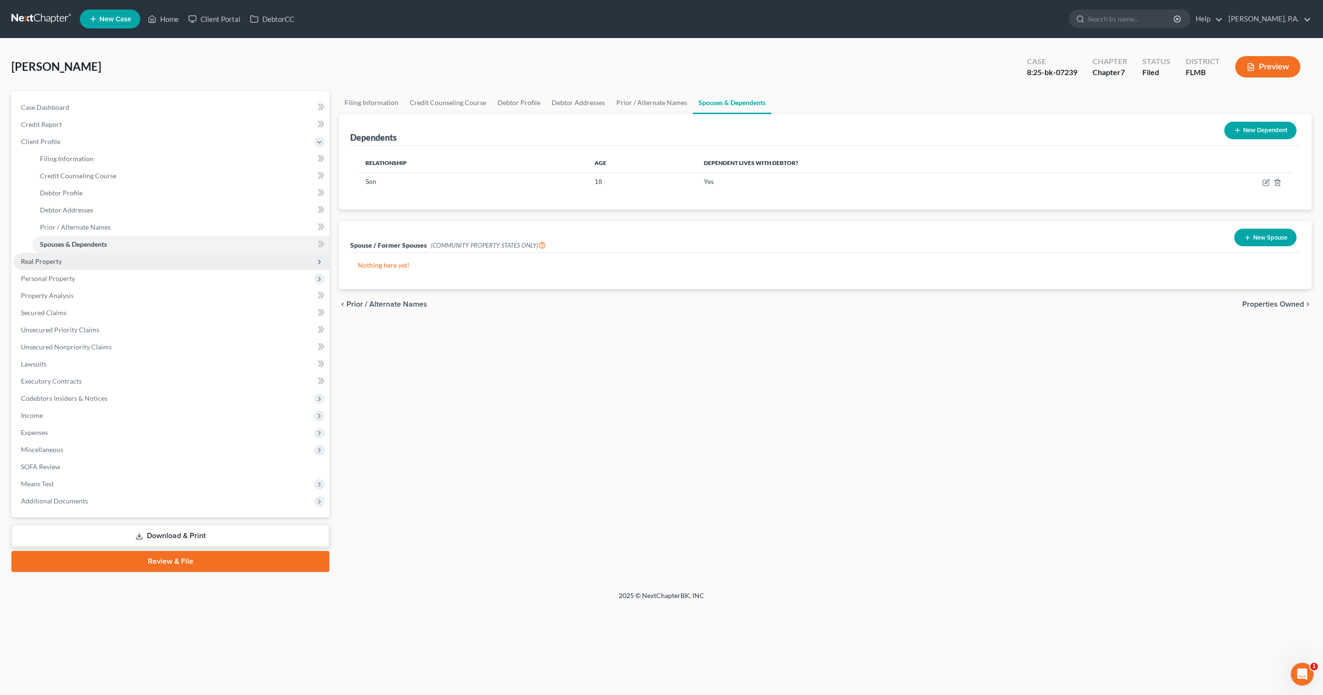
click at [66, 260] on span "Real Property" at bounding box center [171, 261] width 316 height 17
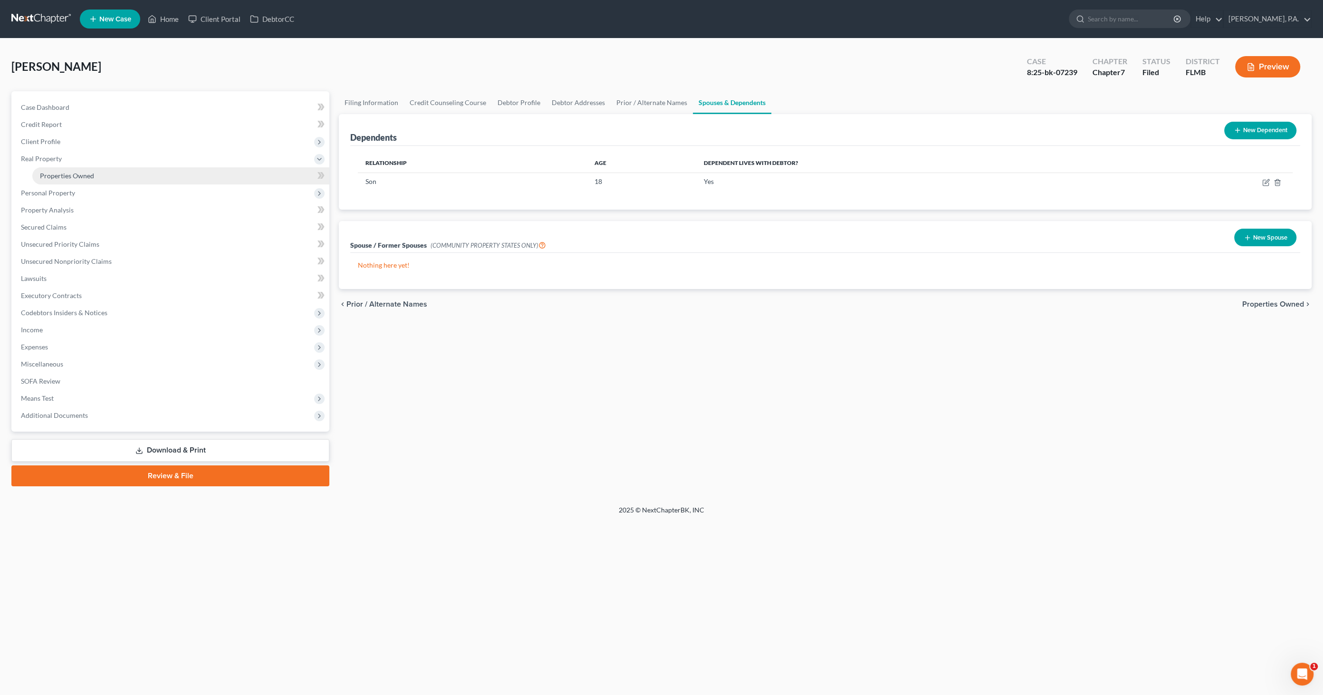
click at [58, 177] on span "Properties Owned" at bounding box center [67, 176] width 54 height 8
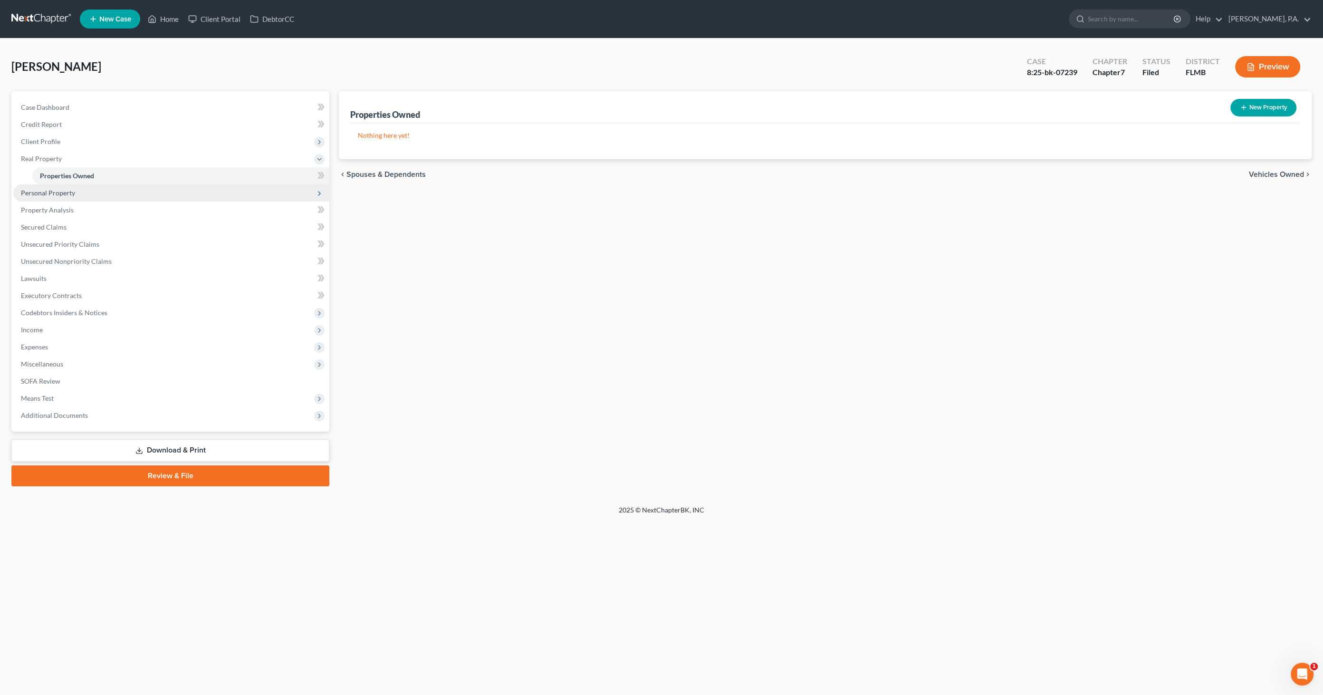
click at [52, 192] on span "Personal Property" at bounding box center [48, 193] width 54 height 8
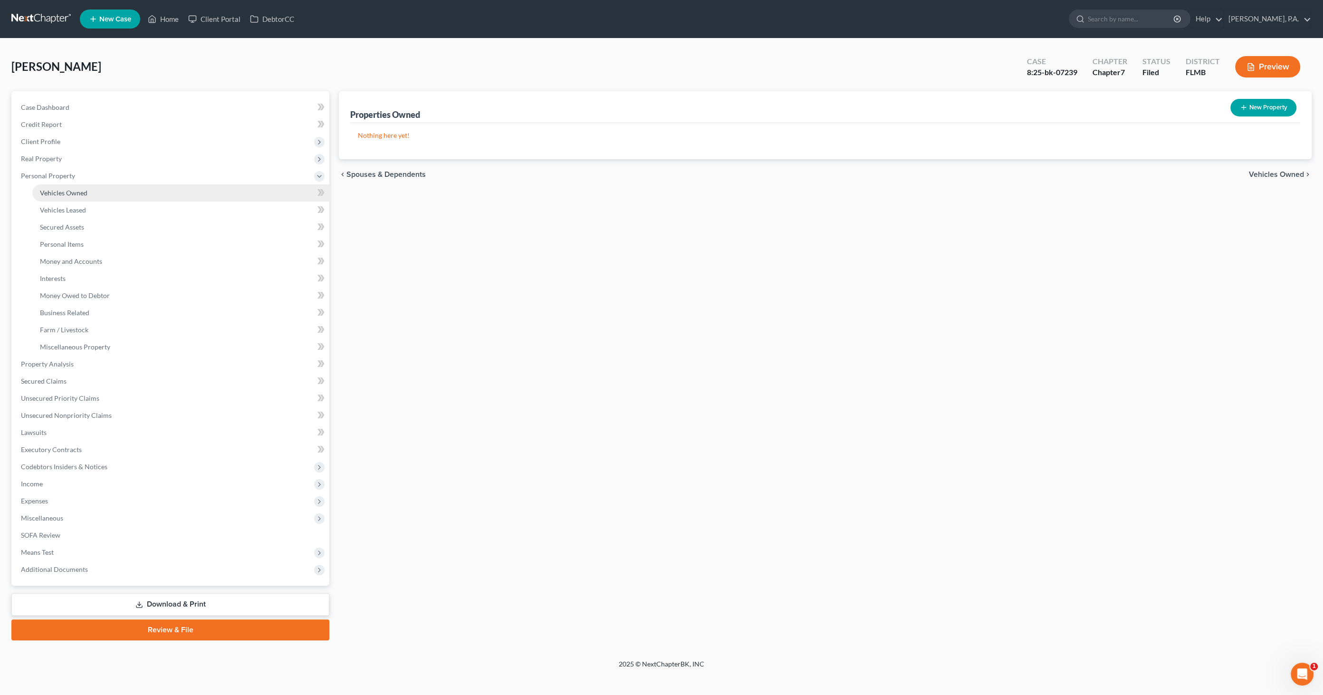
click at [53, 192] on span "Vehicles Owned" at bounding box center [64, 193] width 48 height 8
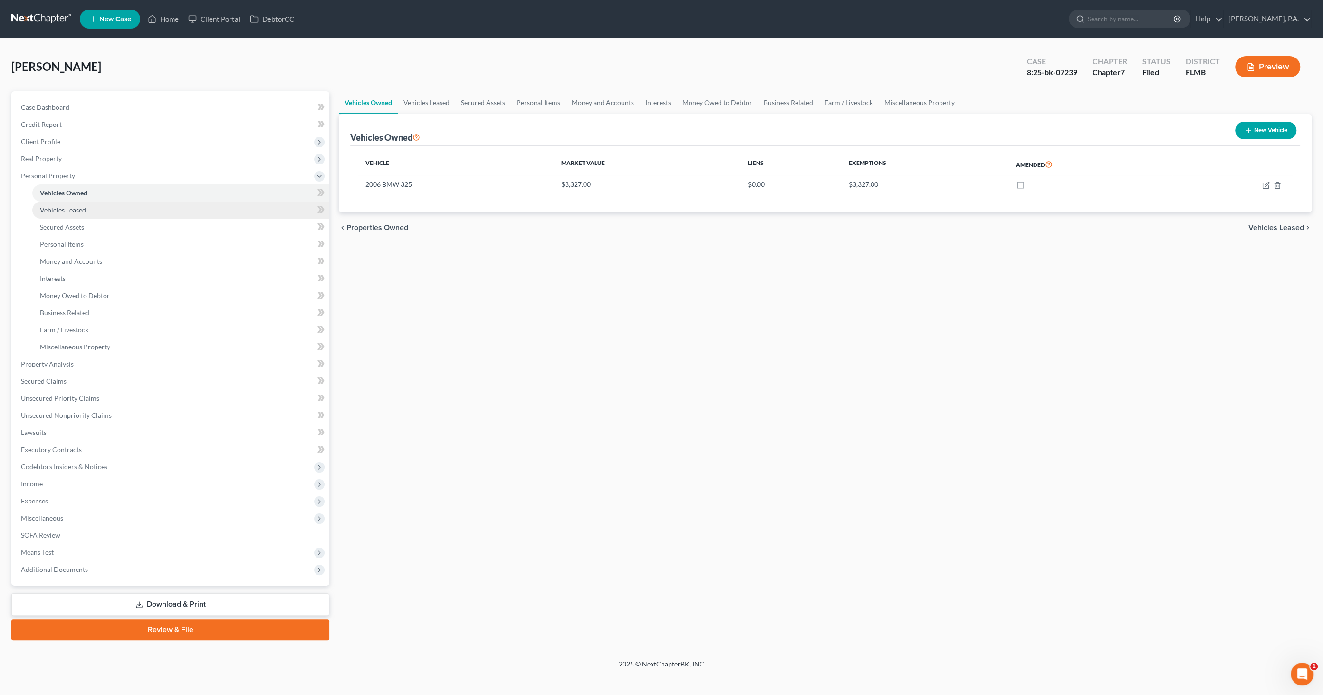
click at [51, 204] on link "Vehicles Leased" at bounding box center [180, 209] width 297 height 17
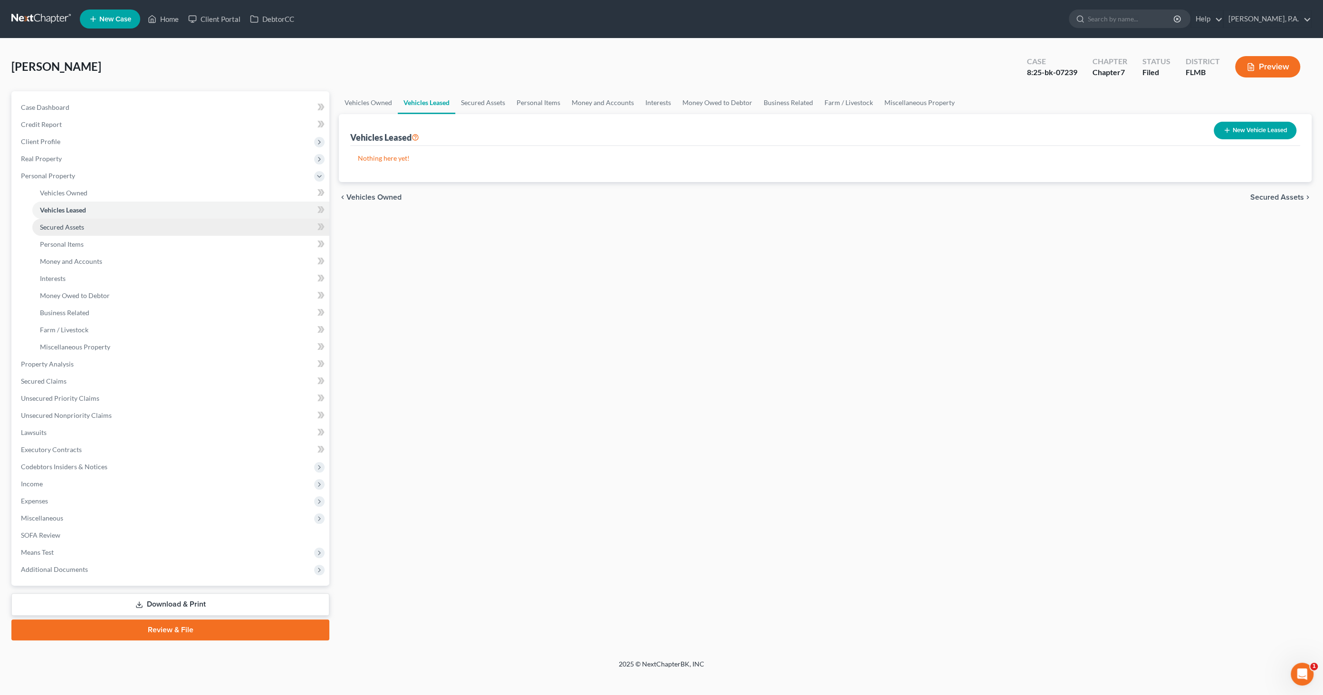
click at [46, 223] on span "Secured Assets" at bounding box center [62, 227] width 44 height 8
click at [44, 242] on span "Personal Items" at bounding box center [62, 244] width 44 height 8
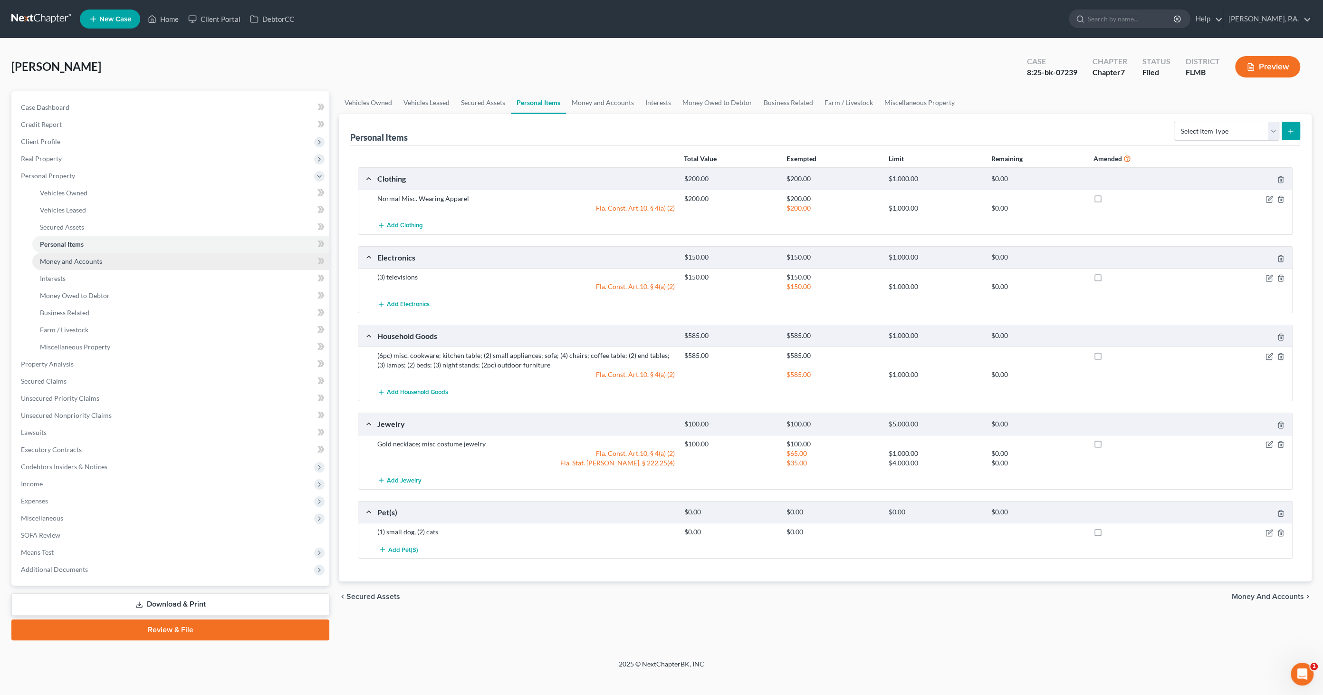
click at [47, 258] on span "Money and Accounts" at bounding box center [71, 261] width 62 height 8
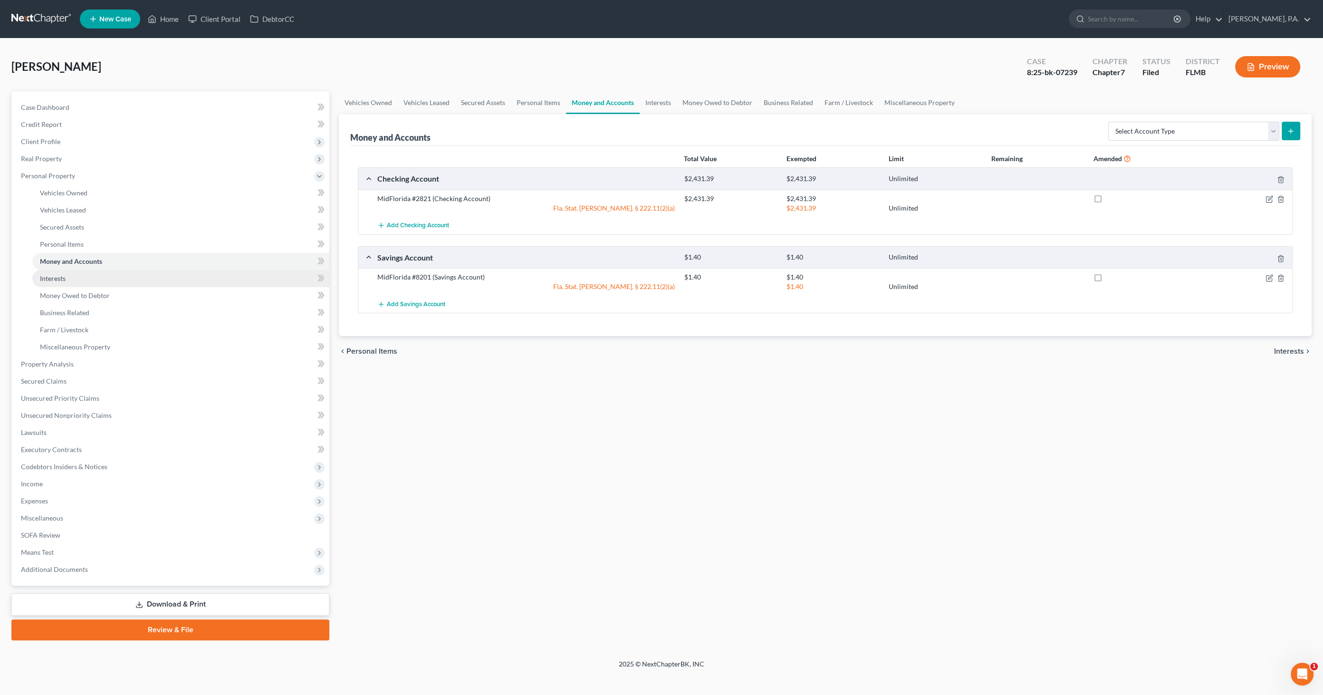
click at [46, 274] on span "Interests" at bounding box center [53, 278] width 26 height 8
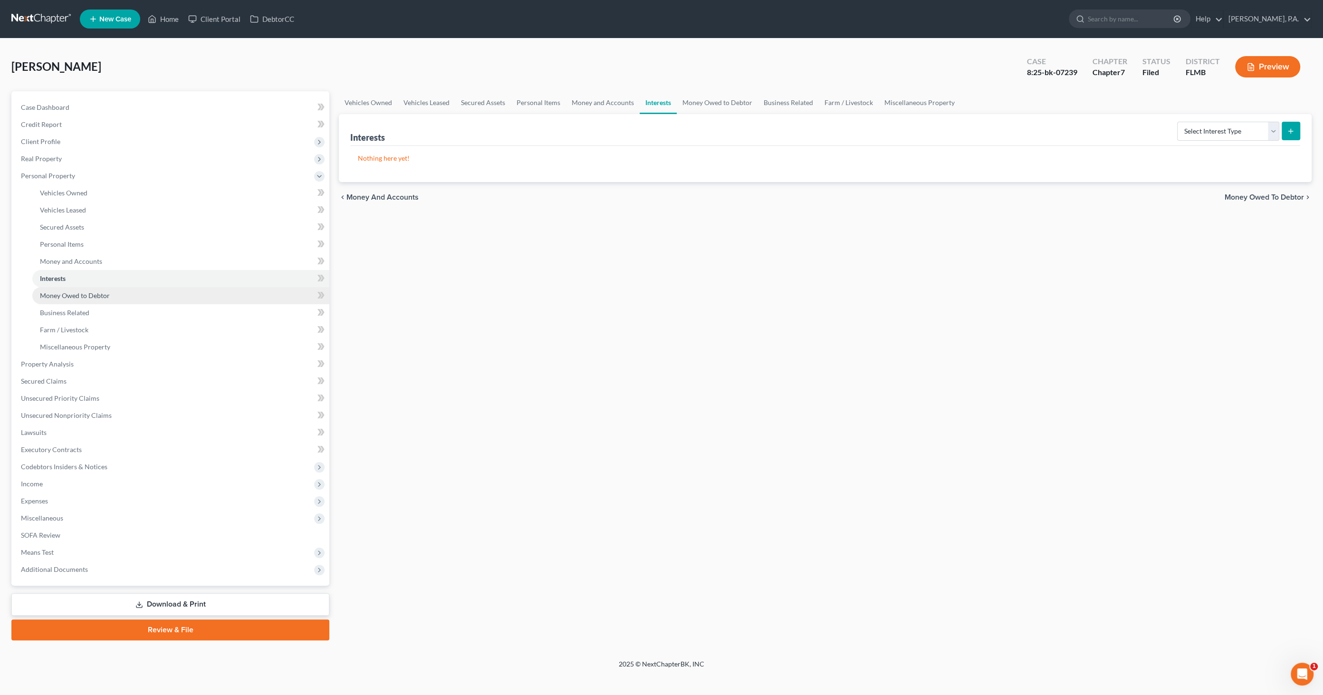
click at [45, 292] on span "Money Owed to Debtor" at bounding box center [75, 295] width 70 height 8
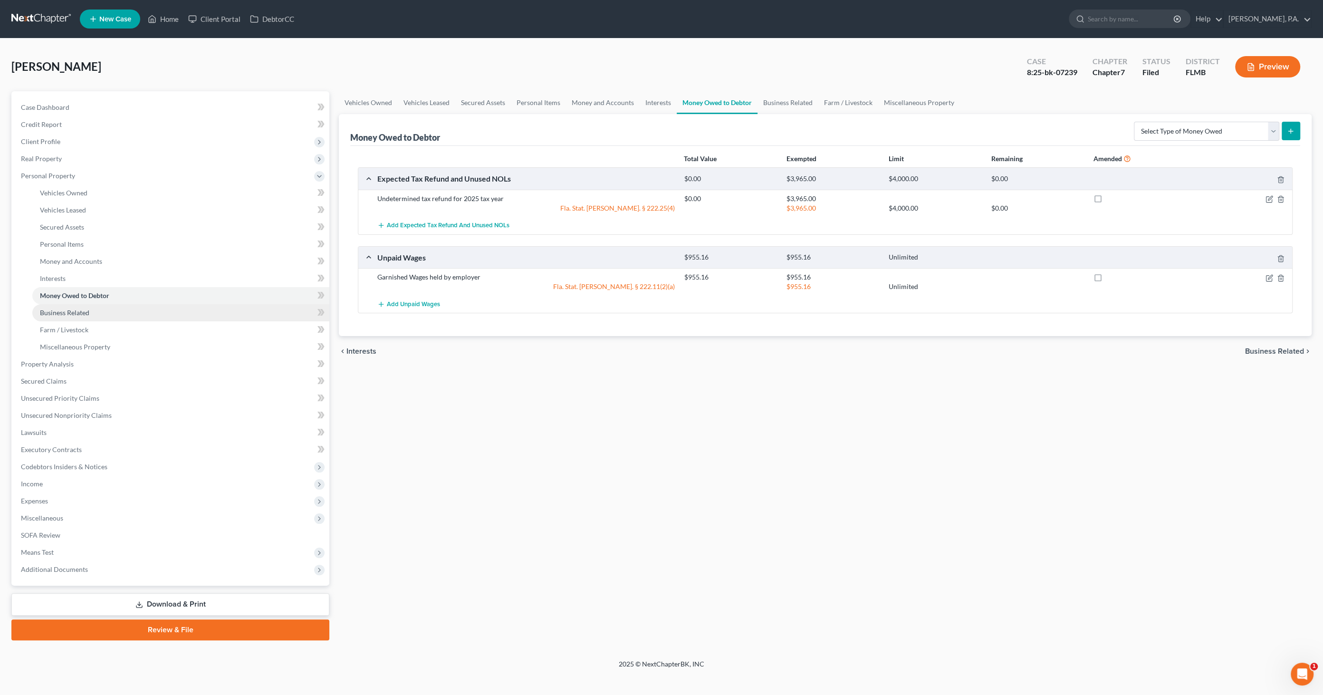
click at [44, 314] on span "Business Related" at bounding box center [64, 312] width 49 height 8
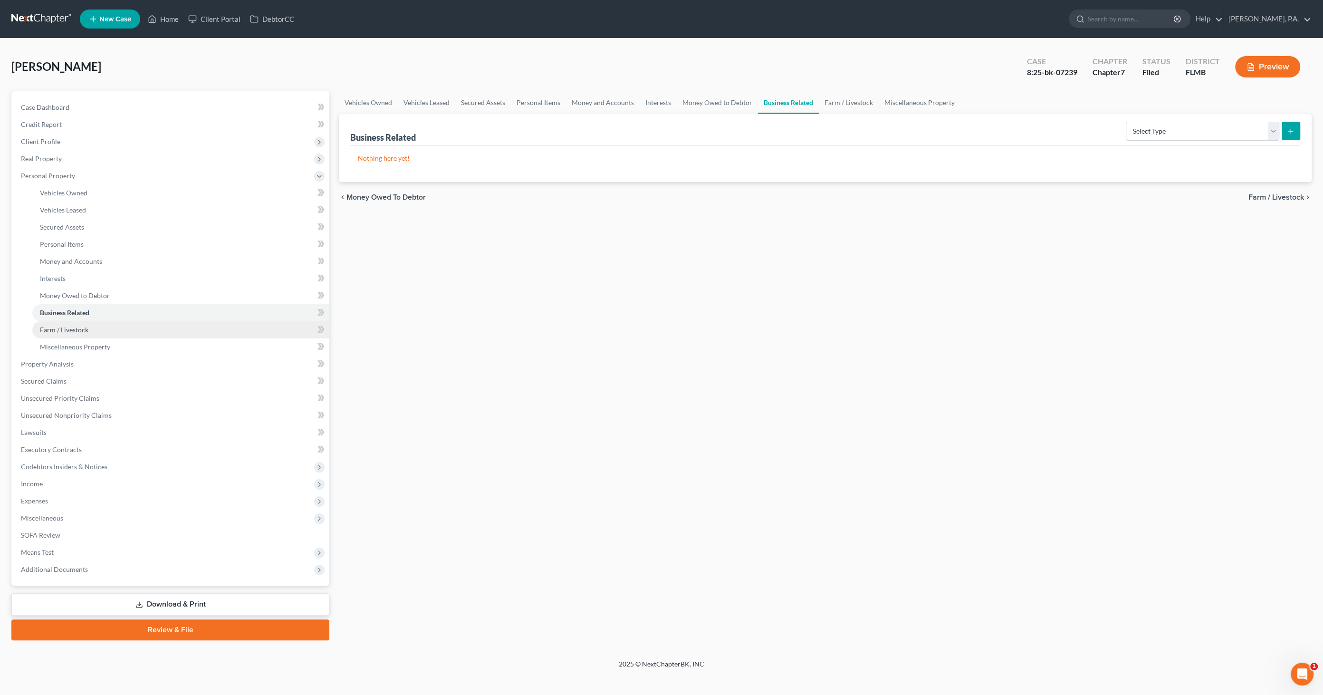
click at [41, 327] on span "Farm / Livestock" at bounding box center [64, 330] width 48 height 8
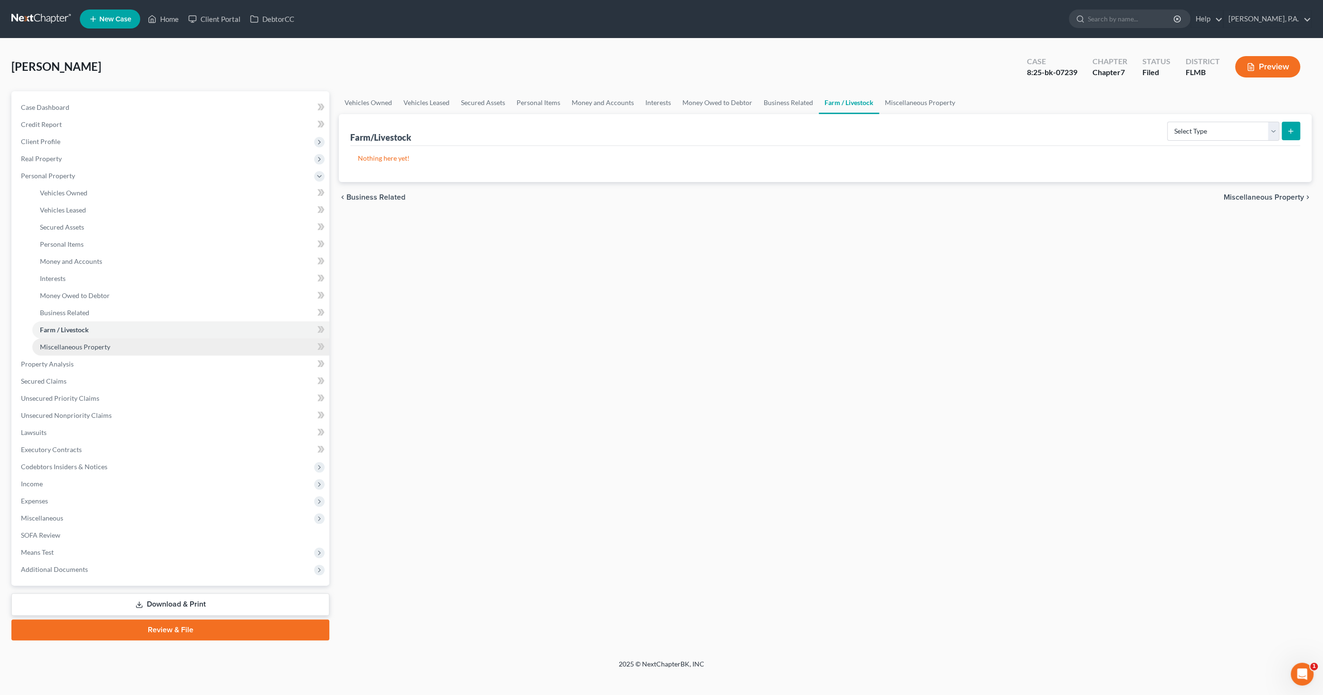
click at [40, 345] on span "Miscellaneous Property" at bounding box center [75, 347] width 70 height 8
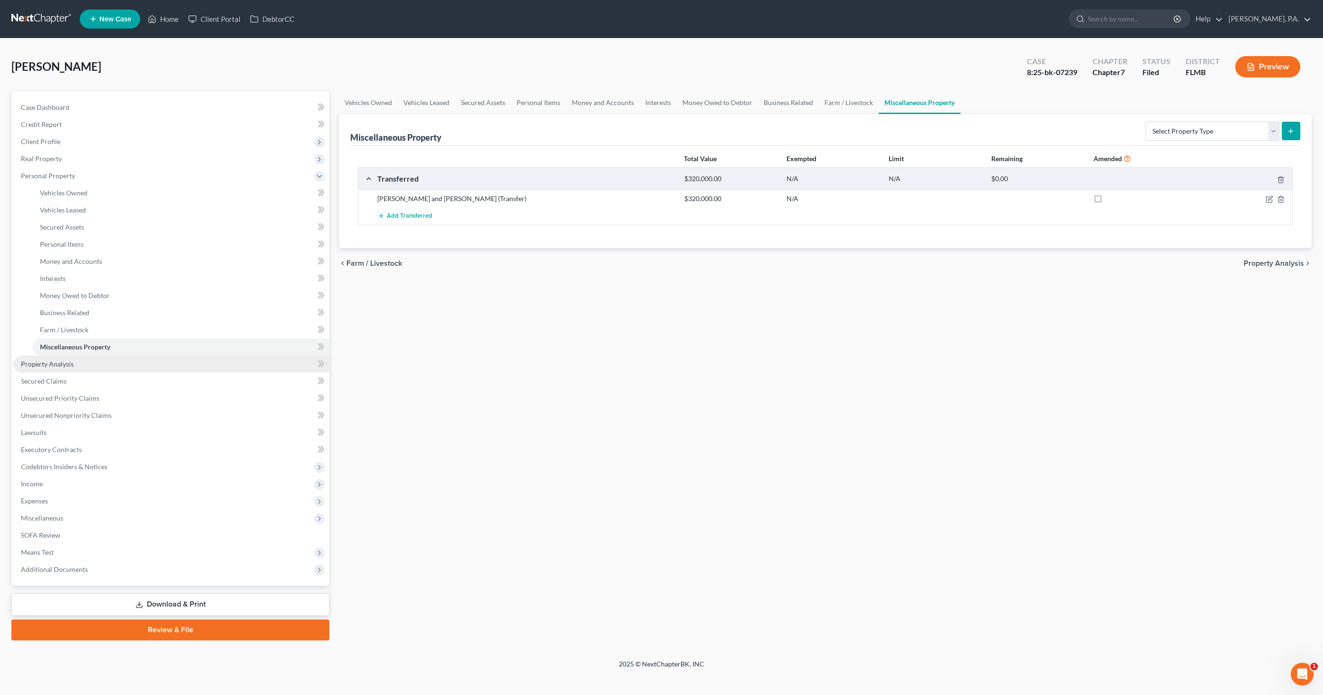
click at [38, 356] on span "Property Analysis" at bounding box center [47, 364] width 53 height 8
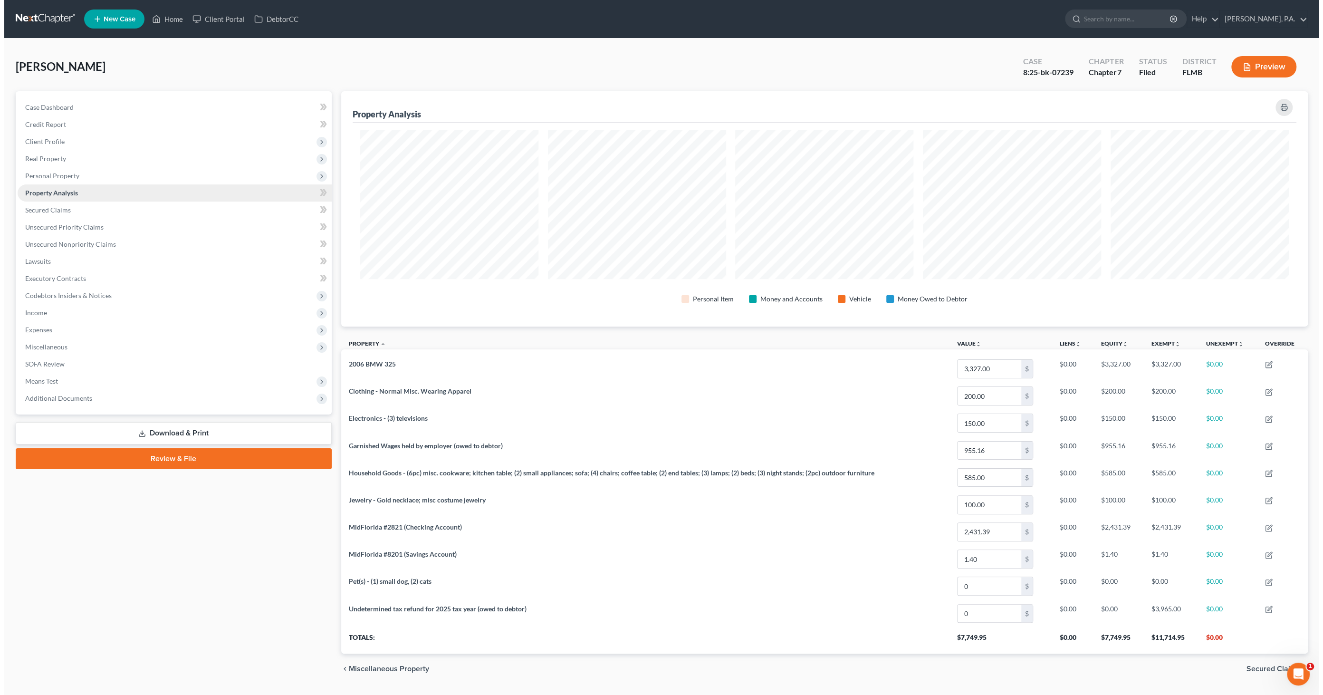
scroll to position [235, 967]
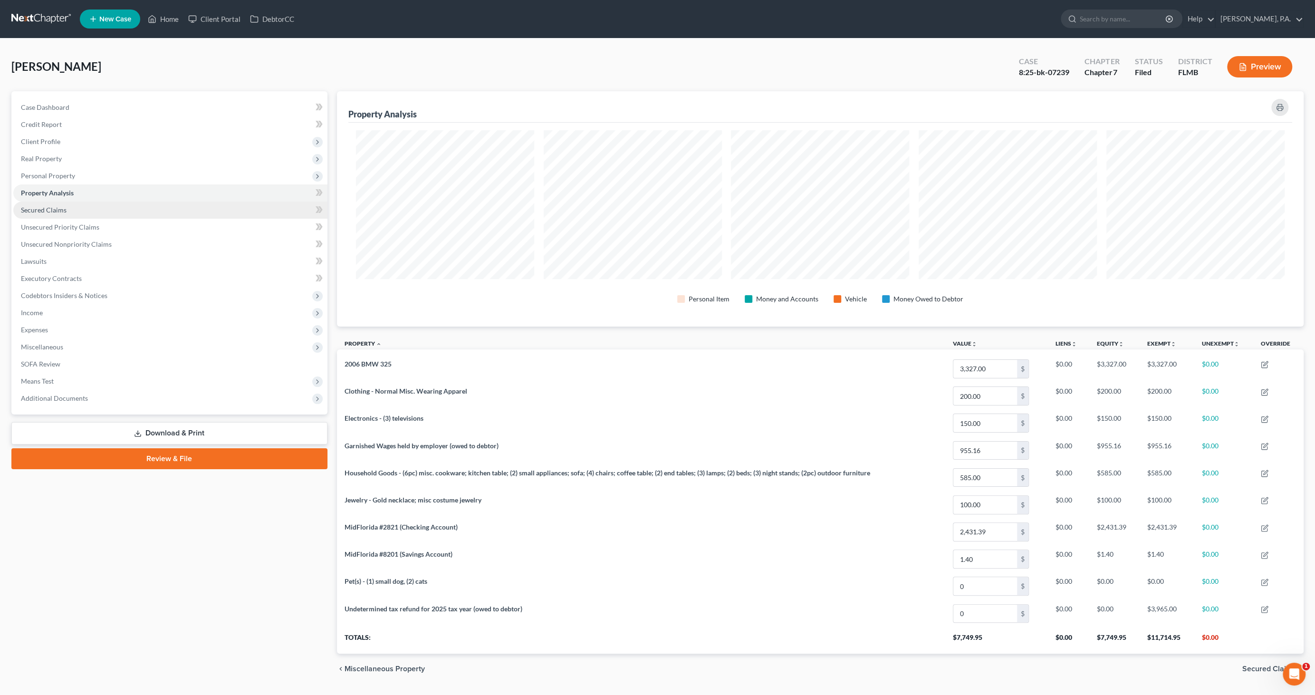
click at [27, 207] on span "Secured Claims" at bounding box center [44, 210] width 46 height 8
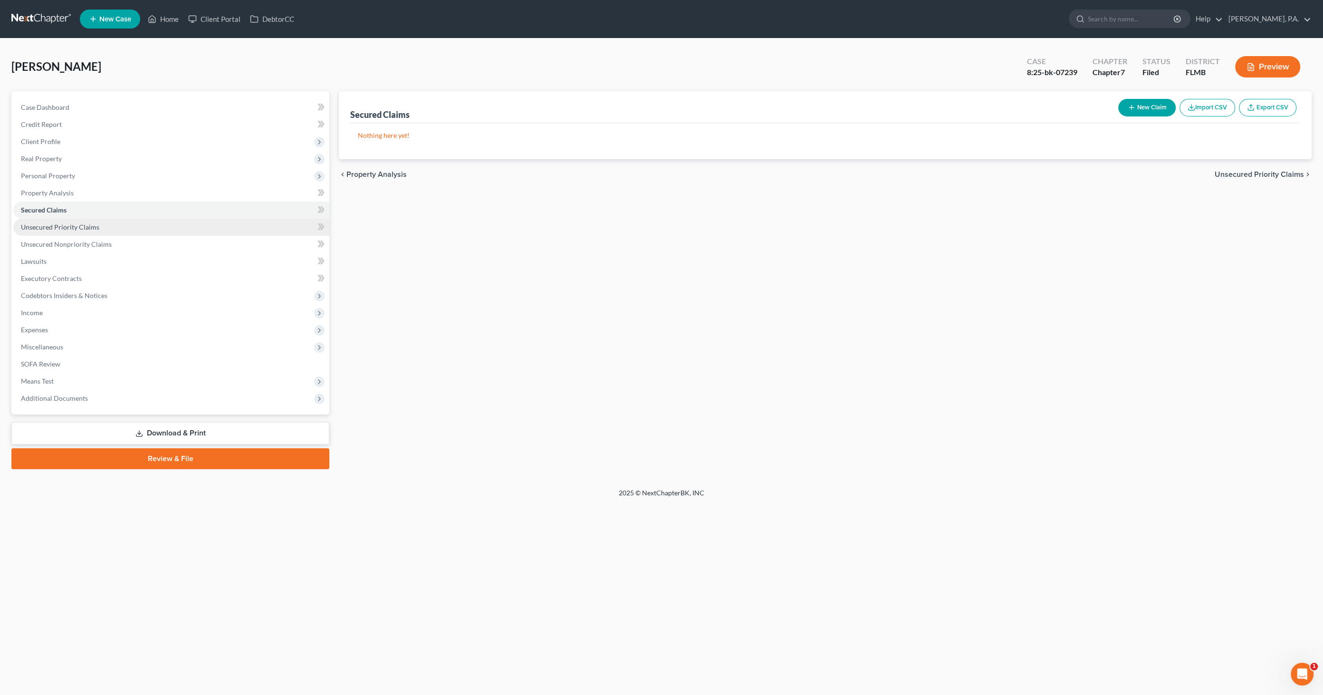
click at [25, 219] on link "Unsecured Priority Claims" at bounding box center [171, 227] width 316 height 17
click at [24, 237] on link "Unsecured Nonpriority Claims" at bounding box center [171, 244] width 316 height 17
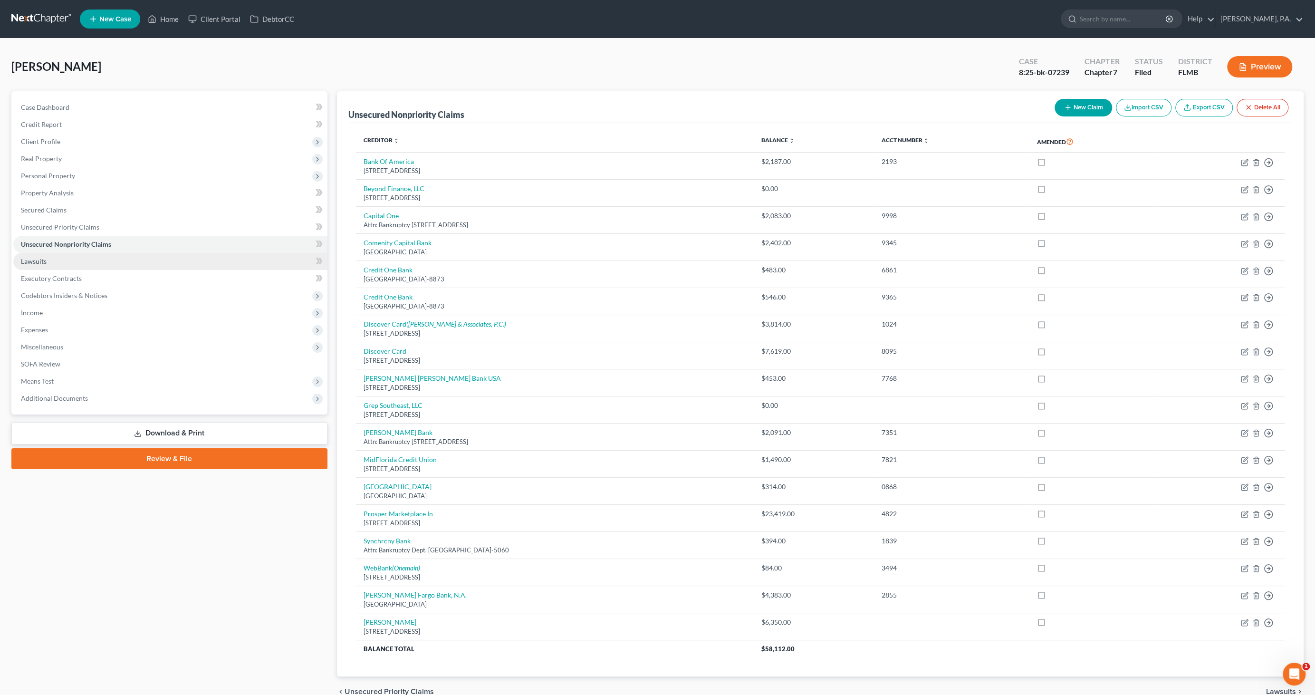
click at [33, 263] on span "Lawsuits" at bounding box center [34, 261] width 26 height 8
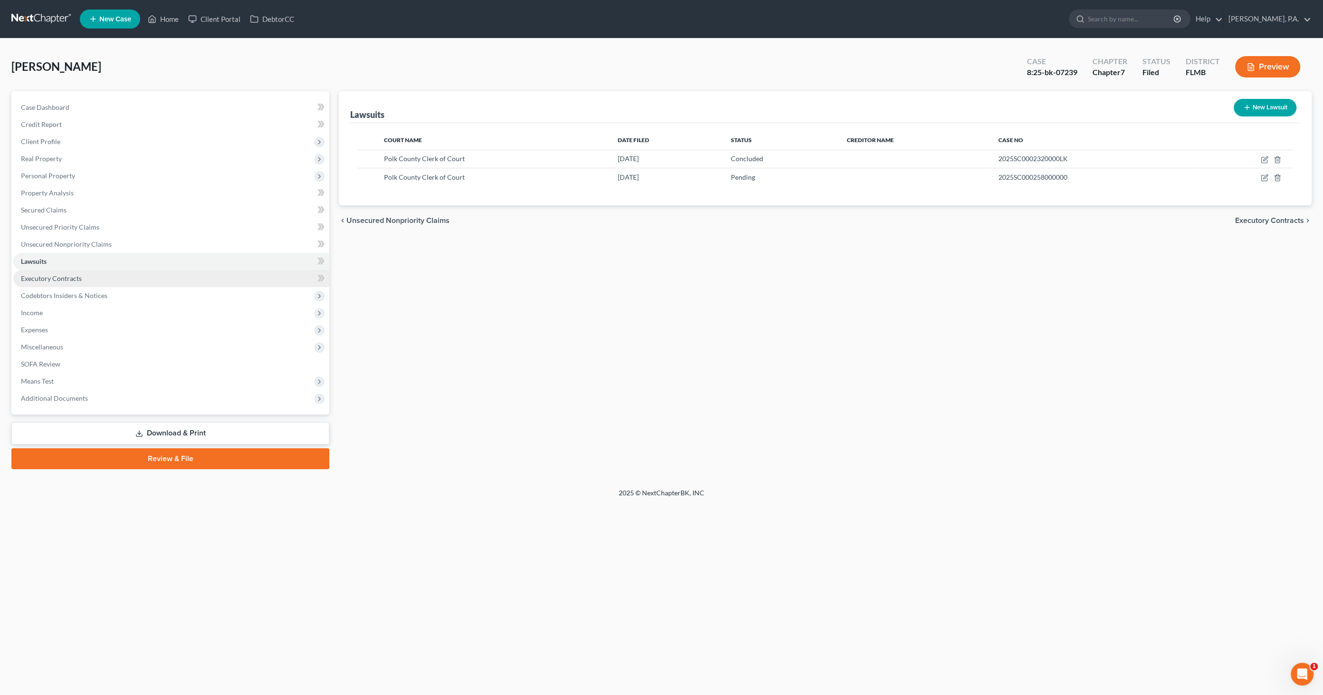
click at [28, 276] on span "Executory Contracts" at bounding box center [51, 278] width 61 height 8
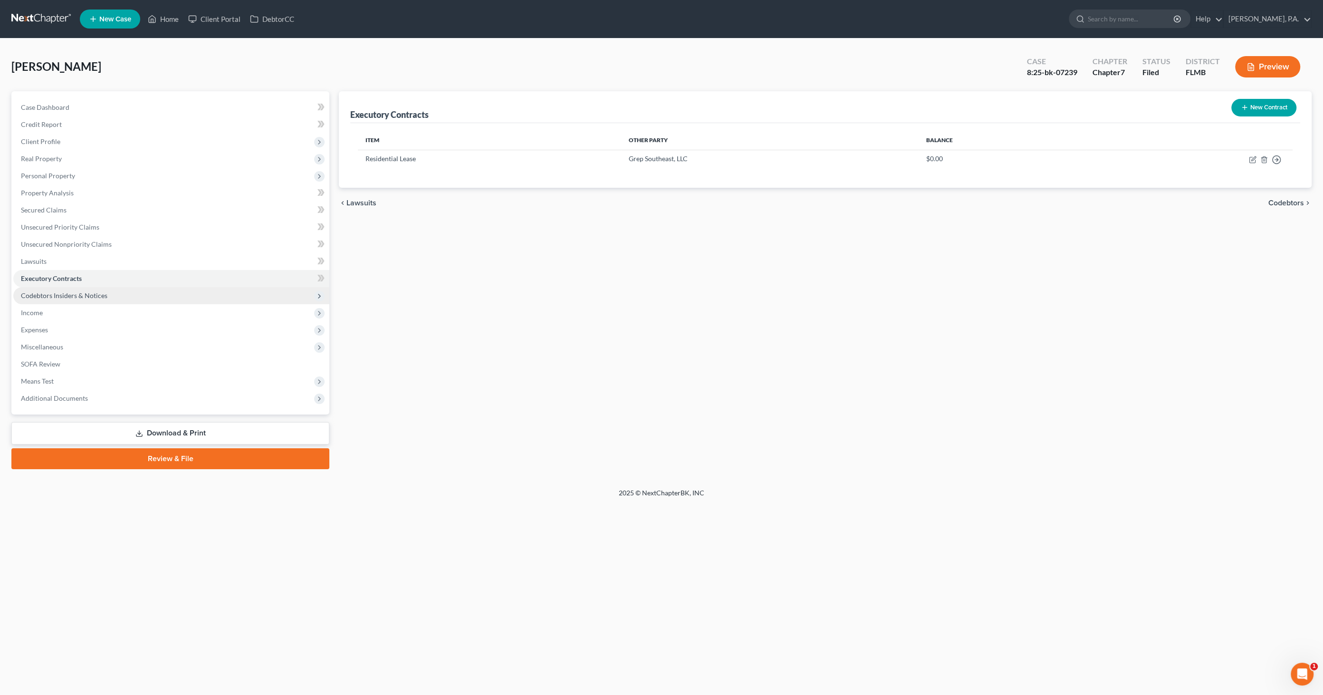
click at [27, 292] on span "Codebtors Insiders & Notices" at bounding box center [64, 295] width 86 height 8
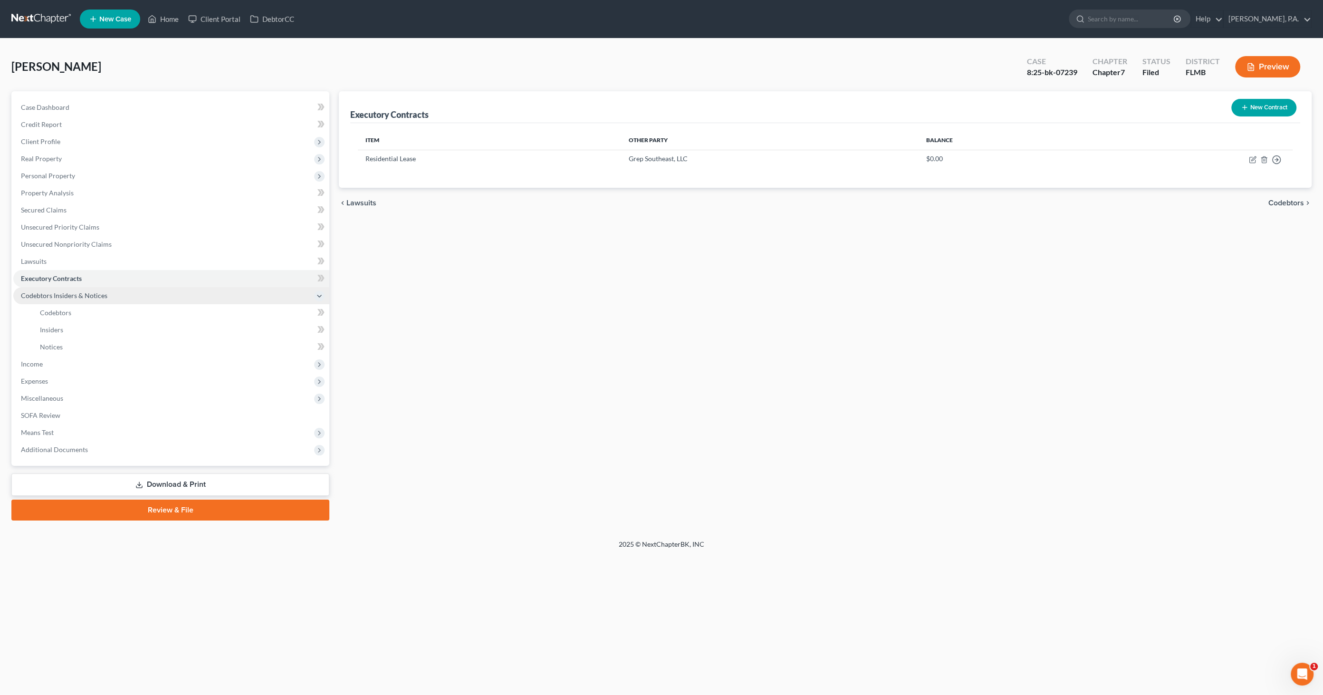
click at [49, 297] on span "Codebtors Insiders & Notices" at bounding box center [64, 295] width 86 height 8
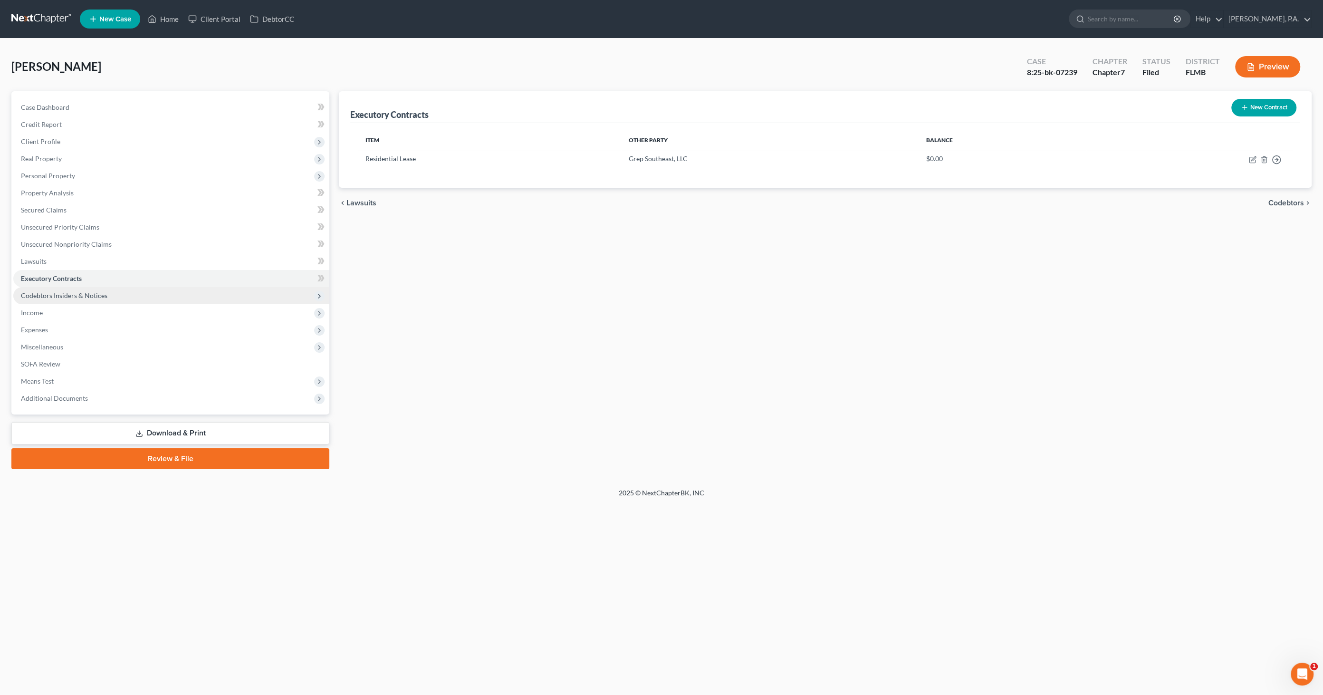
click at [60, 298] on span "Codebtors Insiders & Notices" at bounding box center [64, 295] width 86 height 8
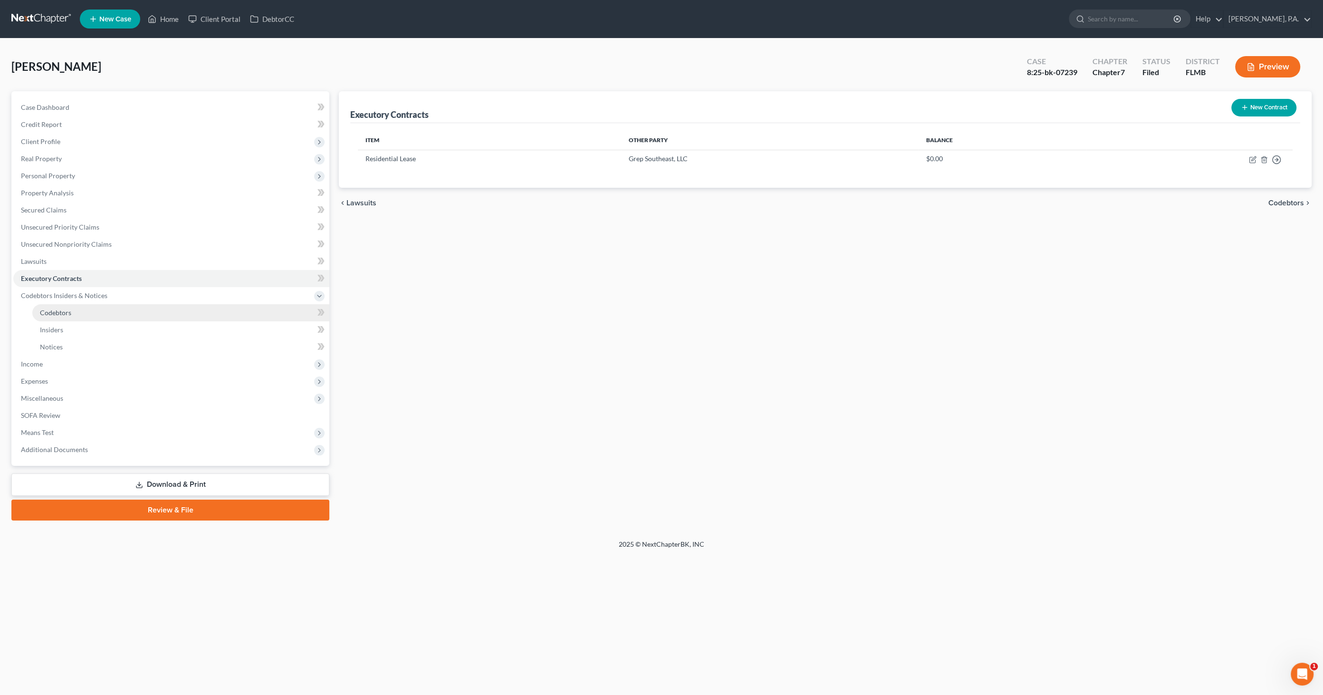
click at [57, 314] on span "Codebtors" at bounding box center [55, 312] width 31 height 8
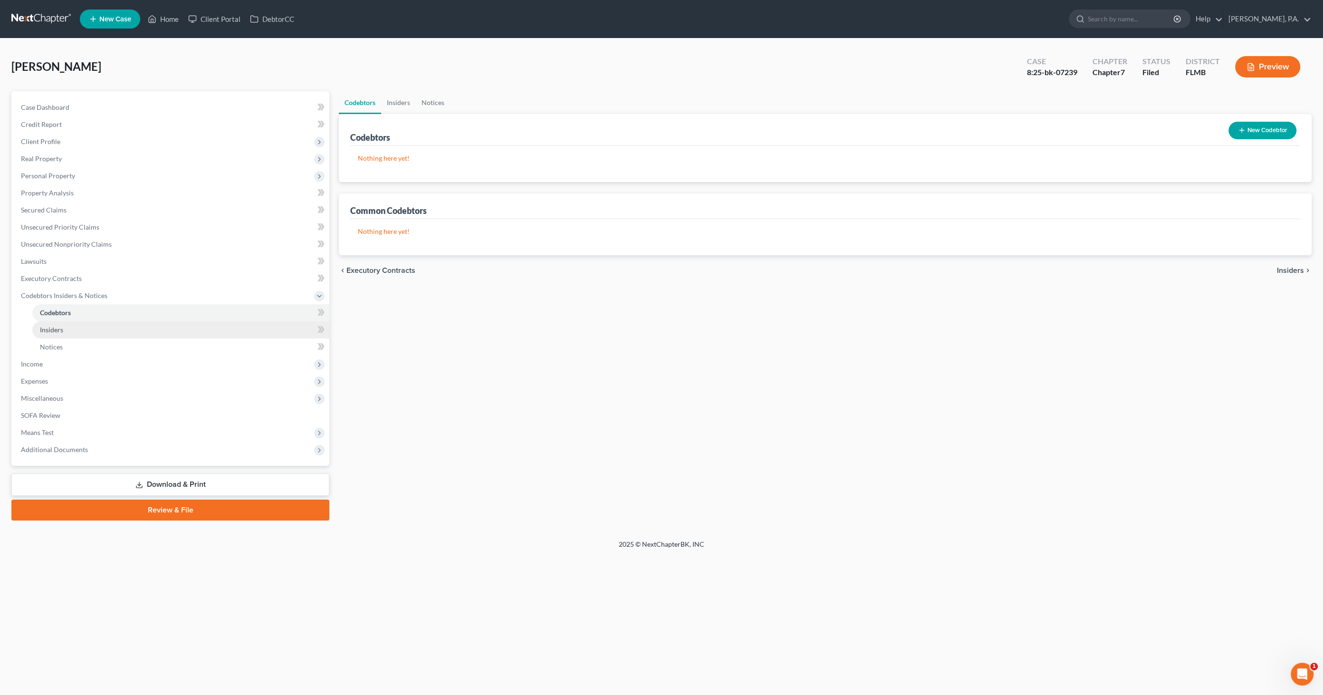
click at [58, 324] on link "Insiders" at bounding box center [180, 329] width 297 height 17
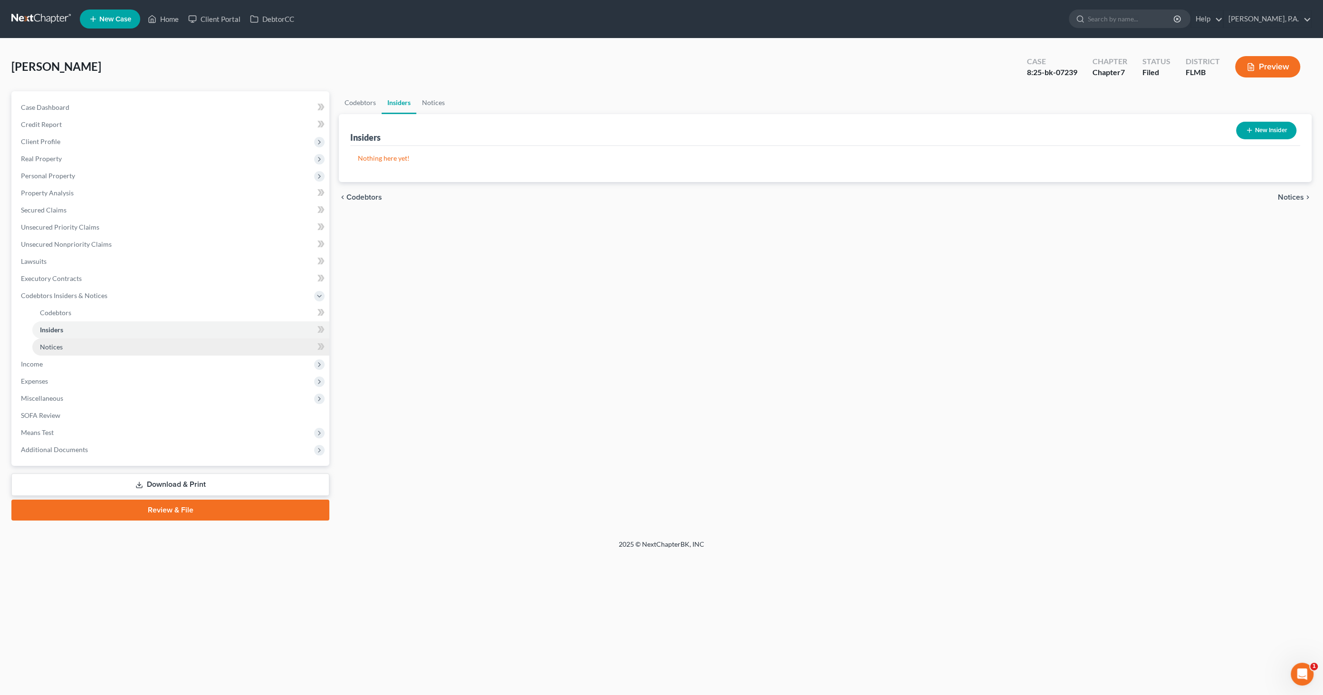
click at [54, 345] on span "Notices" at bounding box center [51, 347] width 23 height 8
click at [47, 356] on span "Income" at bounding box center [171, 363] width 316 height 17
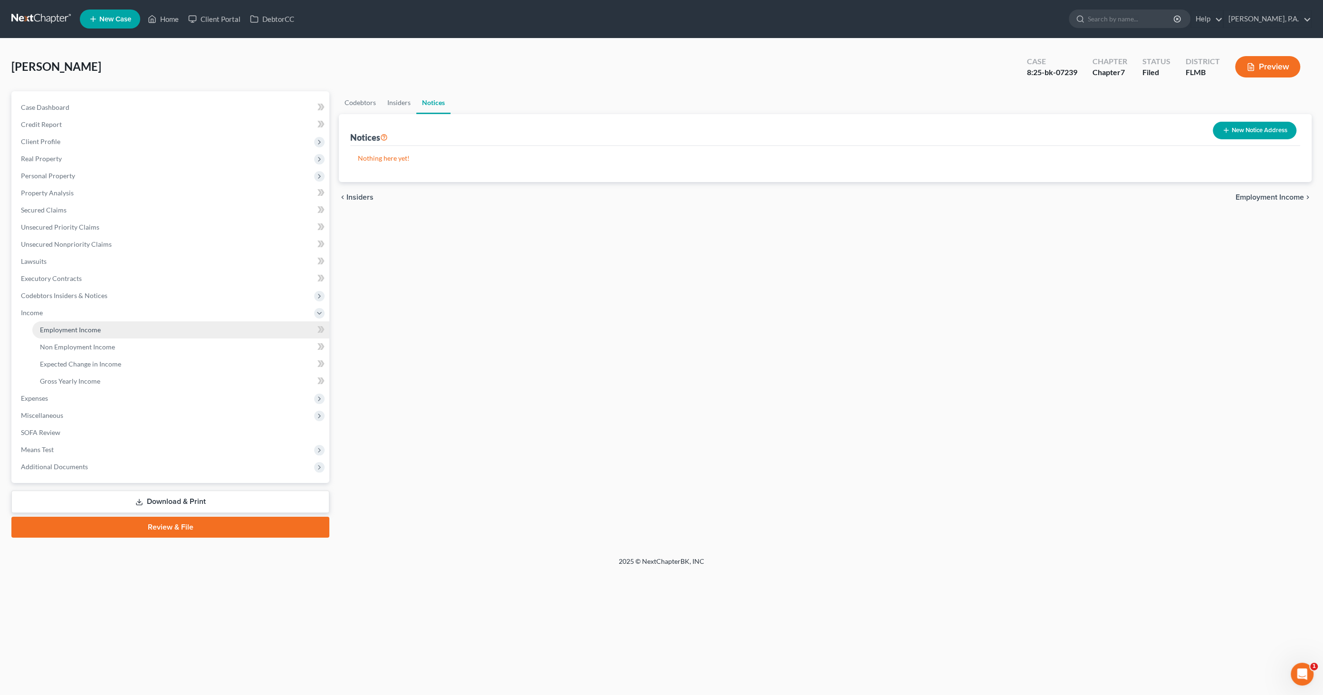
click at [80, 329] on span "Employment Income" at bounding box center [70, 330] width 61 height 8
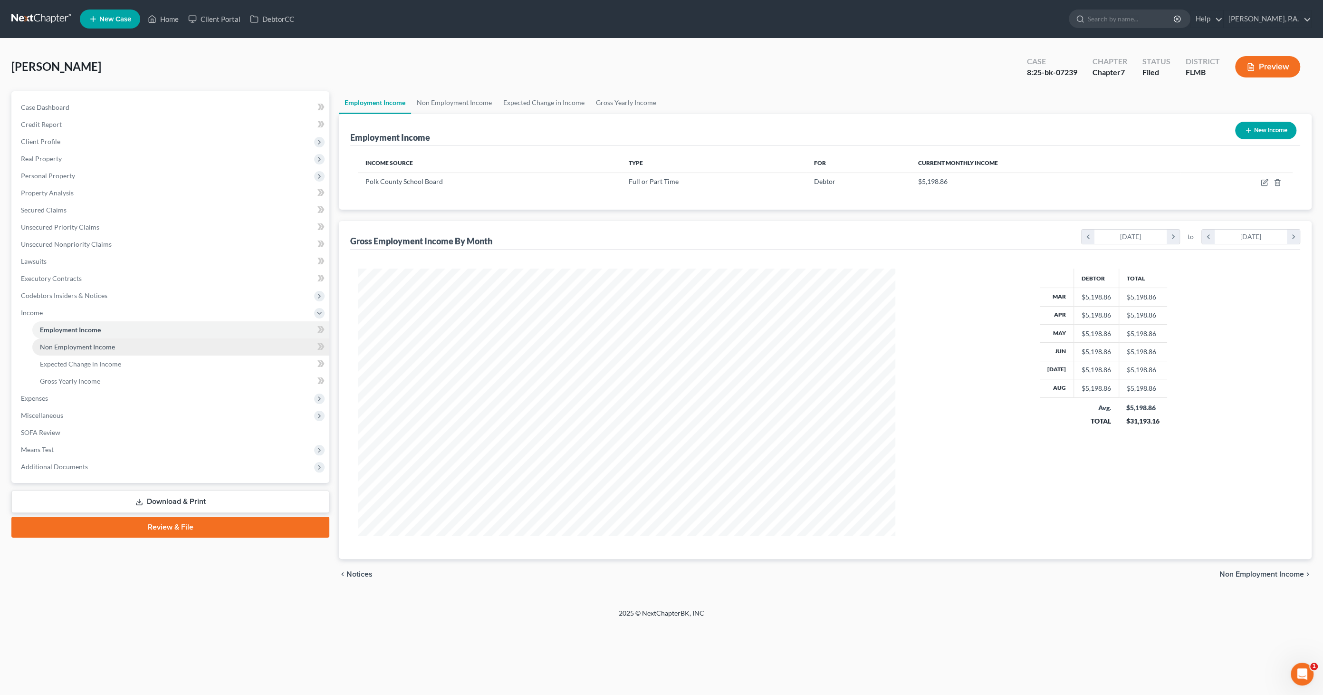
scroll to position [267, 556]
click at [80, 344] on span "Non Employment Income" at bounding box center [77, 347] width 75 height 8
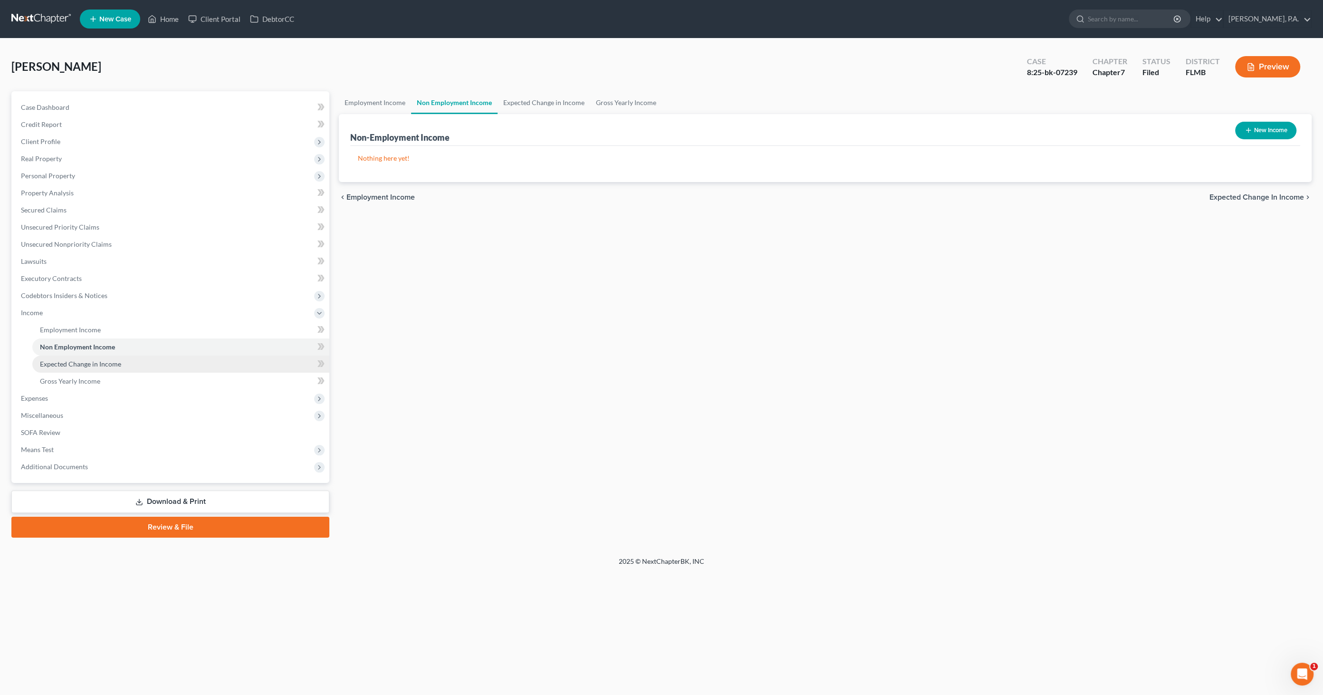
click at [71, 356] on span "Expected Change in Income" at bounding box center [80, 364] width 81 height 8
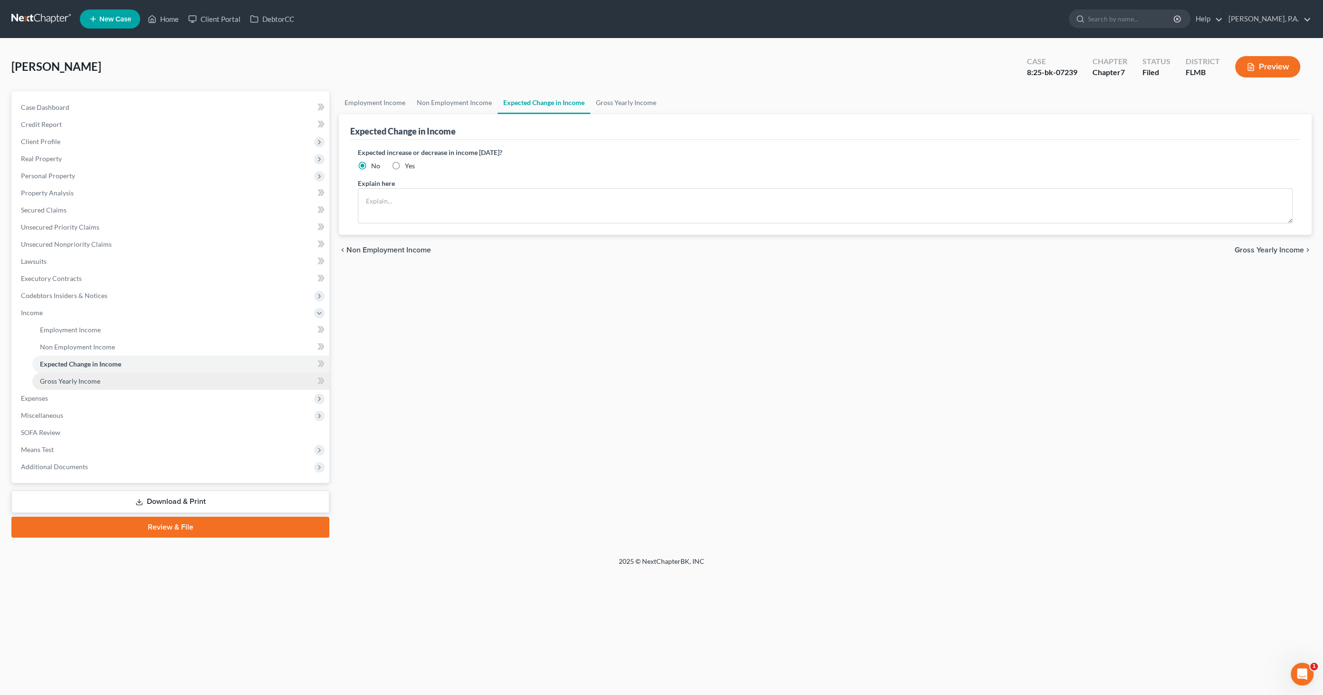
click at [65, 356] on link "Gross Yearly Income" at bounding box center [180, 381] width 297 height 17
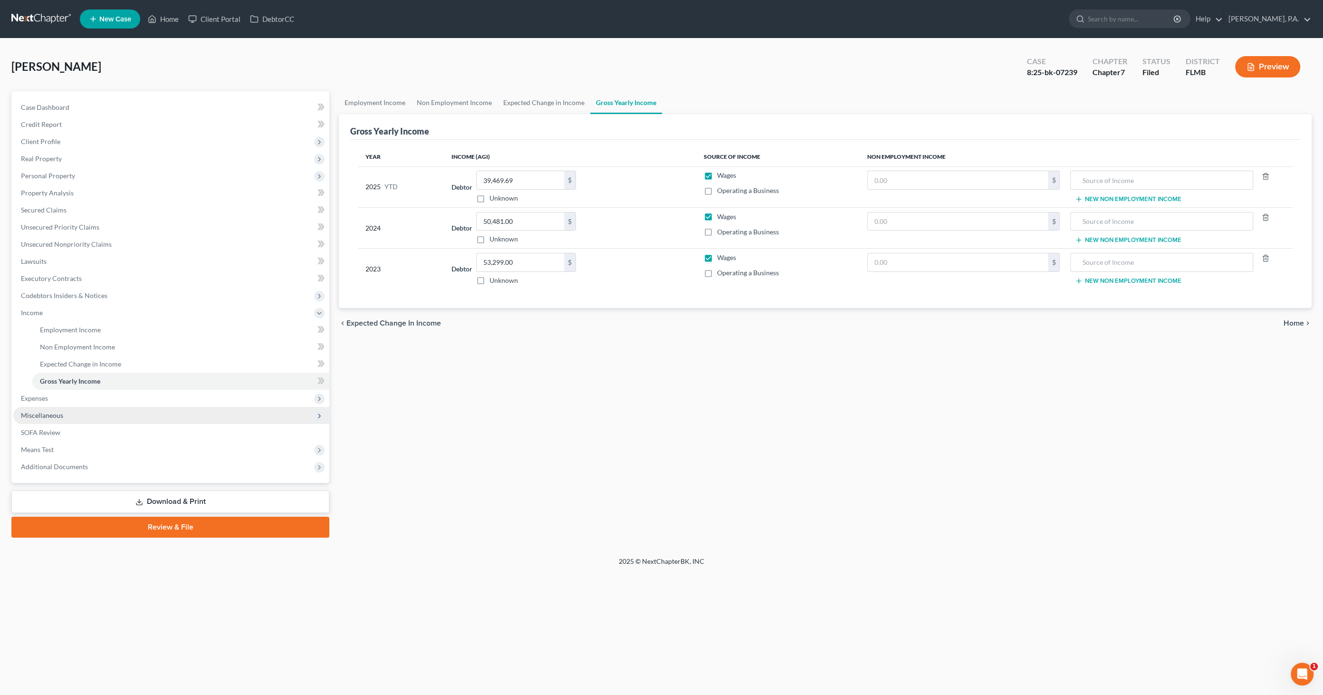
click at [39, 356] on span "Miscellaneous" at bounding box center [171, 415] width 316 height 17
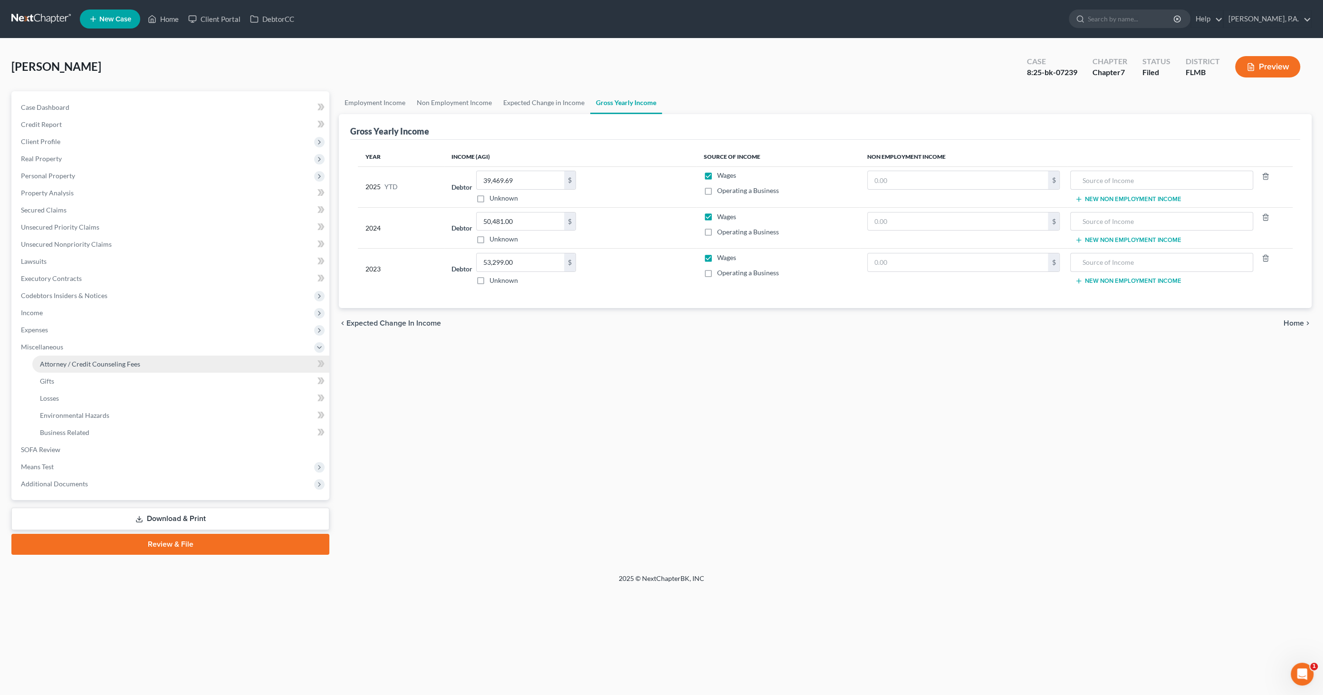
click at [63, 356] on link "Attorney / Credit Counseling Fees" at bounding box center [180, 363] width 297 height 17
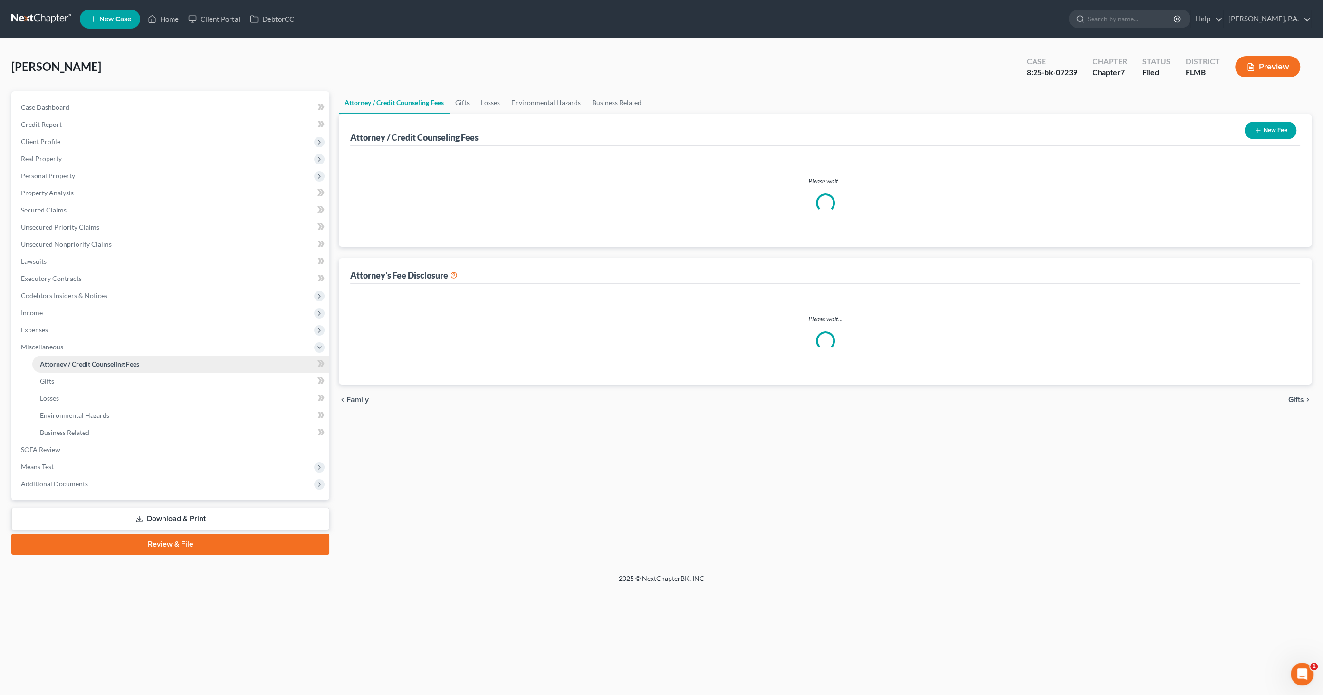
select select "2"
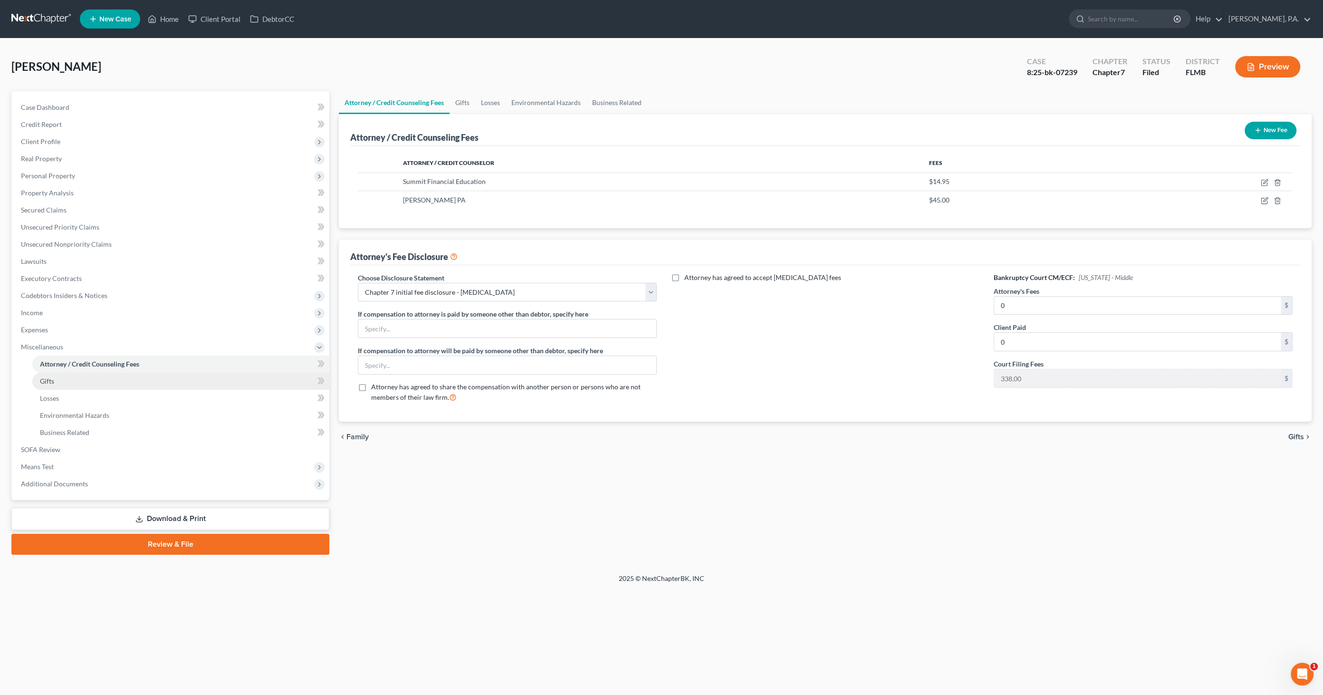
click at [57, 356] on link "Gifts" at bounding box center [180, 381] width 297 height 17
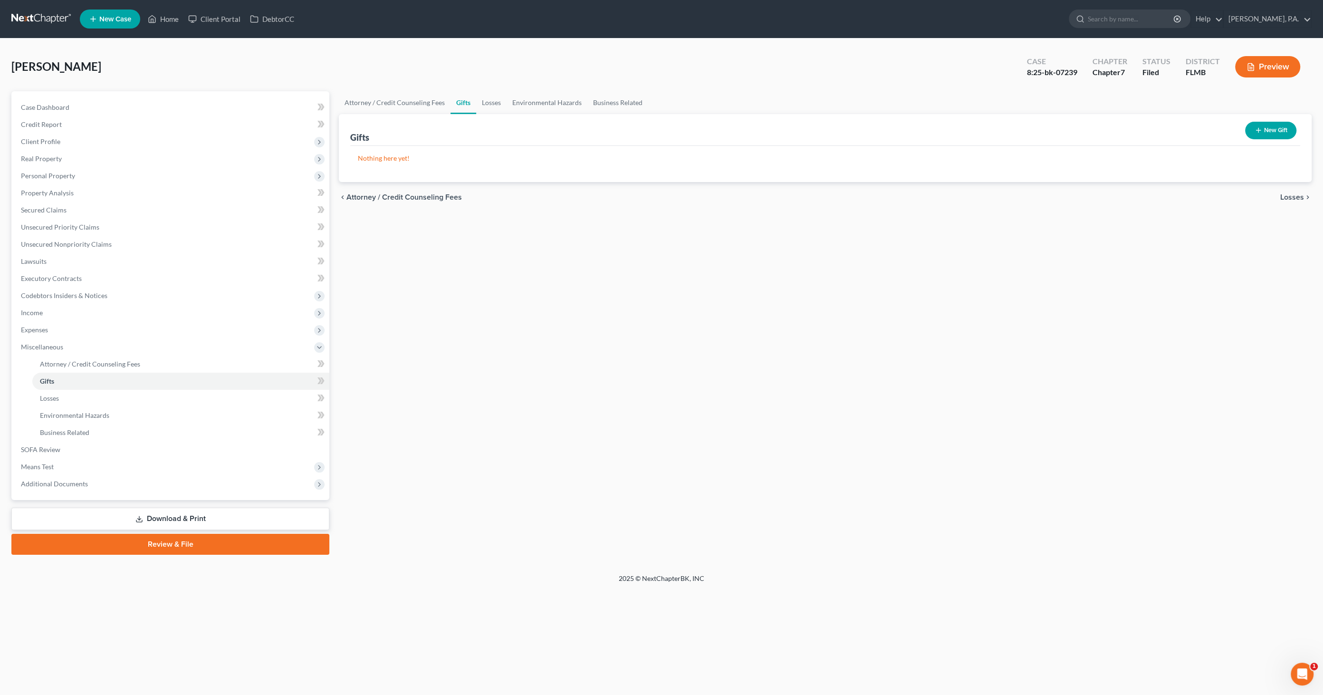
click at [197, 356] on link "Download & Print" at bounding box center [170, 518] width 318 height 22
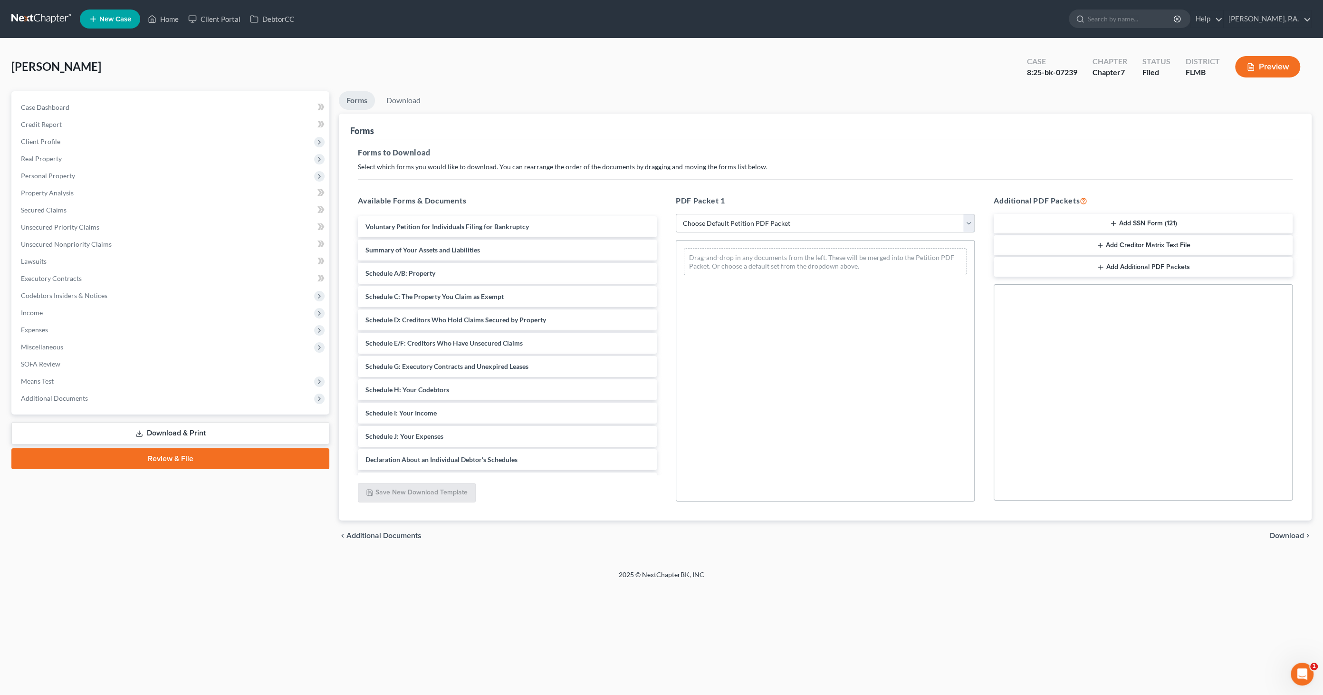
click at [672, 217] on select "Choose Default Petition PDF Packet Complete Bankruptcy Petition (all forms and …" at bounding box center [825, 223] width 299 height 19
select select "0"
click at [672, 214] on select "Choose Default Petition PDF Packet Complete Bankruptcy Petition (all forms and …" at bounding box center [825, 223] width 299 height 19
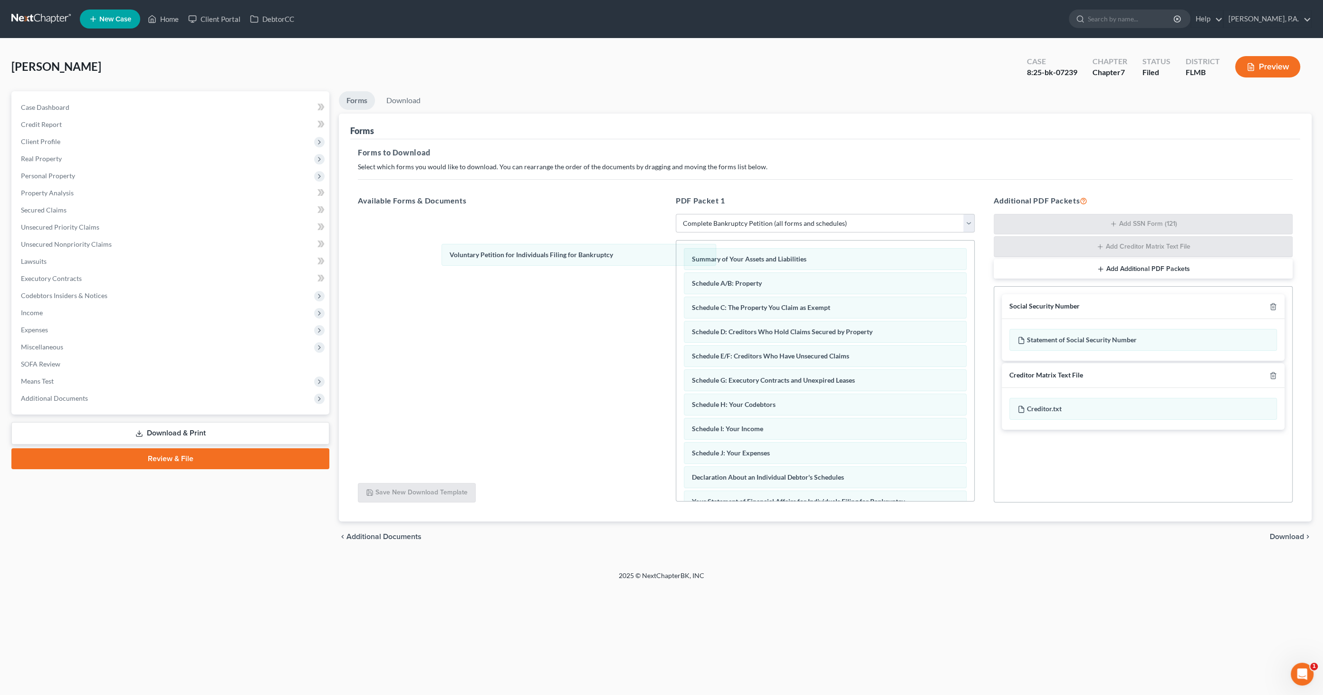
drag, startPoint x: 761, startPoint y: 254, endPoint x: 557, endPoint y: 290, distance: 207.0
click at [672, 250] on div "Voluntary Petition for Individuals Filing for Bankruptcy Voluntary Petition for…" at bounding box center [825, 467] width 298 height 454
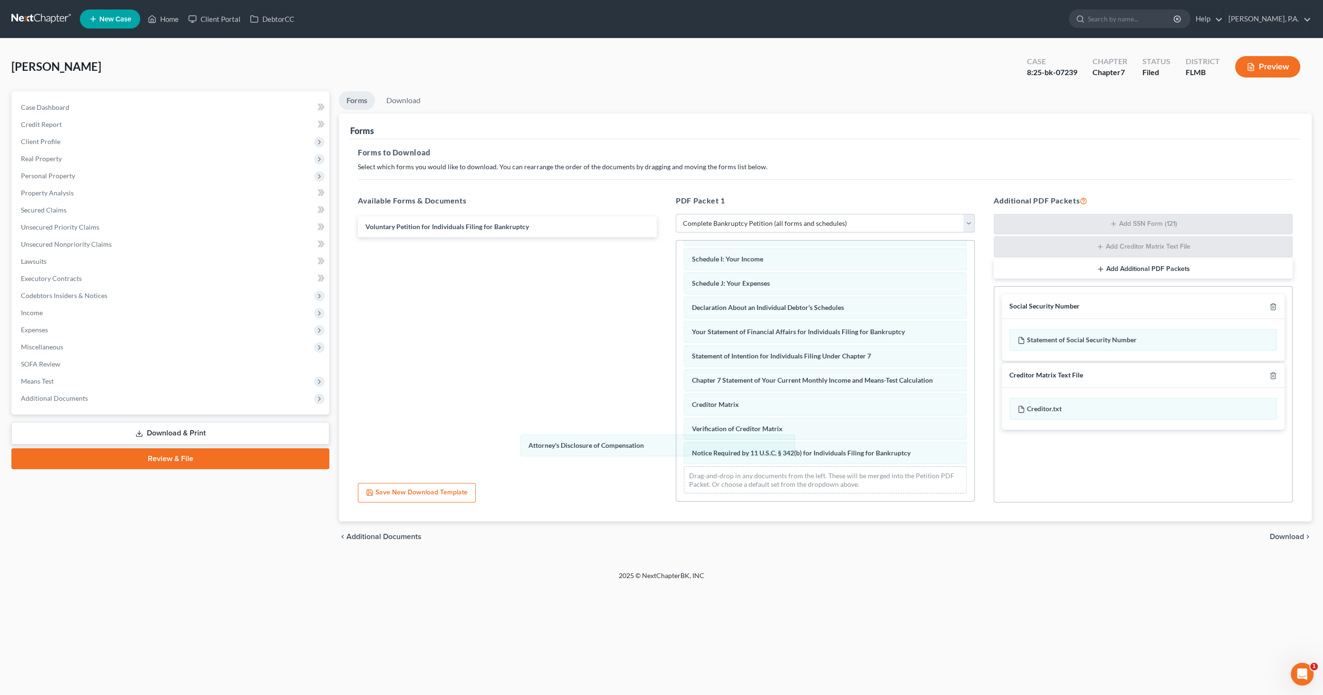
scroll to position [165, 0]
drag, startPoint x: 739, startPoint y: 456, endPoint x: 630, endPoint y: 453, distance: 109.3
click at [672, 356] on div "Attorney's Disclosure of Compensation Summary of Your Assets and Liabilities Sc…" at bounding box center [825, 291] width 298 height 430
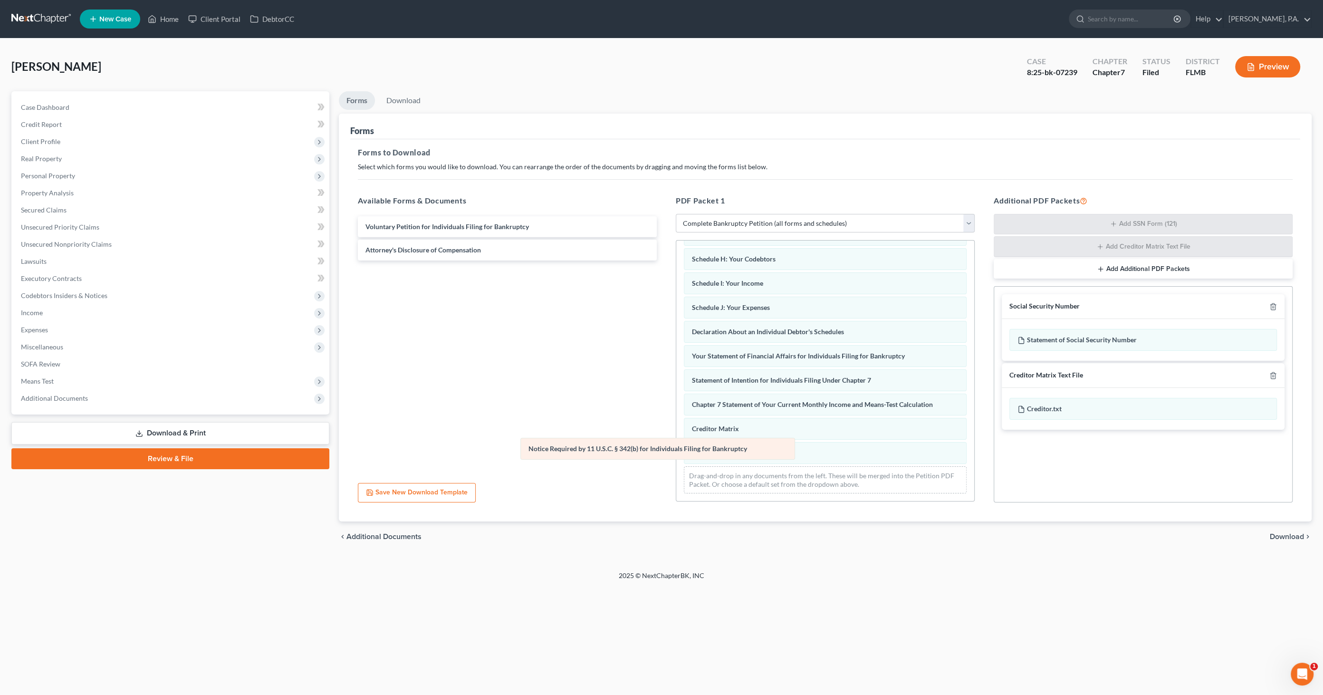
scroll to position [141, 0]
drag, startPoint x: 759, startPoint y: 455, endPoint x: 620, endPoint y: 452, distance: 139.3
click at [672, 356] on div "Notice Required by 11 U.S.C. § 342(b) for Individuals Filing for Bankruptcy Sum…" at bounding box center [825, 302] width 298 height 406
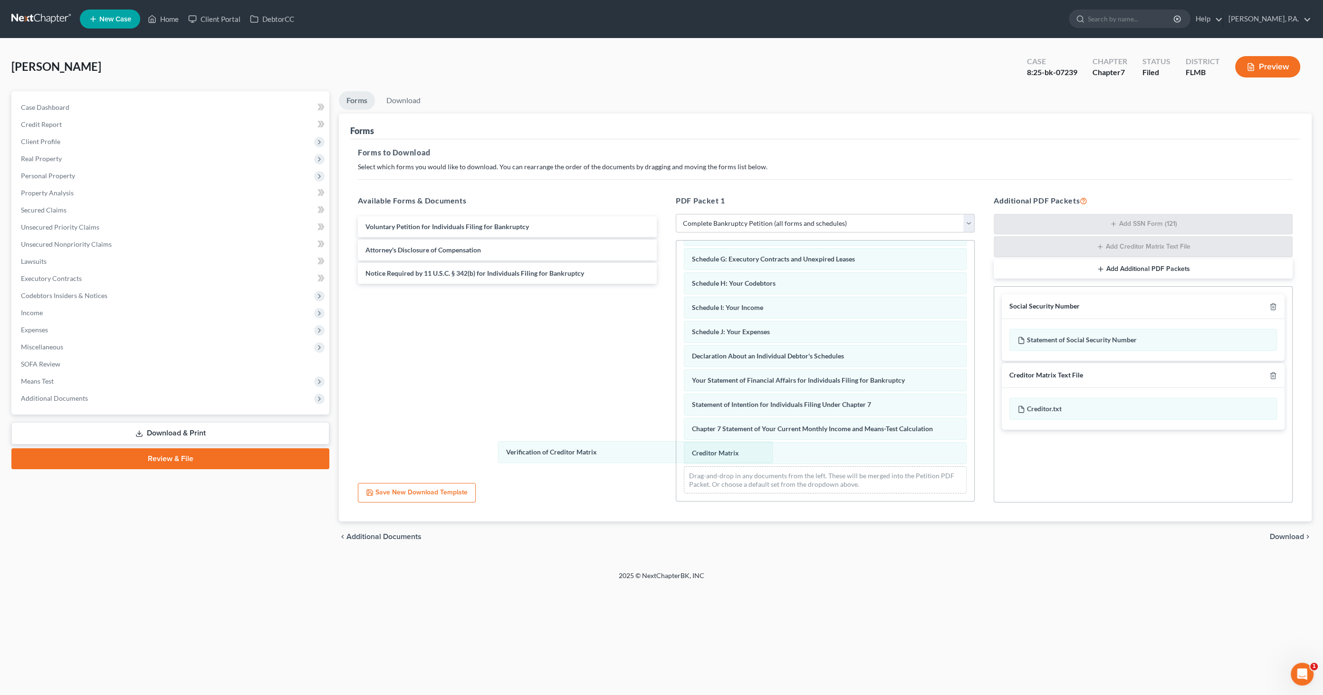
scroll to position [117, 0]
drag, startPoint x: 729, startPoint y: 455, endPoint x: 555, endPoint y: 453, distance: 174.9
click at [672, 356] on div "Verification of Creditor Matrix Summary of Your Assets and Liabilities Schedule…" at bounding box center [825, 315] width 298 height 382
drag, startPoint x: 718, startPoint y: 454, endPoint x: 607, endPoint y: 452, distance: 110.7
click at [672, 356] on div "Creditor Matrix Summary of Your Assets and Liabilities Schedule A/B: Property S…" at bounding box center [825, 325] width 298 height 357
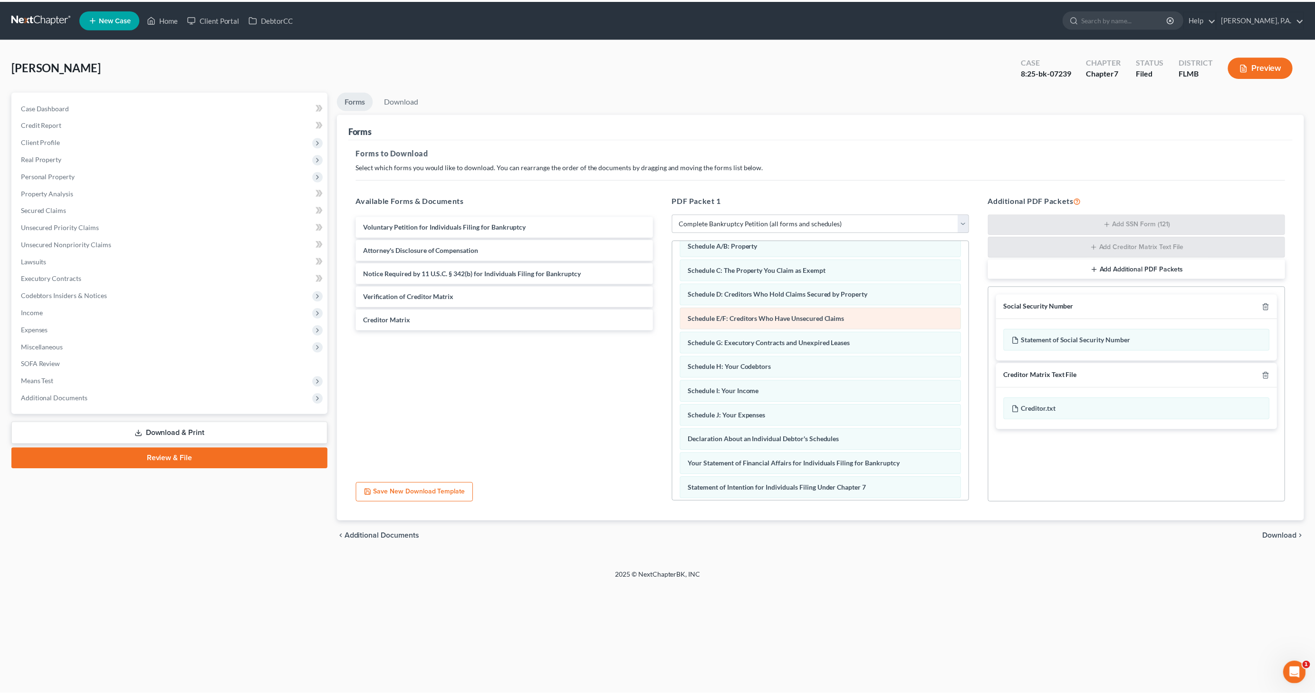
scroll to position [0, 0]
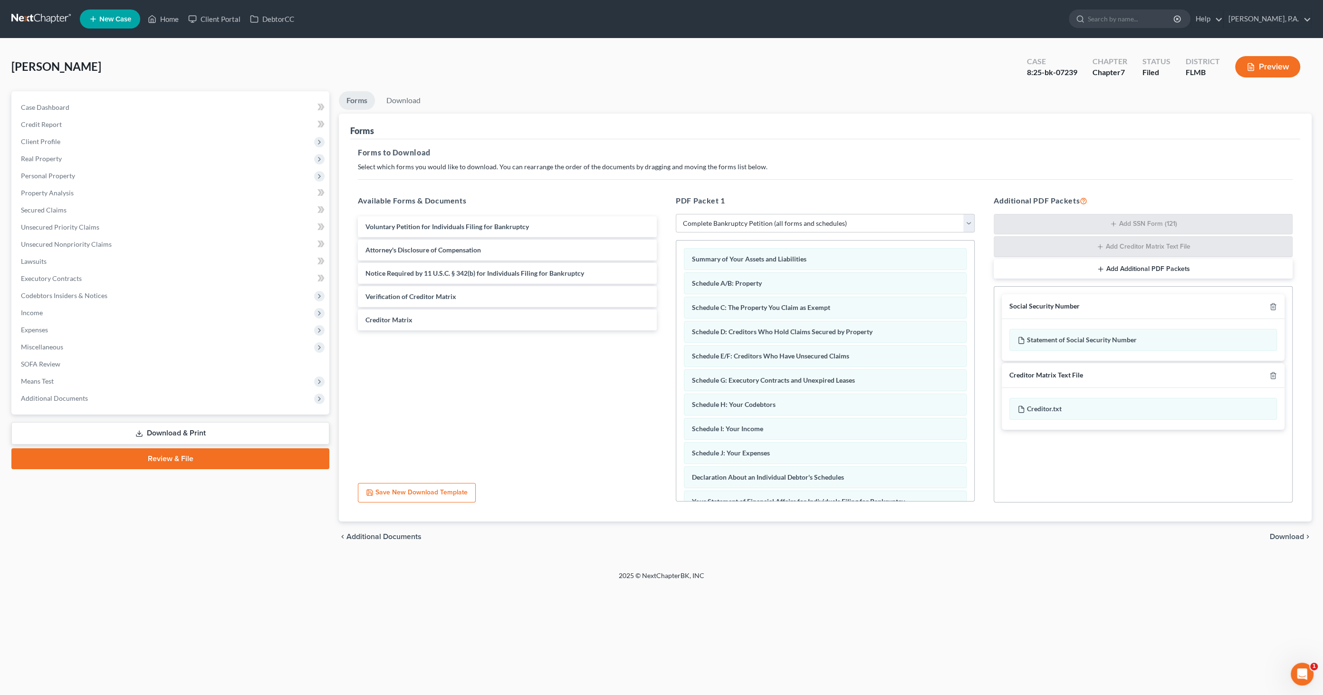
click at [672, 356] on span "Download" at bounding box center [1287, 537] width 34 height 8
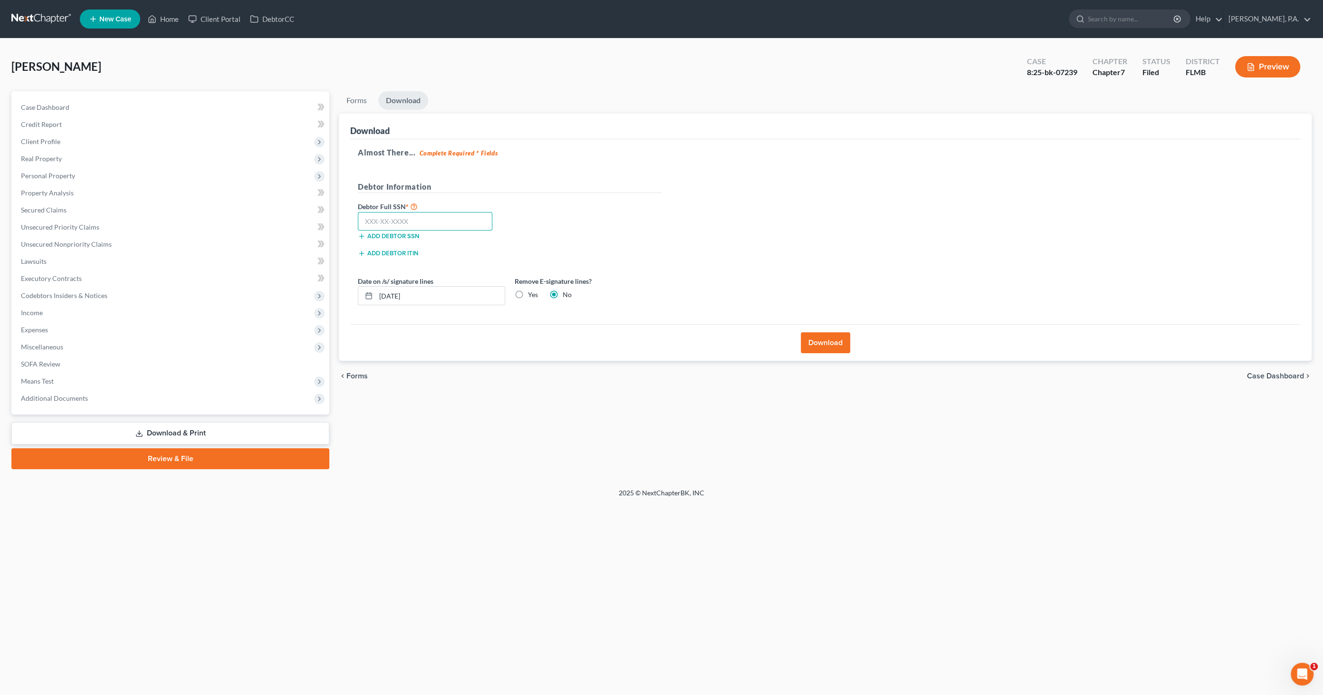
click at [375, 220] on input "text" at bounding box center [425, 221] width 134 height 19
type input "5"
type input "593-38-5256"
click at [530, 294] on label "Yes" at bounding box center [533, 295] width 10 height 10
click at [532, 294] on input "Yes" at bounding box center [535, 293] width 6 height 6
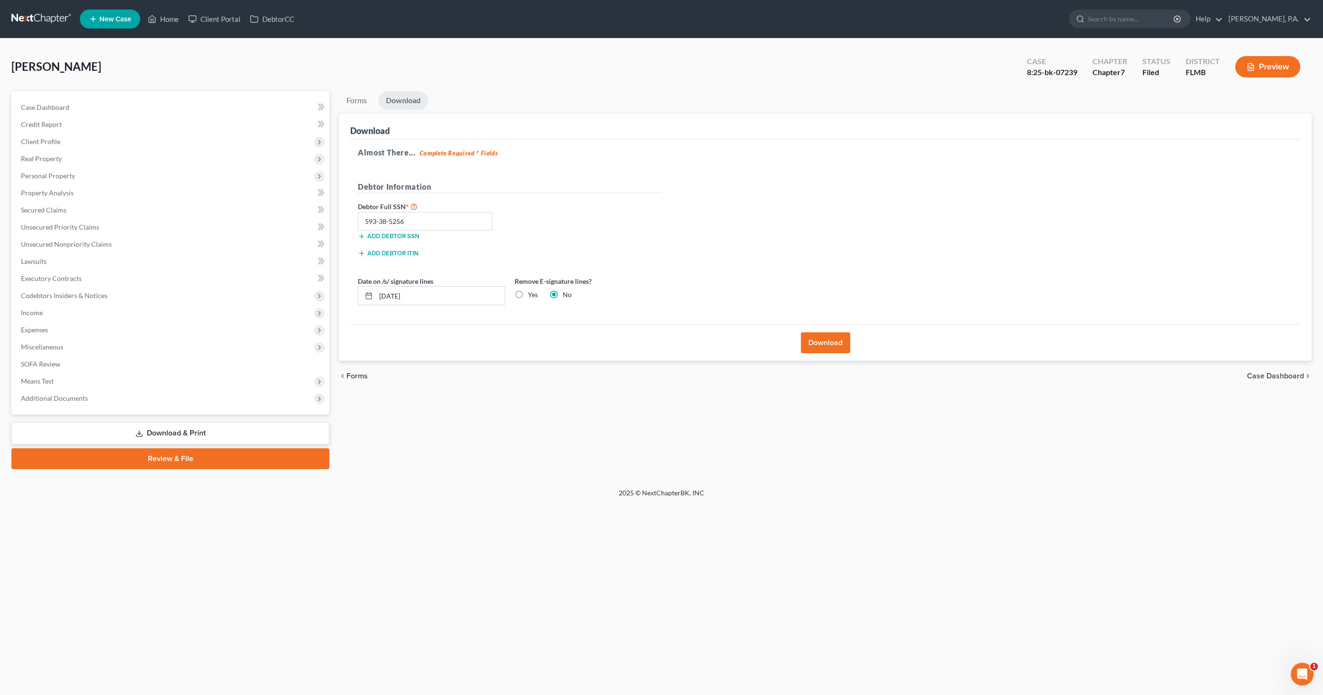
radio input "true"
radio input "false"
click at [672, 346] on button "Download" at bounding box center [825, 342] width 49 height 21
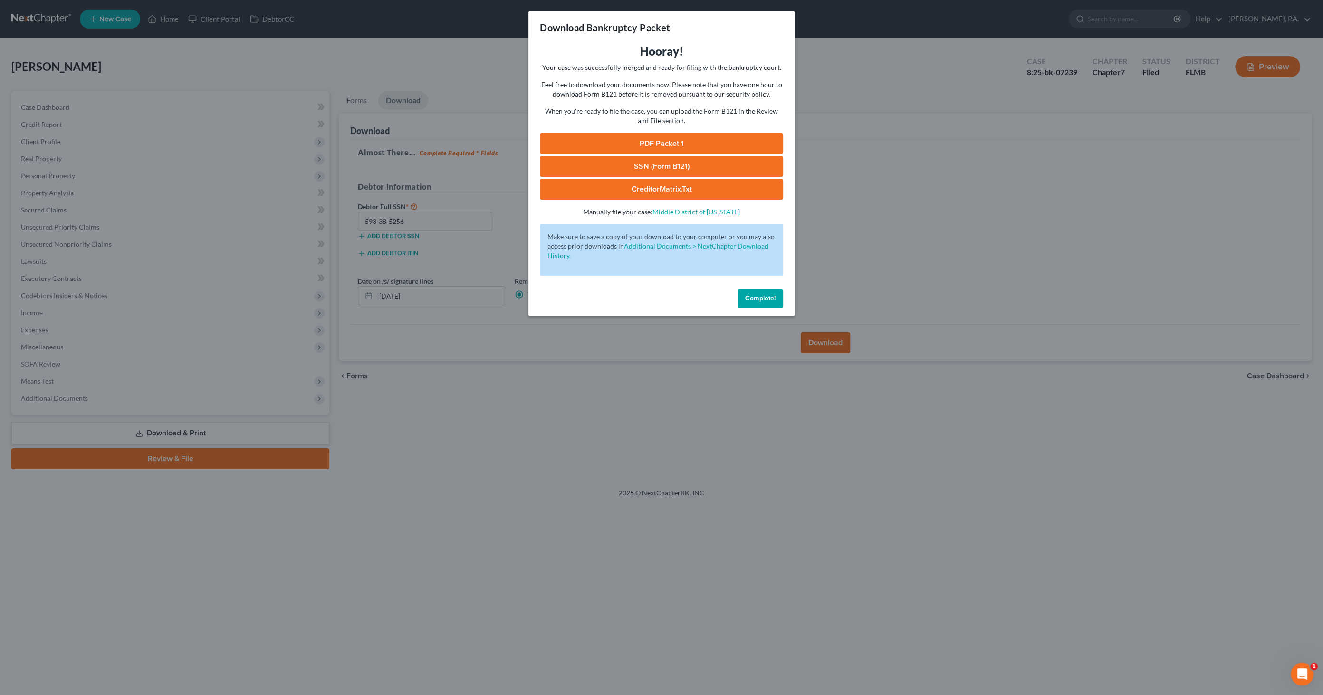
click at [672, 145] on link "PDF Packet 1" at bounding box center [661, 143] width 243 height 21
click at [672, 299] on span "Complete!" at bounding box center [760, 298] width 30 height 8
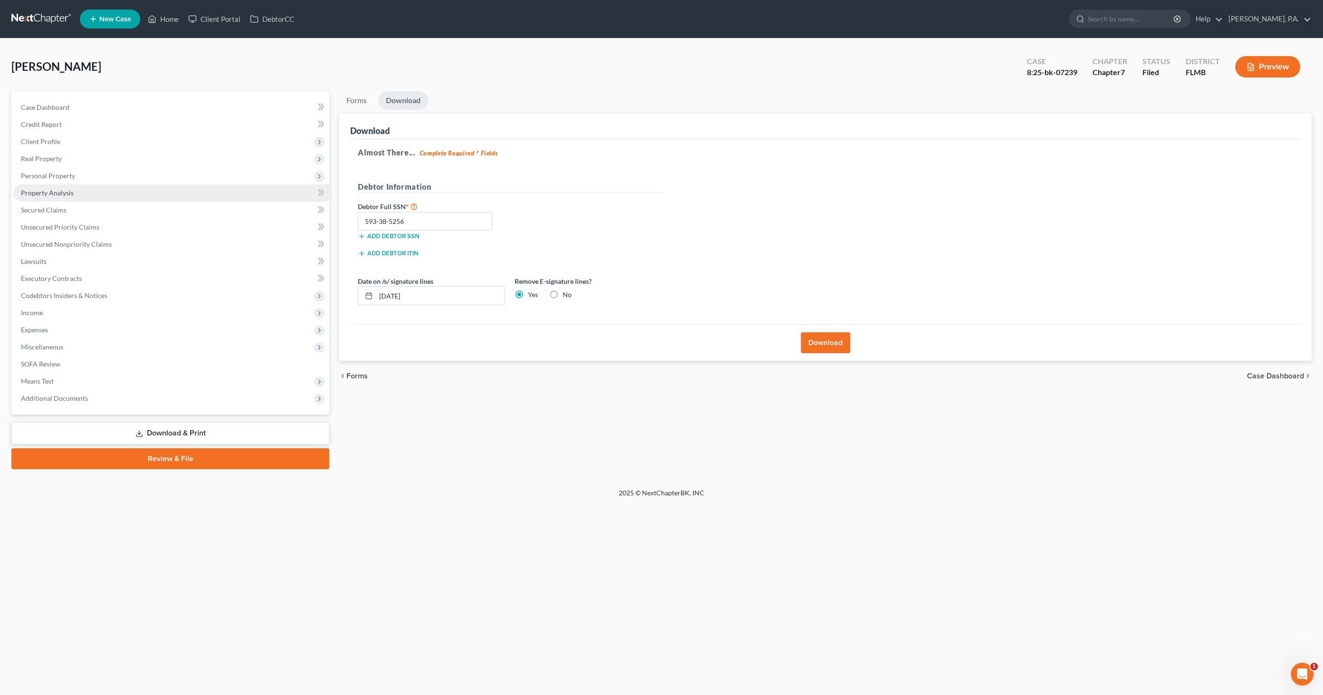
click at [55, 195] on span "Property Analysis" at bounding box center [47, 193] width 53 height 8
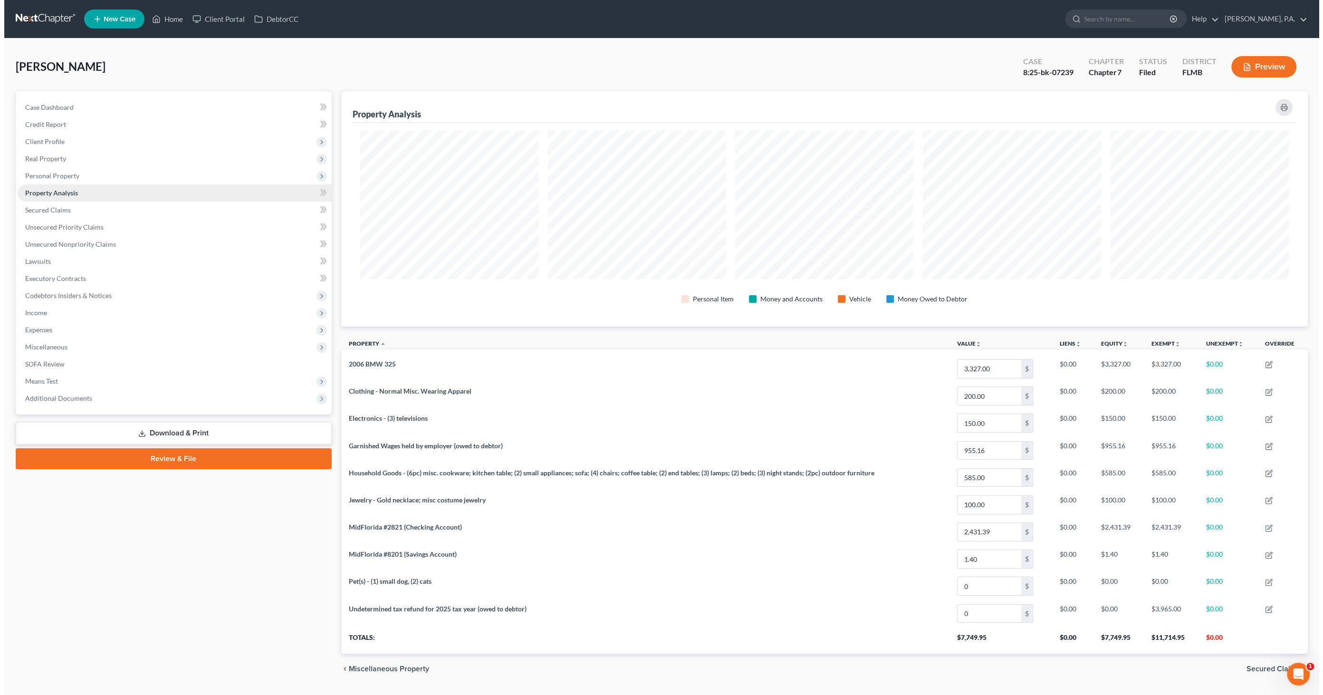
scroll to position [235, 967]
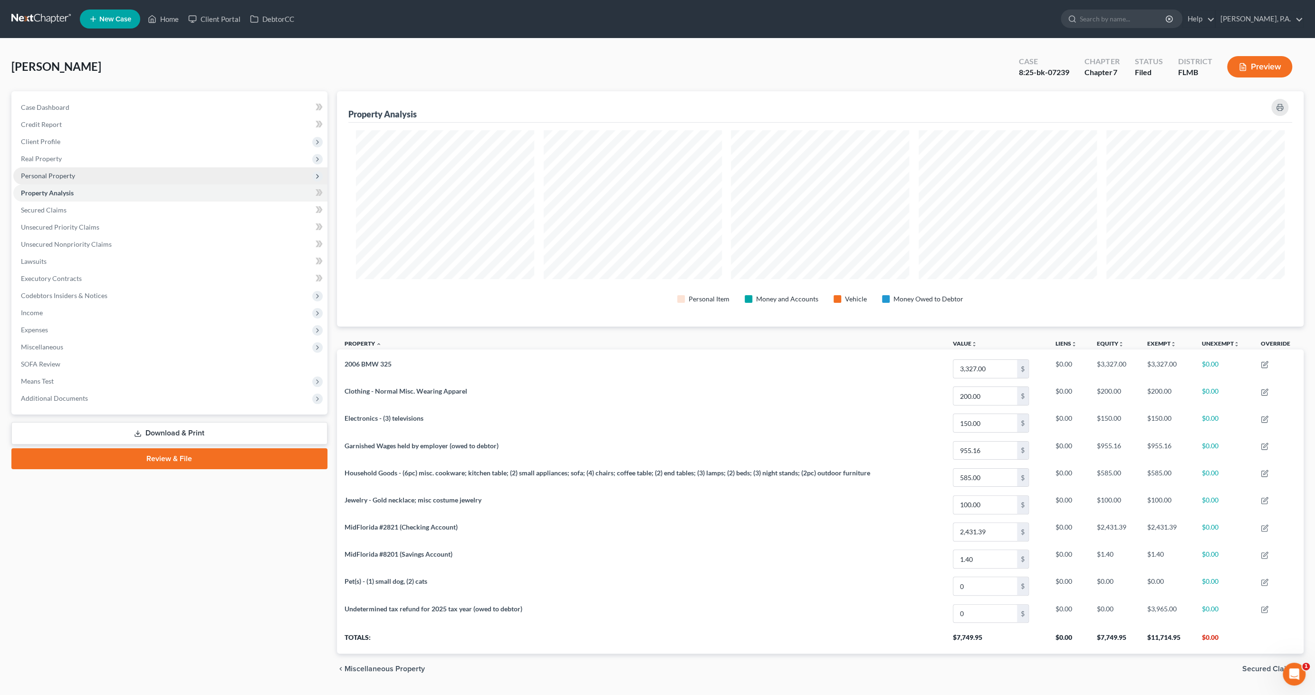
click at [74, 178] on span "Personal Property" at bounding box center [170, 175] width 314 height 17
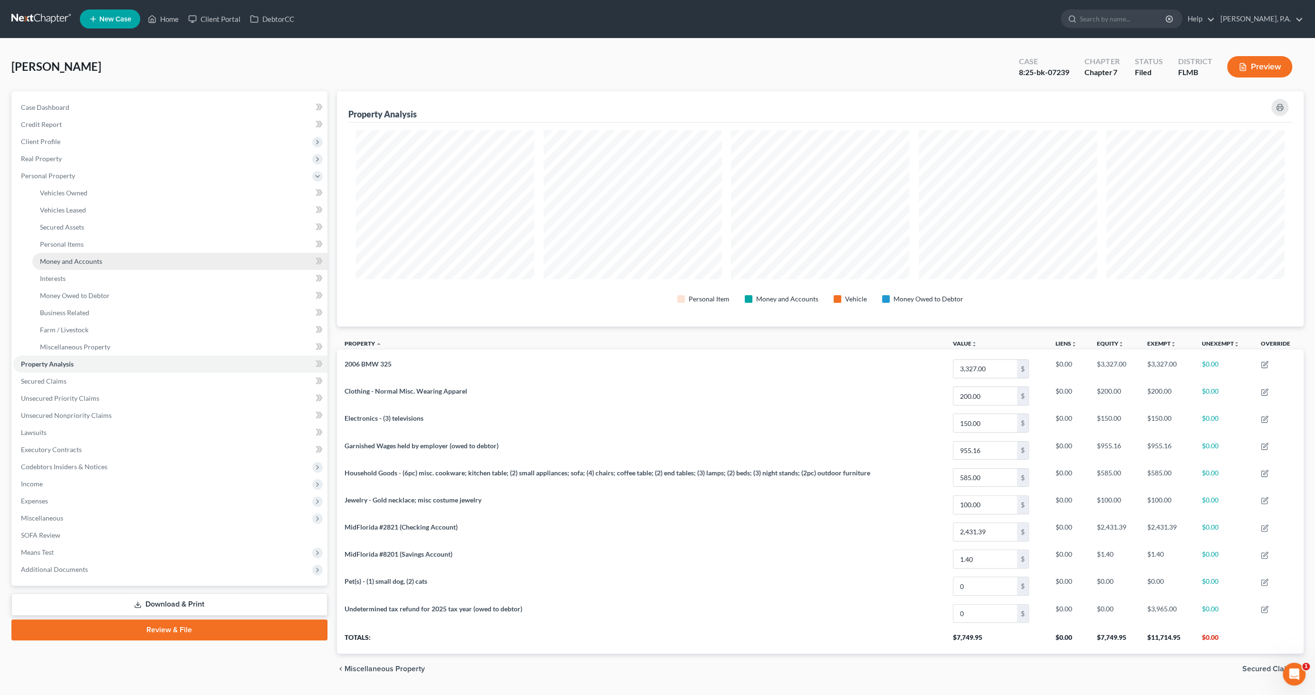
click at [75, 264] on span "Money and Accounts" at bounding box center [71, 261] width 62 height 8
